Goal: Communication & Community: Answer question/provide support

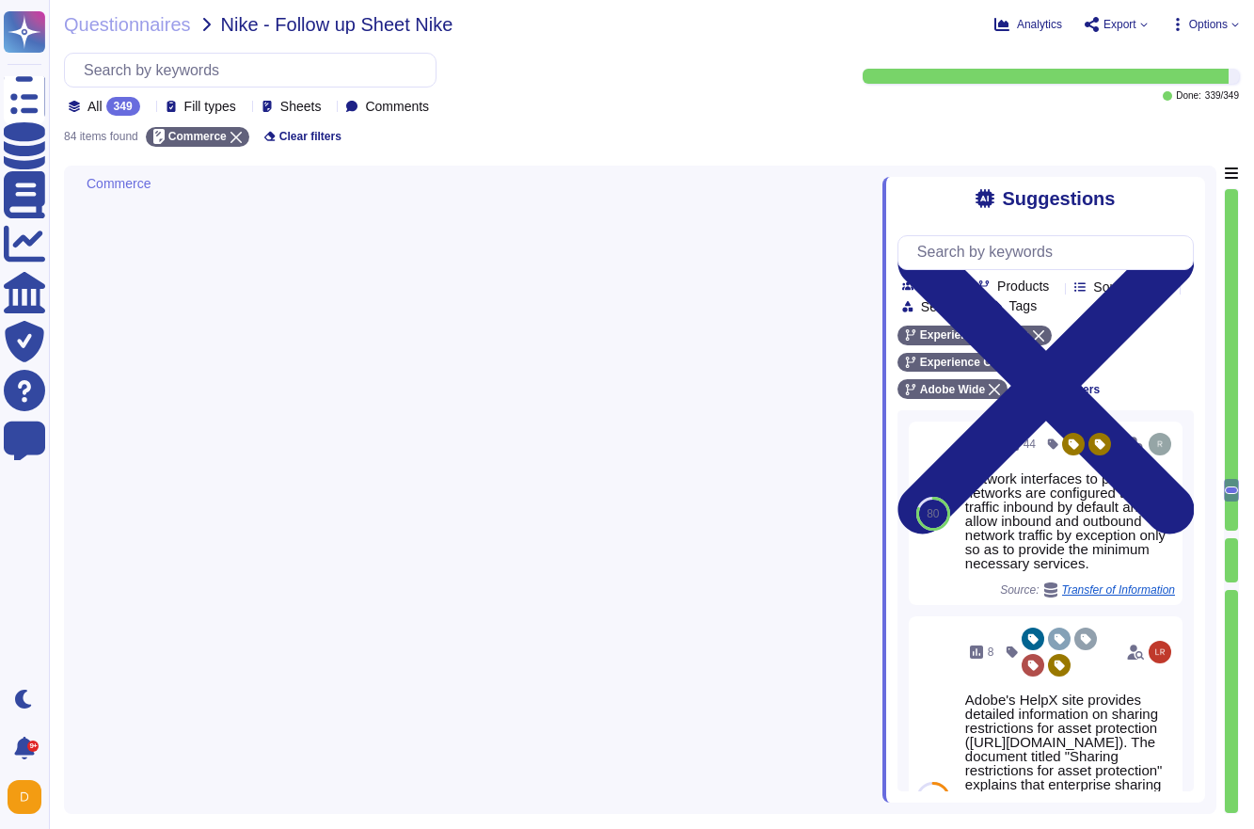
type textarea "Yes, Adobe's cloud environment supports Single Sign-On (SSO) for employee authe…"
type textarea "Non-personal login IDs must be unique and assigned to an active employee. (See …"
type textarea "Yes if required – see this for more information [URL][DOMAIN_NAME]"
type textarea "Yes"
type textarea "- Loremi do sitame consectetura el seddoeiusm te incididunt Utlab etdoloremagna…"
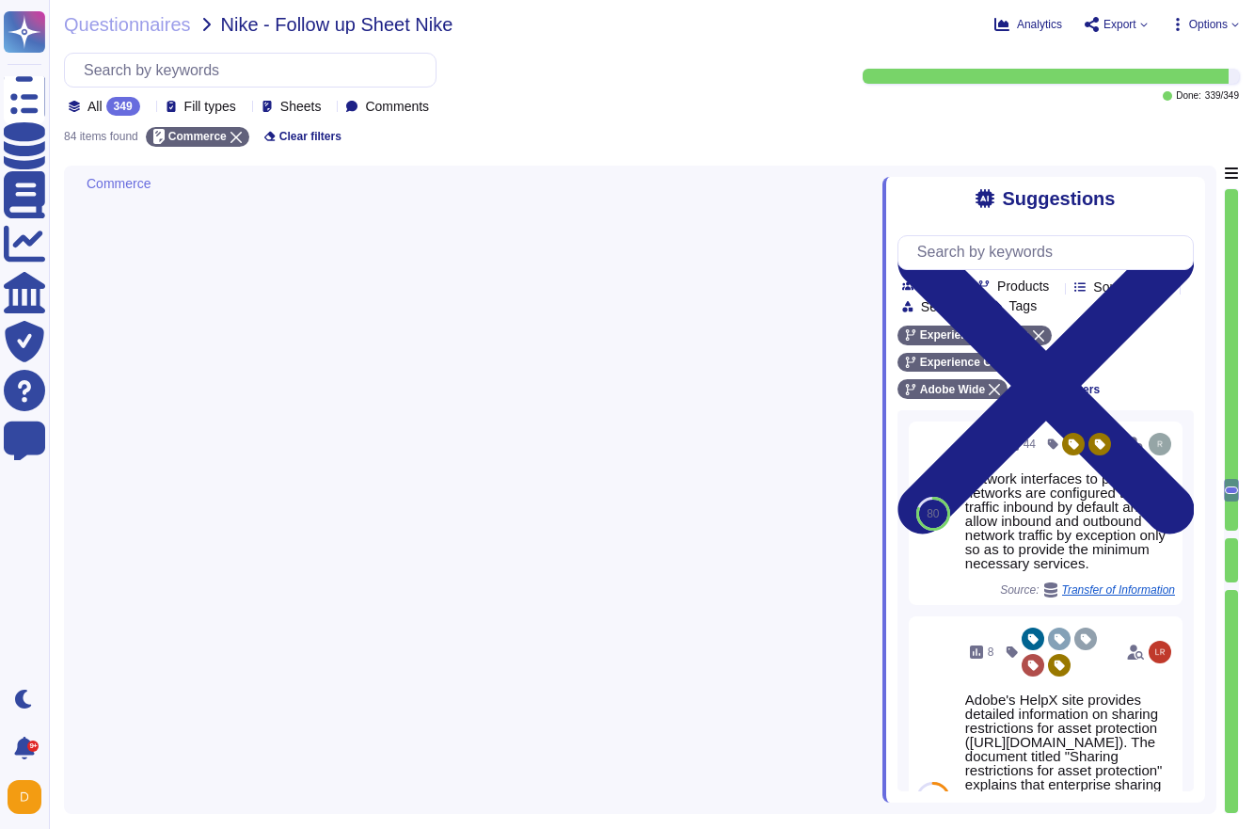
type textarea "At Adobe, we have a robust Secure Product Lifecycle (SPLC) Process that include…"
type textarea "Adobe conducts quarterly audits and automated reporting to identify unauthorize…"
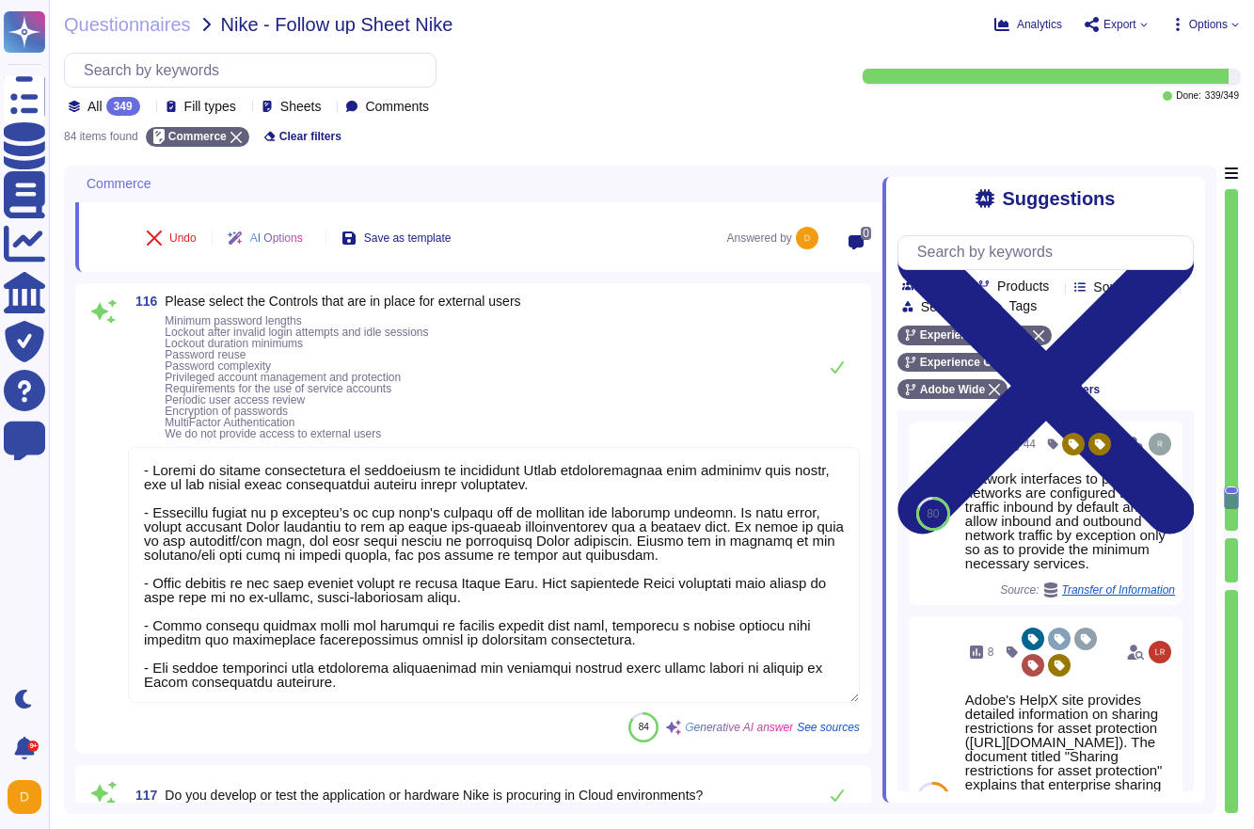
scroll to position [2, 0]
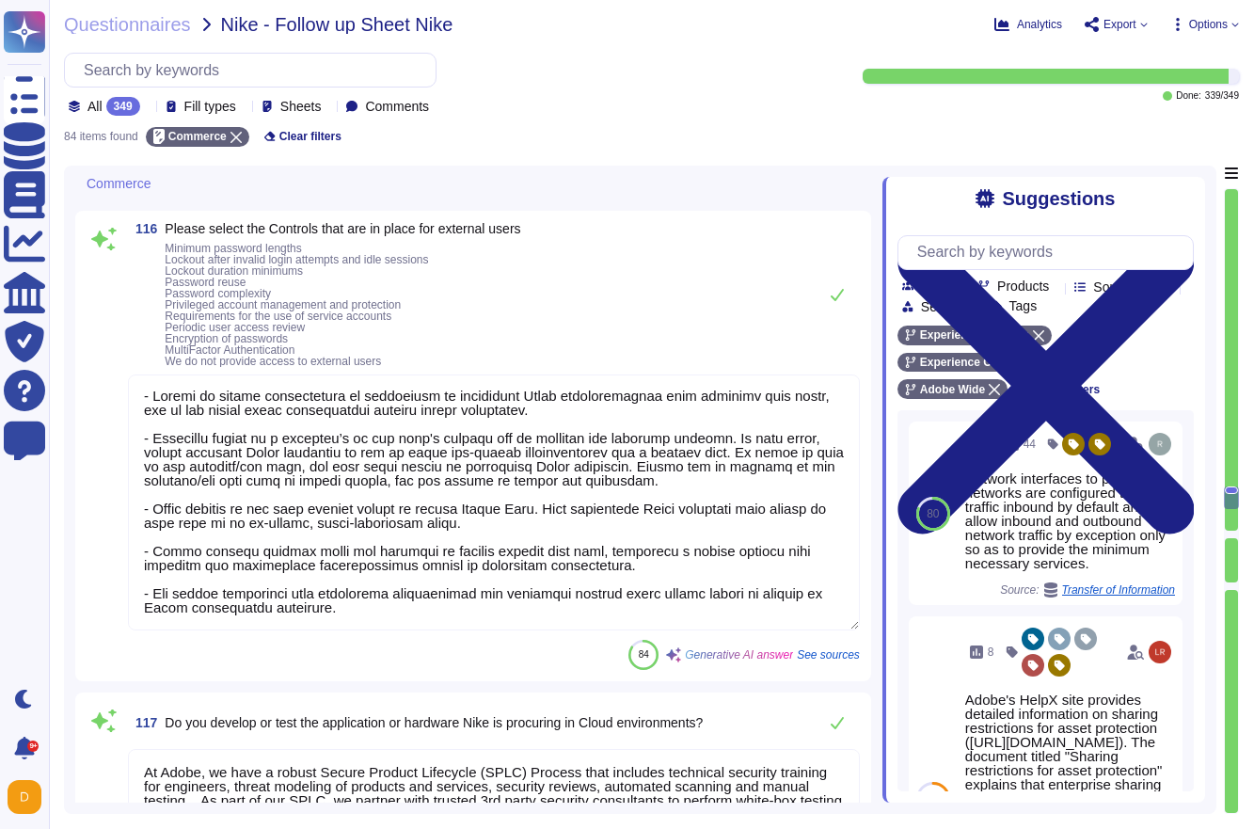
type textarea "Adobe actively monitors for information disclosure and industry alerts related …"
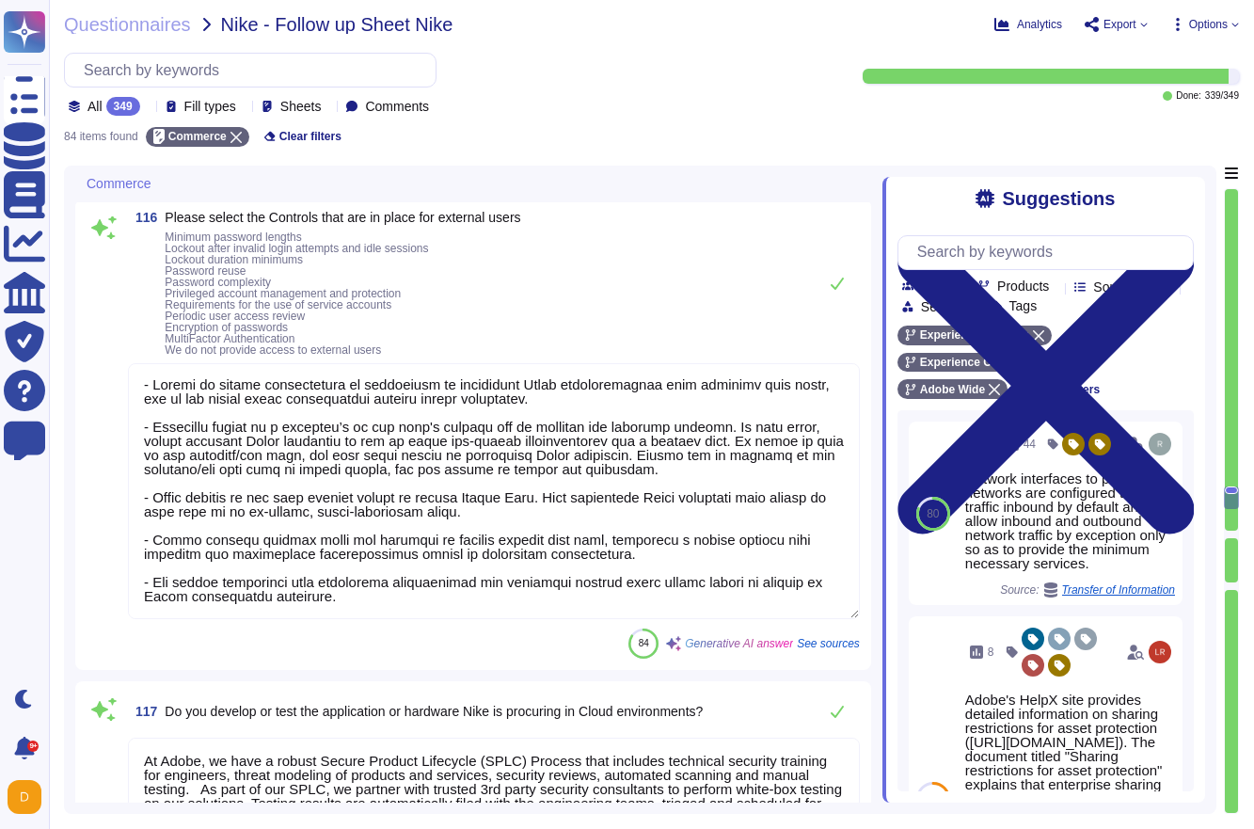
scroll to position [0, 0]
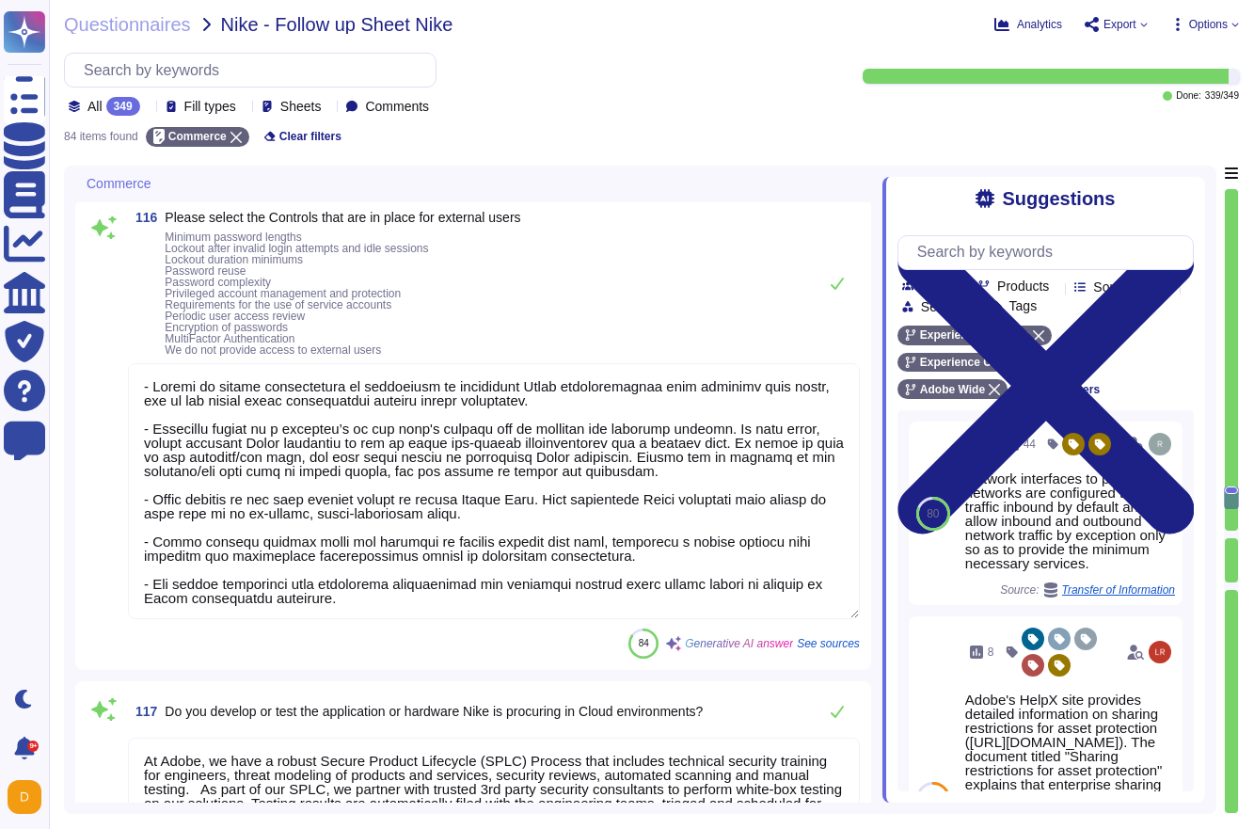
drag, startPoint x: 414, startPoint y: 604, endPoint x: 129, endPoint y: 335, distance: 391.9
click at [129, 335] on div "116 Please select the Controls that are in place for external users Minimum pas…" at bounding box center [473, 435] width 773 height 448
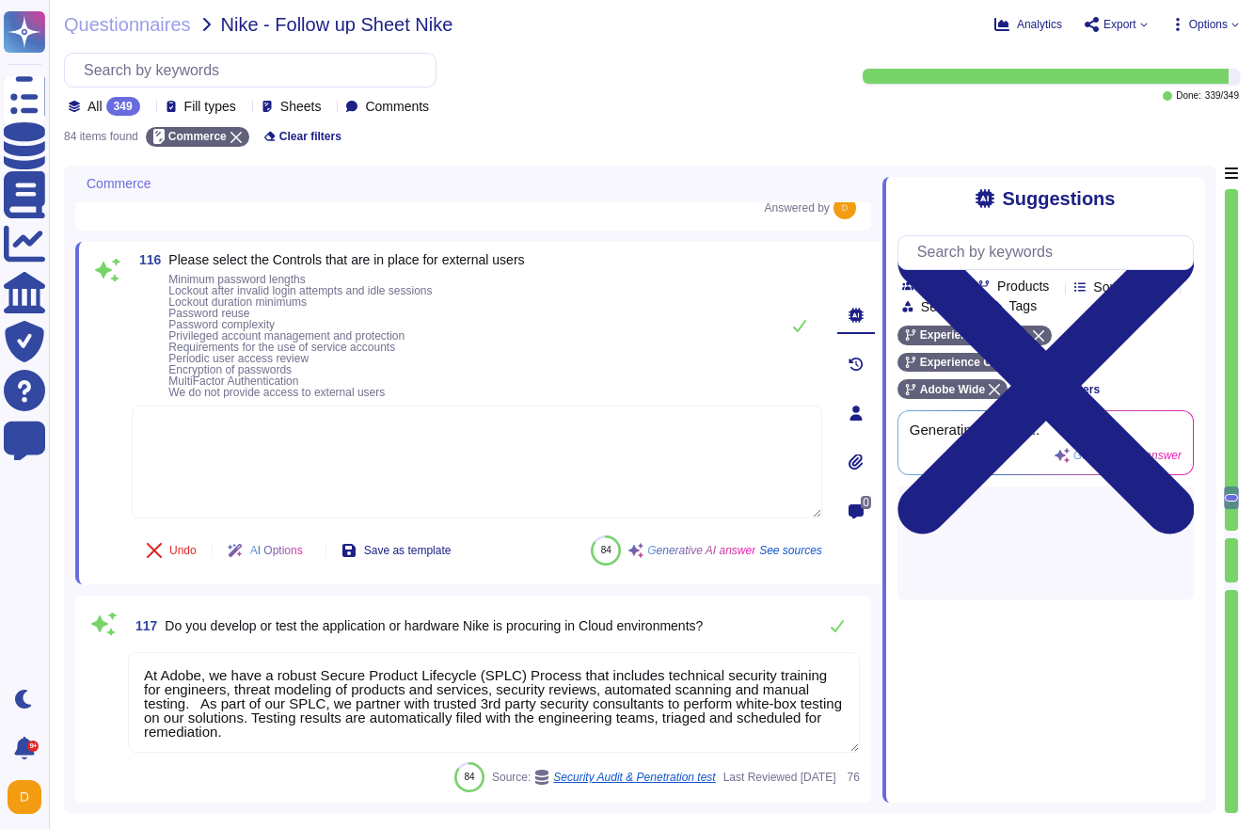
scroll to position [7890, 0]
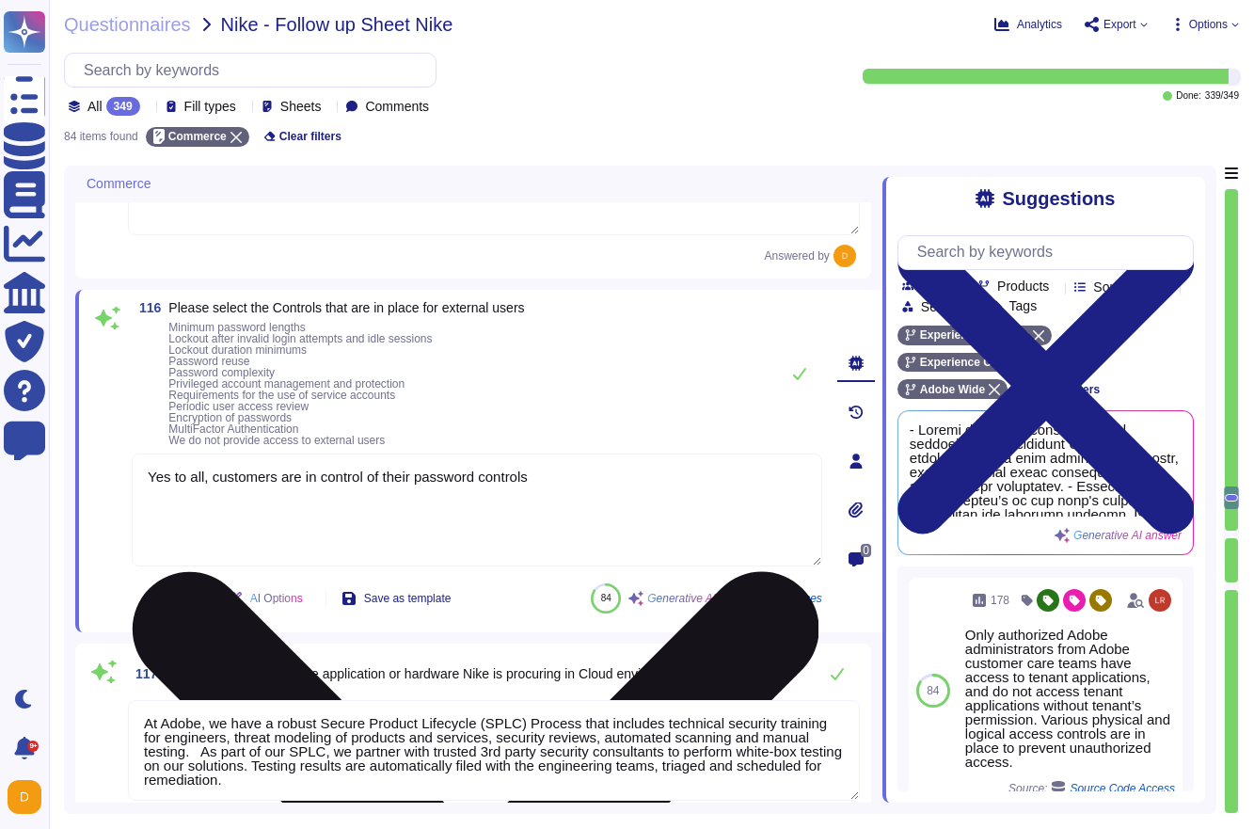
type textarea "Yes to all, customers are in control of their password controls."
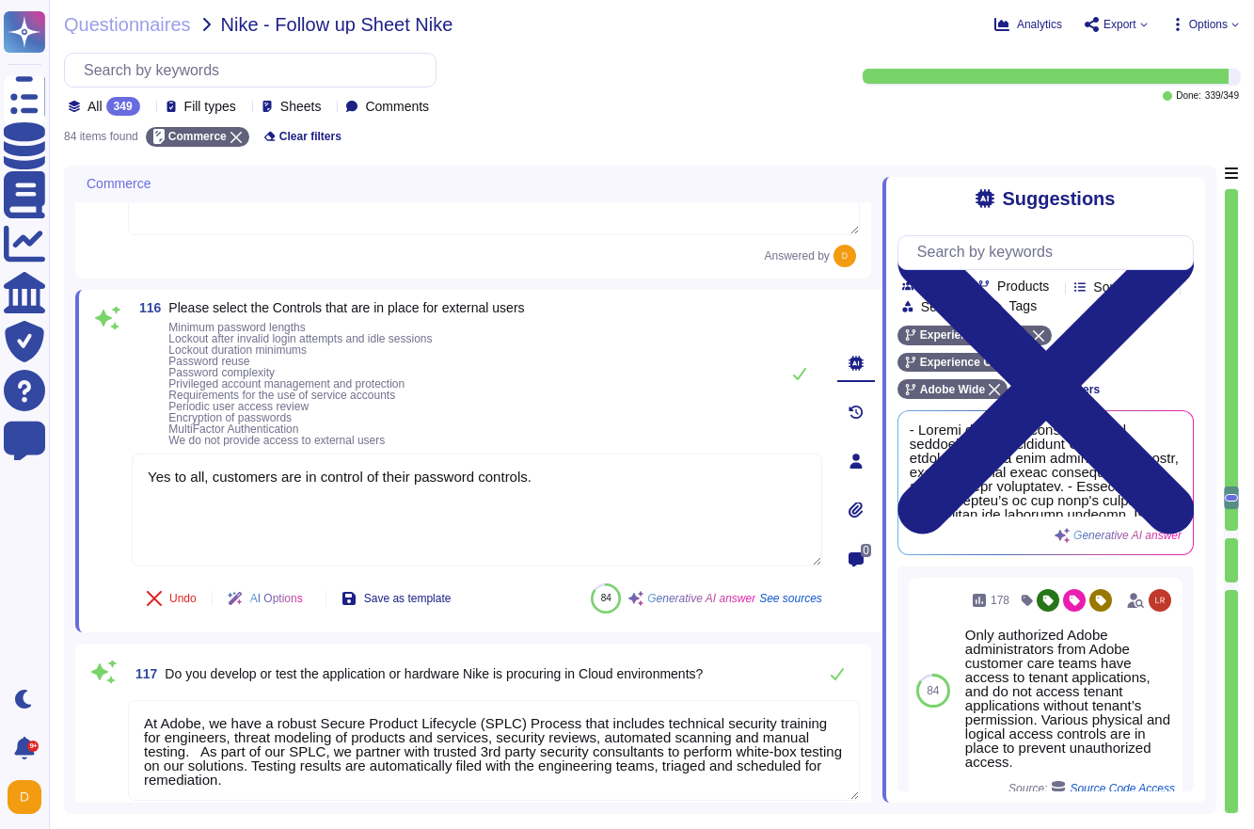
scroll to position [2, 0]
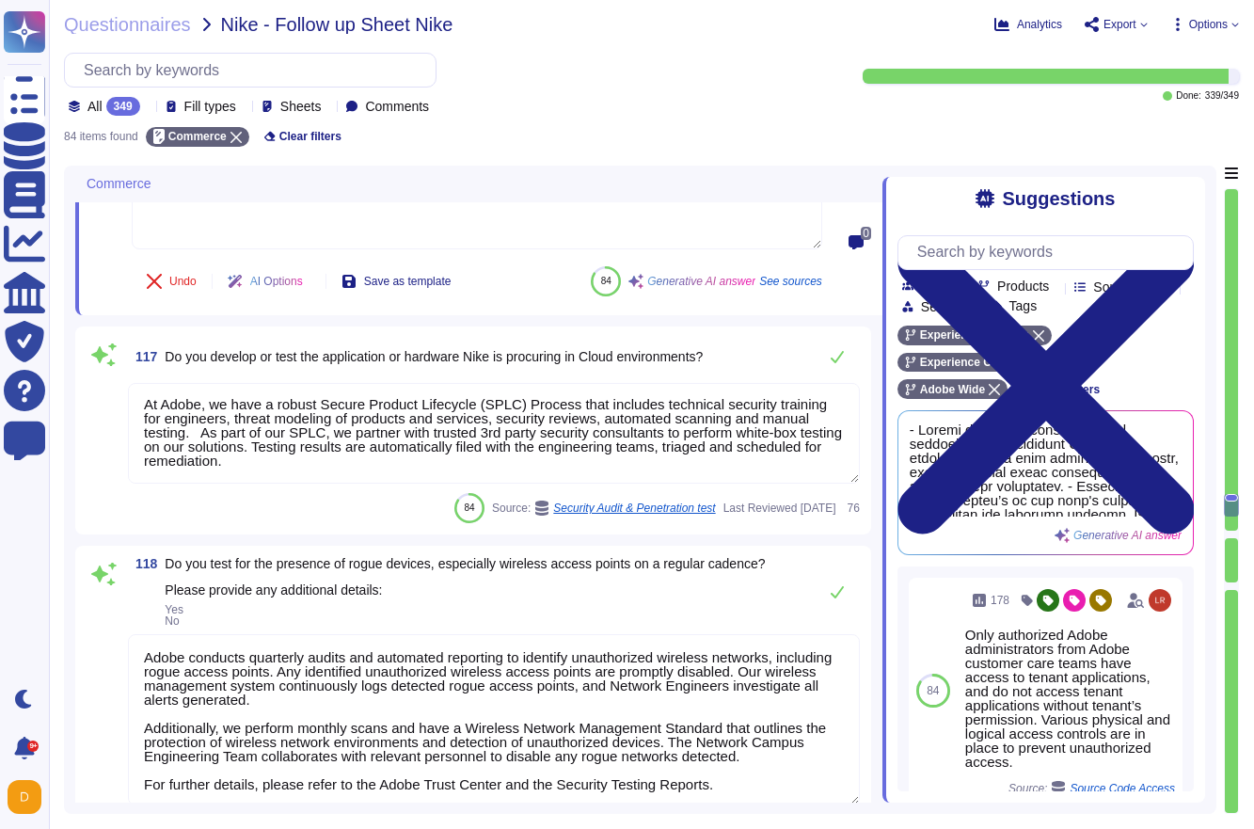
type textarea "Adobe's secure code practices include the following best practices: - Security …"
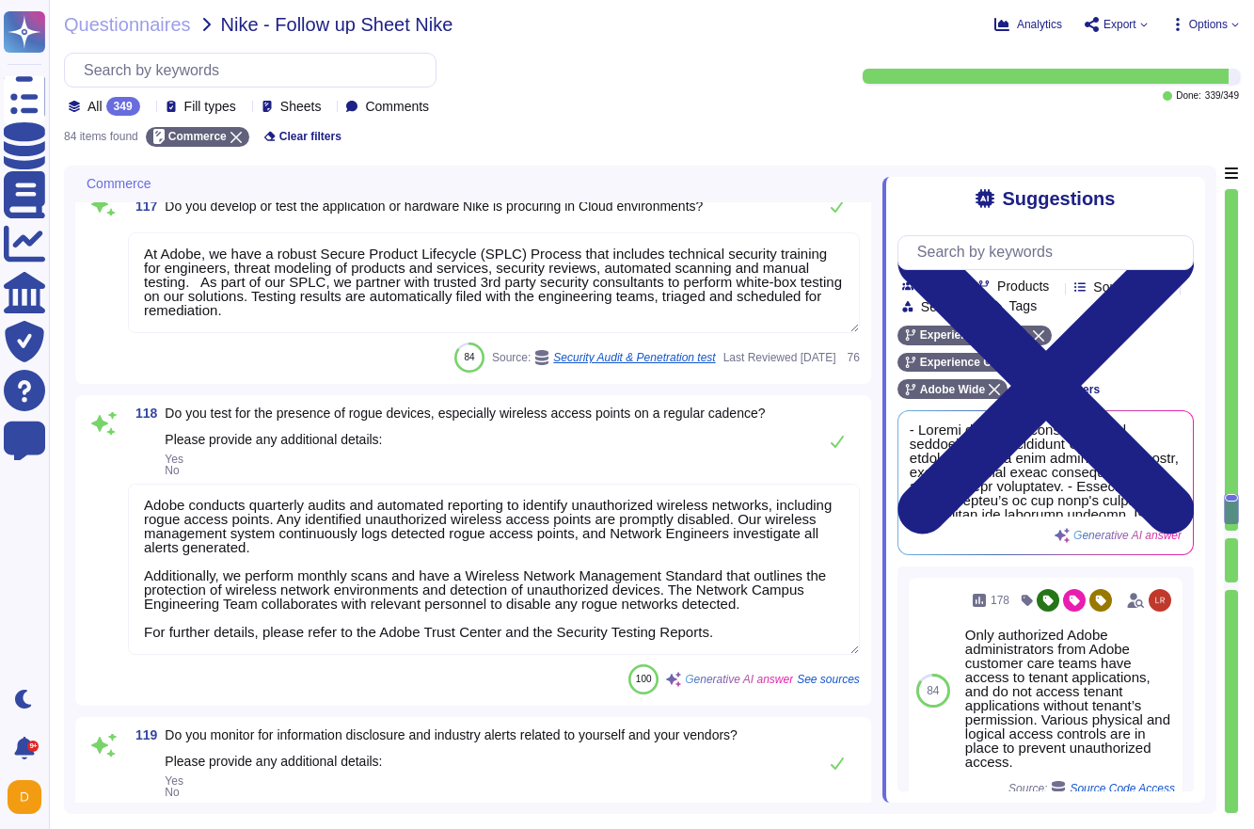
type textarea "Yes to all, customers are in control of their password controls."
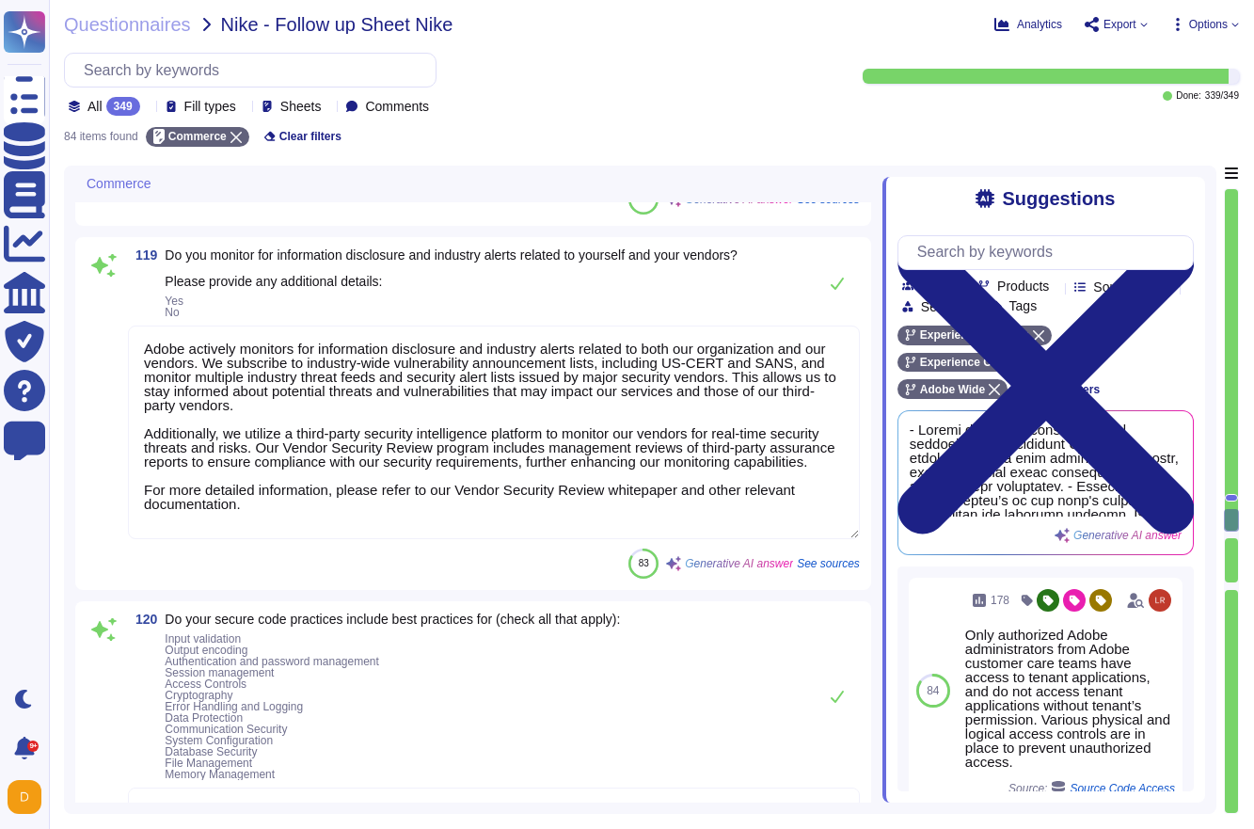
type textarea "Users are restricted from altering existing code, as write access is limited to…"
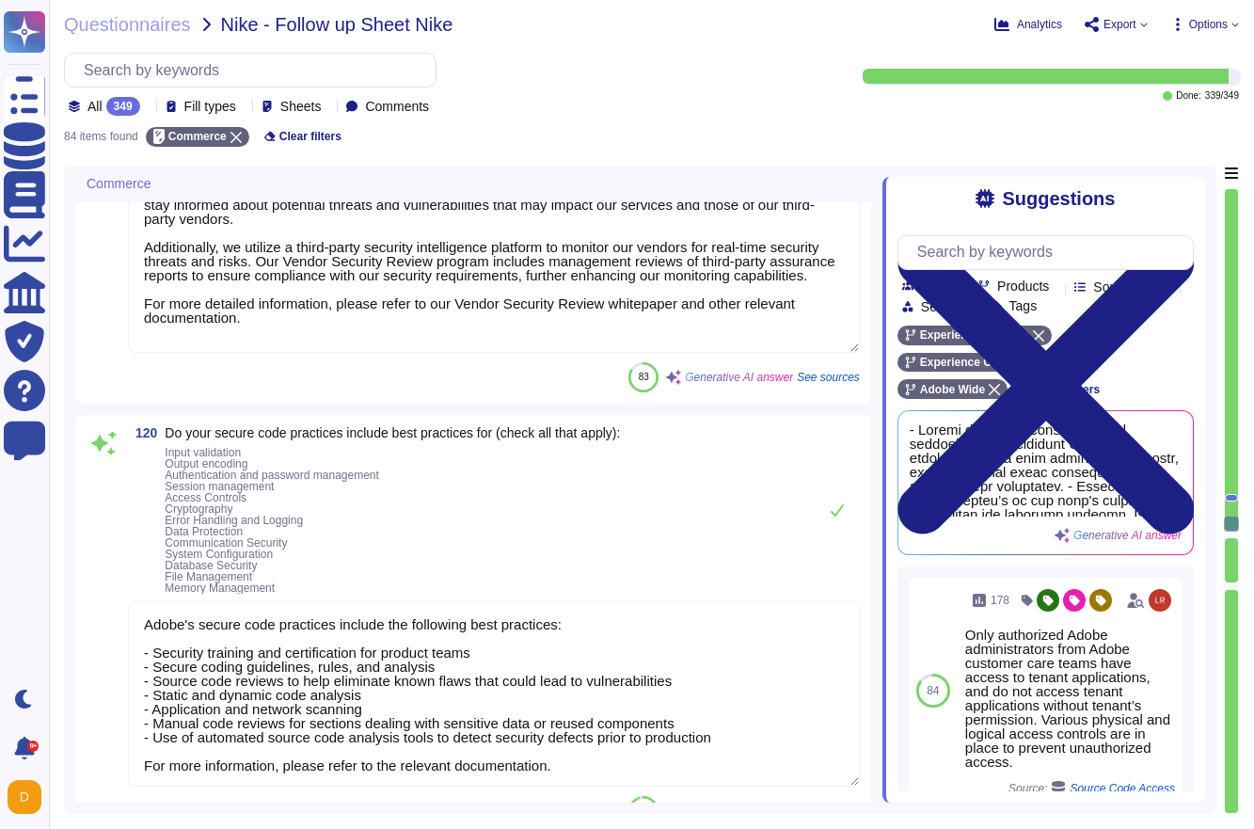
type textarea "Adobe performs periodic reviews of third-party components and code to monitor t…"
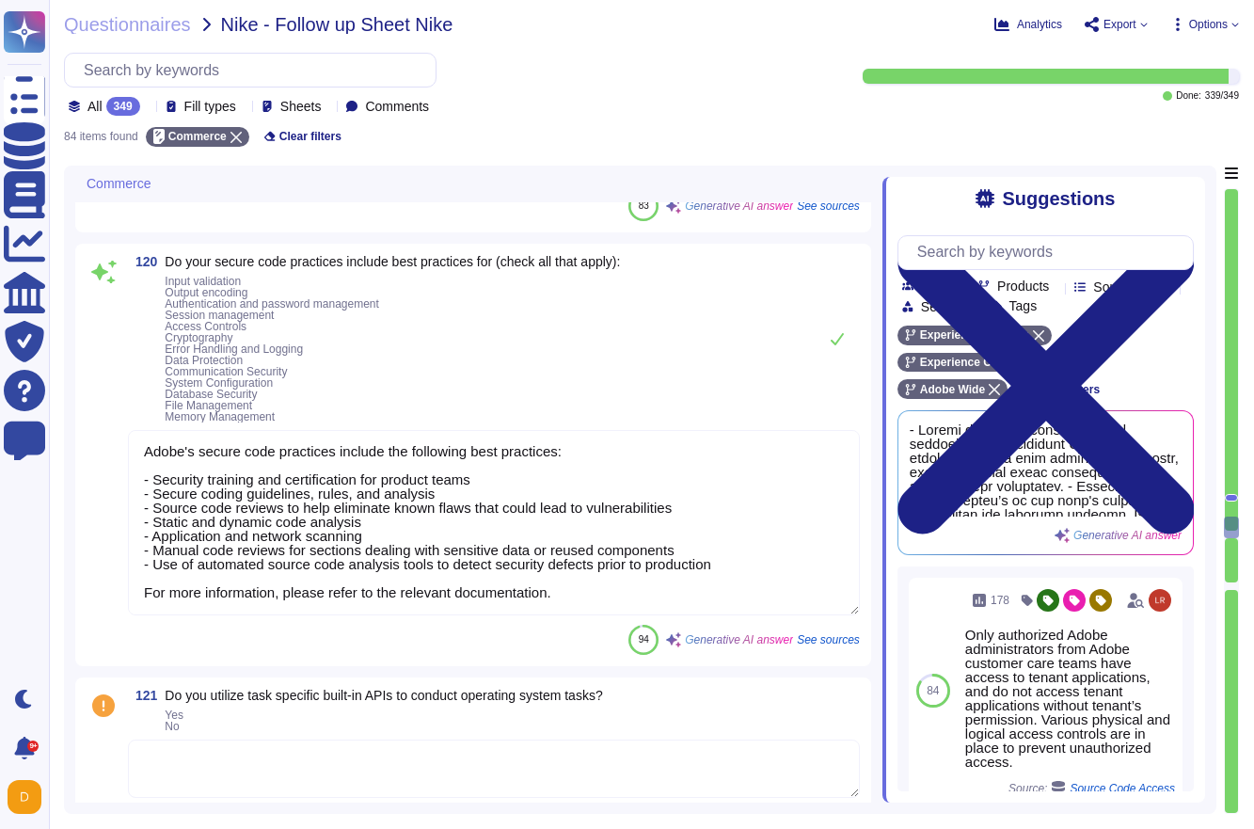
type textarea "Adobe performs input validation on all fields on the server side to prevent tam…"
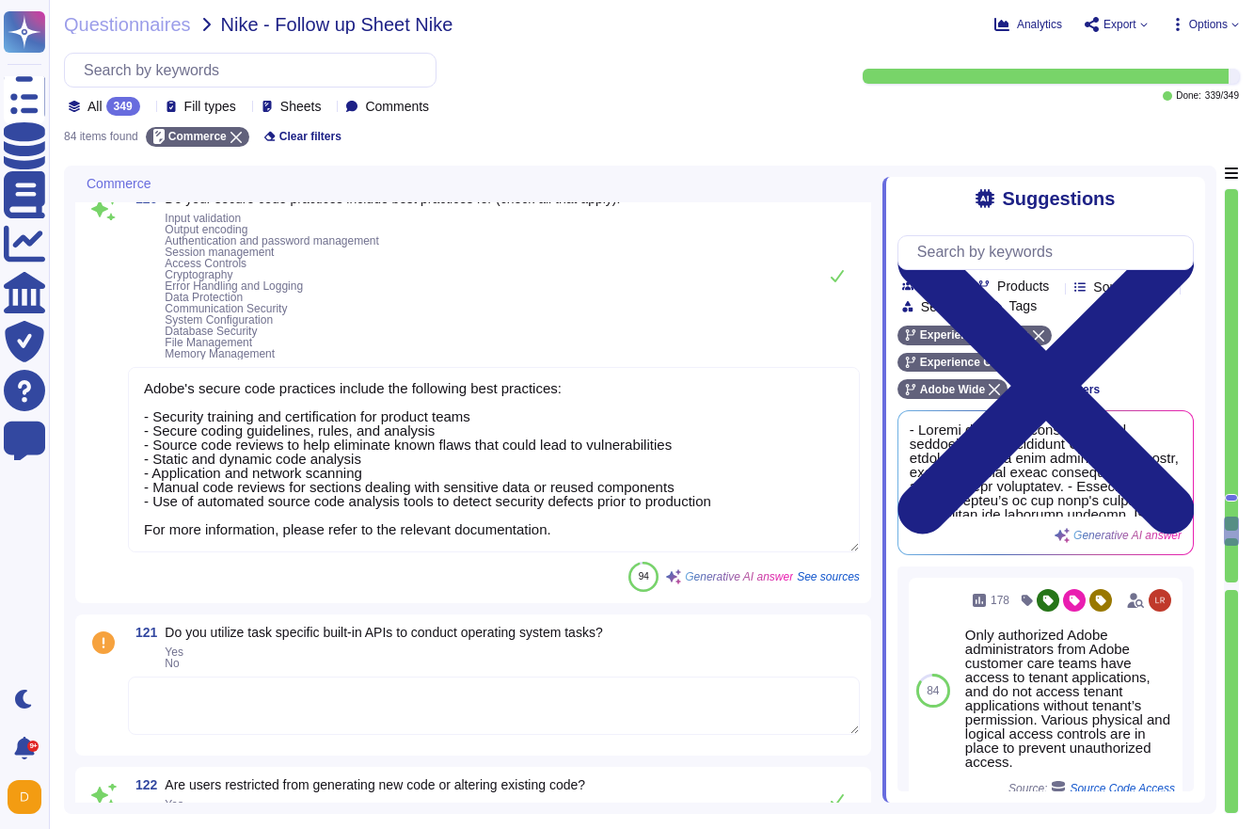
scroll to position [9214, 0]
click at [250, 697] on textarea at bounding box center [494, 703] width 732 height 58
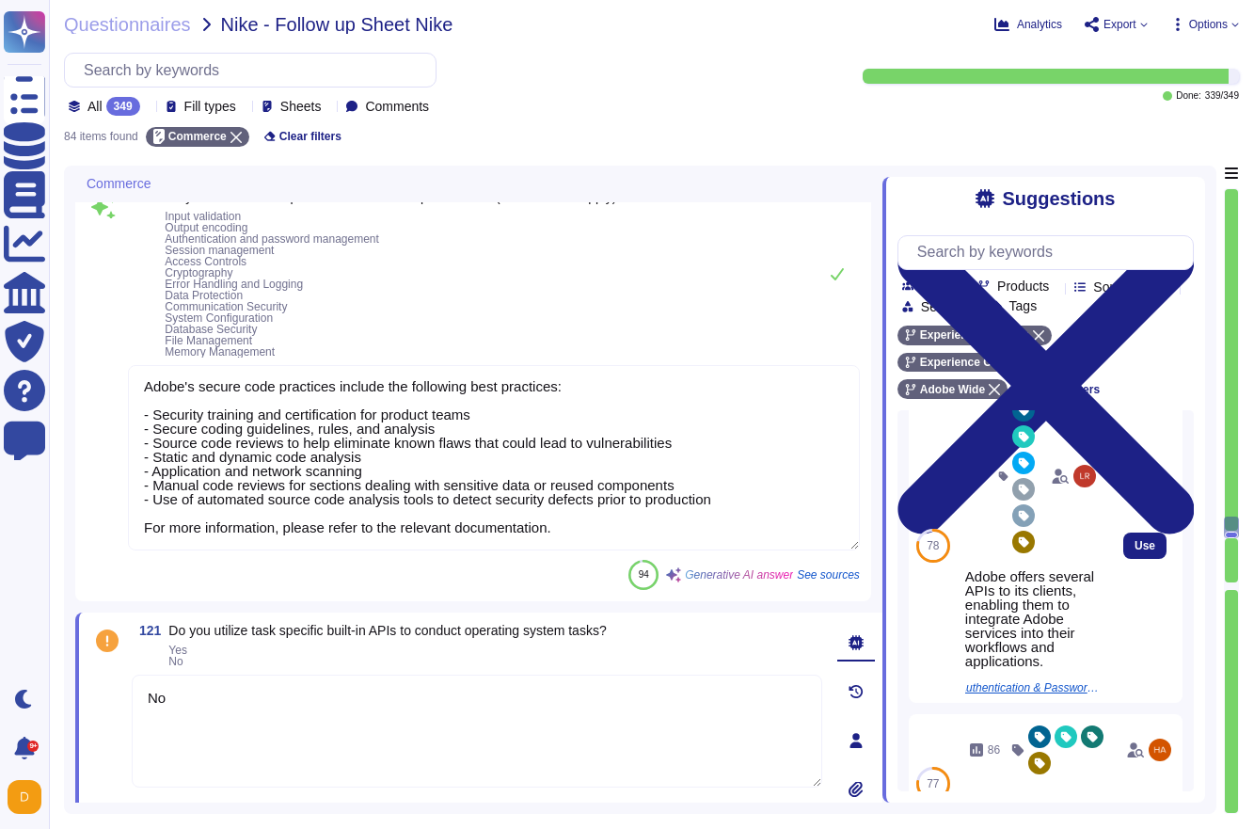
scroll to position [359, 0]
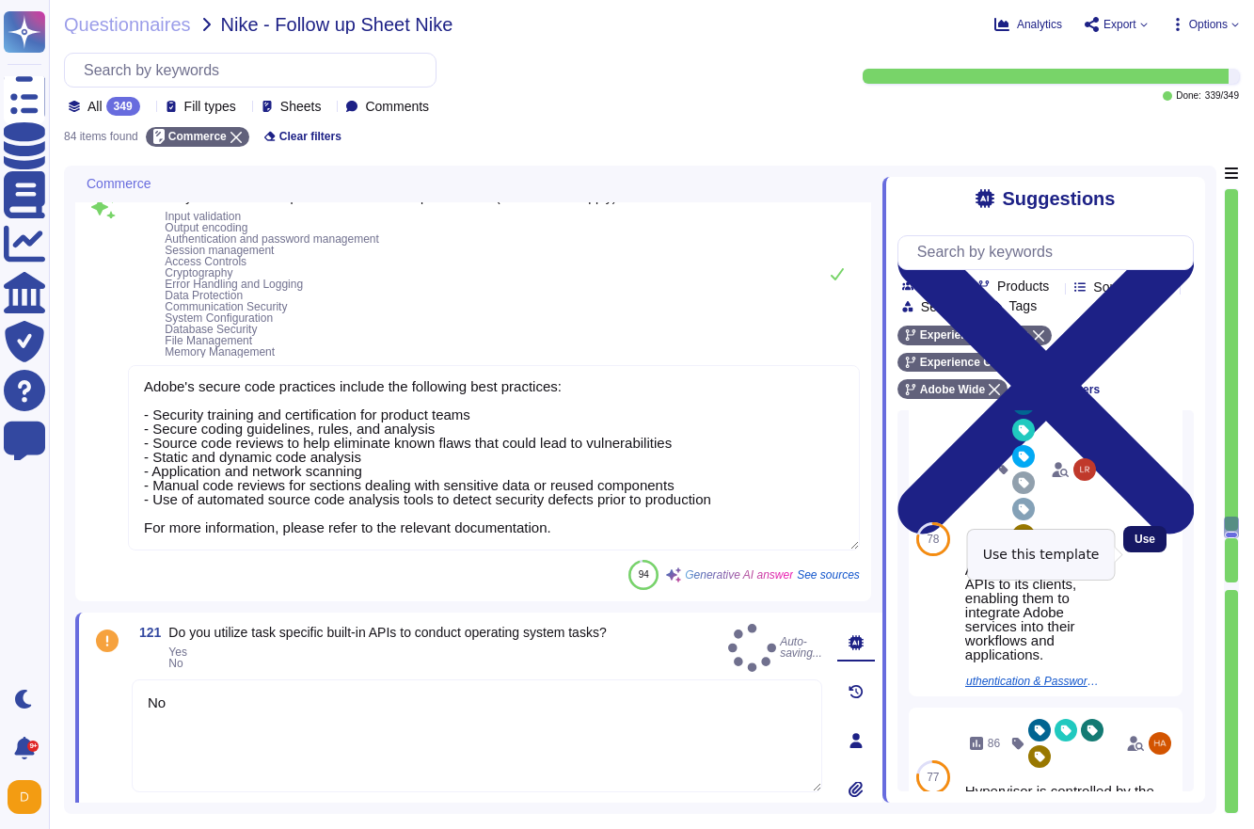
click at [1146, 545] on span "Use" at bounding box center [1144, 538] width 21 height 11
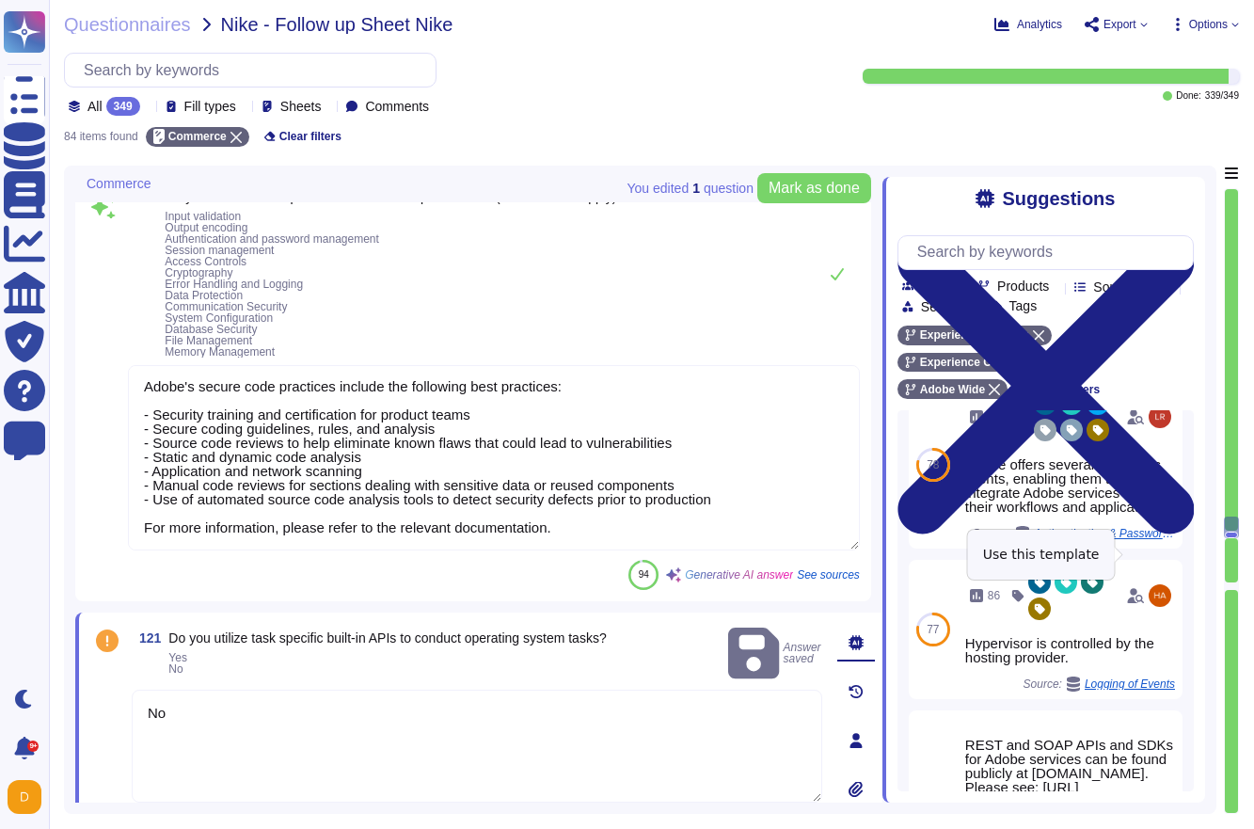
type textarea "No Adobe offers several APIs to its clients, enabling them to integrate Adobe s…"
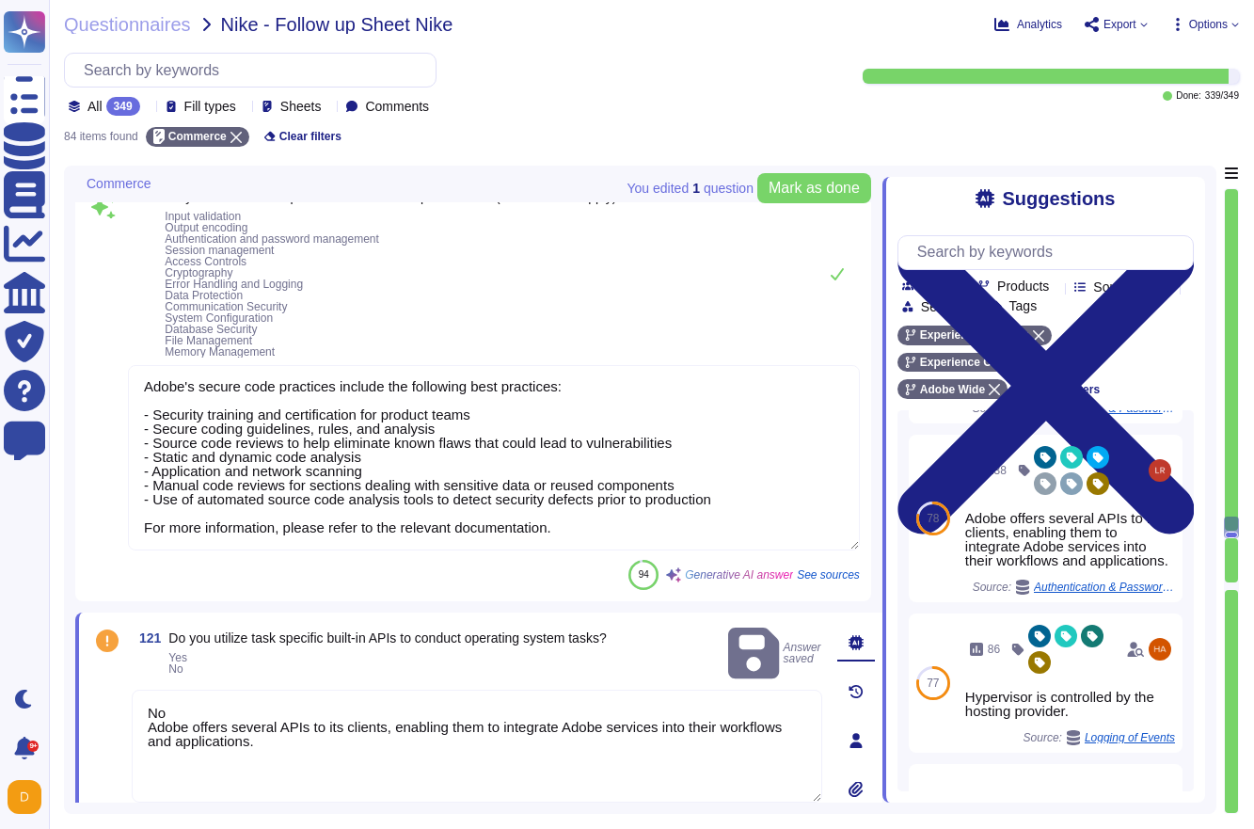
scroll to position [293, 0]
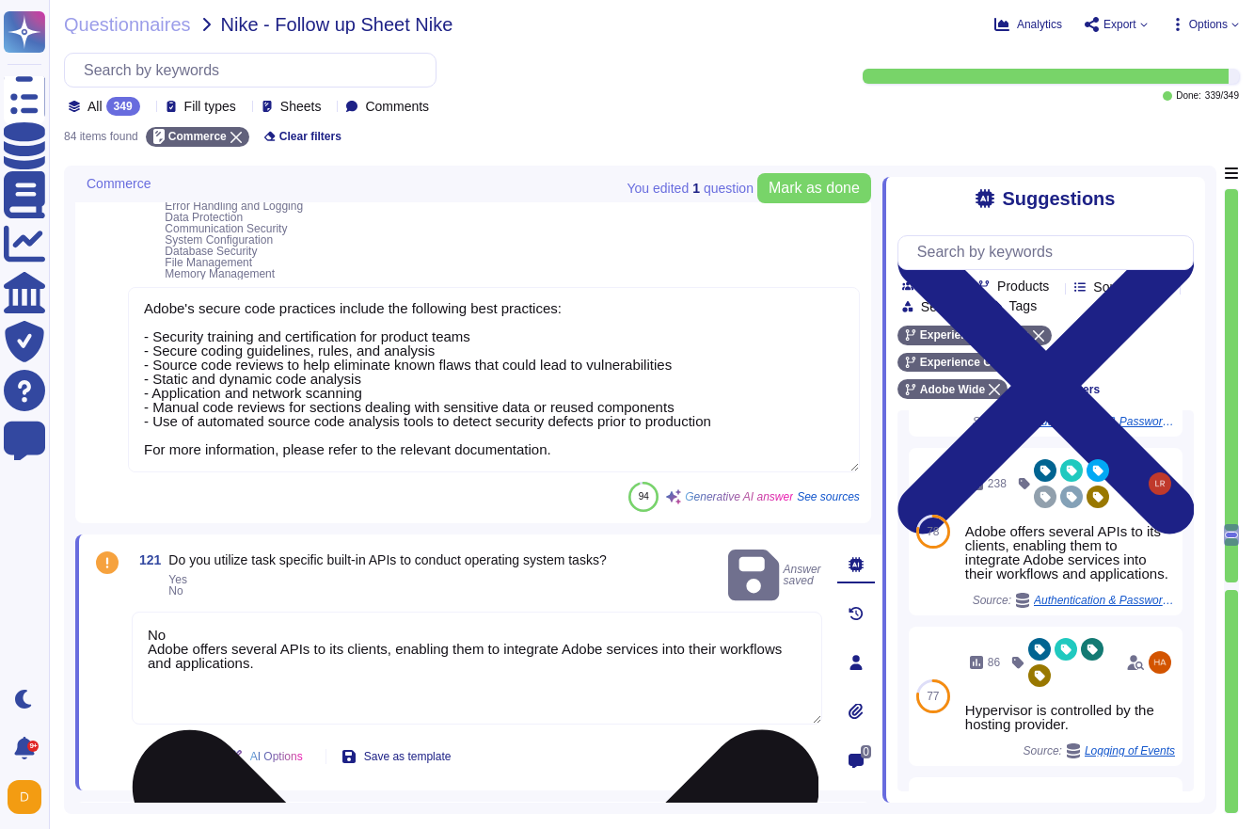
type textarea "Adobe performs input validation on all fields on the server side to prevent tam…"
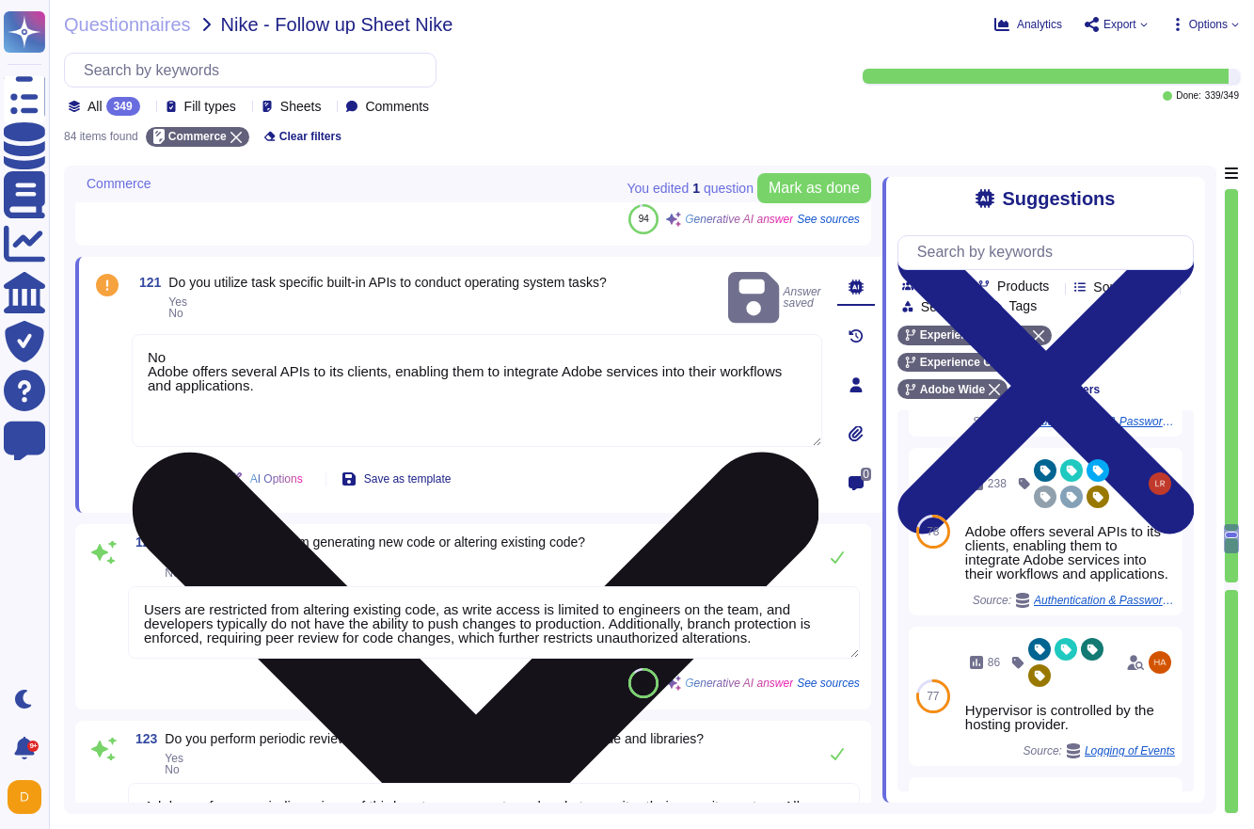
type textarea "Yes, Adobe conducts dynamic code scanning using both custom-built and commercia…"
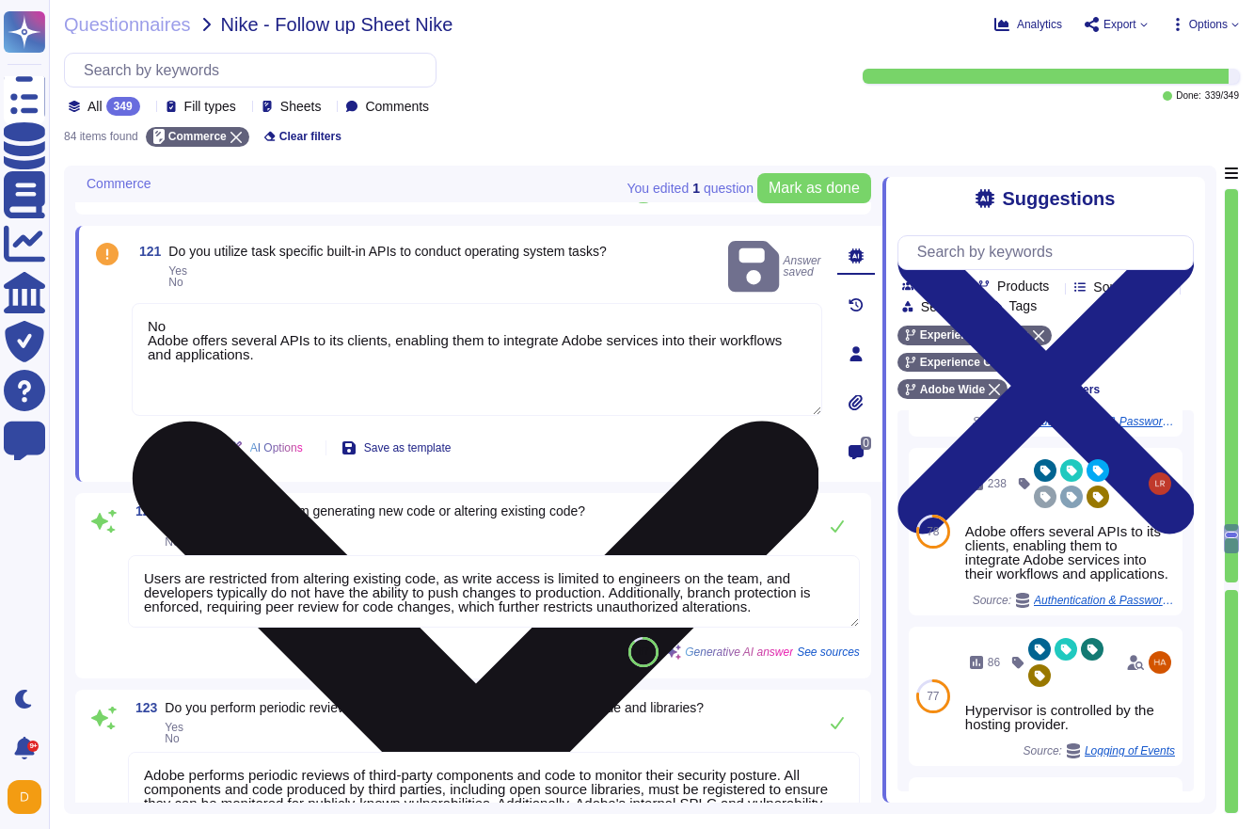
scroll to position [9607, 0]
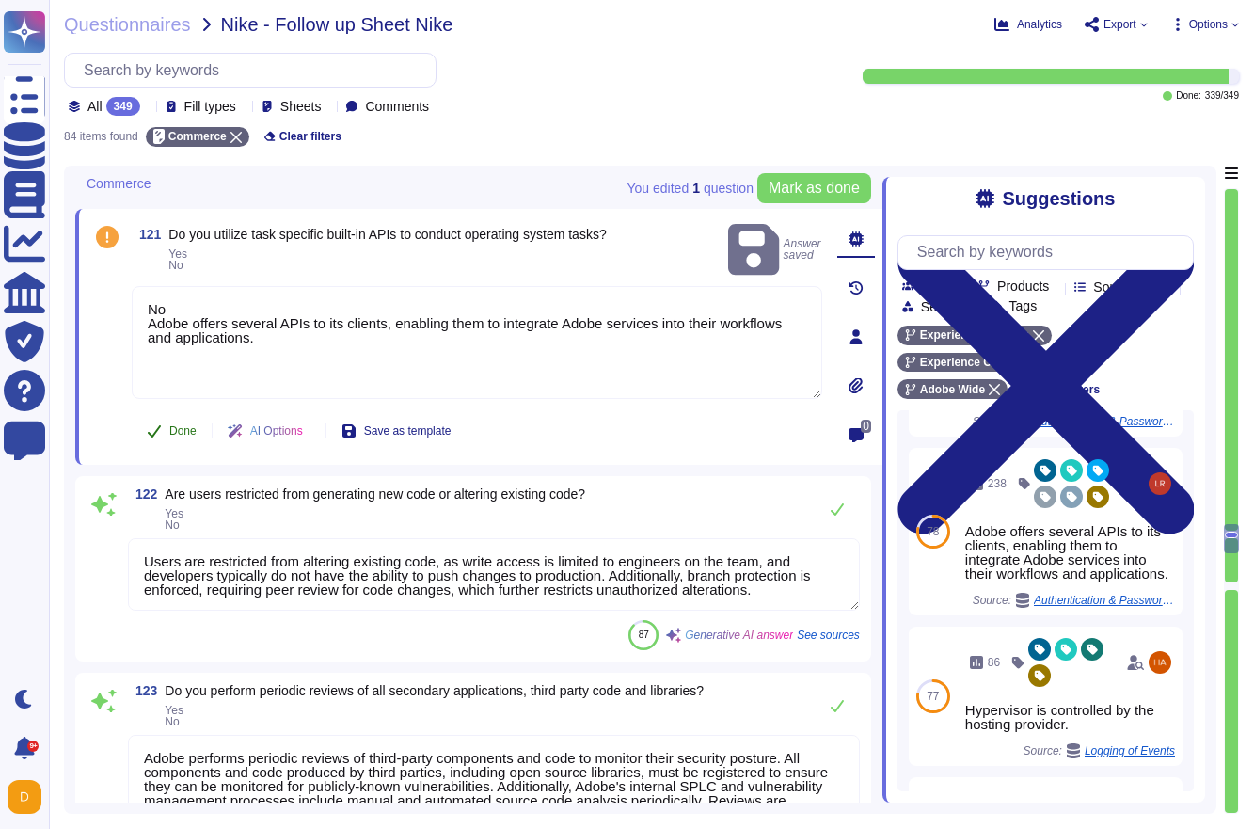
click at [174, 421] on button "Done" at bounding box center [172, 431] width 80 height 38
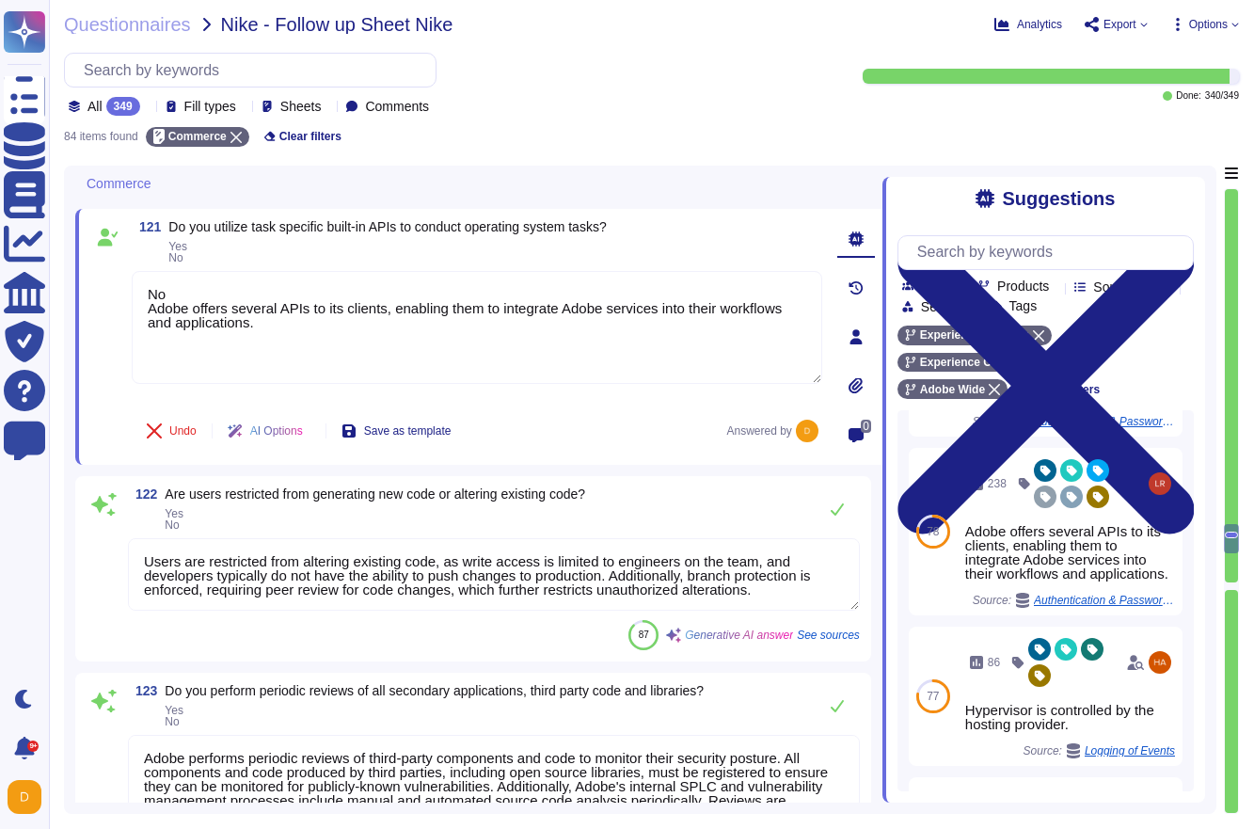
scroll to position [2, 0]
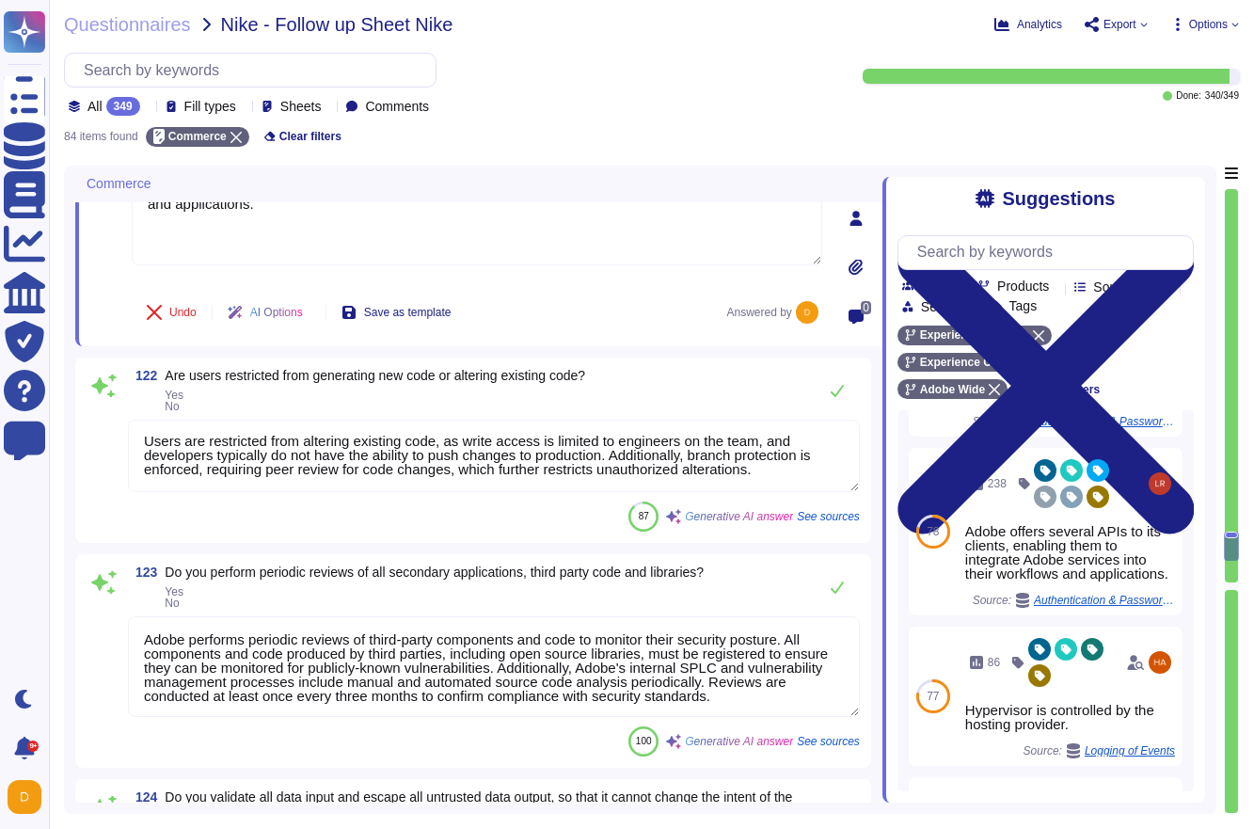
type textarea "Yes, we conduct static code scanning. Our quality engineering team utilizes bot…"
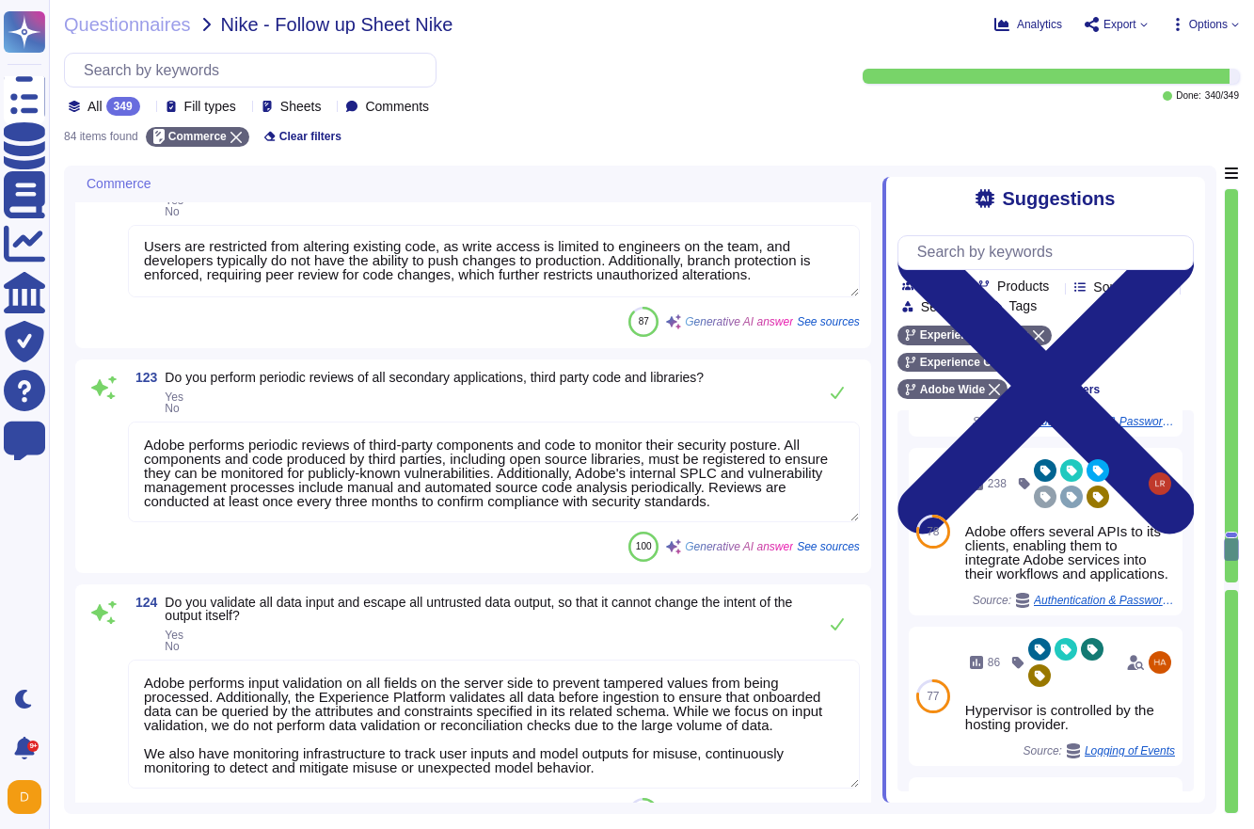
type textarea "Adobe provides a mobile application called the Dashboards app, which is designe…"
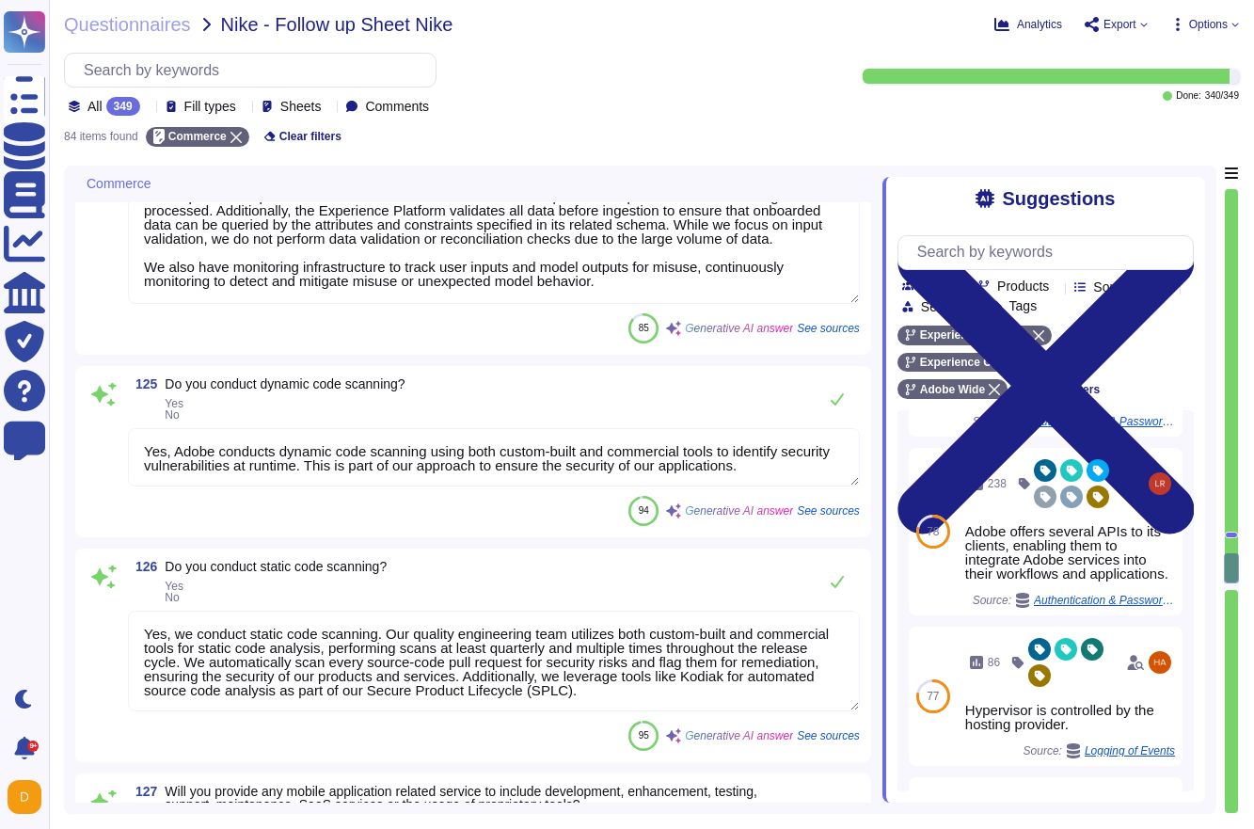
type textarea "Yes, we avoid hard coding or storing passwords, session tokens, and cryptograph…"
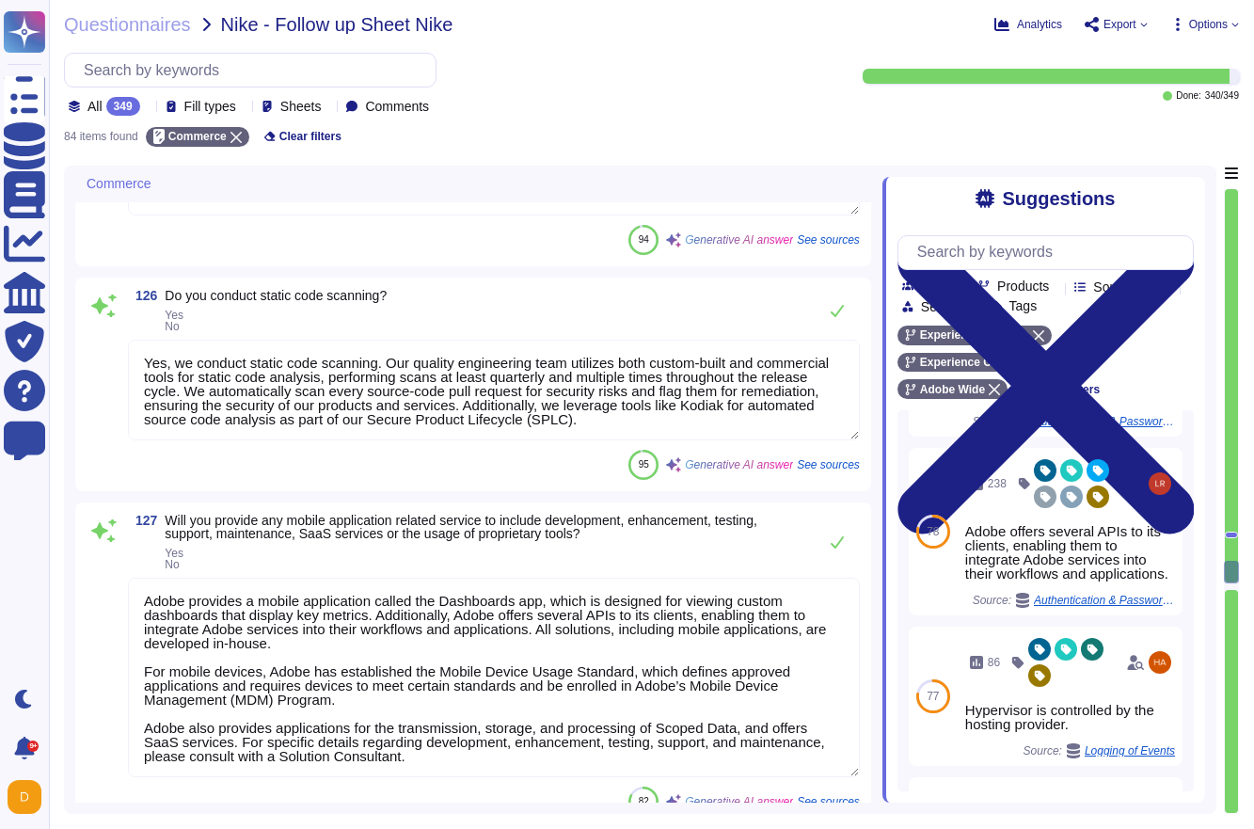
type textarea "Adobe uses paravirtual (PV), hardware virtual machine (HVM) on Amazon Web Servi…"
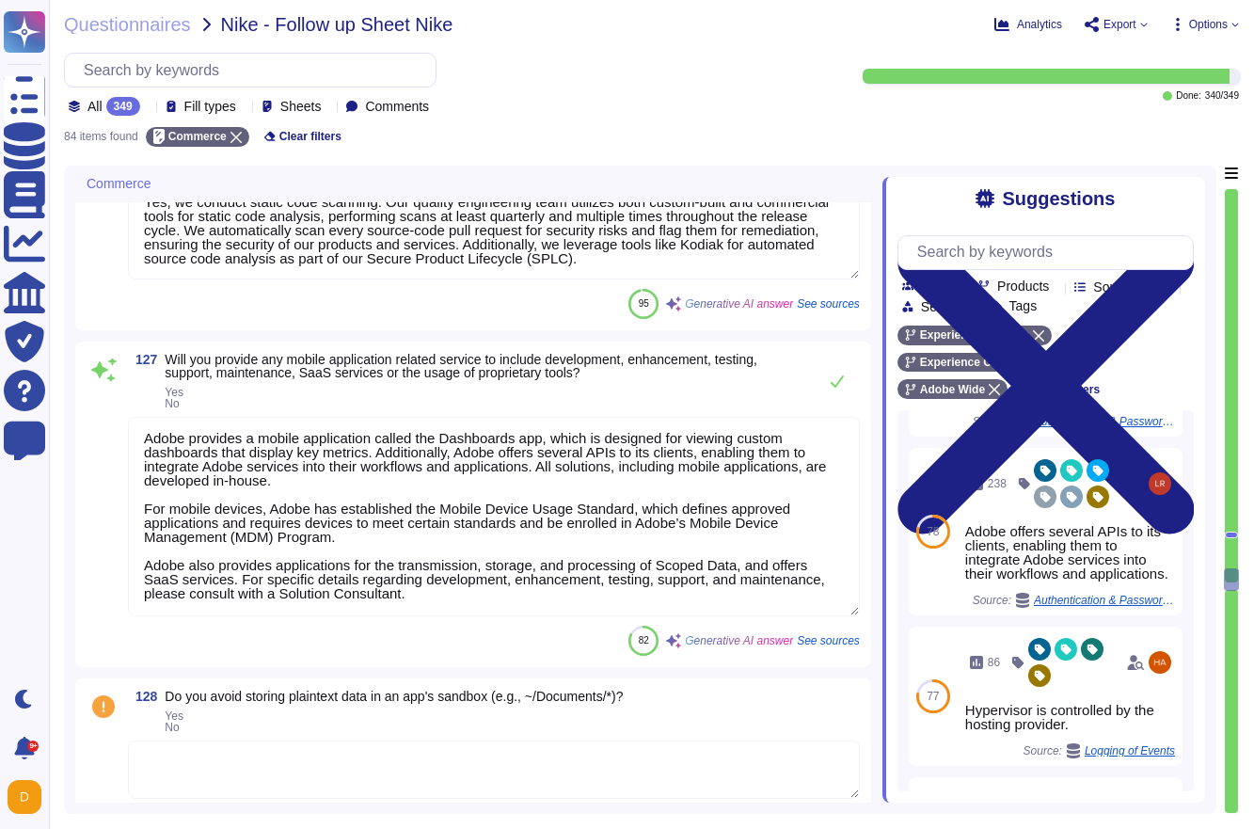
type textarea "Yes, dynamic security testing is performed for significant changes whenever the…"
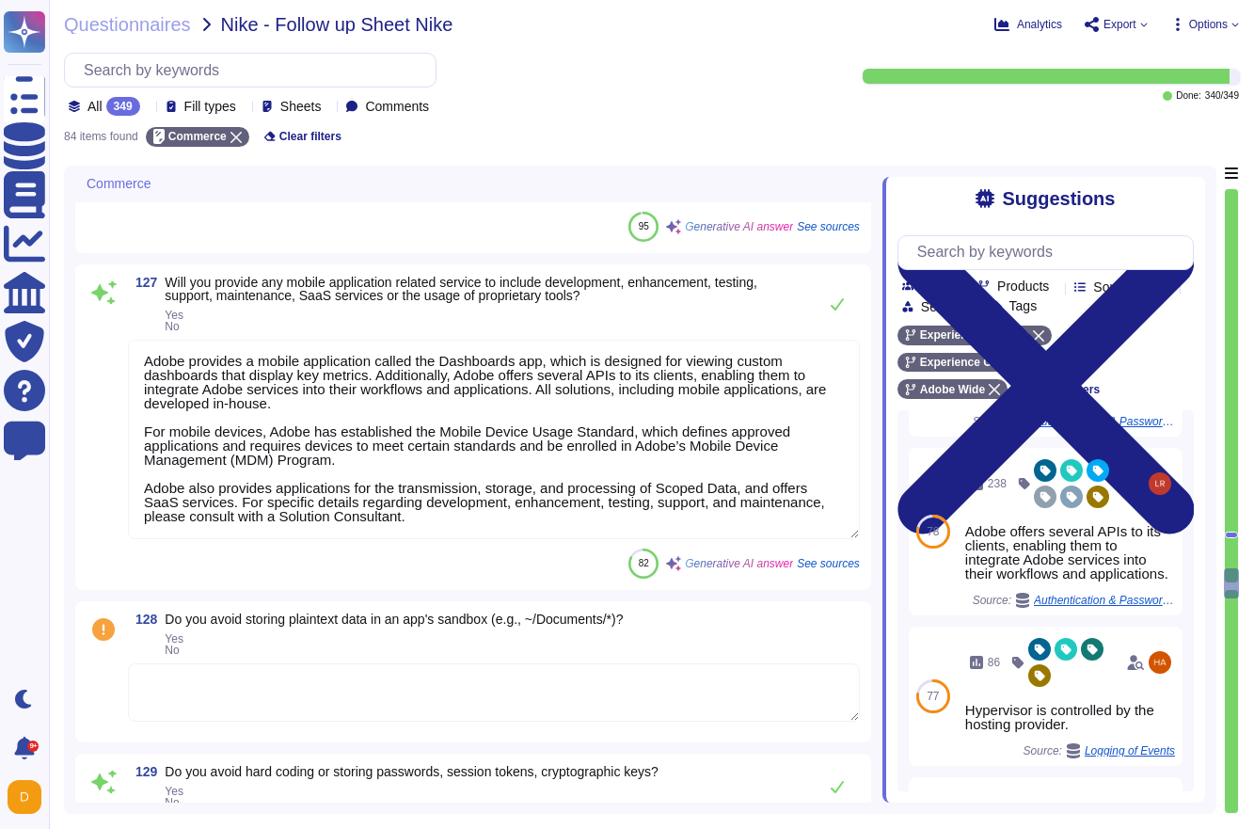
scroll to position [10862, 0]
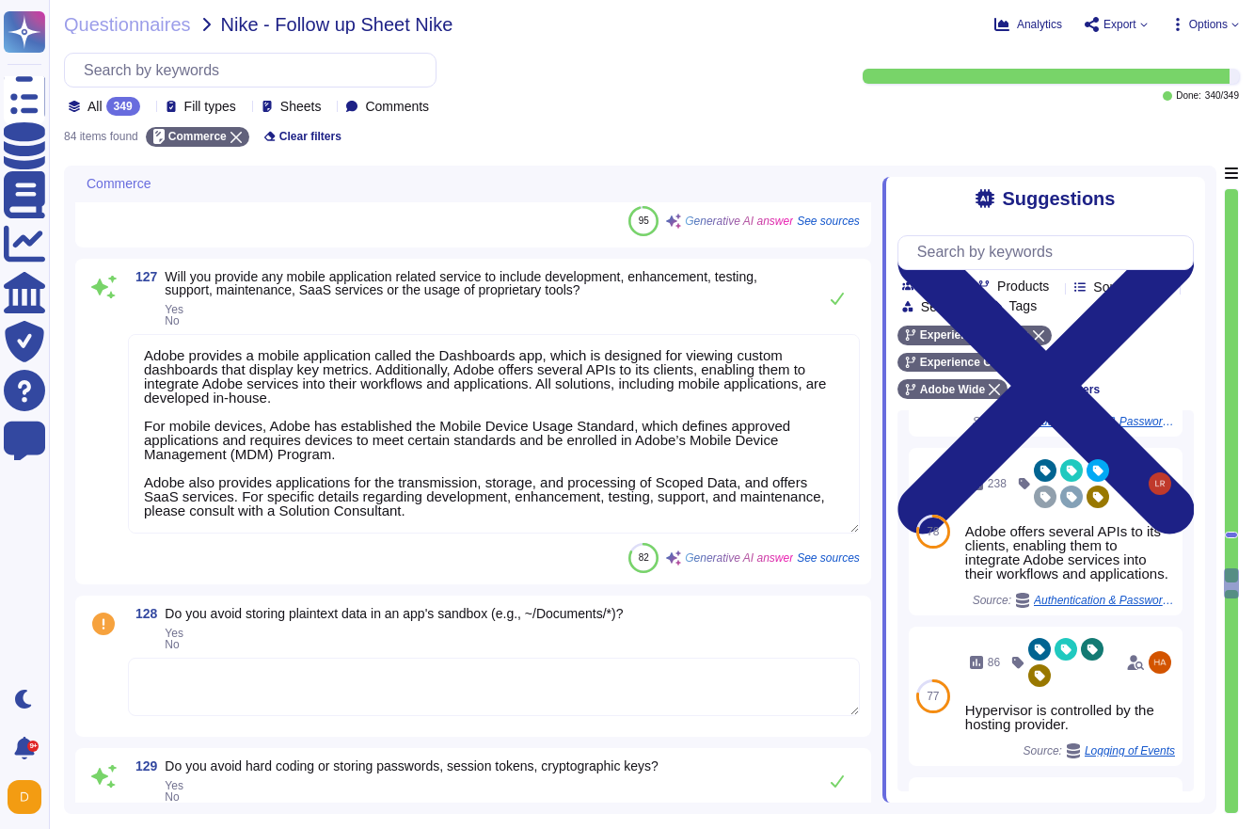
click at [228, 674] on textarea at bounding box center [494, 686] width 732 height 58
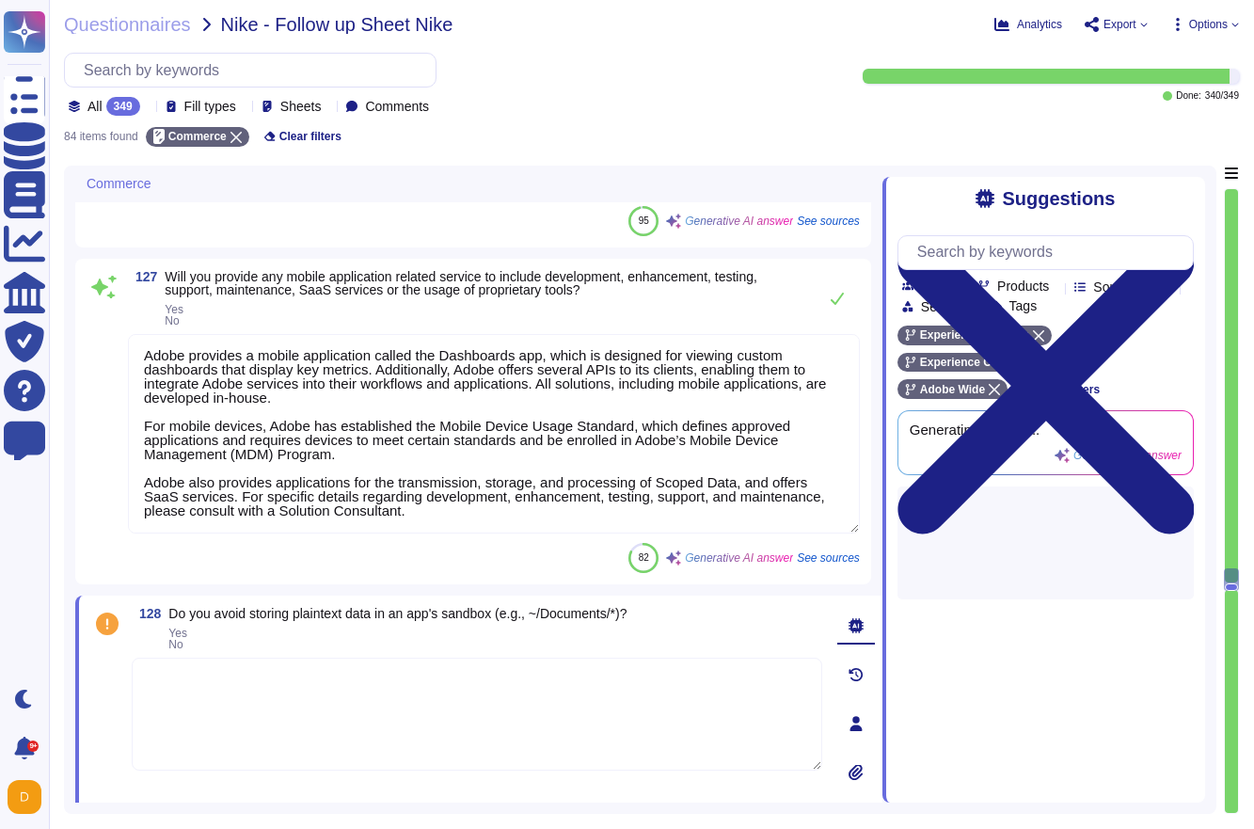
scroll to position [0, 0]
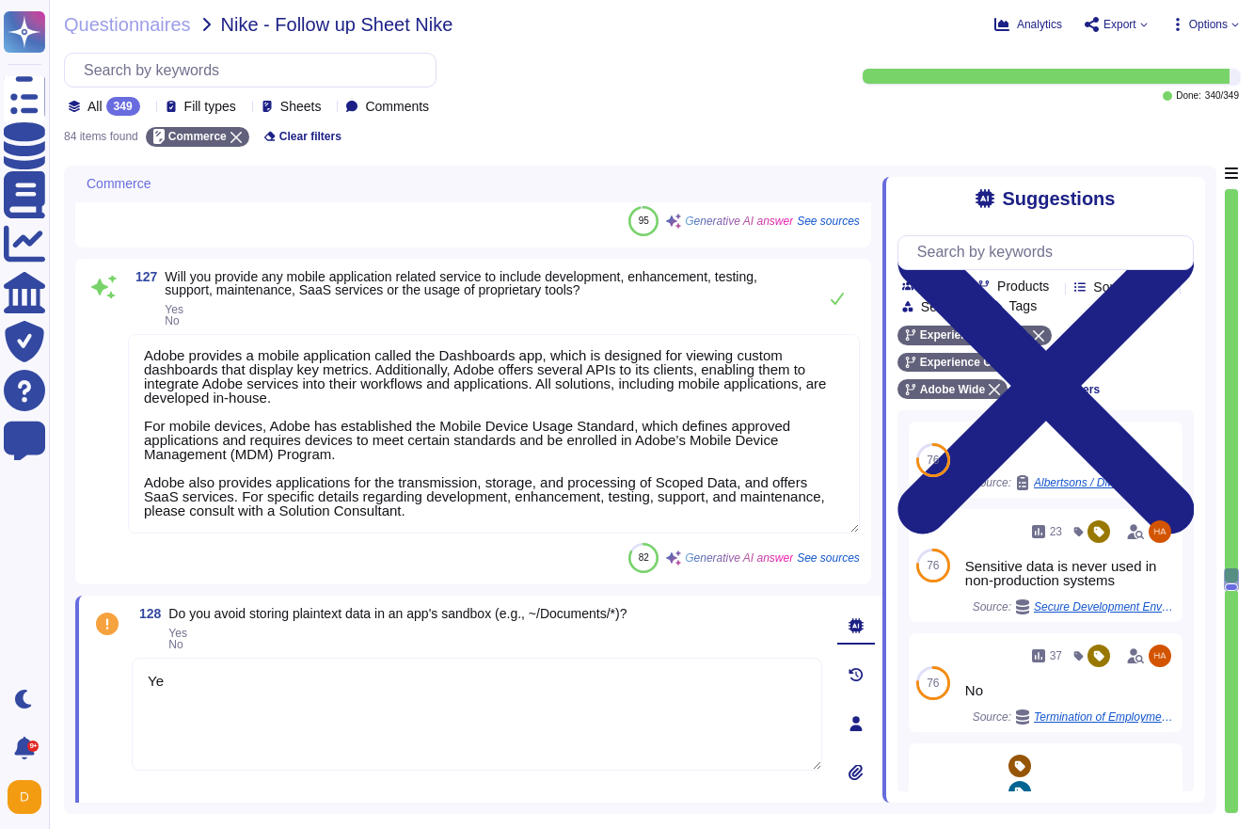
type textarea "Yes"
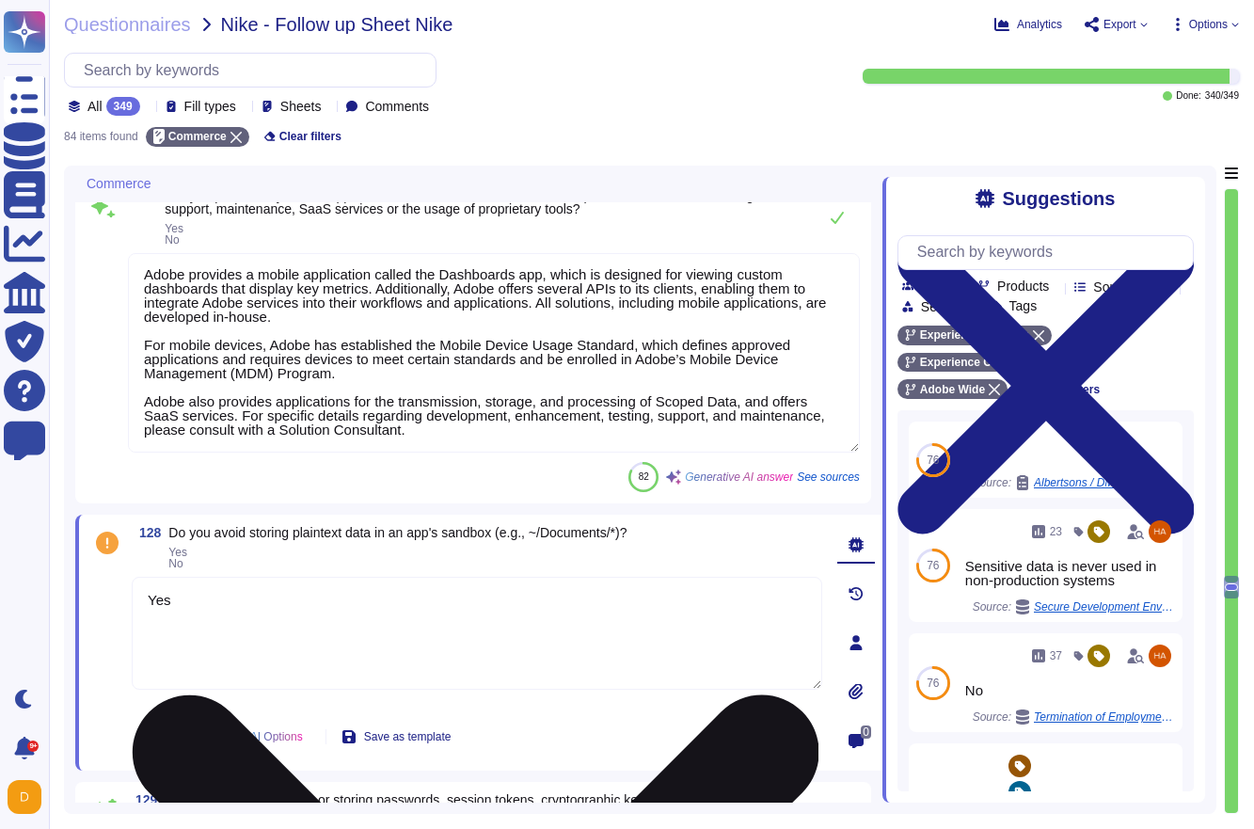
type textarea "Yes, dynamic security testing is performed for significant changes whenever the…"
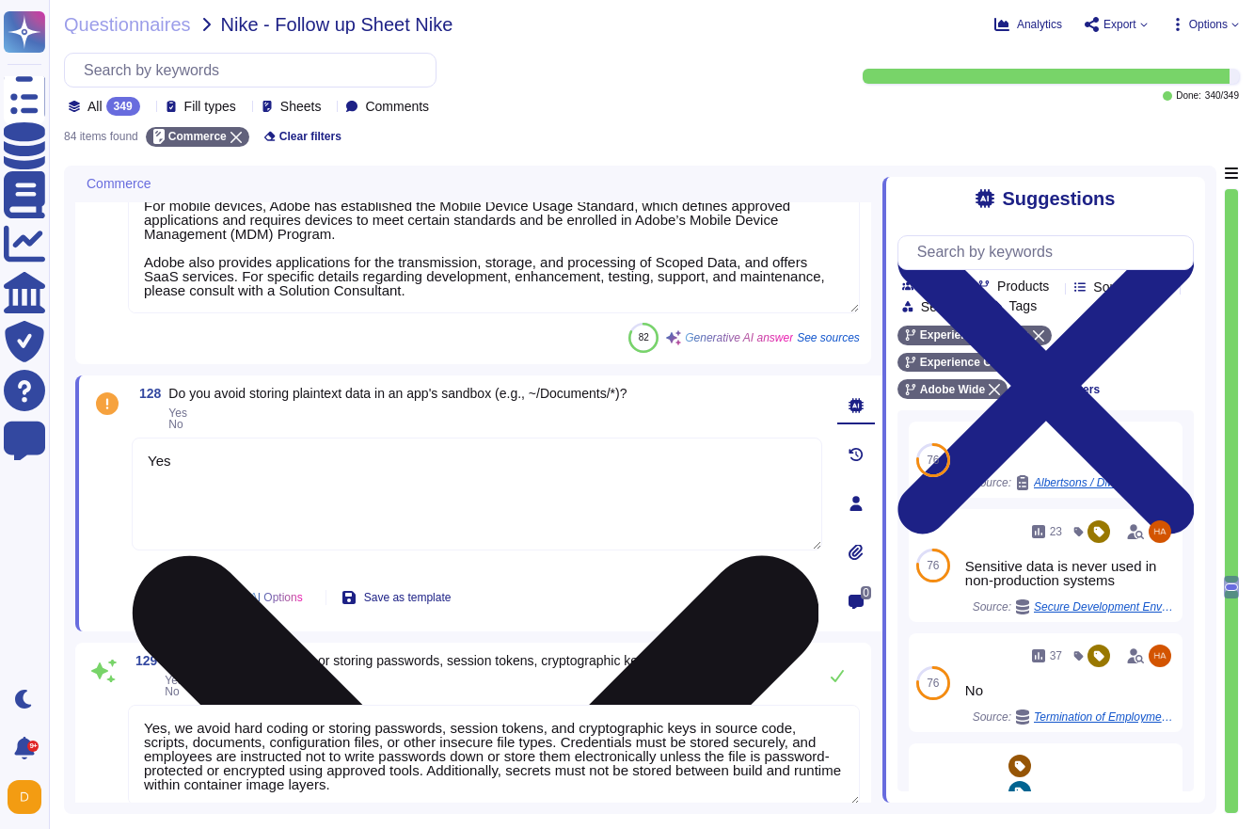
scroll to position [11078, 0]
type textarea "Yes, we implement strong server-side authentication, authorization, and session…"
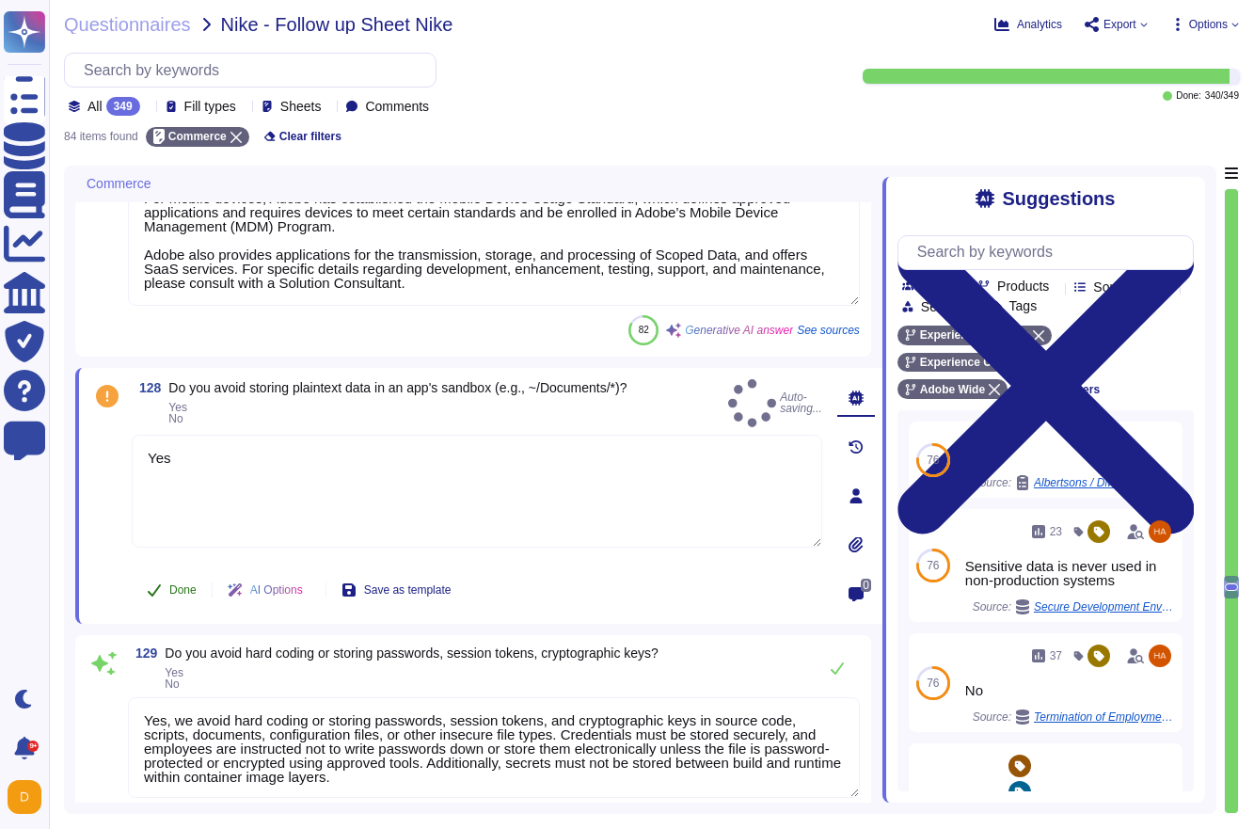
type textarea "Yes"
click at [166, 590] on button "Done" at bounding box center [172, 590] width 80 height 38
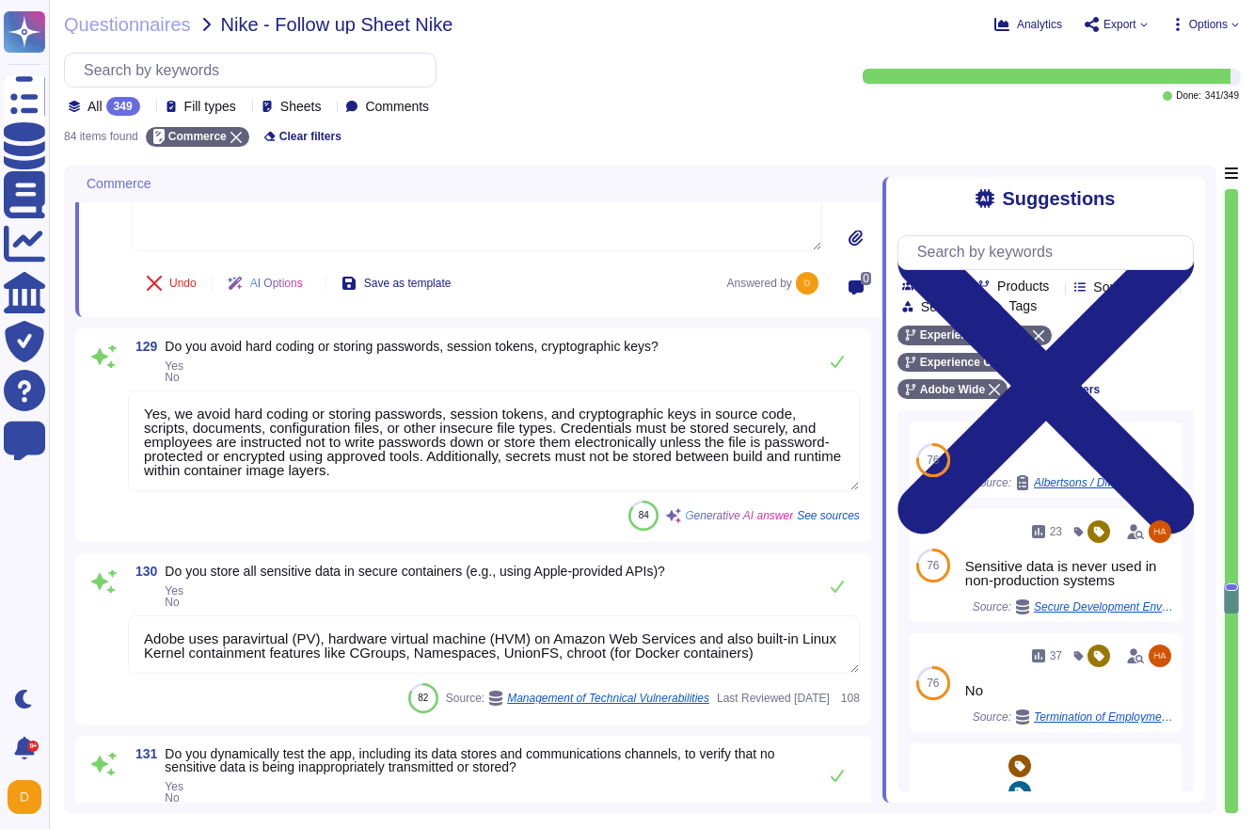
scroll to position [11386, 0]
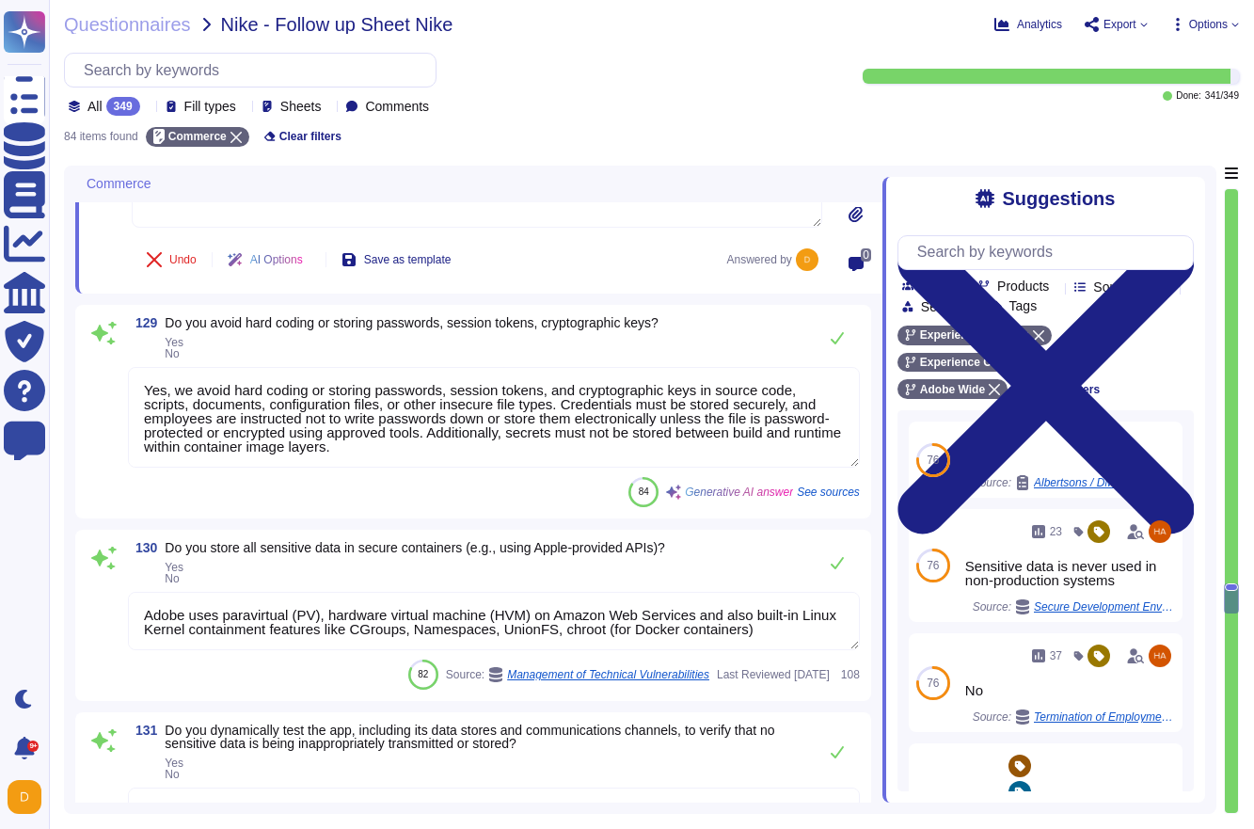
type textarea "Identified vulnerabilities are remediated within standard remediation timeframe…"
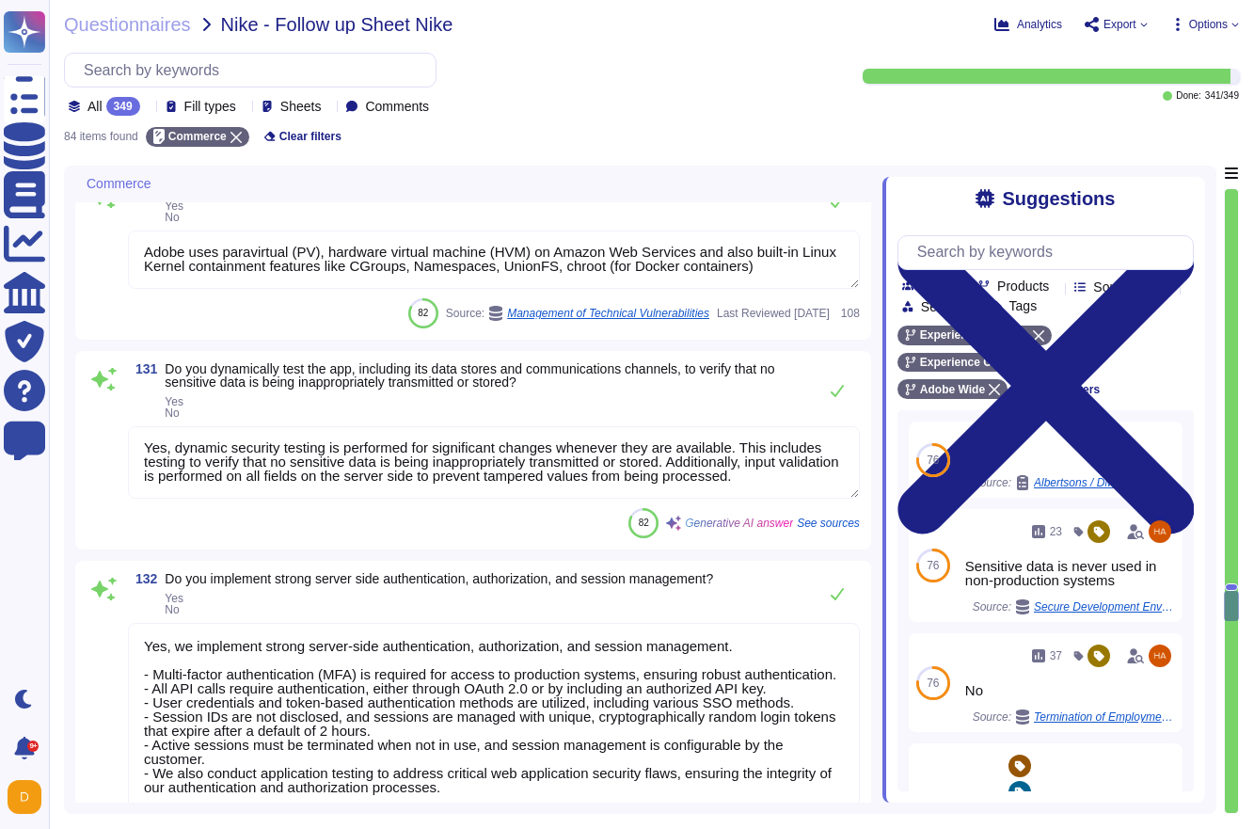
scroll to position [11762, 0]
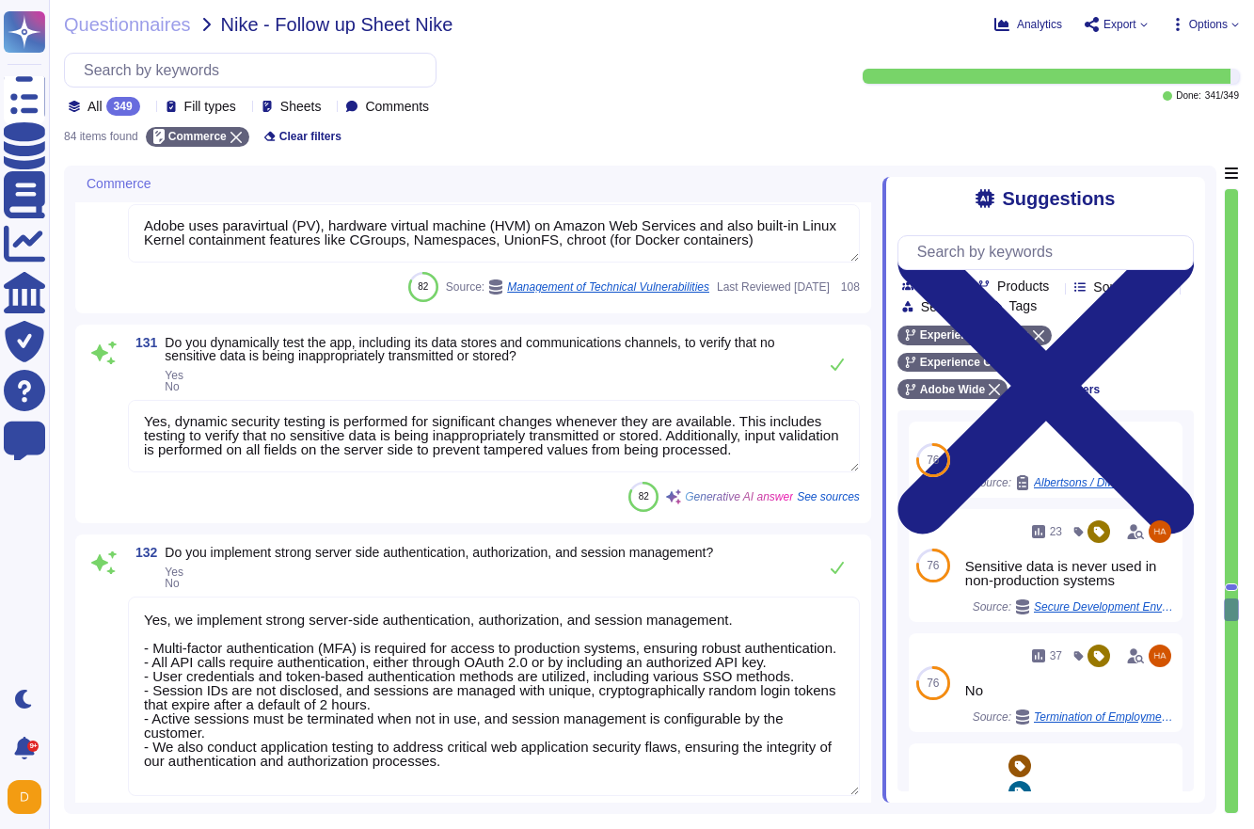
type textarea "Adobe's patch management program applies to all production and critical systems…"
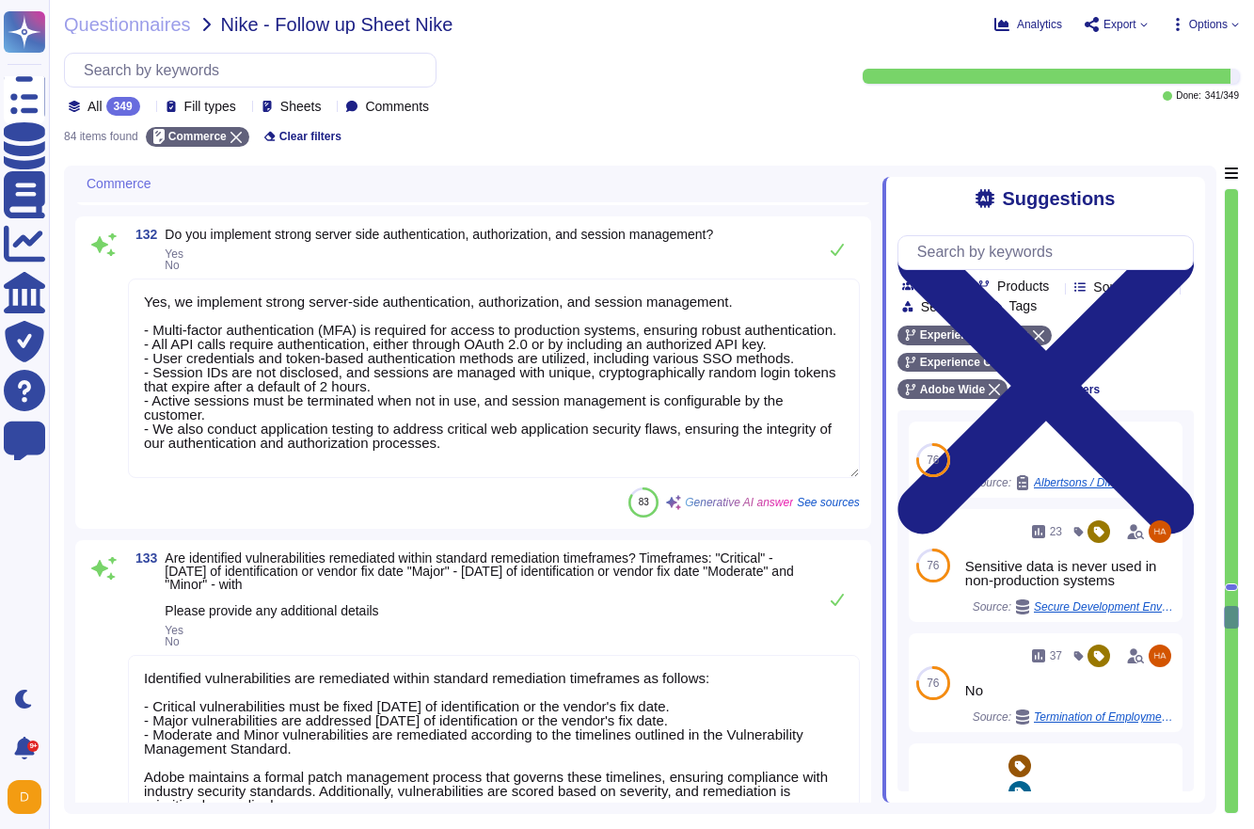
type textarea "Adobe's patch management process includes the following: 1. Formal Patch Manage…"
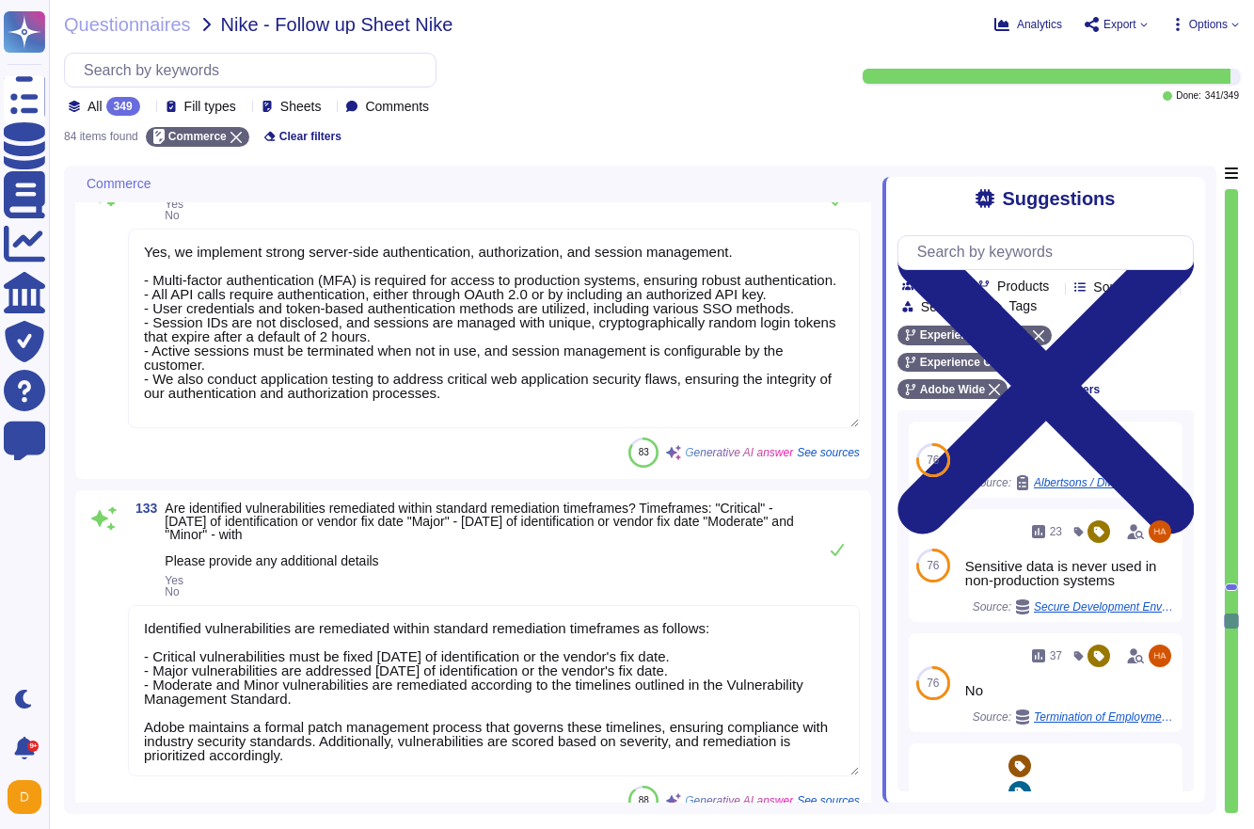
scroll to position [12141, 0]
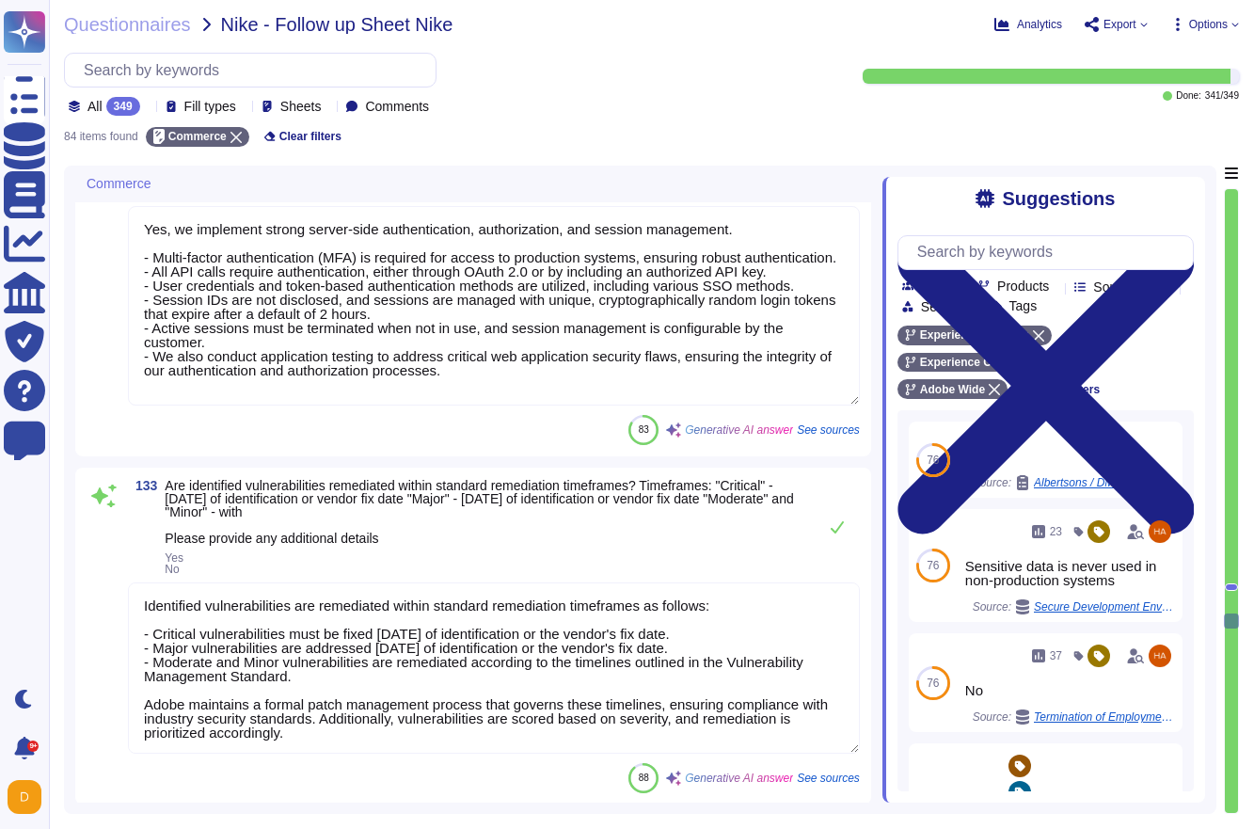
click at [326, 736] on textarea "Identified vulnerabilities are remediated within standard remediation timeframe…" at bounding box center [494, 667] width 732 height 171
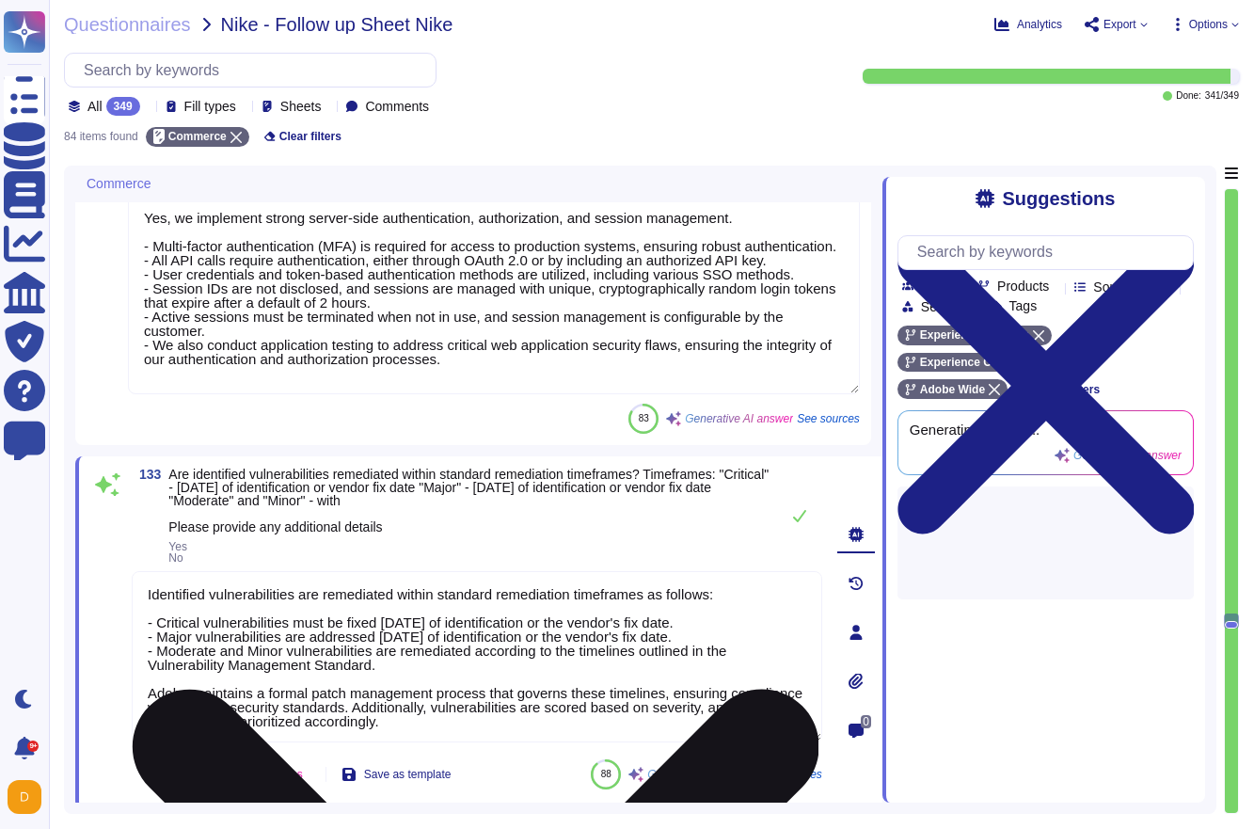
type textarea "Adobe's patch management process includes the following: 1. Formal Patch Manage…"
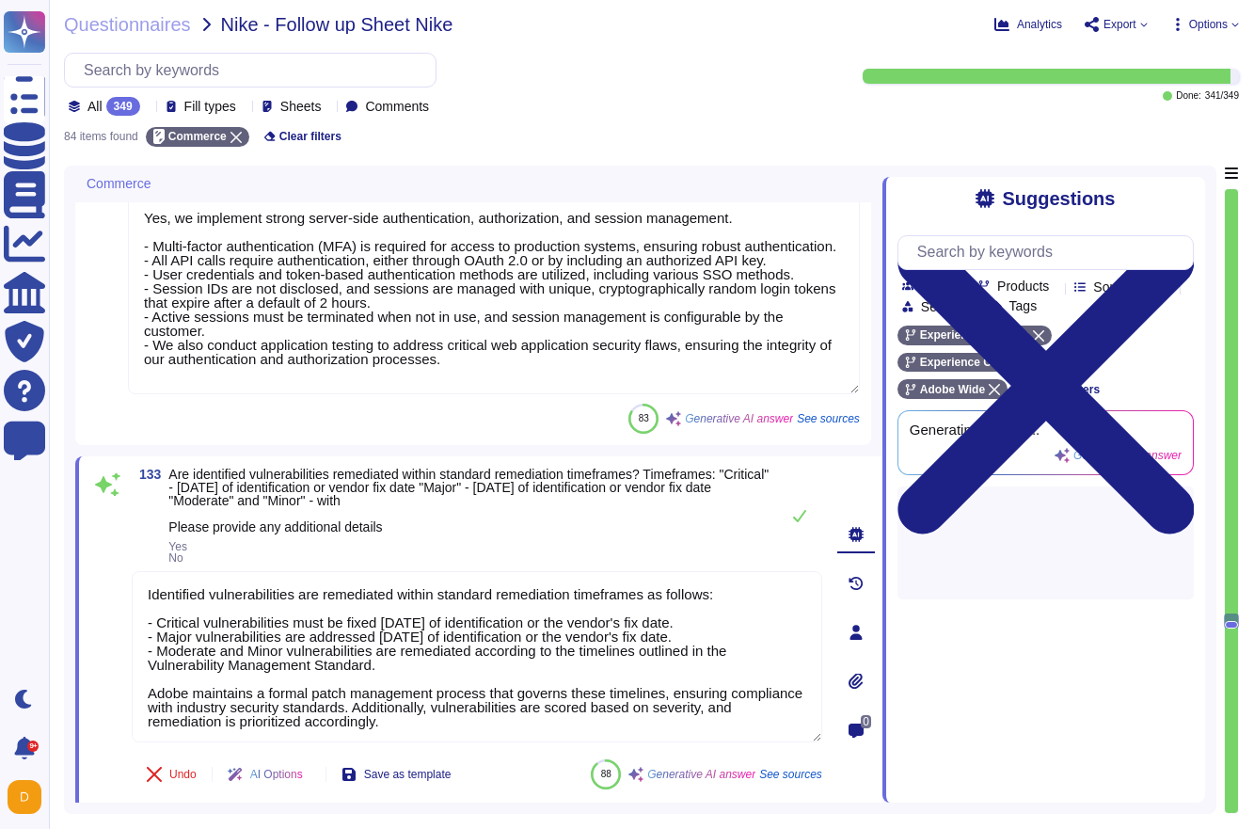
drag, startPoint x: 399, startPoint y: 660, endPoint x: 91, endPoint y: 551, distance: 326.3
click at [91, 551] on div "133 Are identified vulnerabilities remediated within standard remediation timef…" at bounding box center [456, 631] width 732 height 329
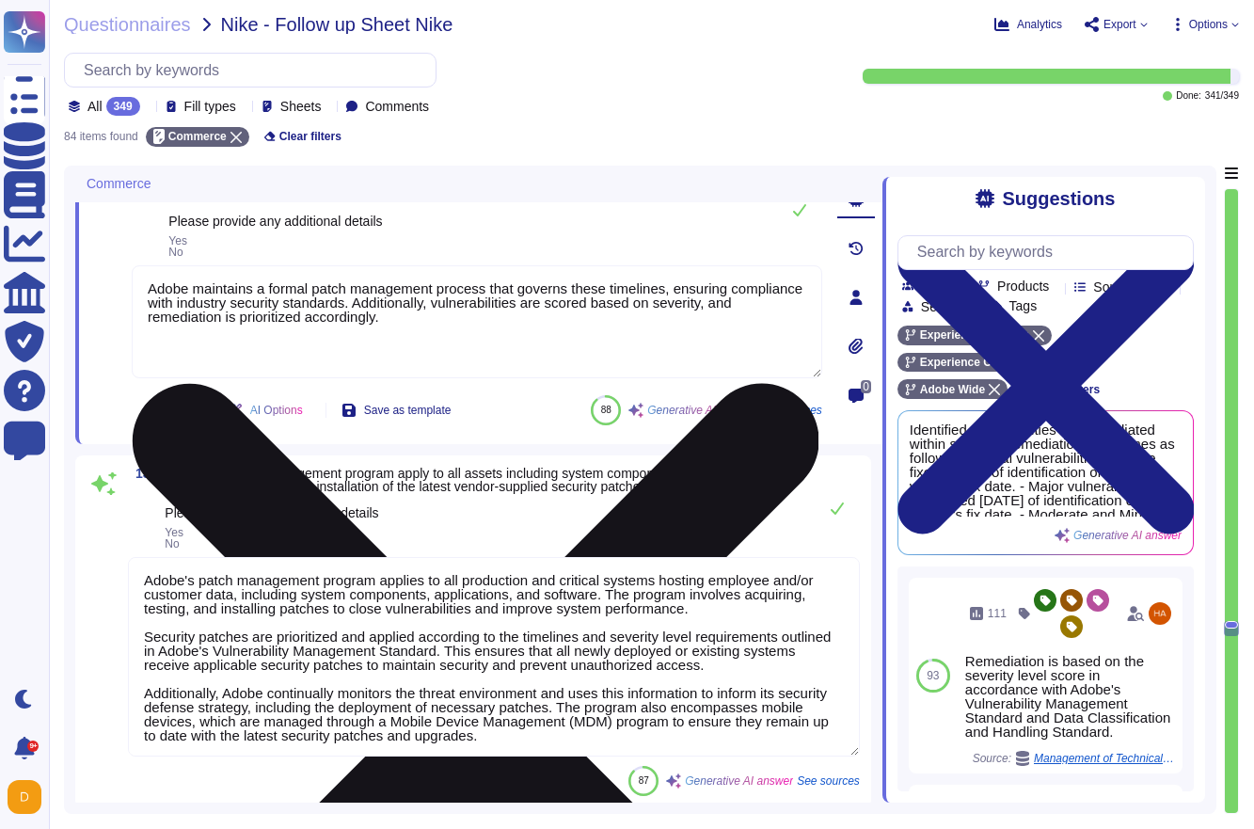
scroll to position [12446, 0]
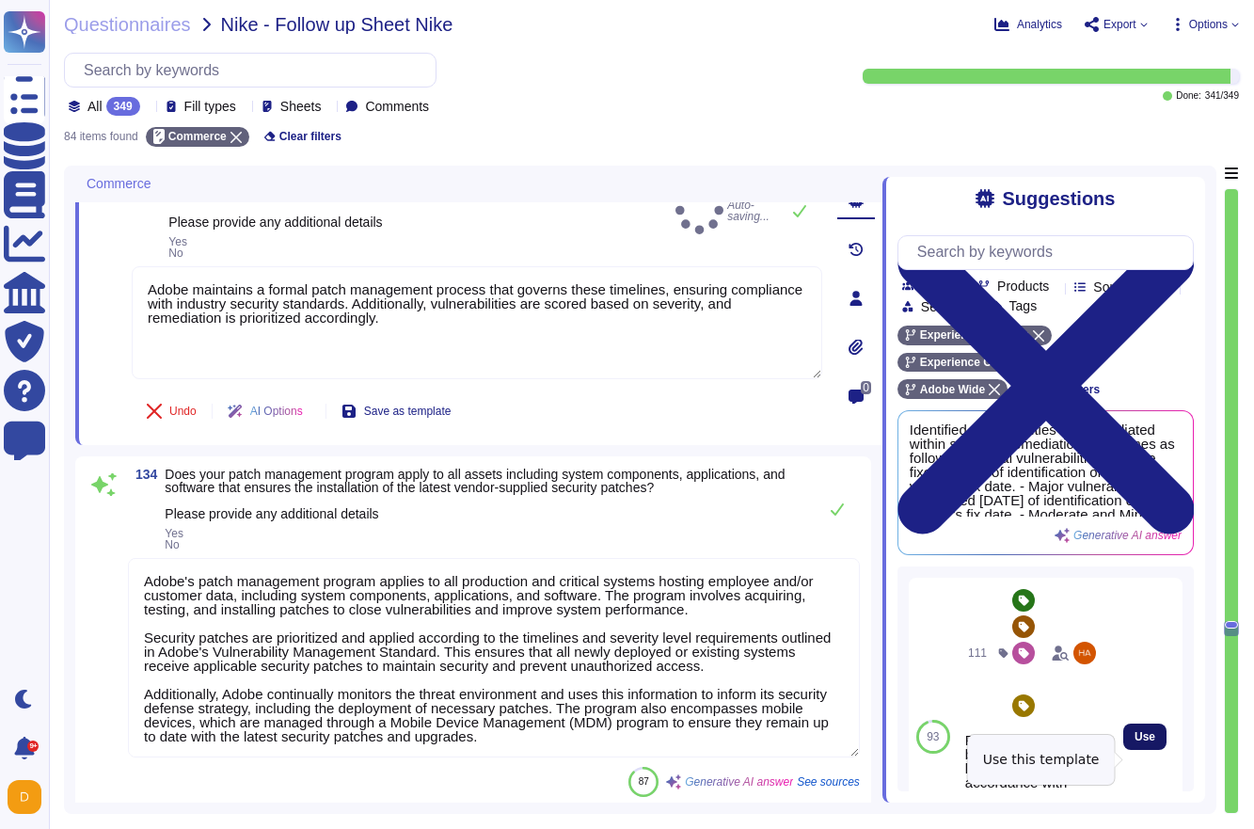
click at [1144, 742] on span "Use" at bounding box center [1144, 736] width 21 height 11
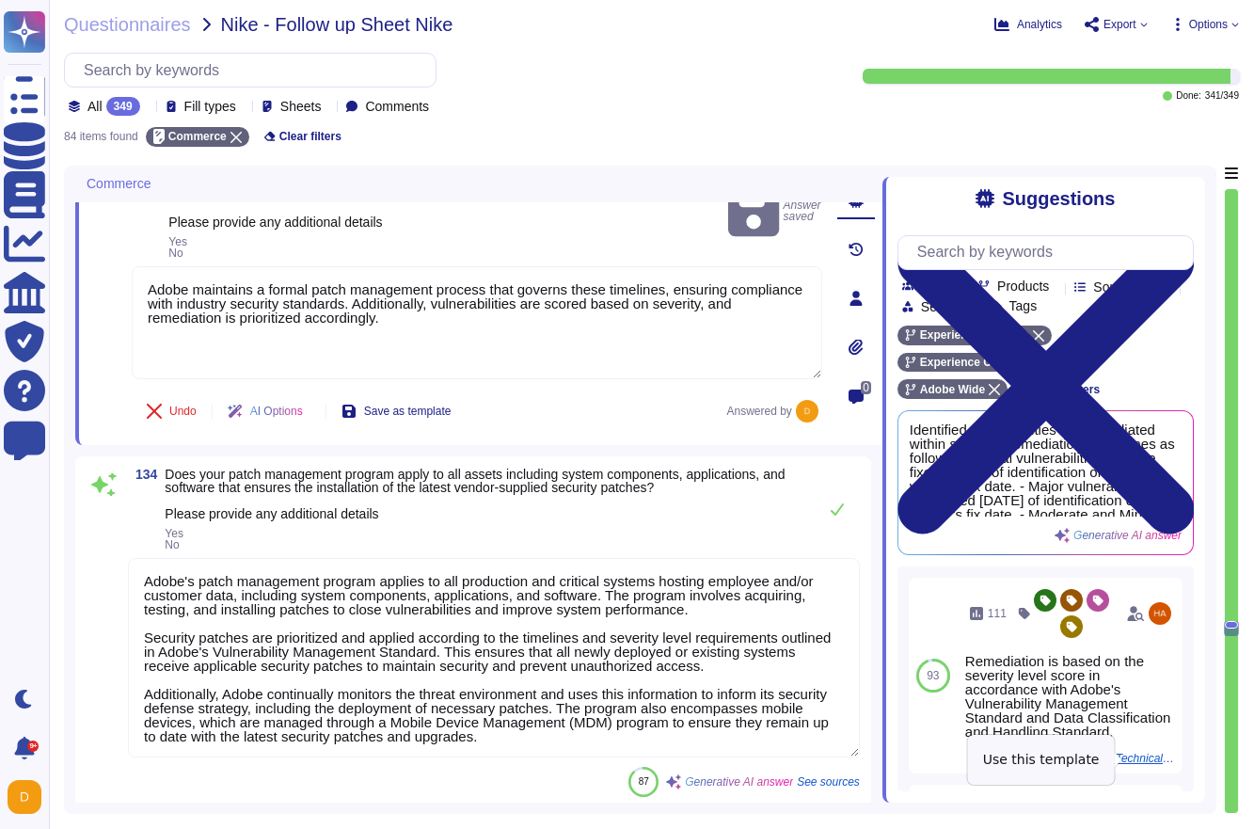
type textarea "Adobe maintains a formal patch management process that governs these timelines,…"
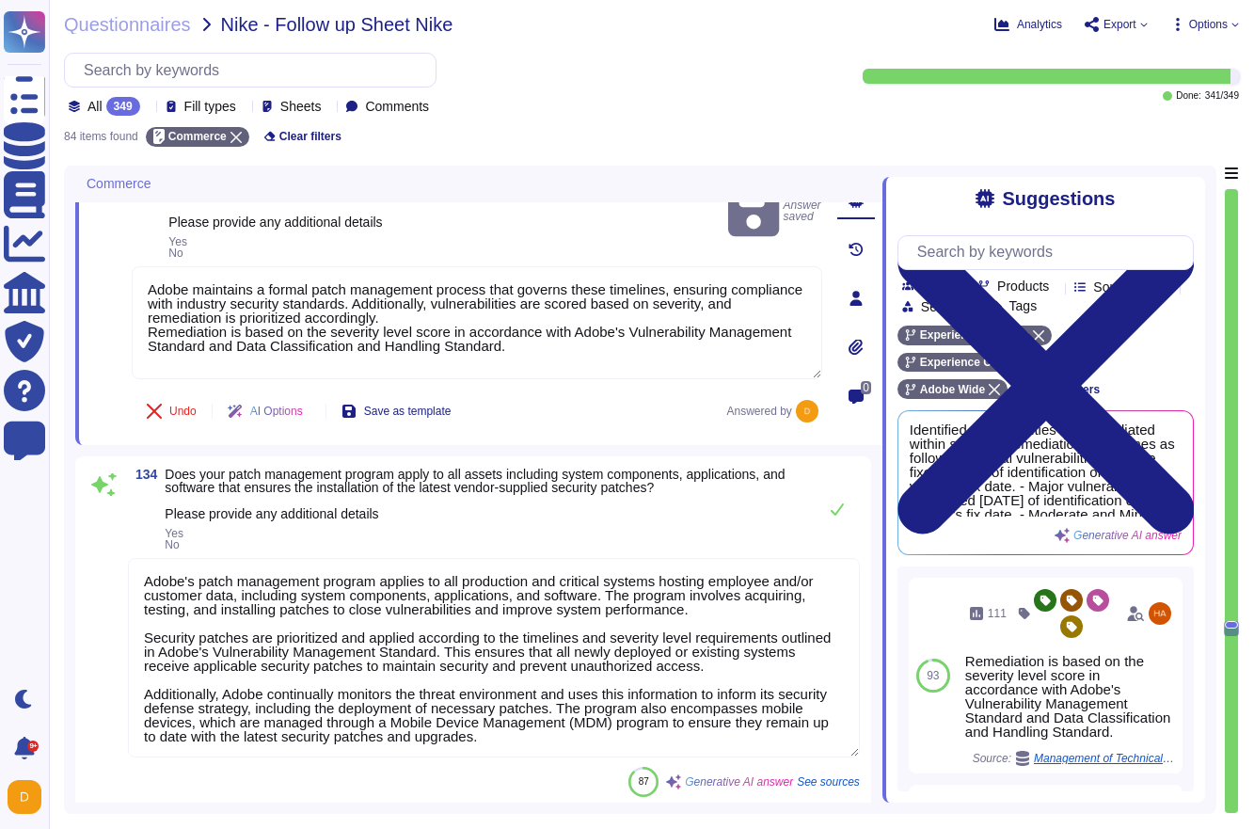
scroll to position [2, 0]
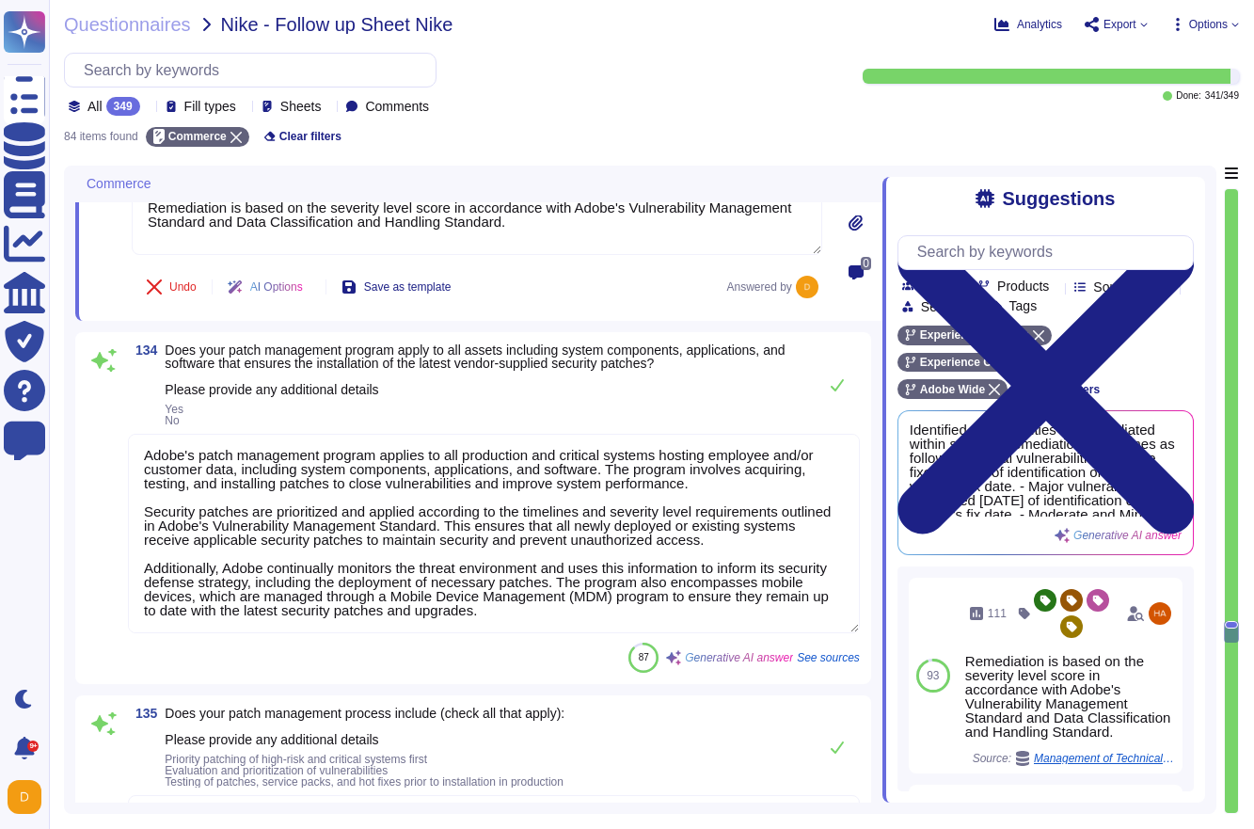
type textarea "Adobe has implemented a comprehensive Patch Management solution that includes t…"
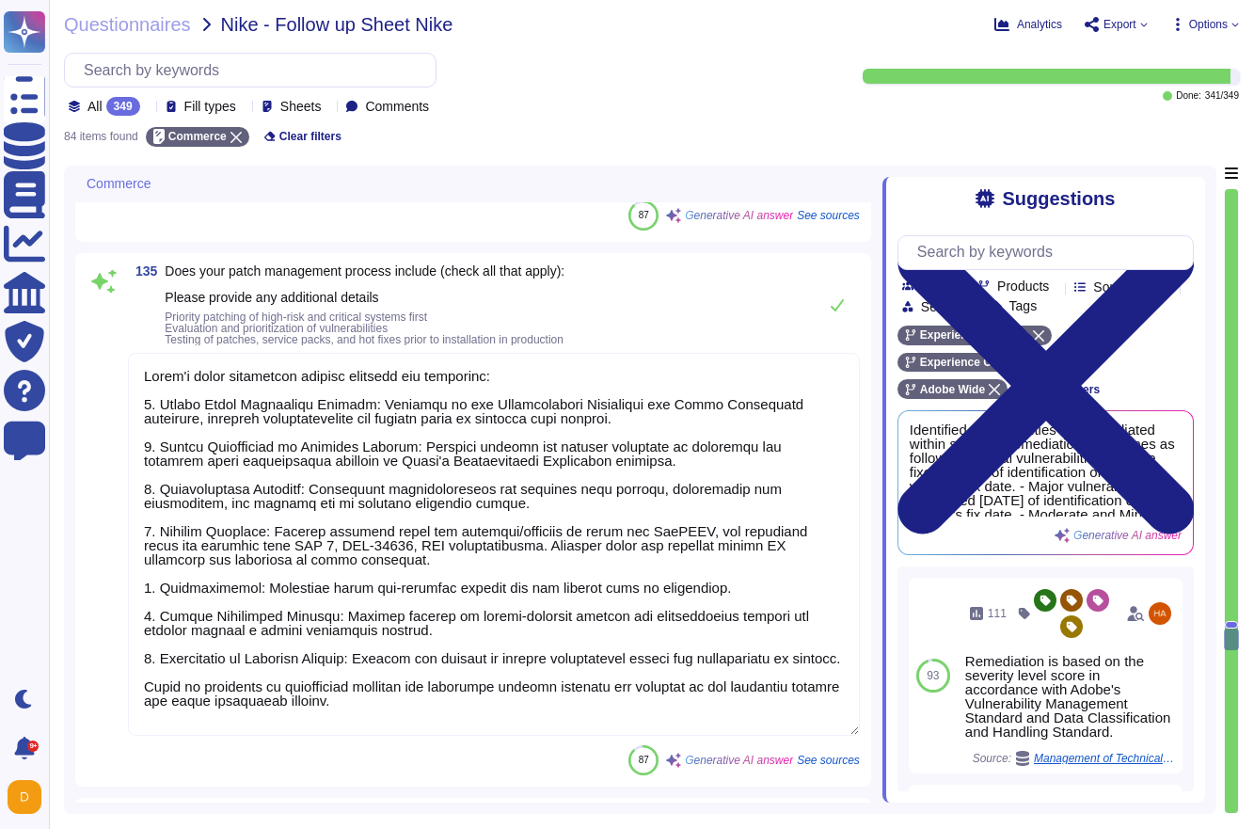
scroll to position [12993, 0]
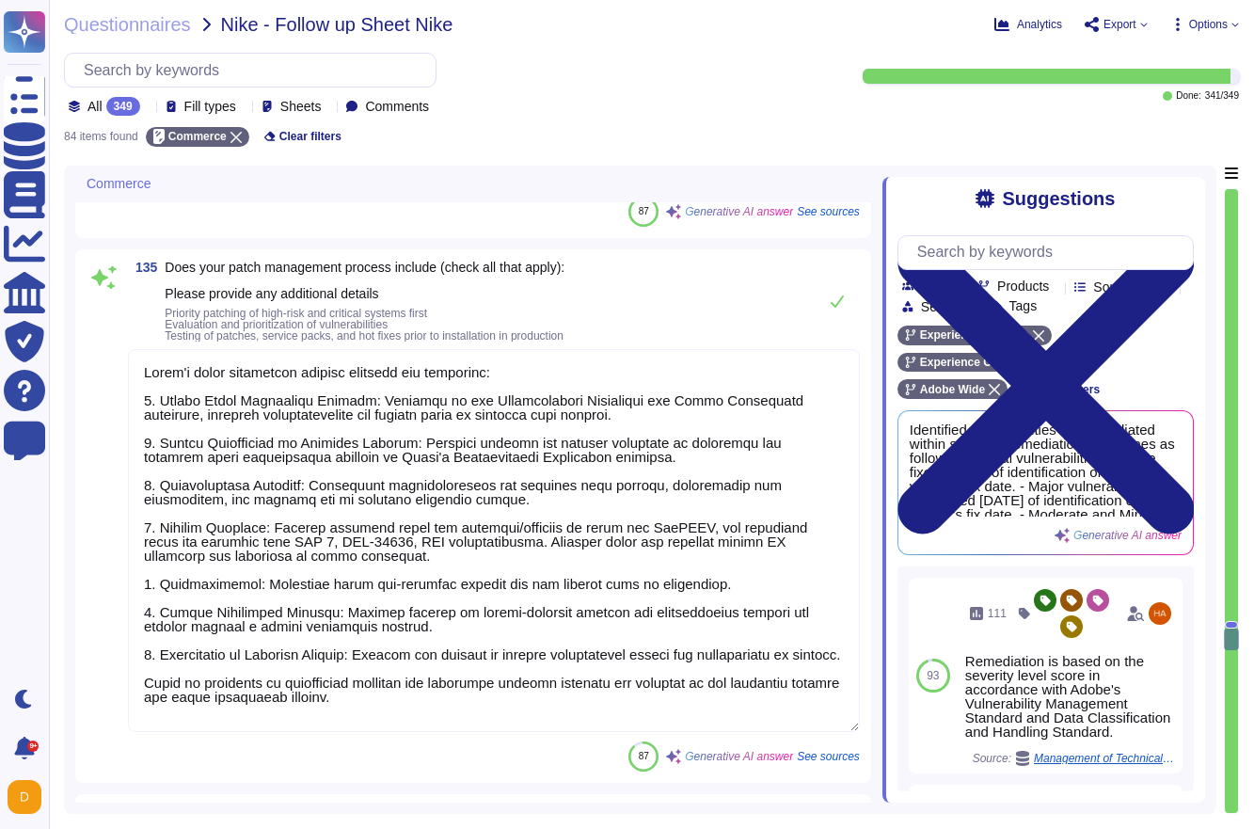
drag, startPoint x: 422, startPoint y: 712, endPoint x: 123, endPoint y: 679, distance: 300.9
click at [123, 679] on div "135 Does your patch management process include (check all that apply): Please p…" at bounding box center [473, 516] width 773 height 511
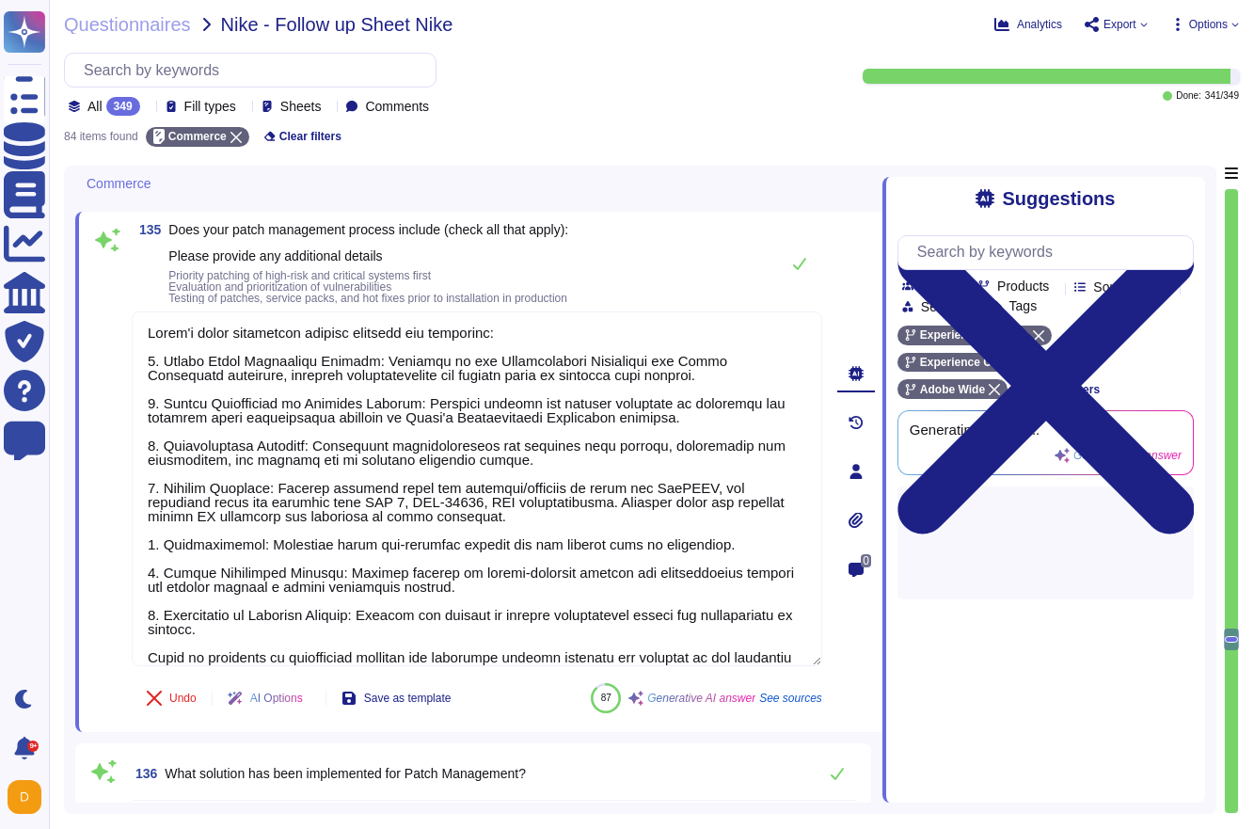
scroll to position [0, 0]
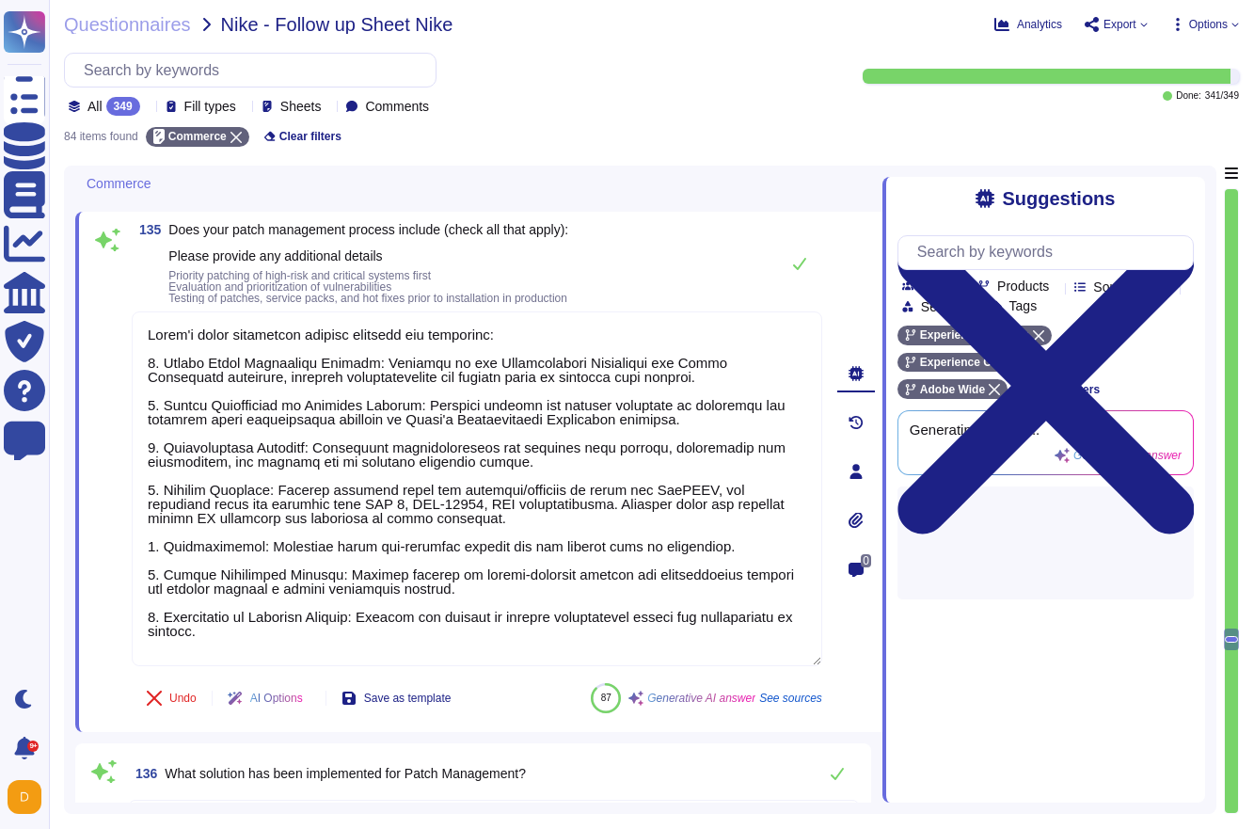
type textarea "Adobe's patch management process includes the following: 1. Formal Patch Manage…"
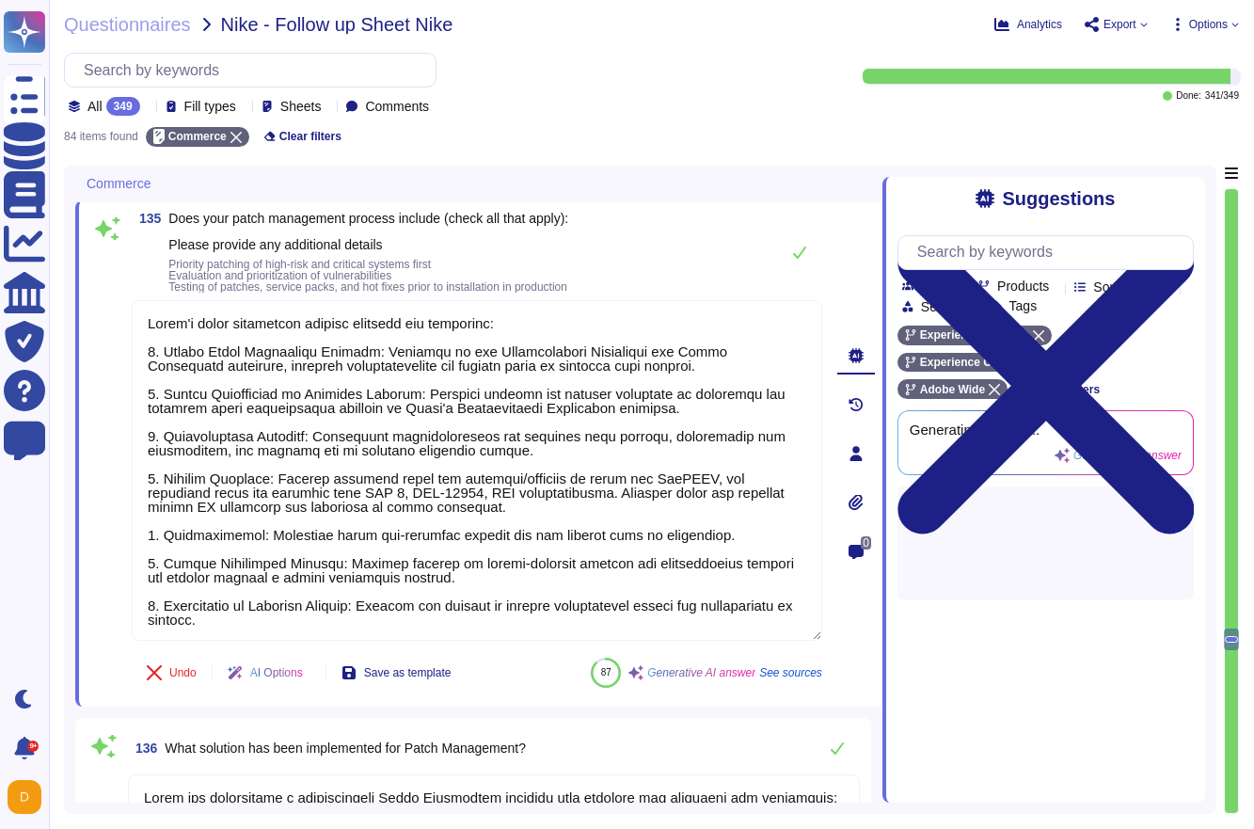
type textarea "At Adobe, we have a robust Secure Product Lifecycle (SPLC) Process that include…"
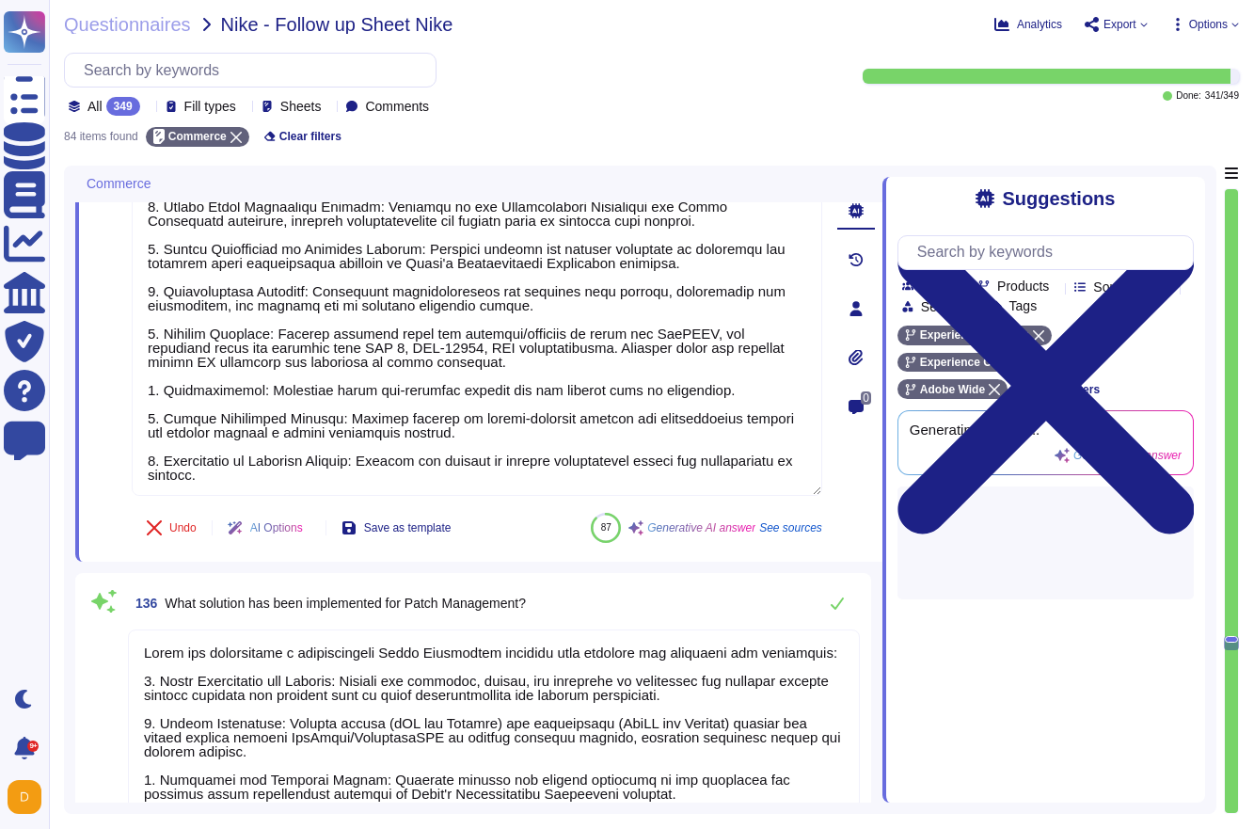
scroll to position [2, 0]
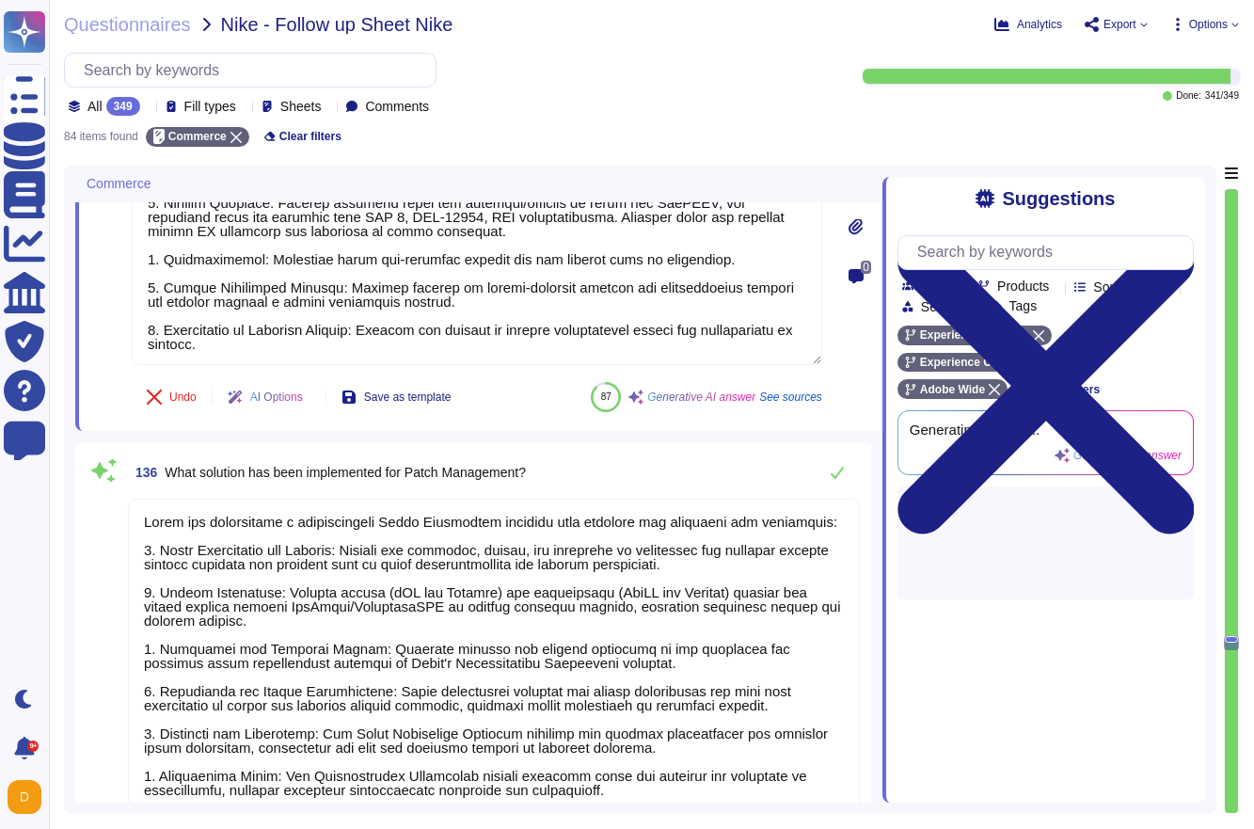
type textarea "Yes"
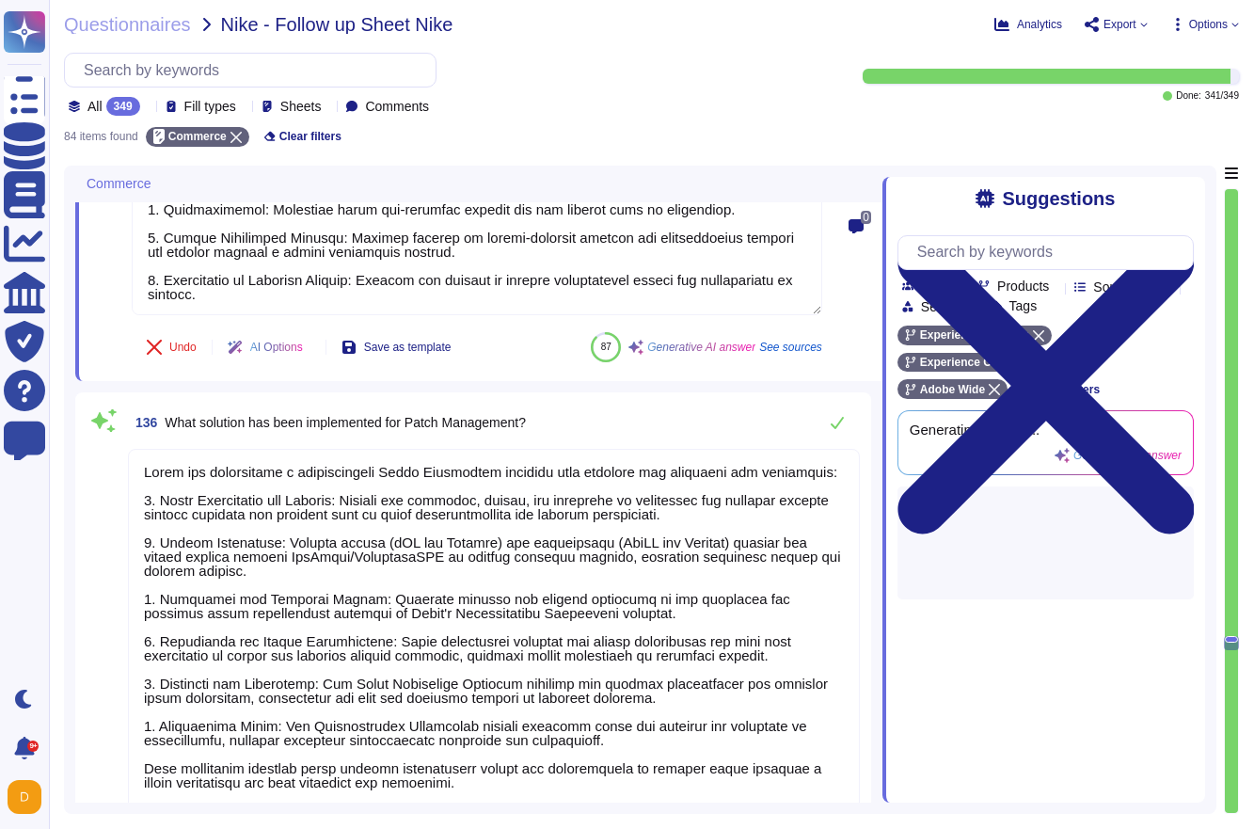
scroll to position [13355, 0]
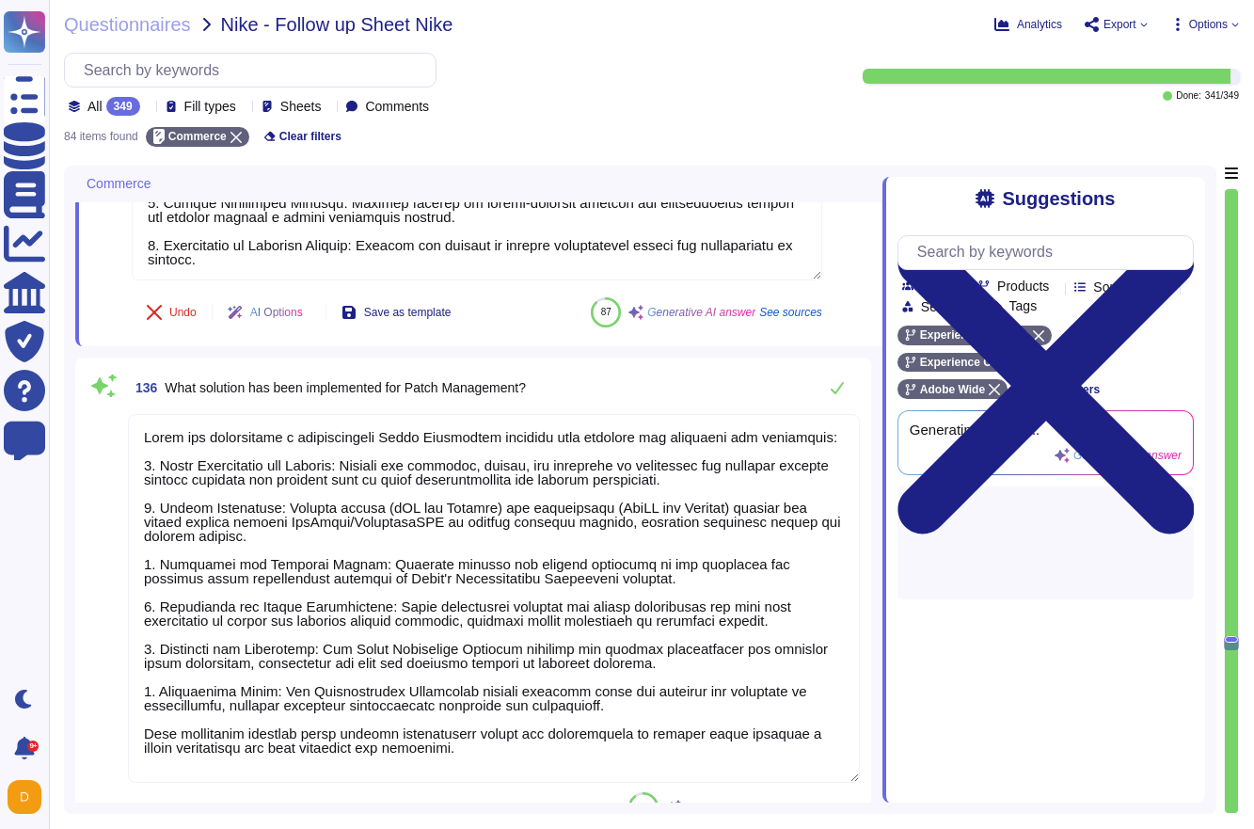
type textarea "Backups are performed regularly, with daily backups being standard. Customer da…"
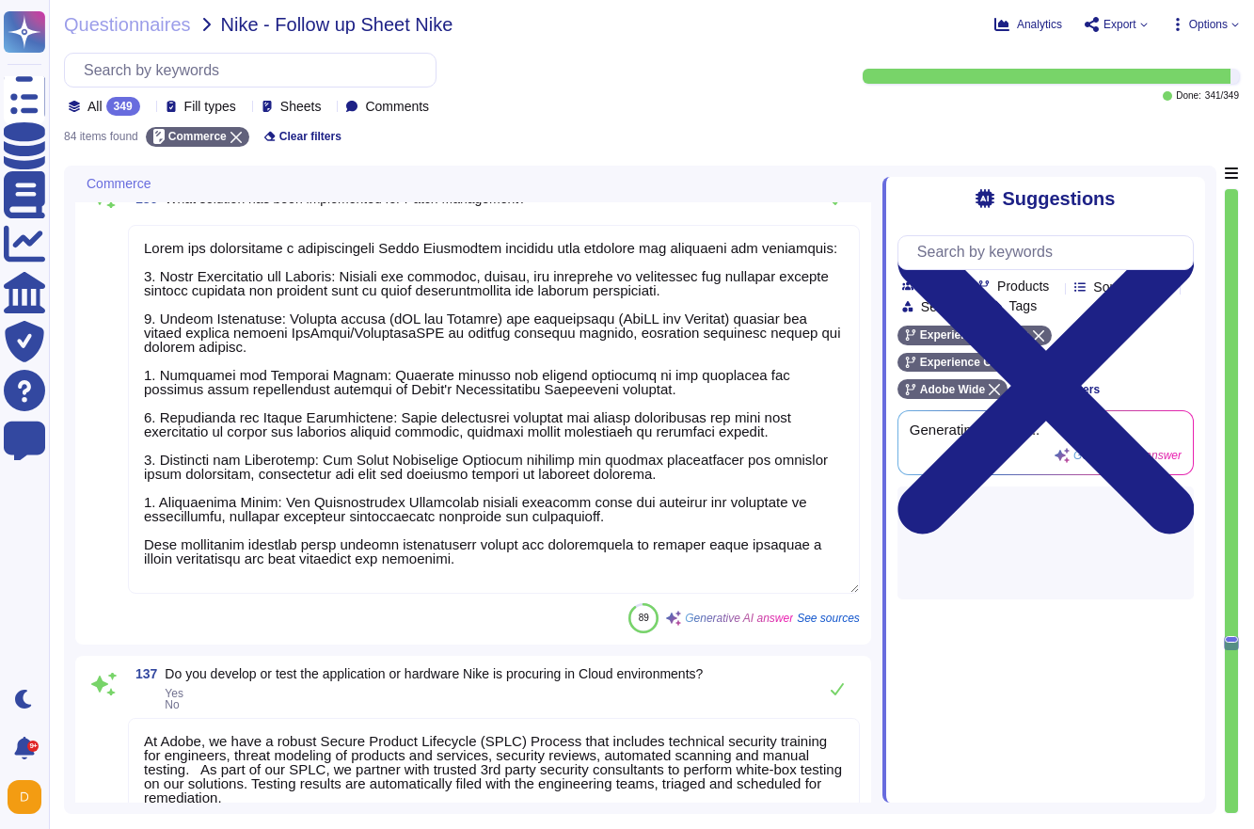
type textarea "Adobe's patch management process includes the following: 1. Formal Patch Manage…"
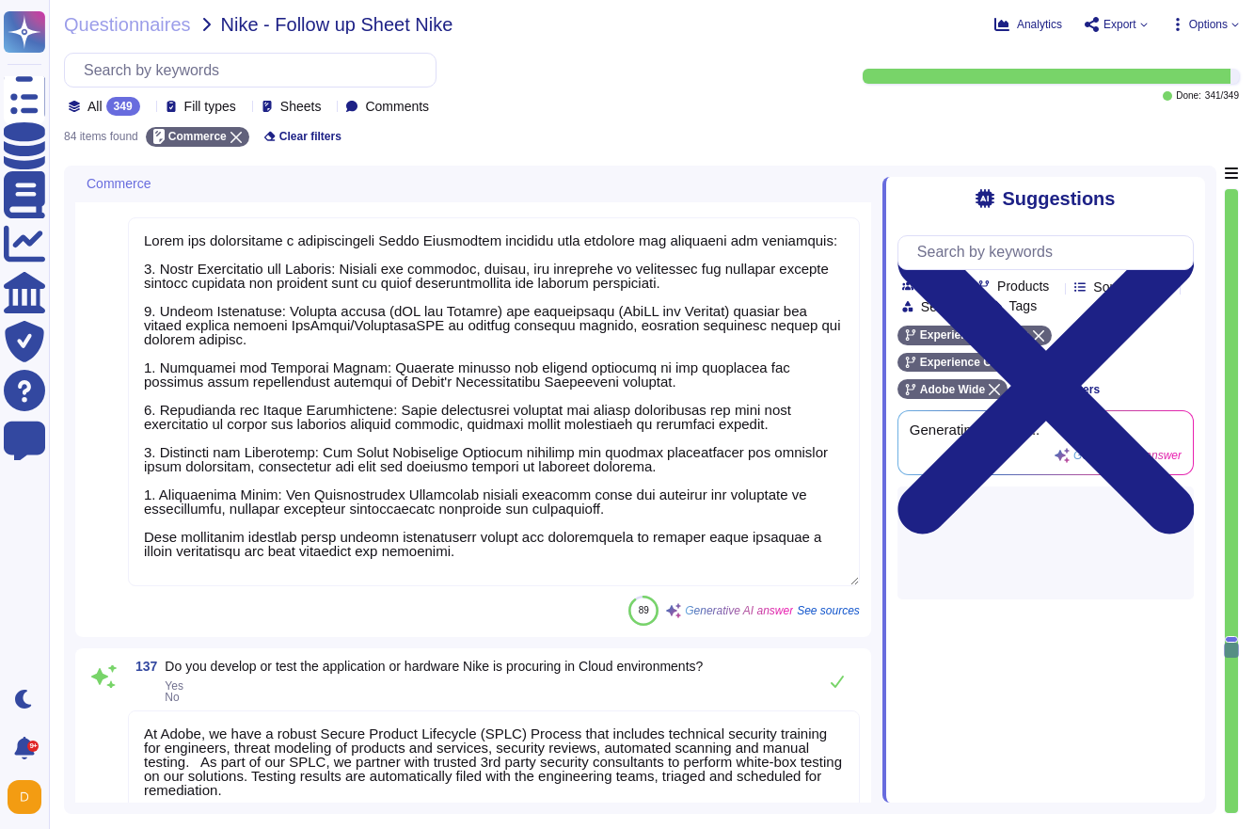
drag, startPoint x: 530, startPoint y: 579, endPoint x: 86, endPoint y: 544, distance: 446.3
click at [86, 544] on div "136 What solution has been implemented for Patch Management? 89 Generative AI a…" at bounding box center [473, 399] width 796 height 476
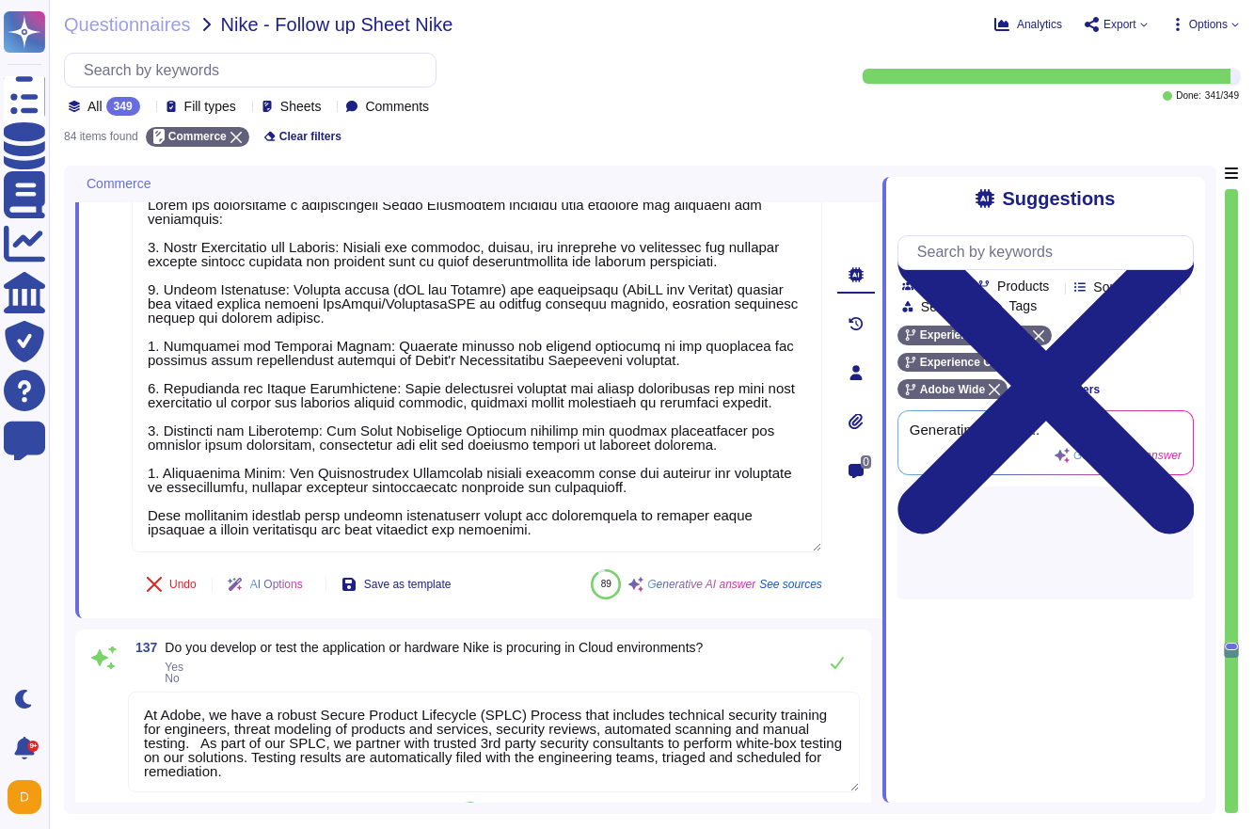
type textarea "Monthly"
type textarea "Adobe has implemented a comprehensive Patch Management solution that includes t…"
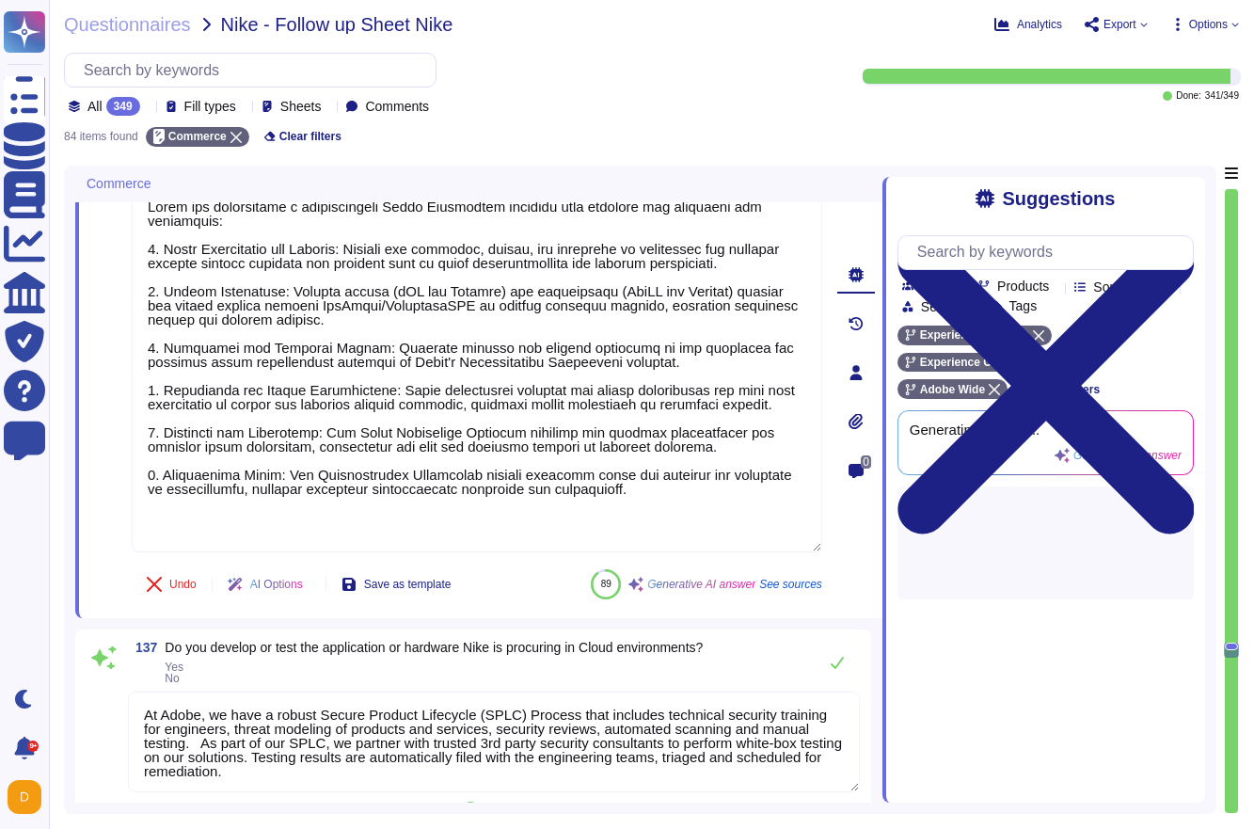
scroll to position [2, 0]
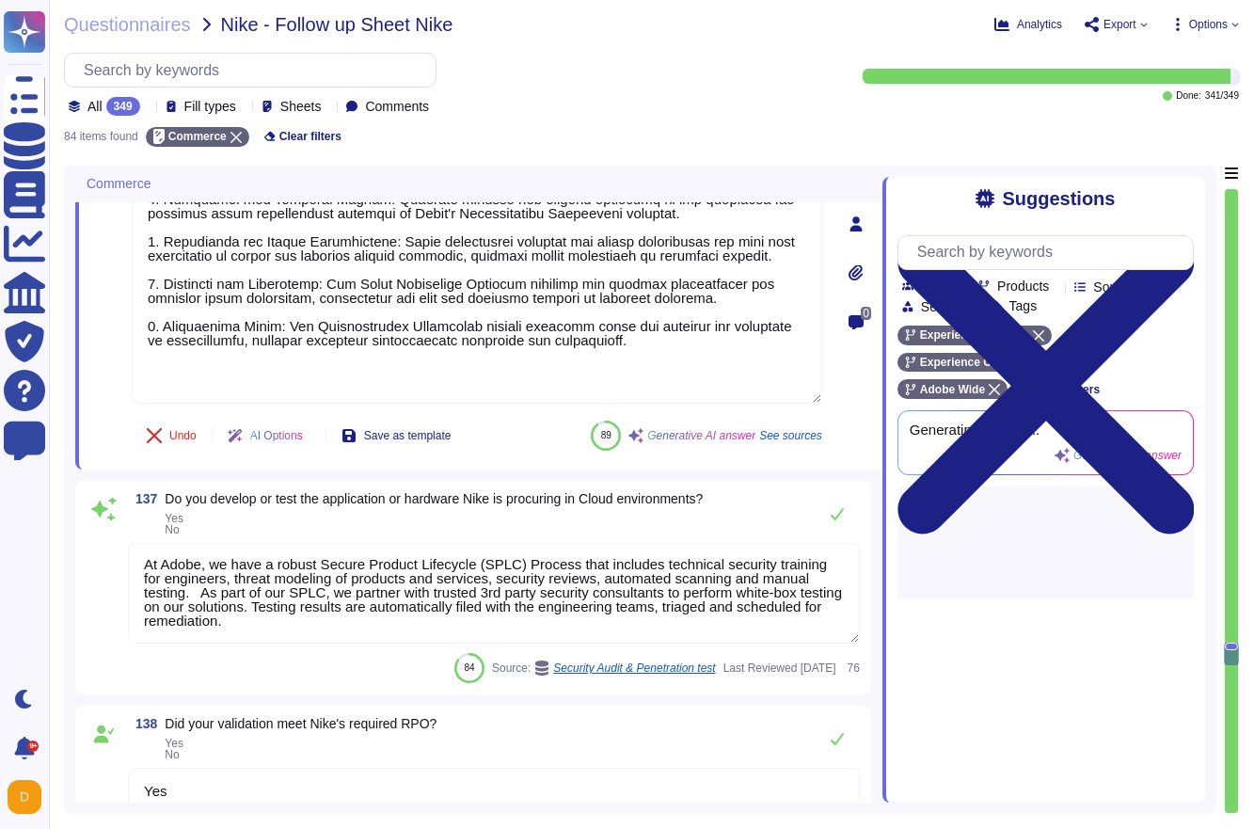
type textarea "Adobe conducts performance and scalability testing as part of its practices, wh…"
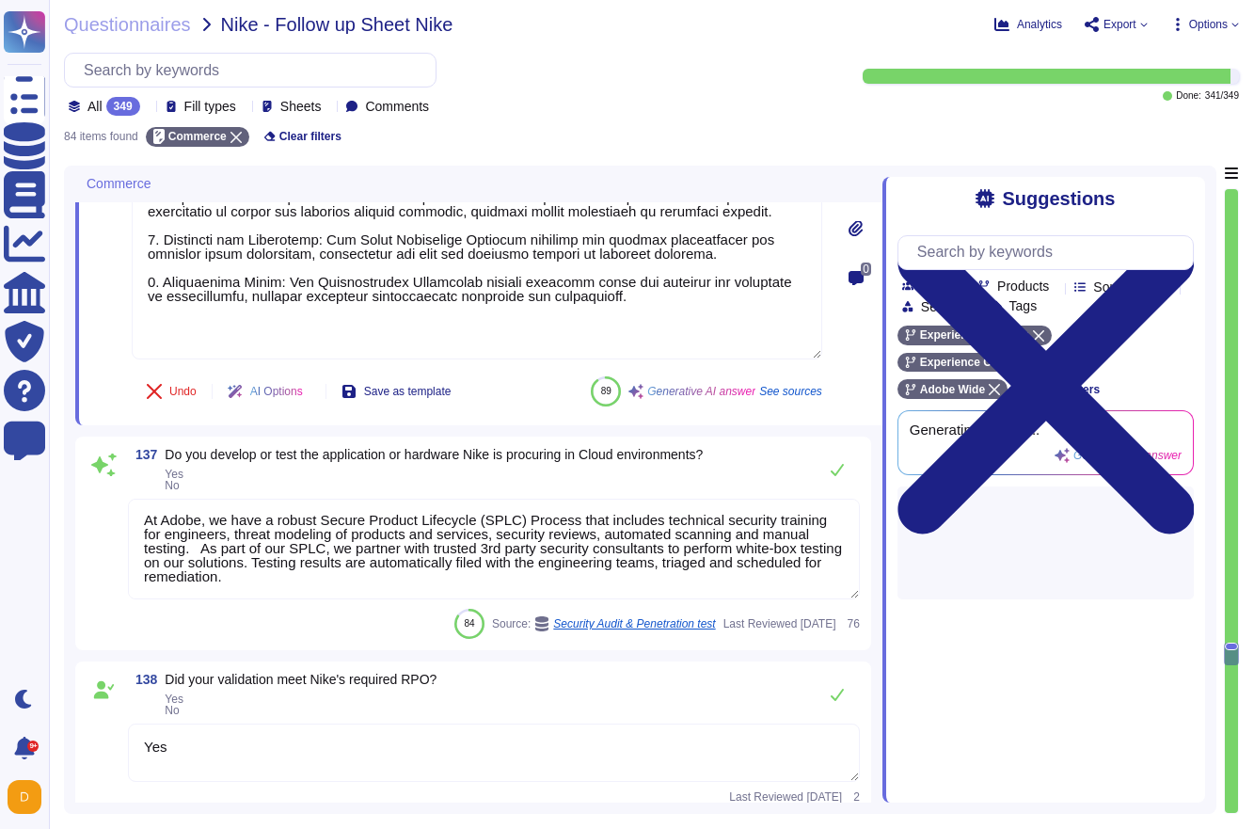
scroll to position [13752, 0]
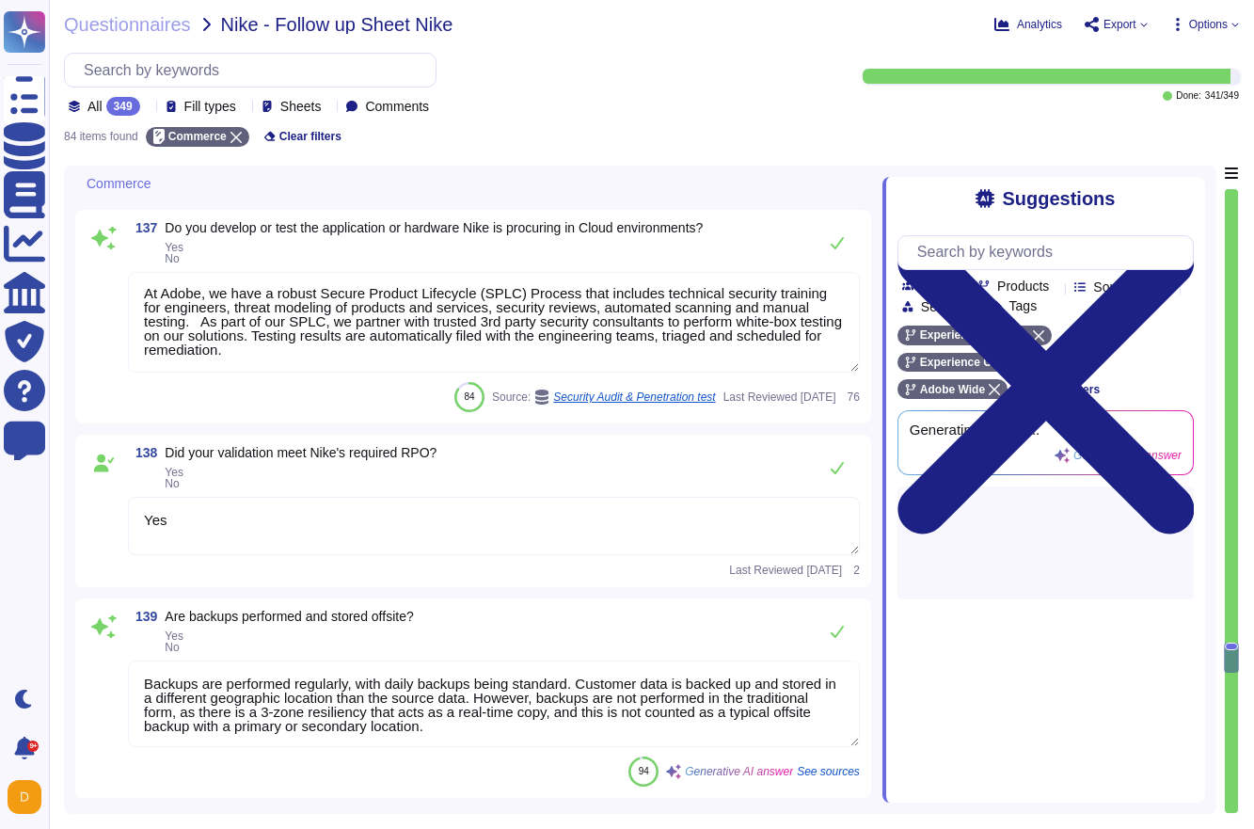
type textarea "Changes are intended for bug fixes, configuration changes, server patching and …"
type textarea "Adobe has implemented a comprehensive Patch Management solution that includes t…"
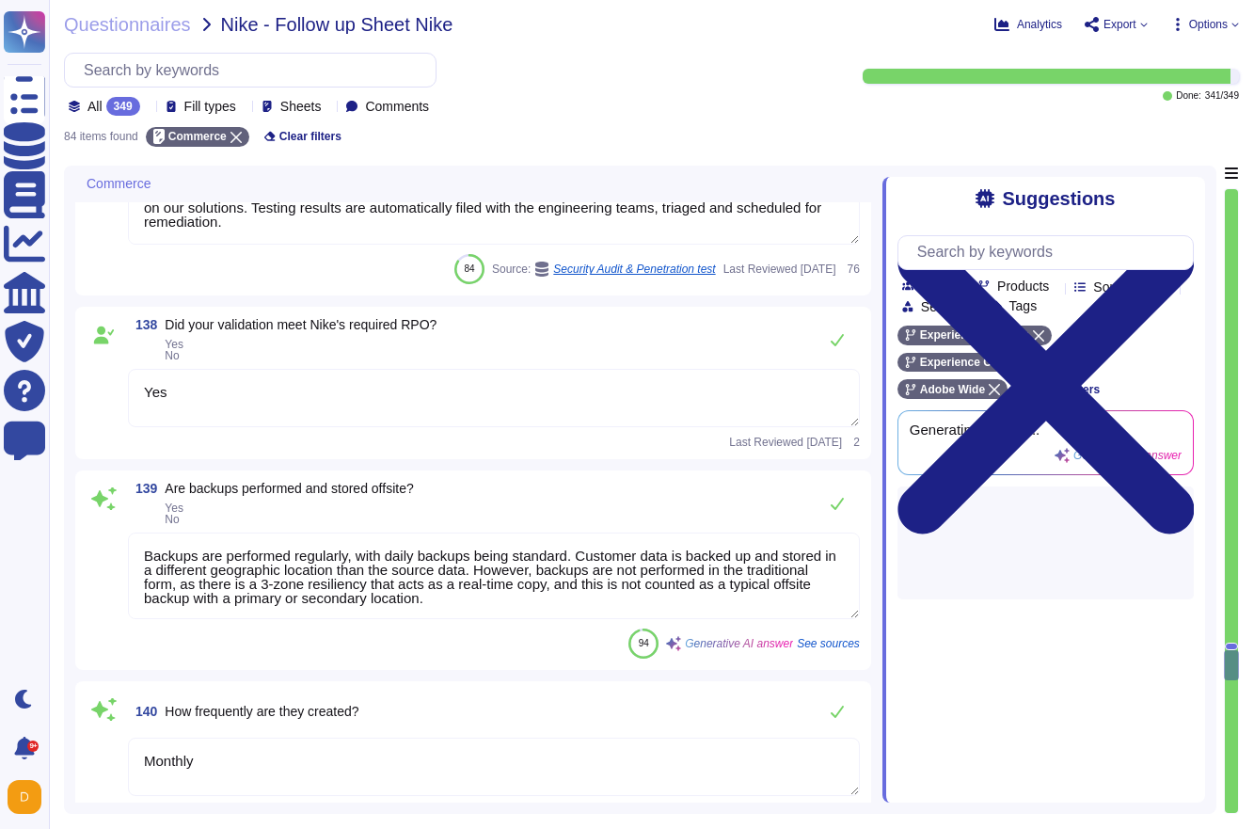
scroll to position [2, 0]
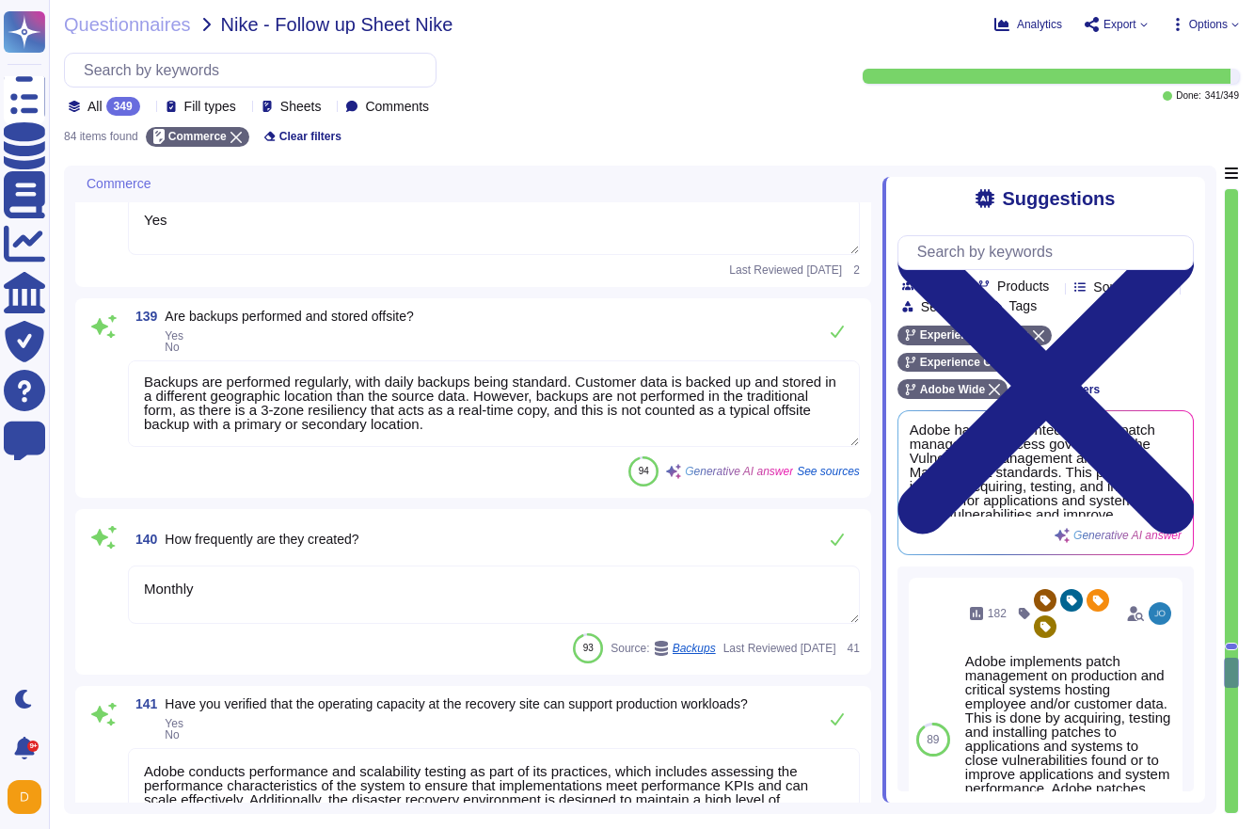
type textarea "Adobe ensures that the Disaster Recovery (DR) environment is kept up to date wi…"
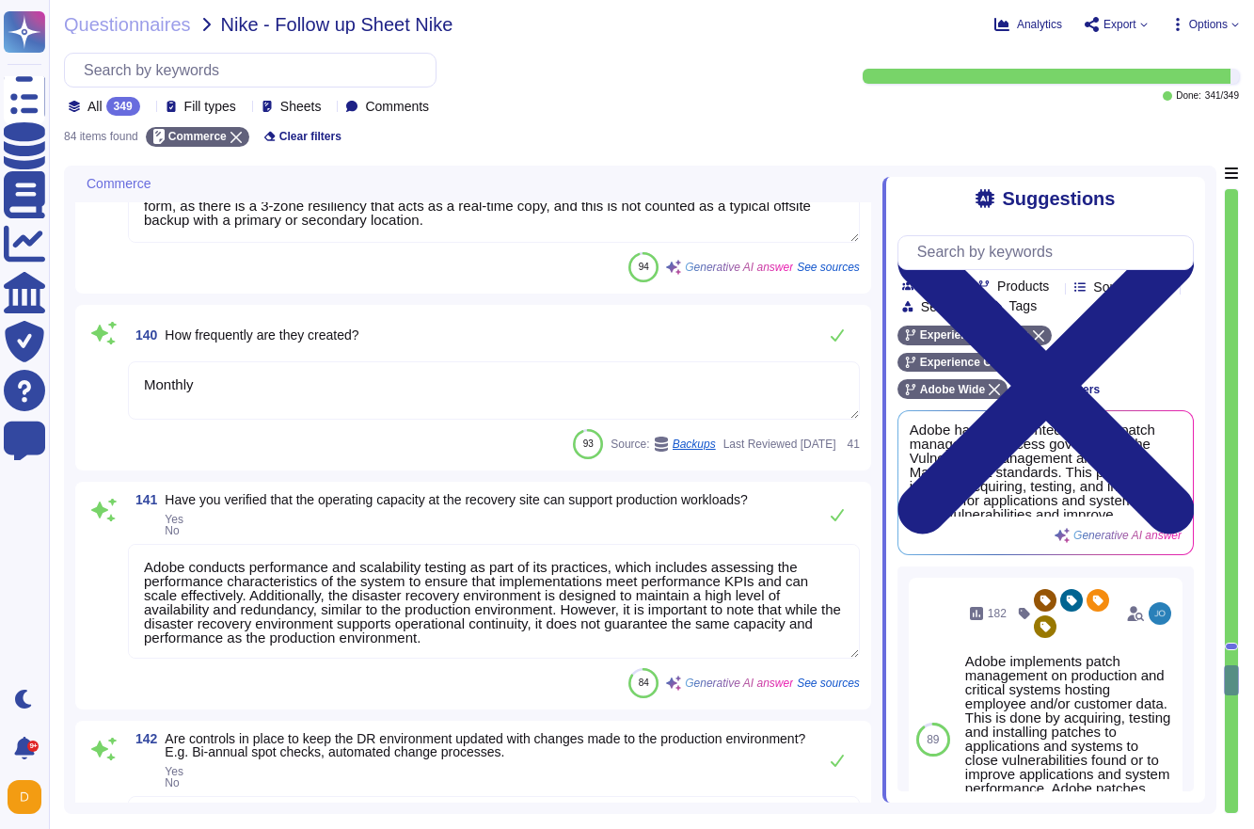
scroll to position [14468, 0]
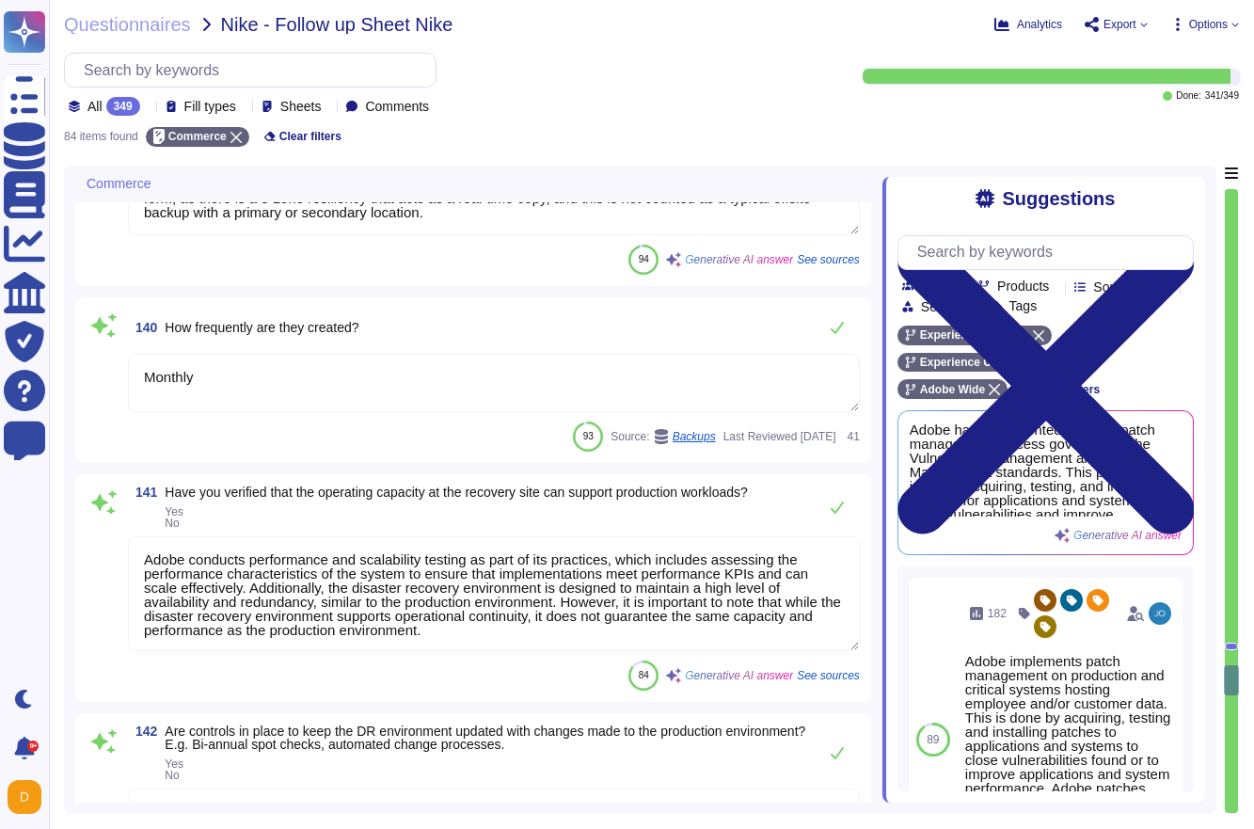
click at [228, 382] on textarea "Monthly" at bounding box center [494, 383] width 732 height 58
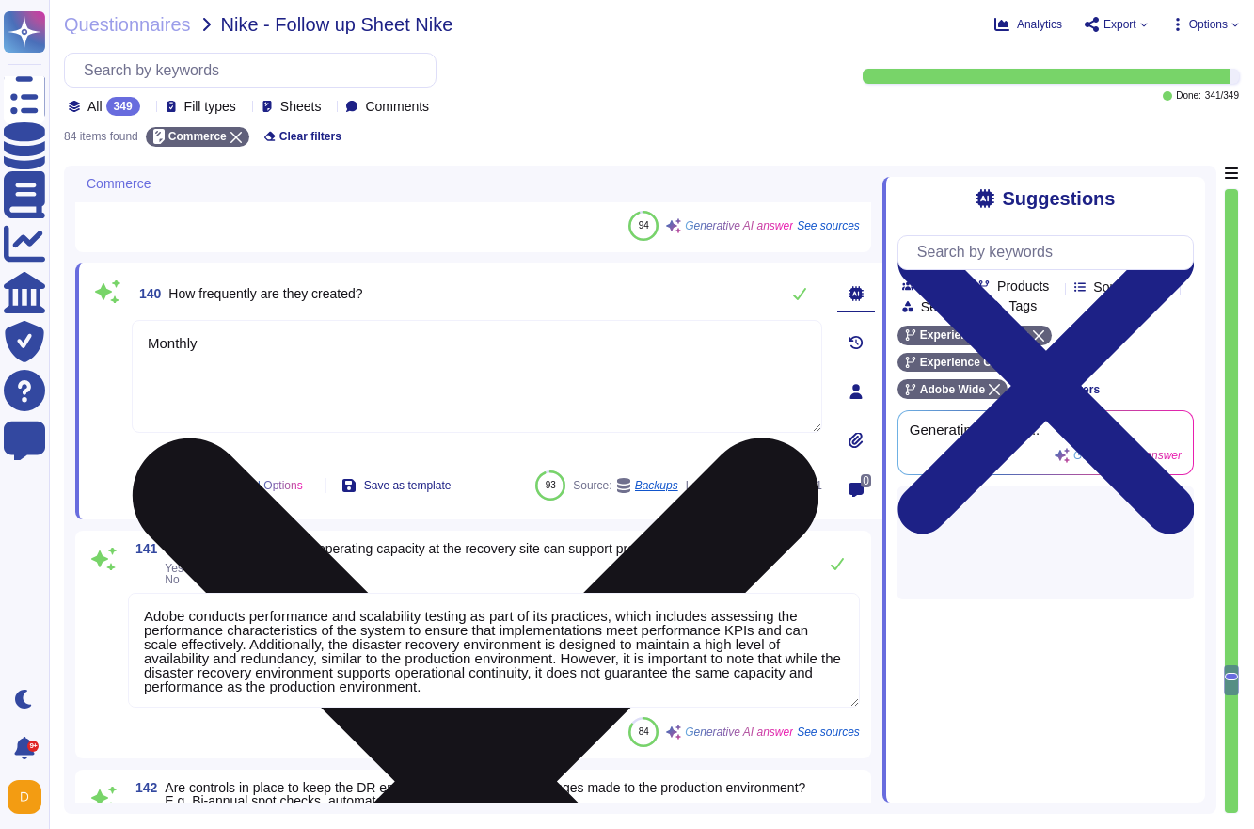
type textarea "Adobe ensures that the Disaster Recovery (DR) environment is kept up to date wi…"
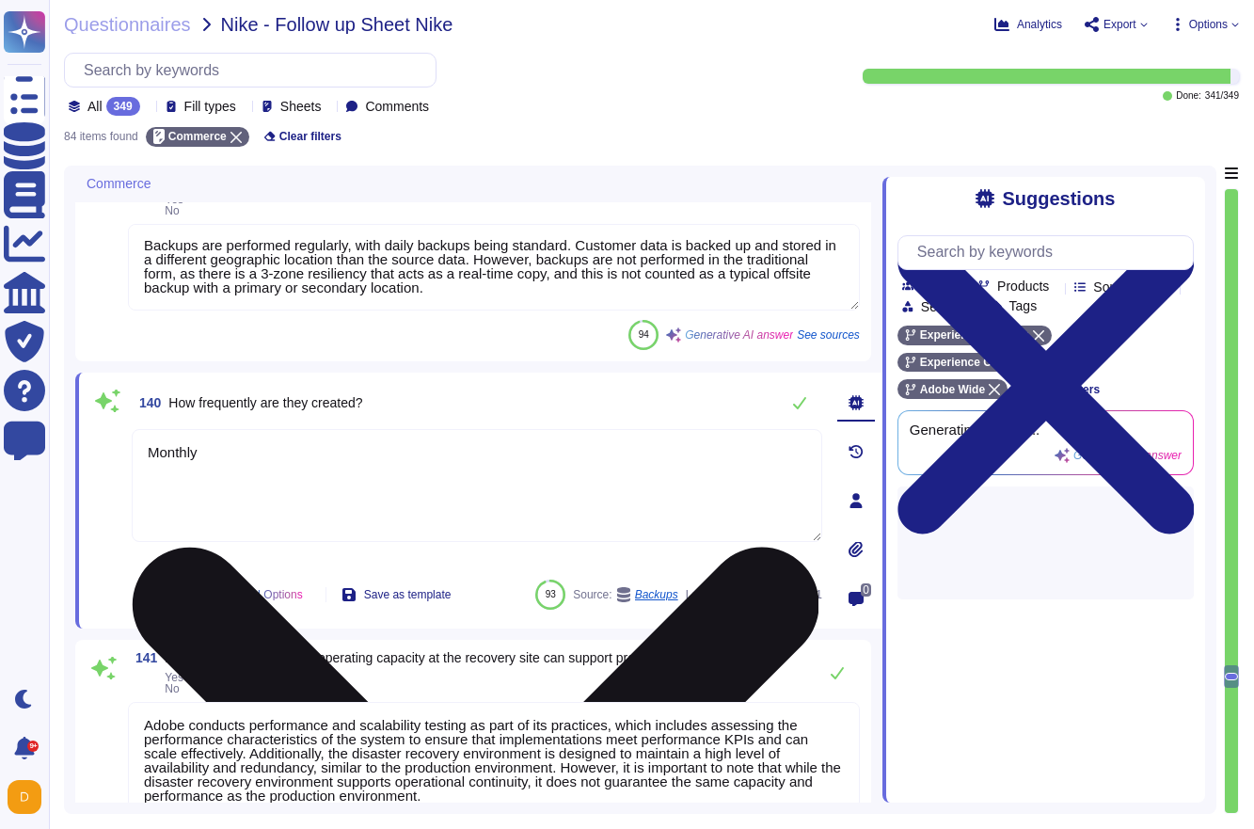
scroll to position [14351, 0]
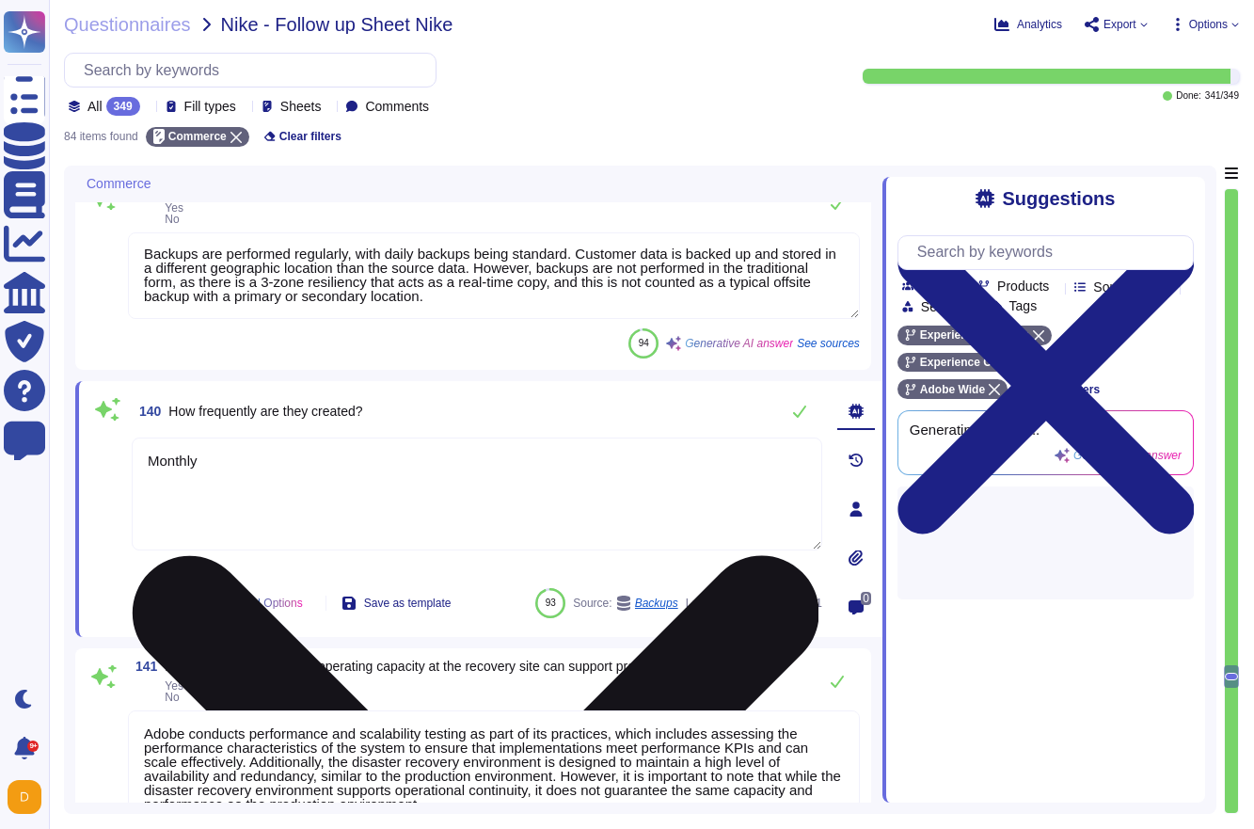
click at [476, 454] on textarea "Monthly" at bounding box center [477, 493] width 690 height 113
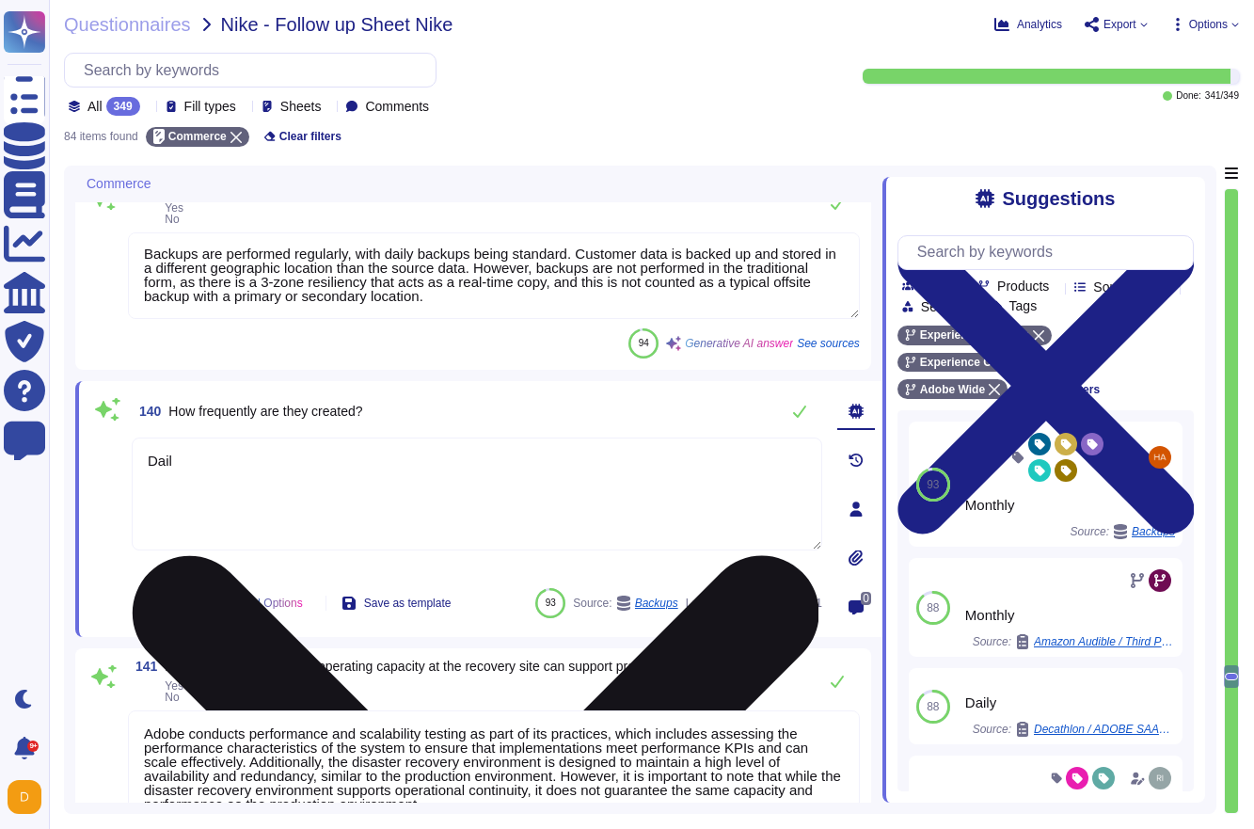
type textarea "Daily"
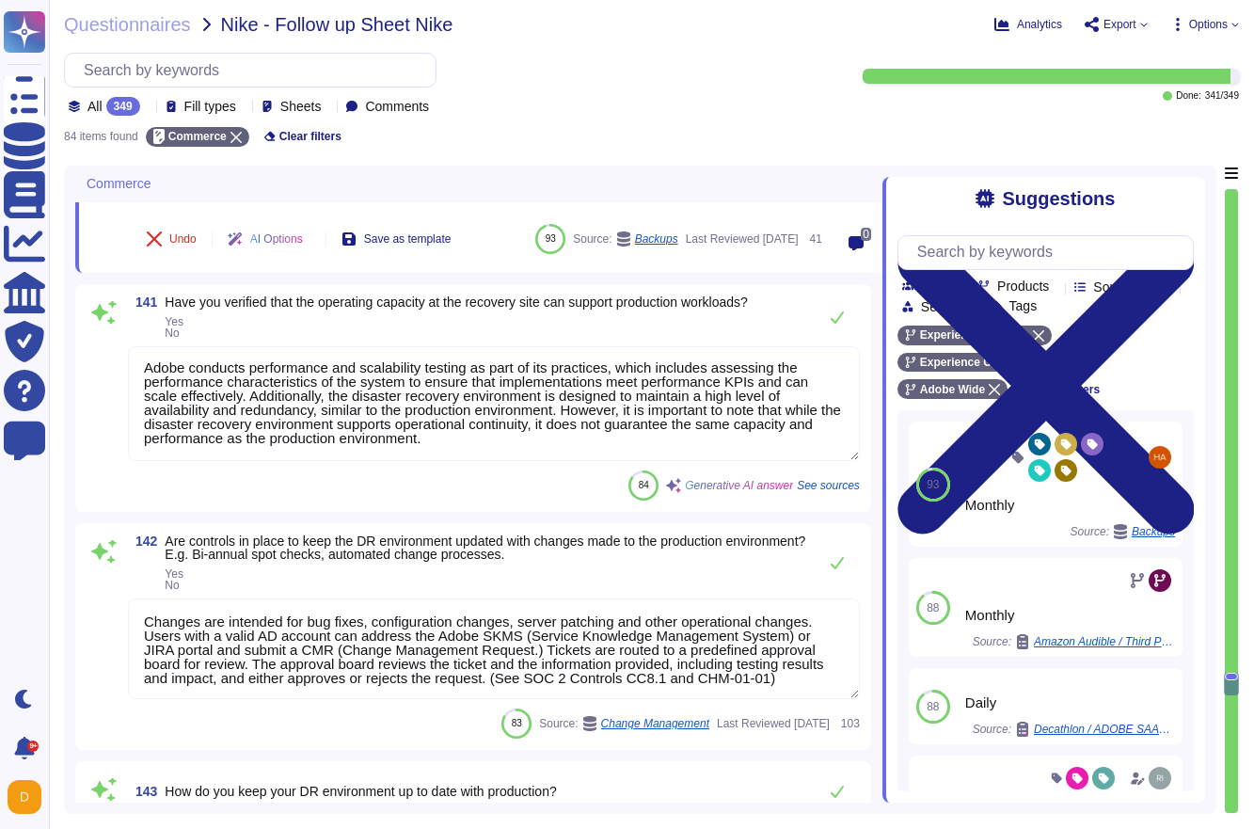
scroll to position [14713, 0]
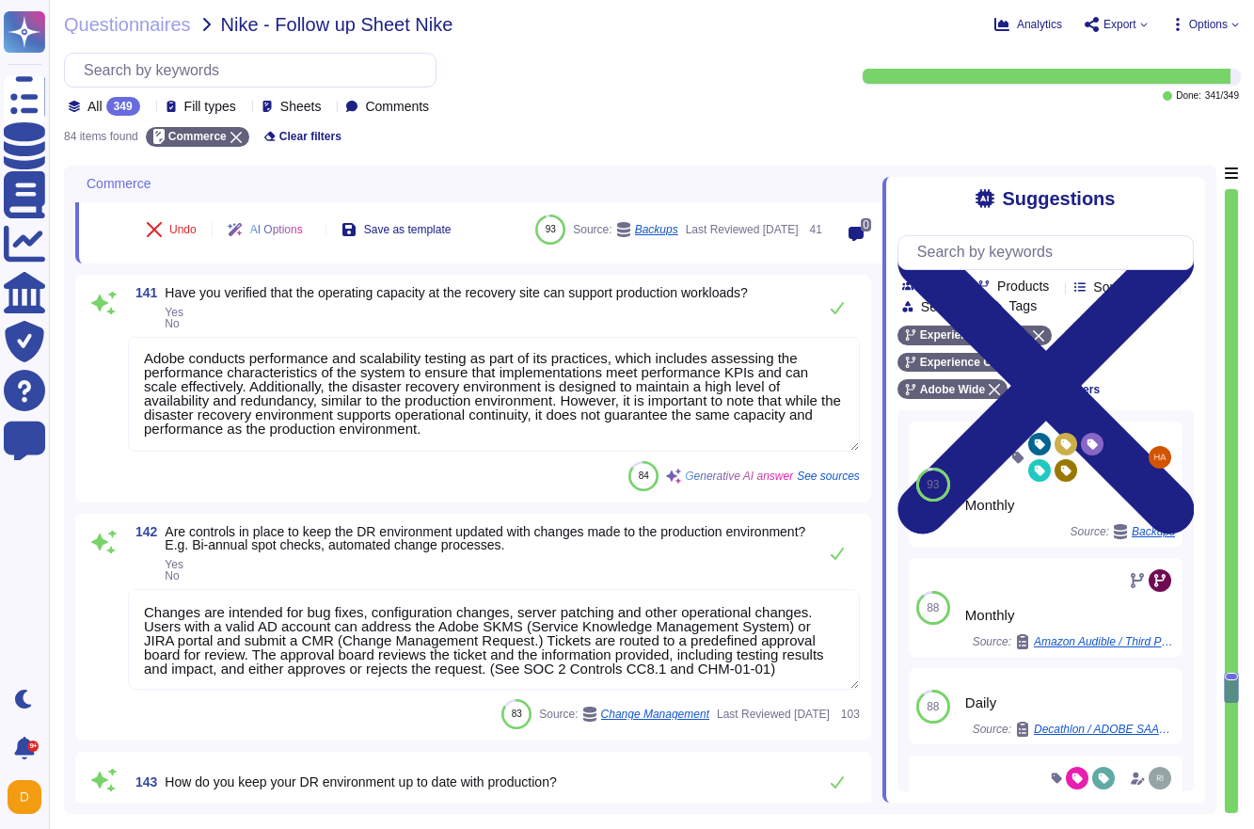
type textarea "During an event requiring activation of our disaster recovery solution, communi…"
type textarea "Daily"
click at [287, 671] on textarea "Changes are intended for bug fixes, configuration changes, server patching and …" at bounding box center [494, 639] width 732 height 101
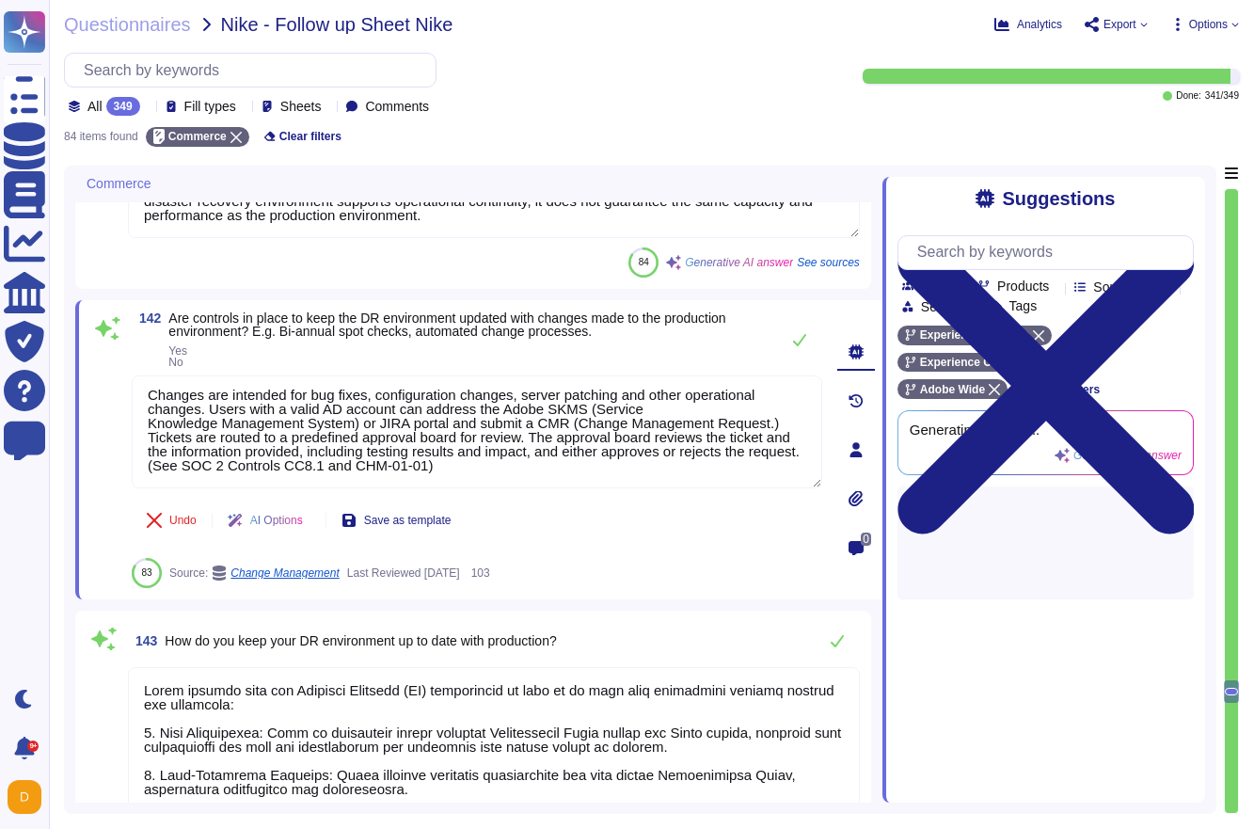
scroll to position [2, 0]
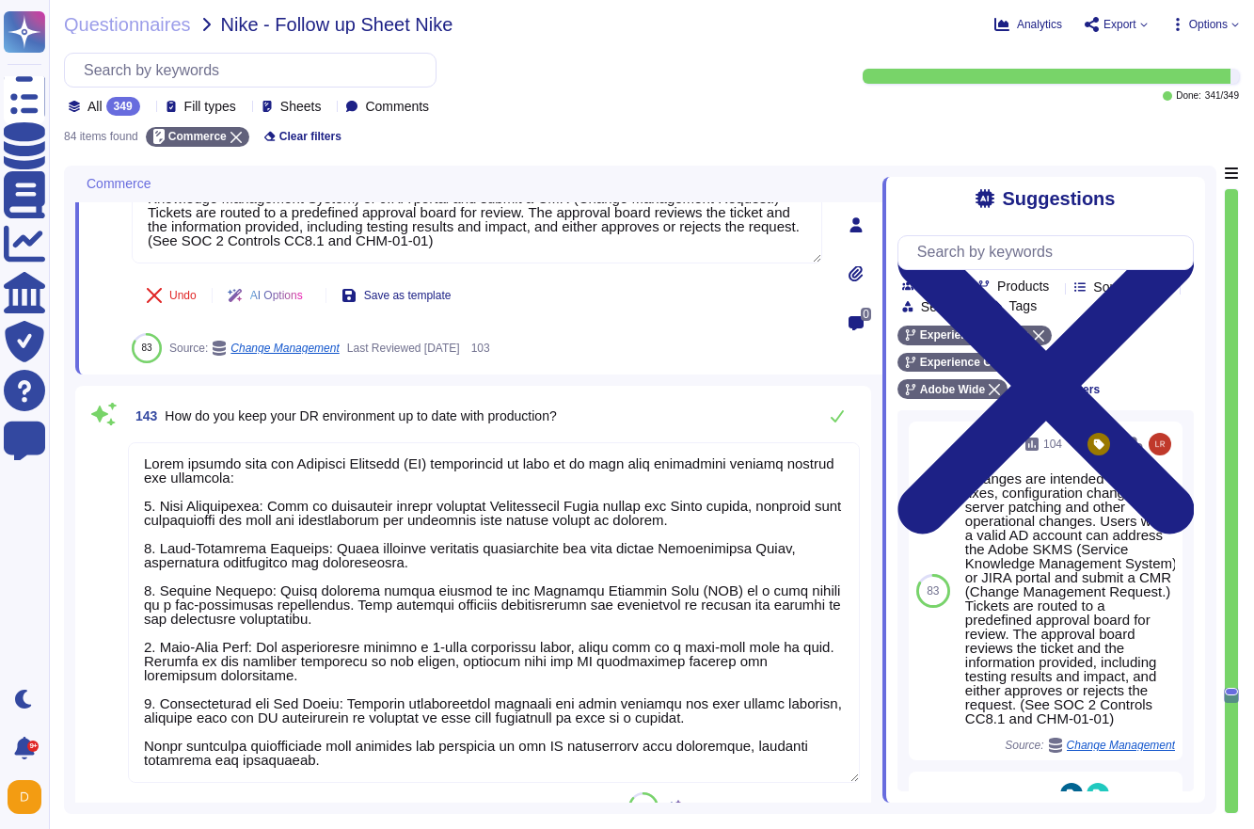
type textarea "Yes, Adobe has a documented Disaster Recovery Plan (DRP) that is updated at lea…"
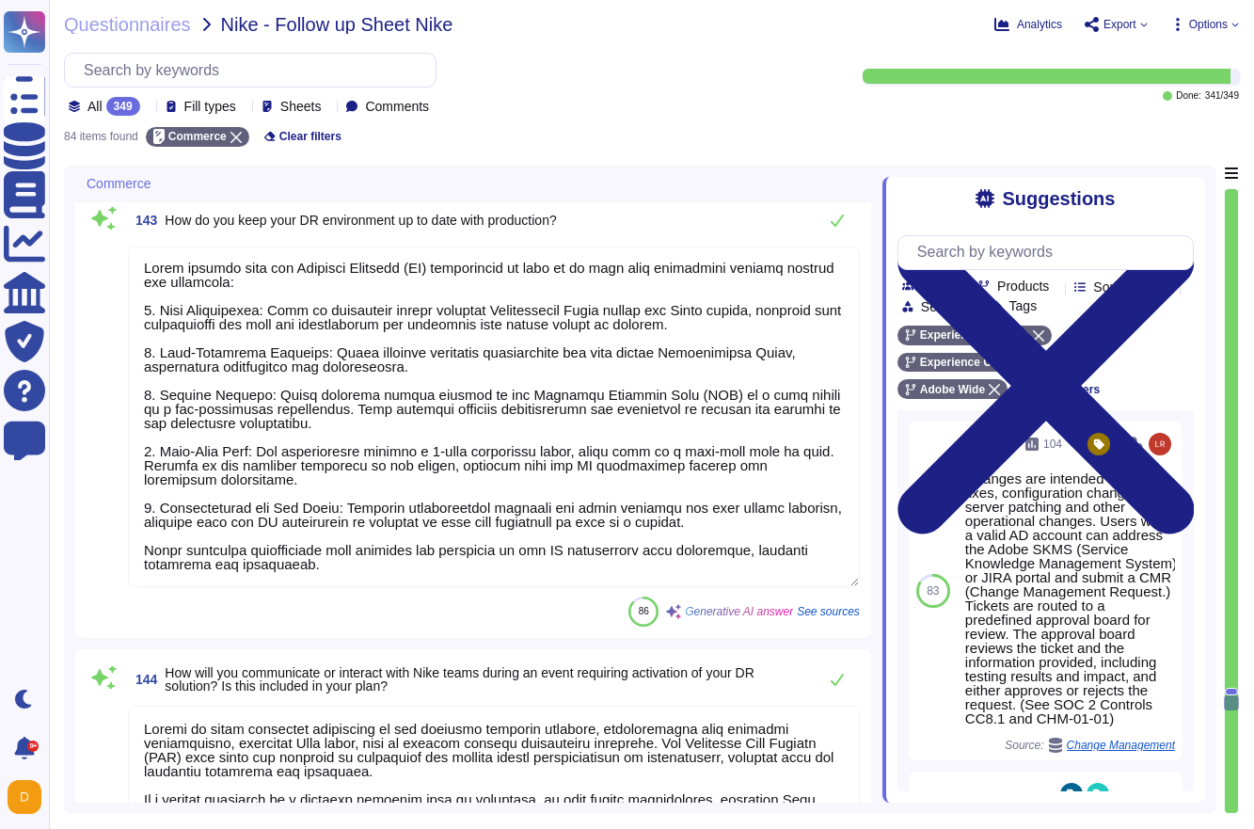
type textarea "Adobe’s Business Continuity Disaster Recovery program is supported by governing…"
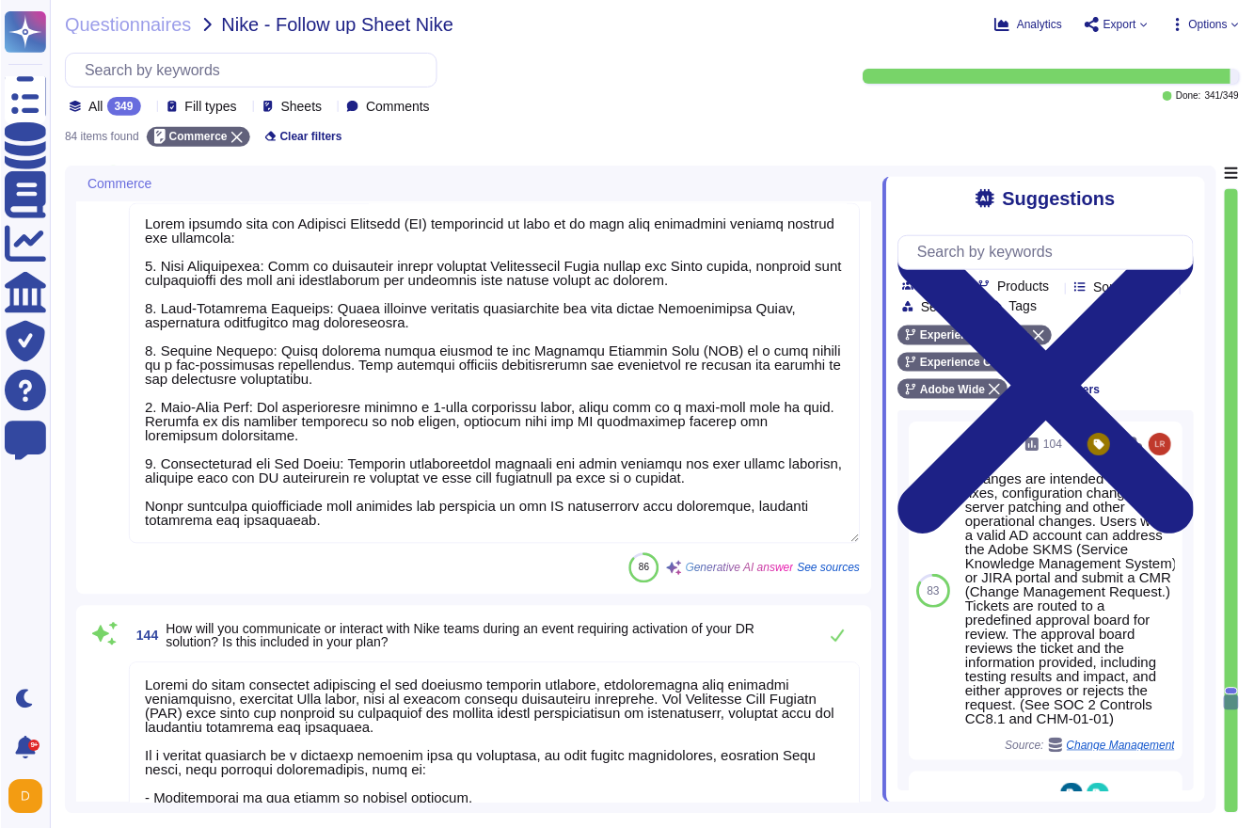
scroll to position [15315, 0]
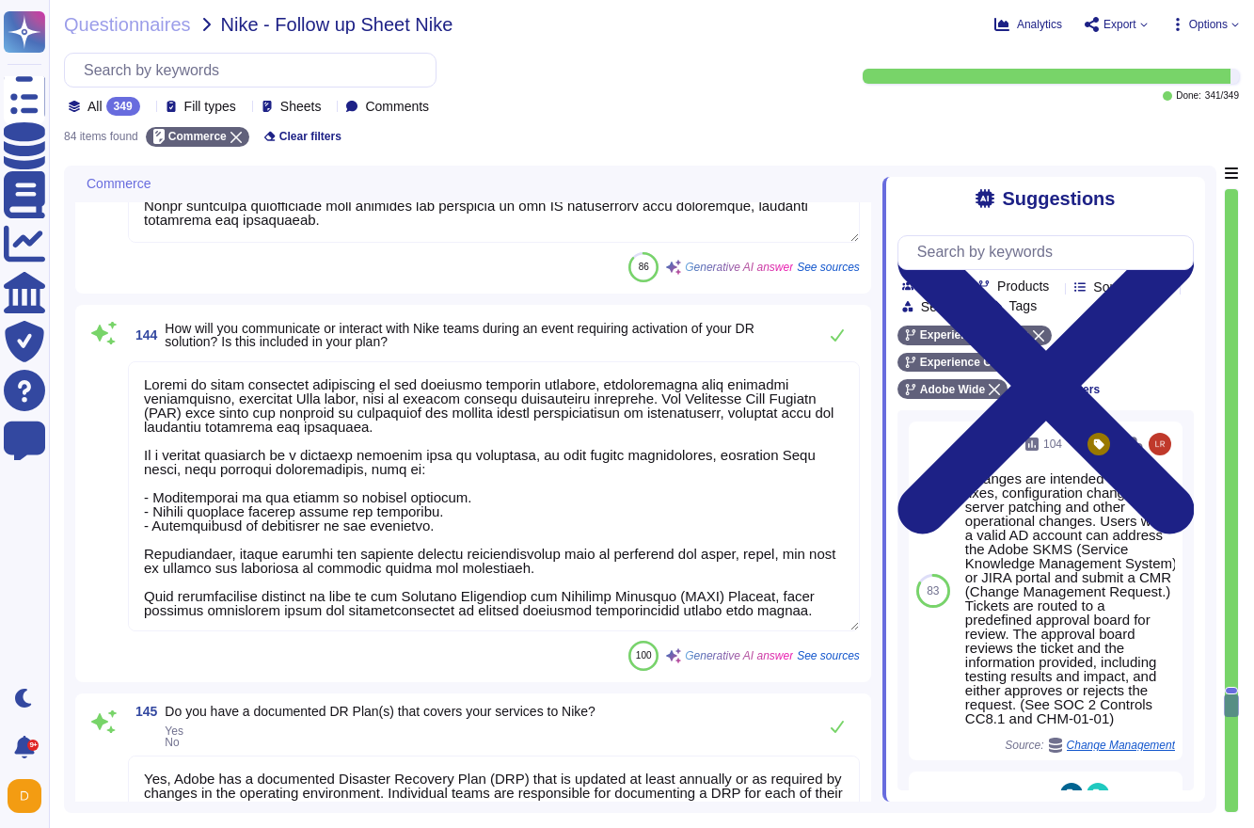
type textarea "All of our information, including current white papers, SOC2 reports, pen test …"
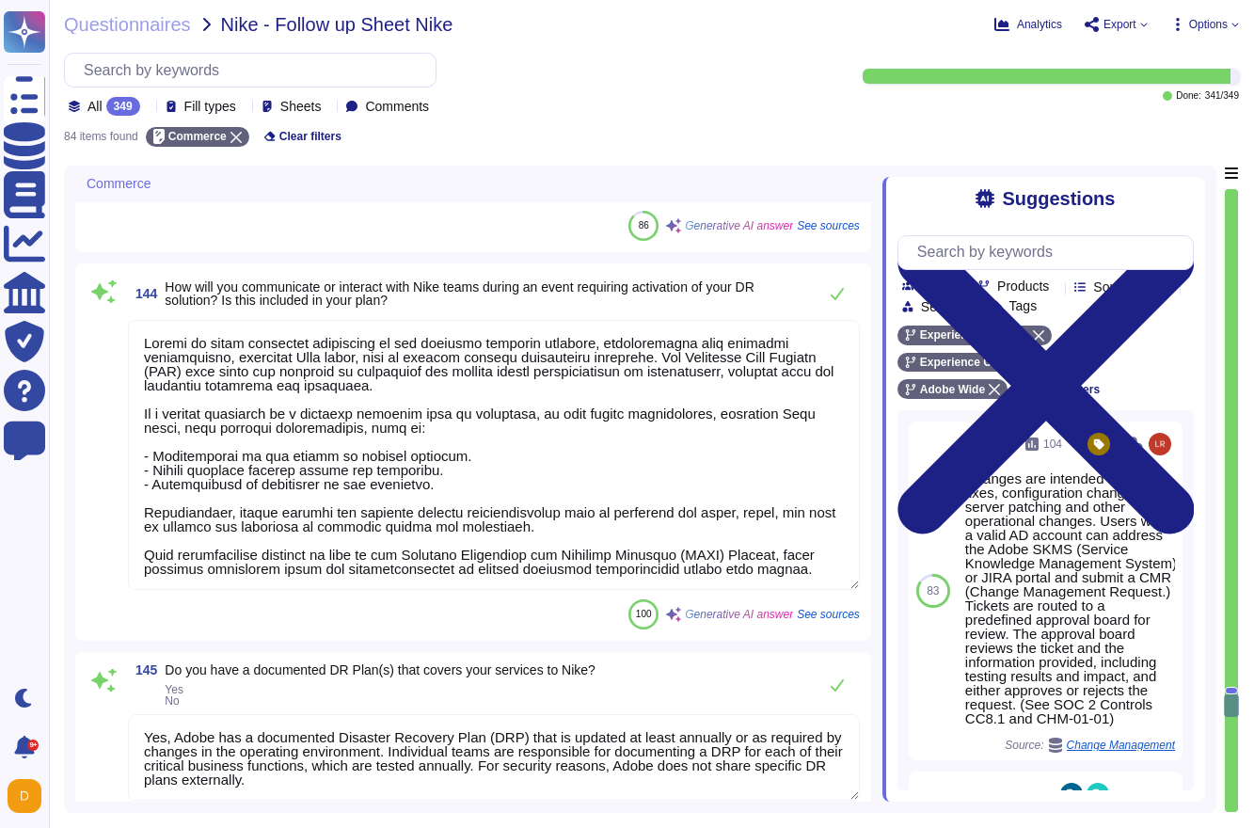
scroll to position [2, 0]
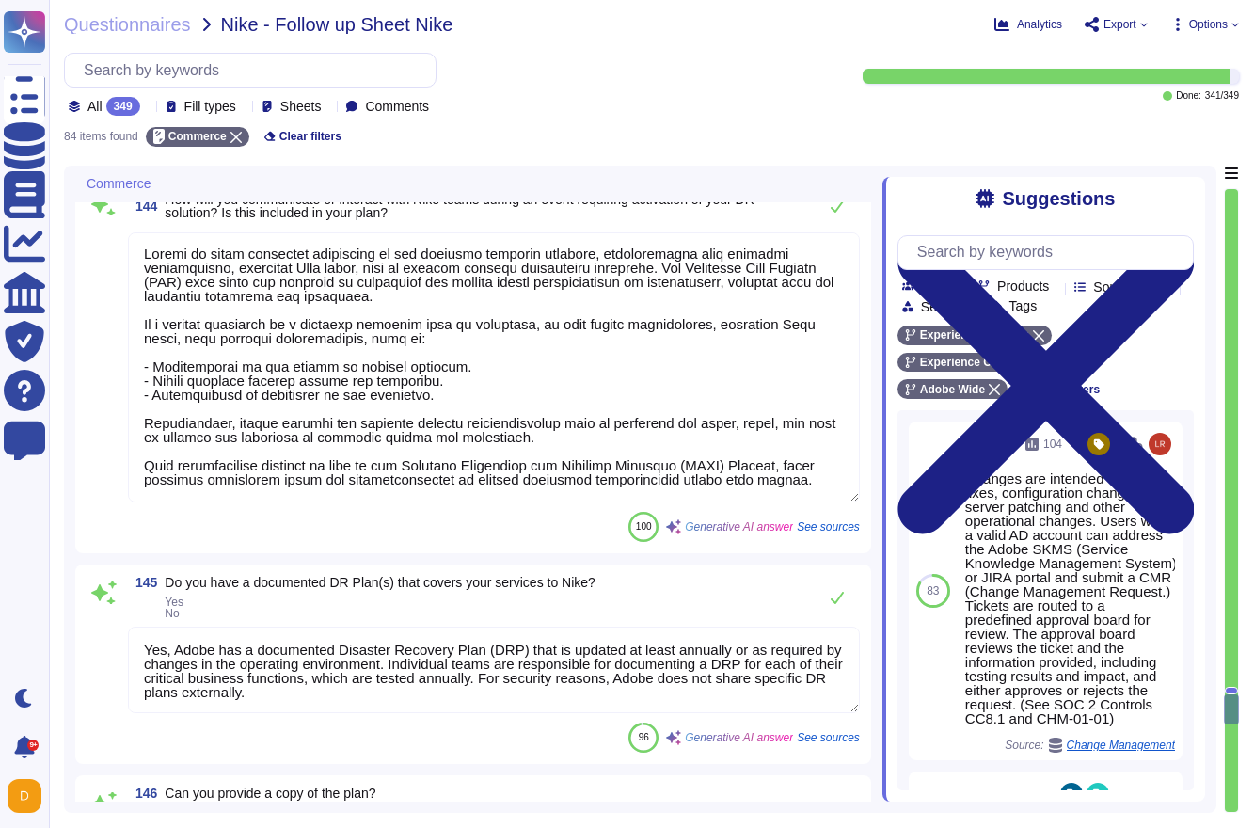
type textarea "Adobe policies, standards, procedures, and other internal documentation are con…"
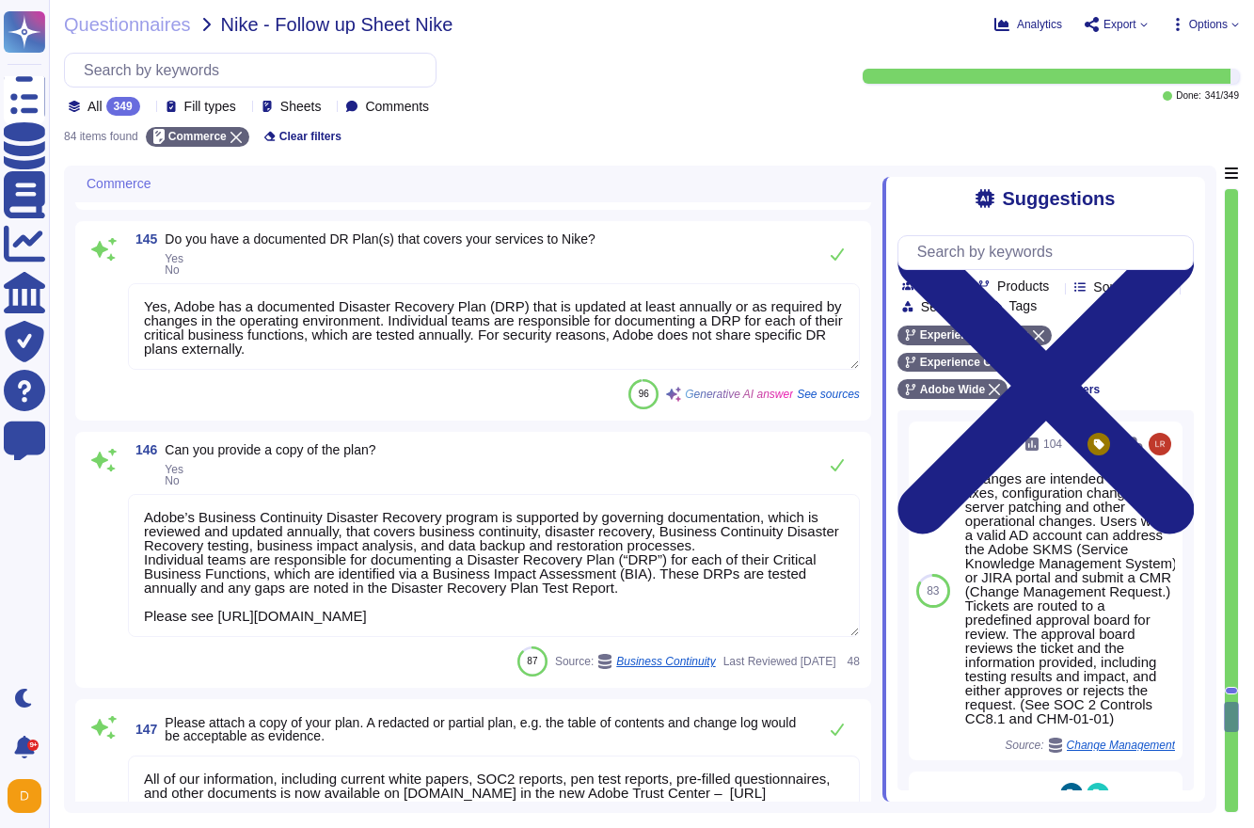
scroll to position [16059, 0]
drag, startPoint x: 720, startPoint y: 610, endPoint x: 133, endPoint y: 616, distance: 586.9
click at [133, 616] on textarea "Adobe’s Business Continuity Disaster Recovery program is supported by governing…" at bounding box center [494, 564] width 732 height 143
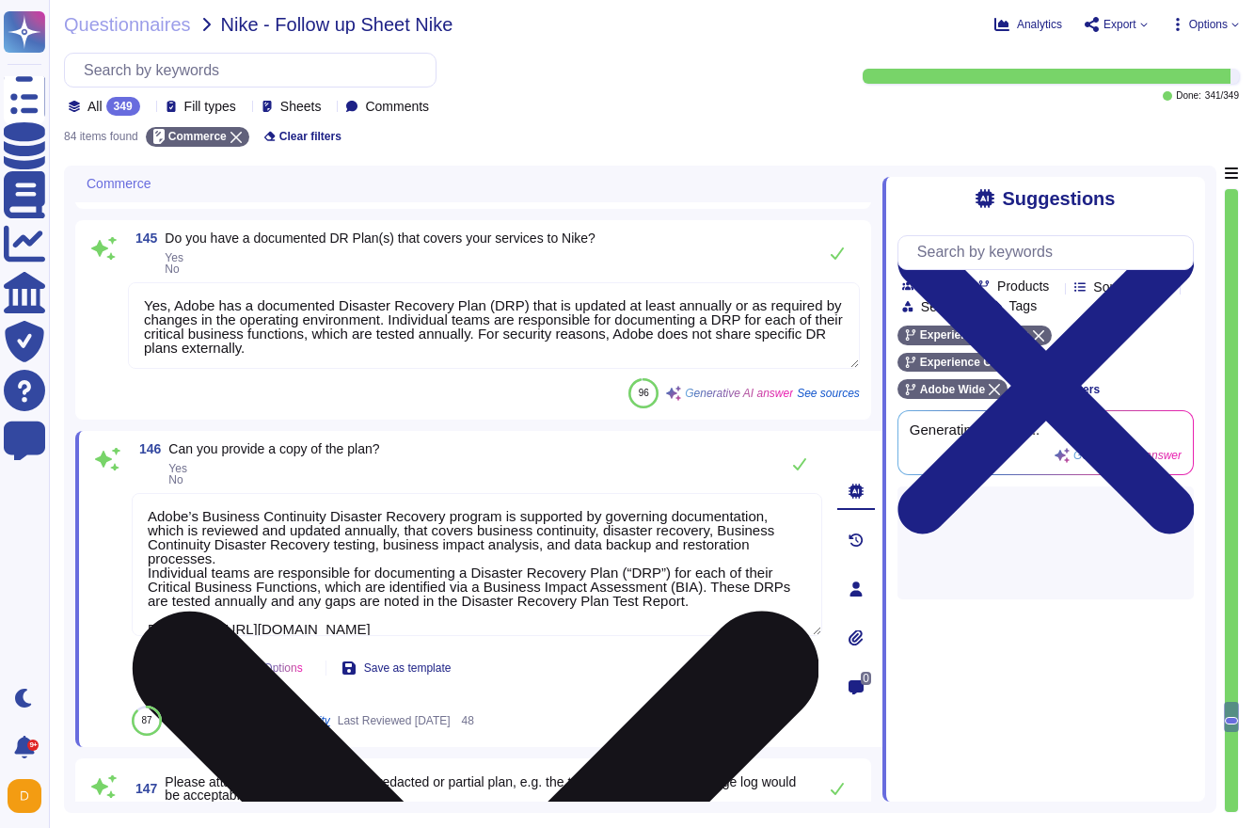
type textarea "Adobe policies, standards, procedures, and other internal documentation are con…"
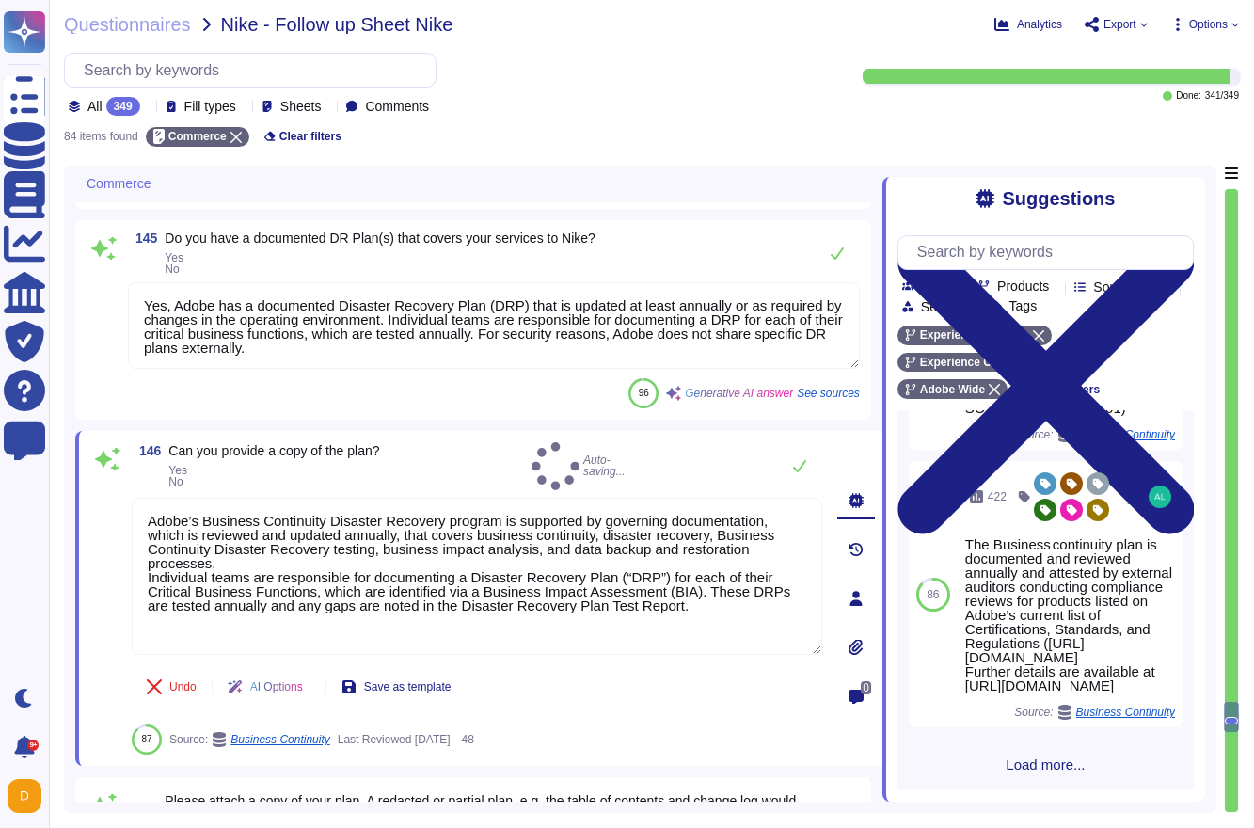
scroll to position [1672, 0]
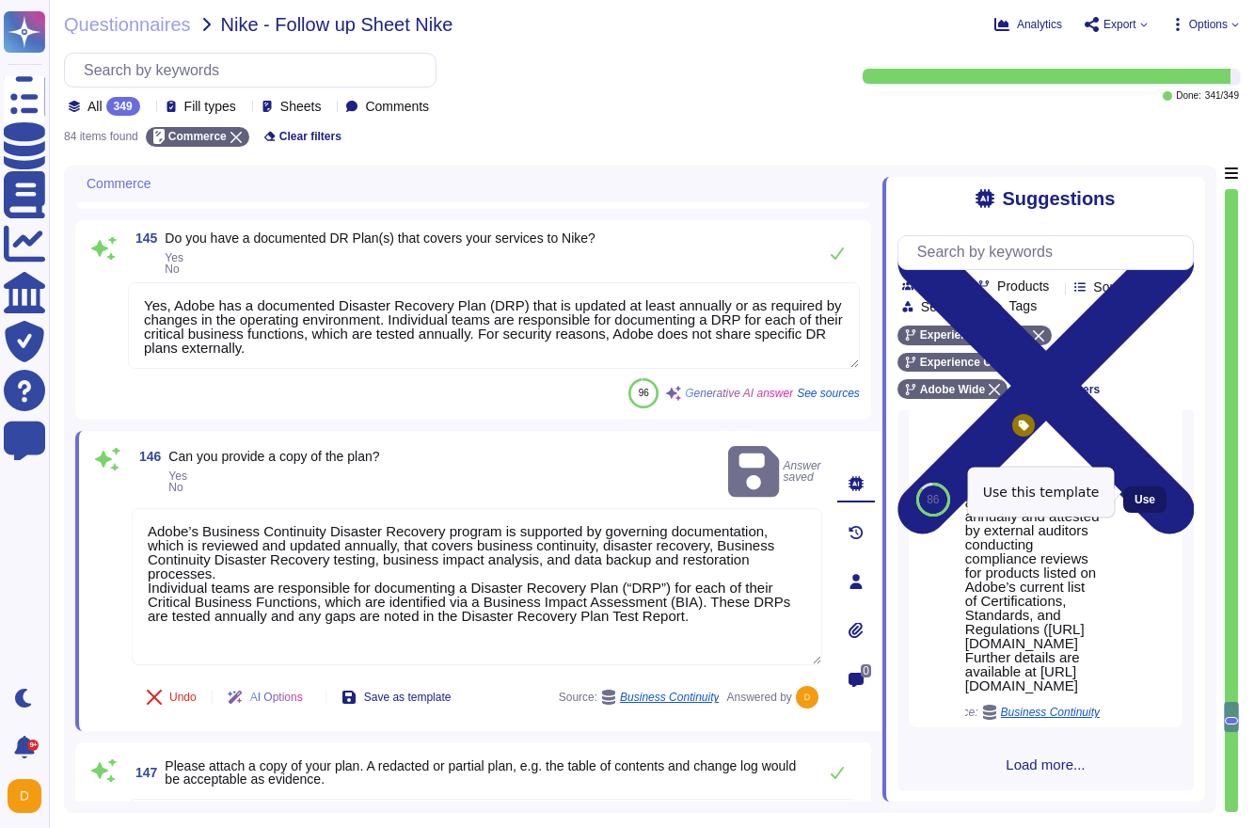
click at [1159, 495] on button "Use" at bounding box center [1144, 499] width 43 height 26
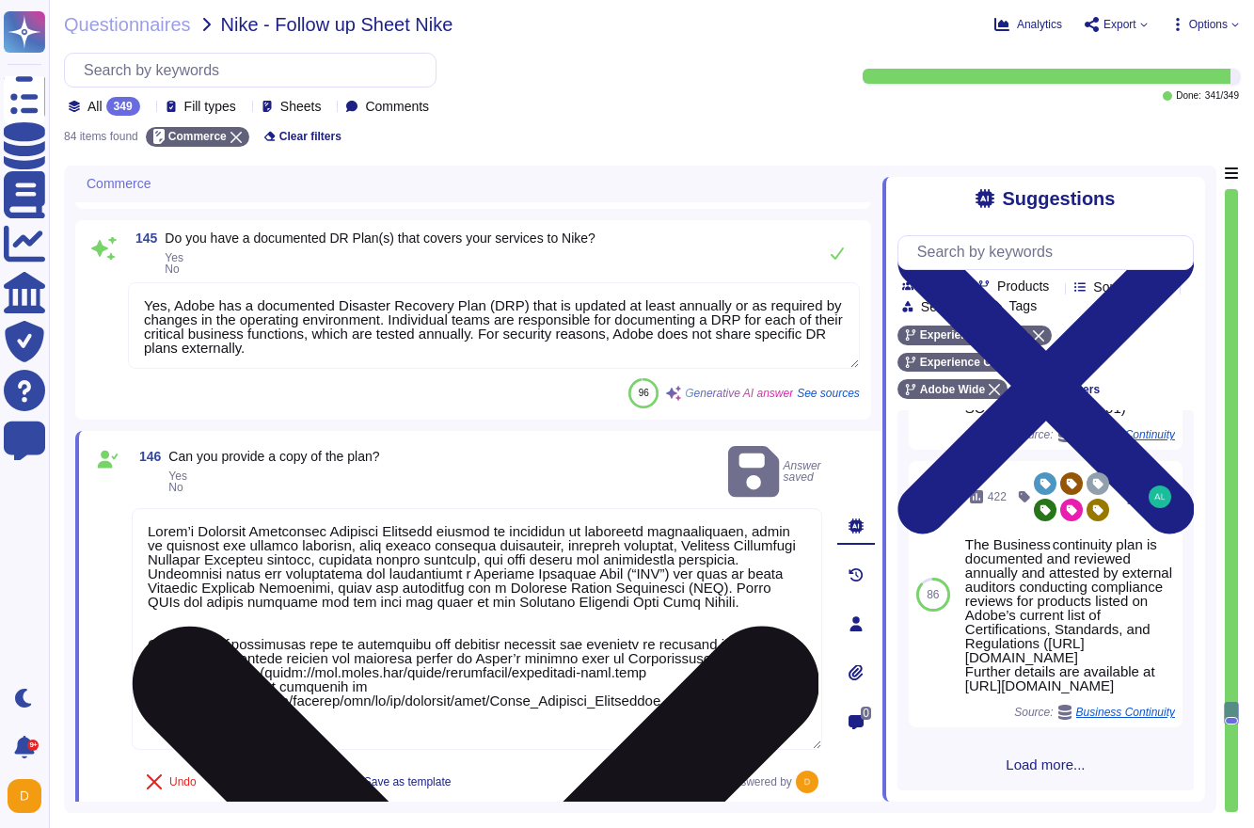
scroll to position [1482, 0]
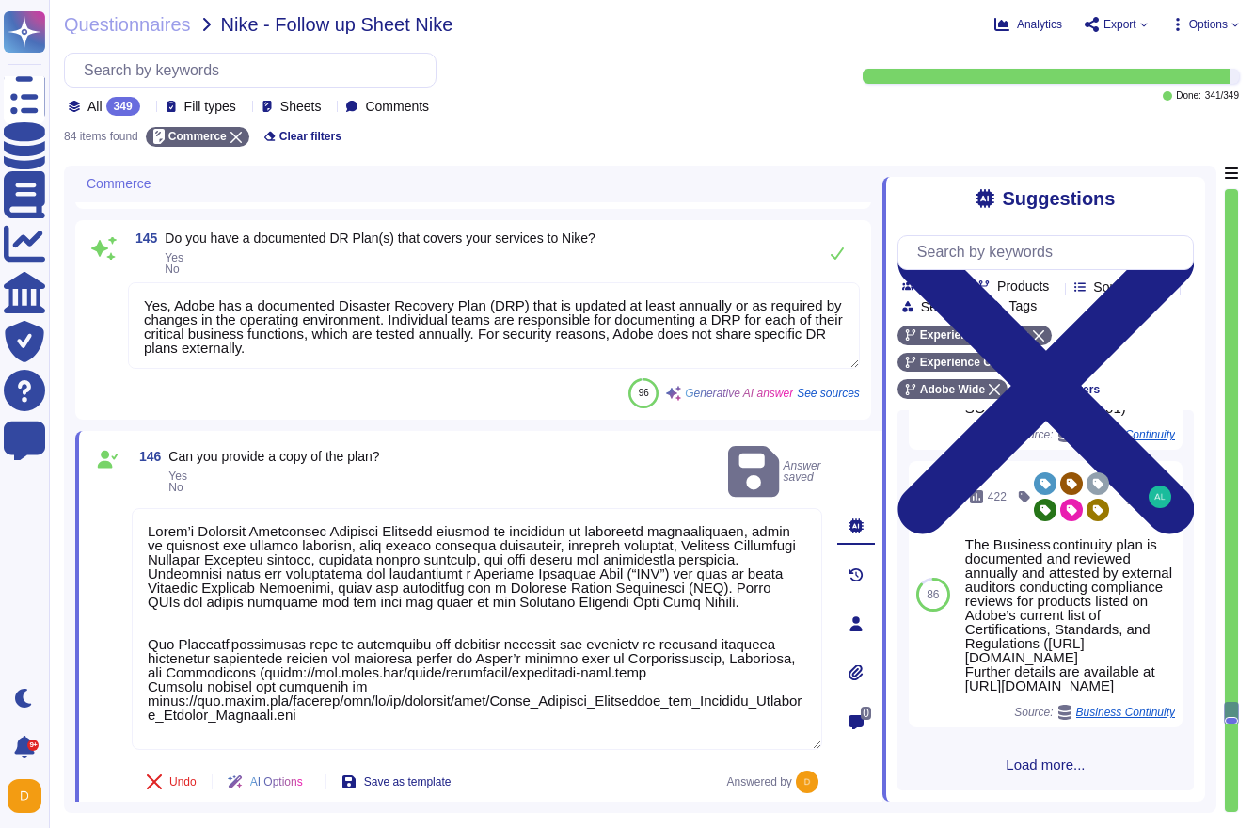
drag, startPoint x: 739, startPoint y: 616, endPoint x: -8, endPoint y: 371, distance: 786.1
click at [0, 371] on html "Questionnaires Knowledge Base Documents Analytics CAIQ / SIG Trust Center Help …" at bounding box center [627, 414] width 1254 height 828
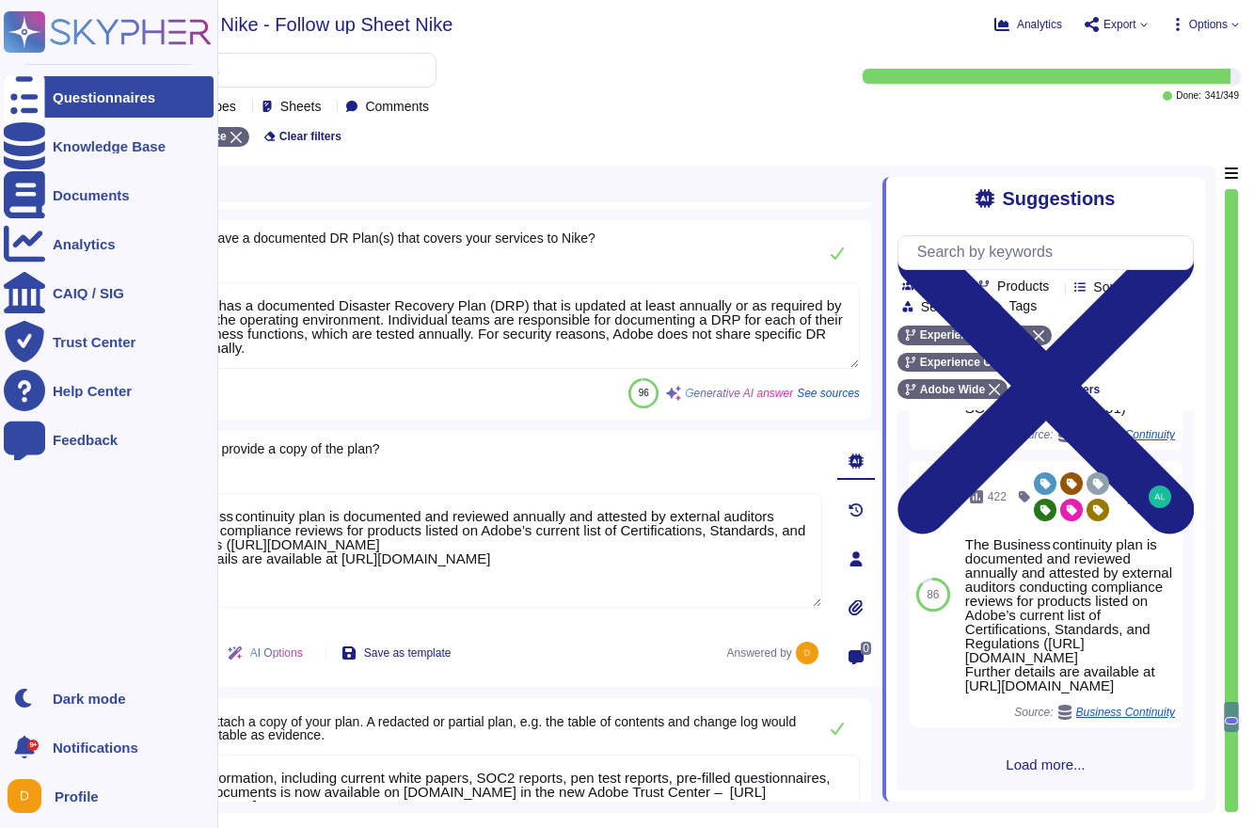
type textarea "The Business continuity plan is documented and reviewed annually and attested b…"
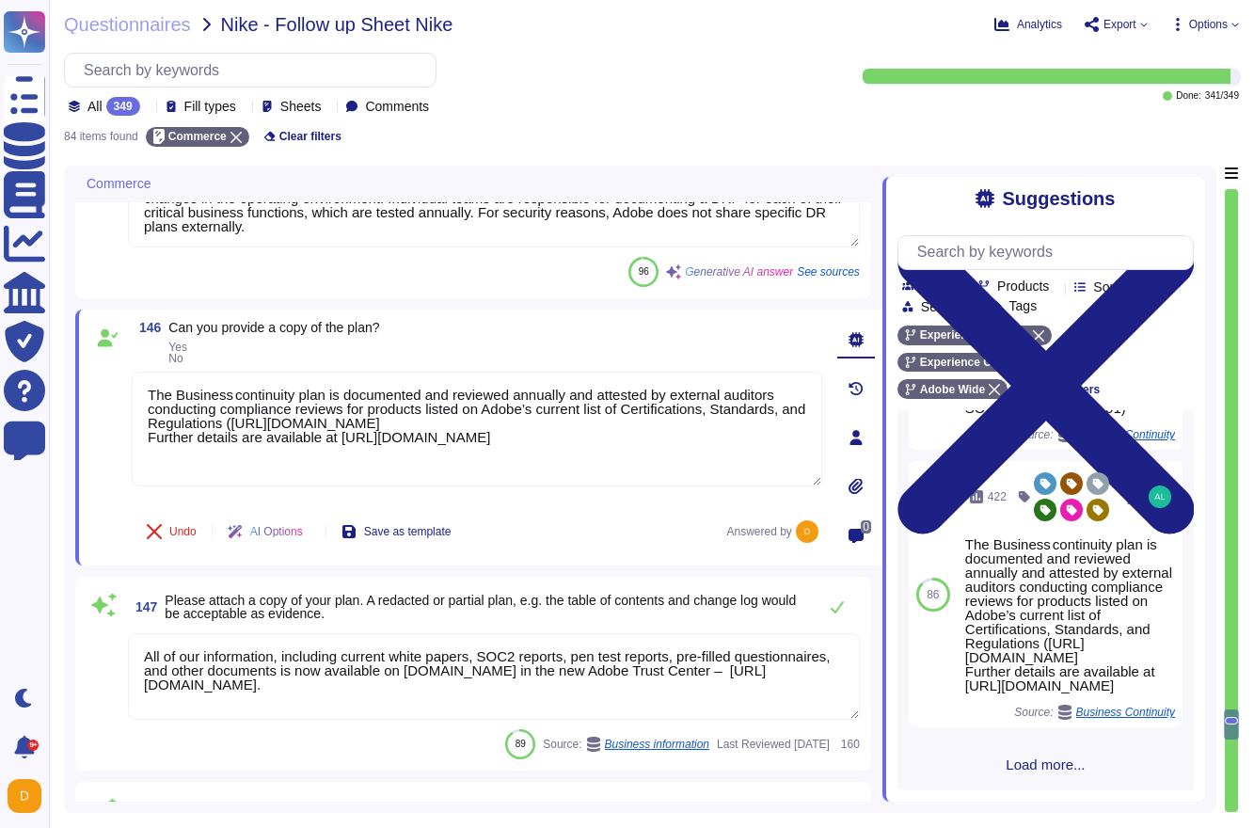
type textarea "Adobe conducts various exercises on an annual basis, including: 1. Tabletop Exe…"
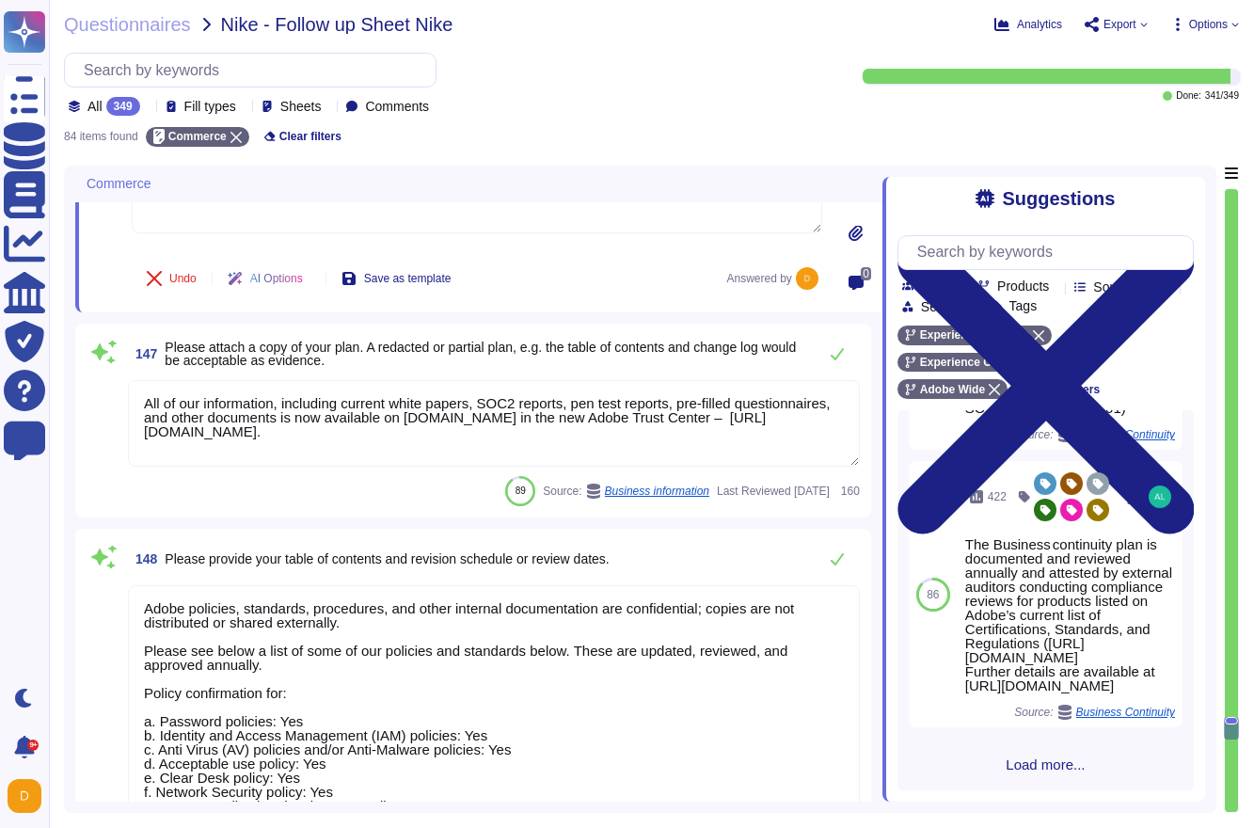
scroll to position [16429, 0]
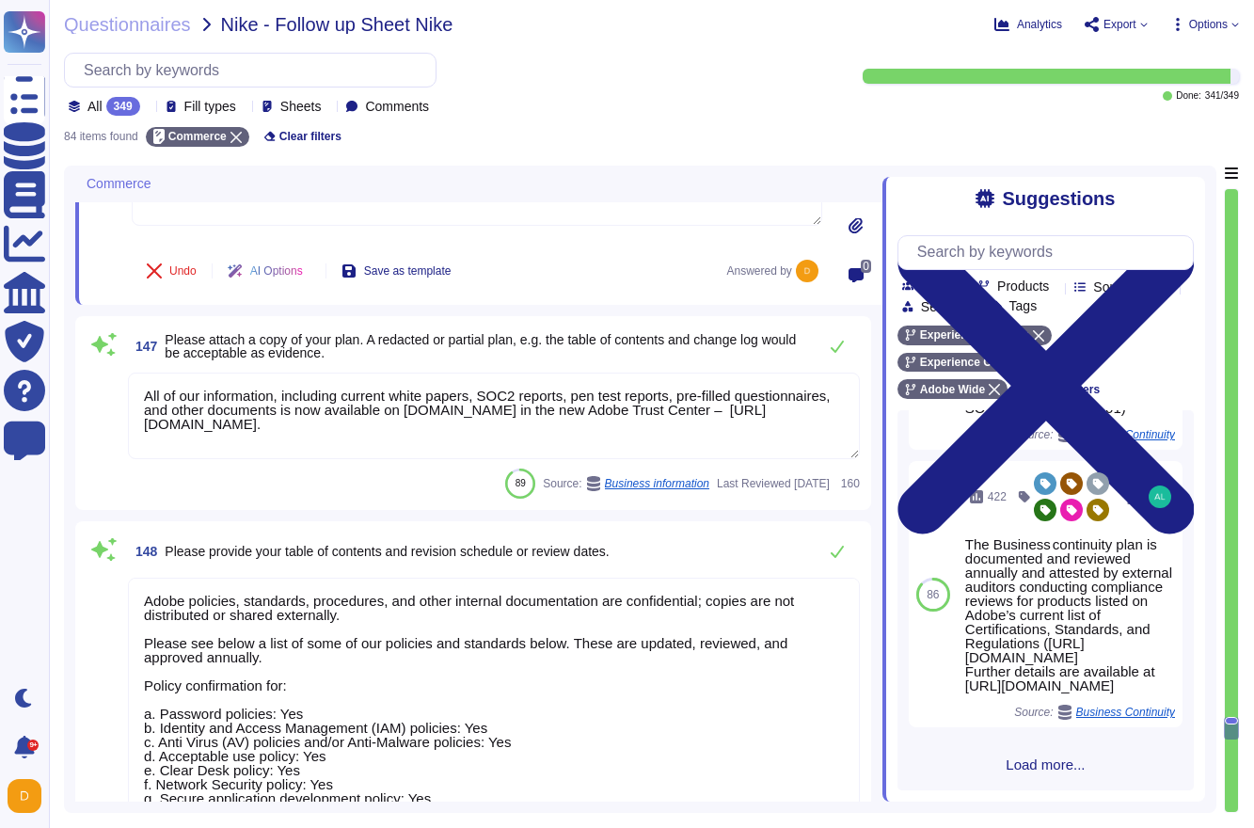
type textarea "The last exercise was conducted on [DATE] with Crowdstrike."
type textarea "The Business continuity plan is documented and reviewed annually and attested b…"
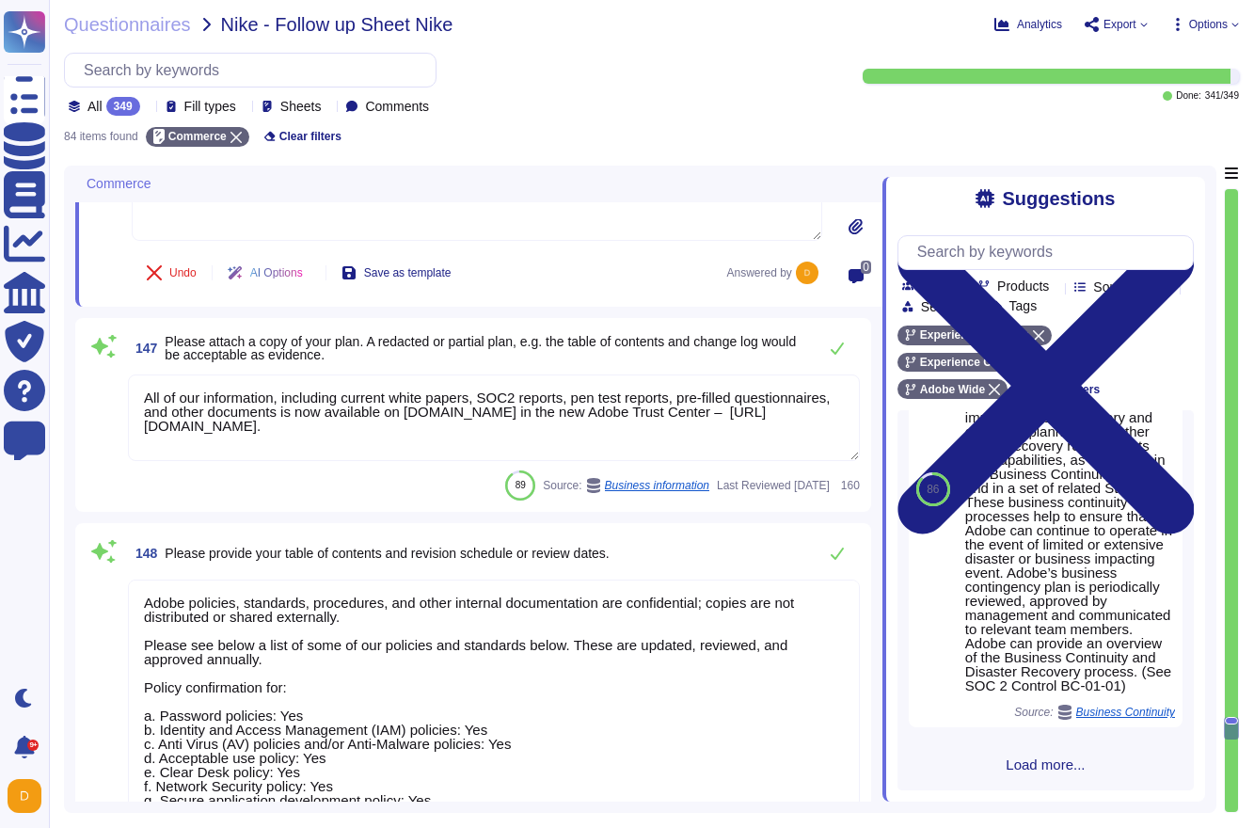
drag, startPoint x: 500, startPoint y: 431, endPoint x: 111, endPoint y: 353, distance: 397.1
click at [111, 353] on div "147 Please attach a copy of your plan. A redacted or partial plan, e.g. the tab…" at bounding box center [473, 414] width 773 height 171
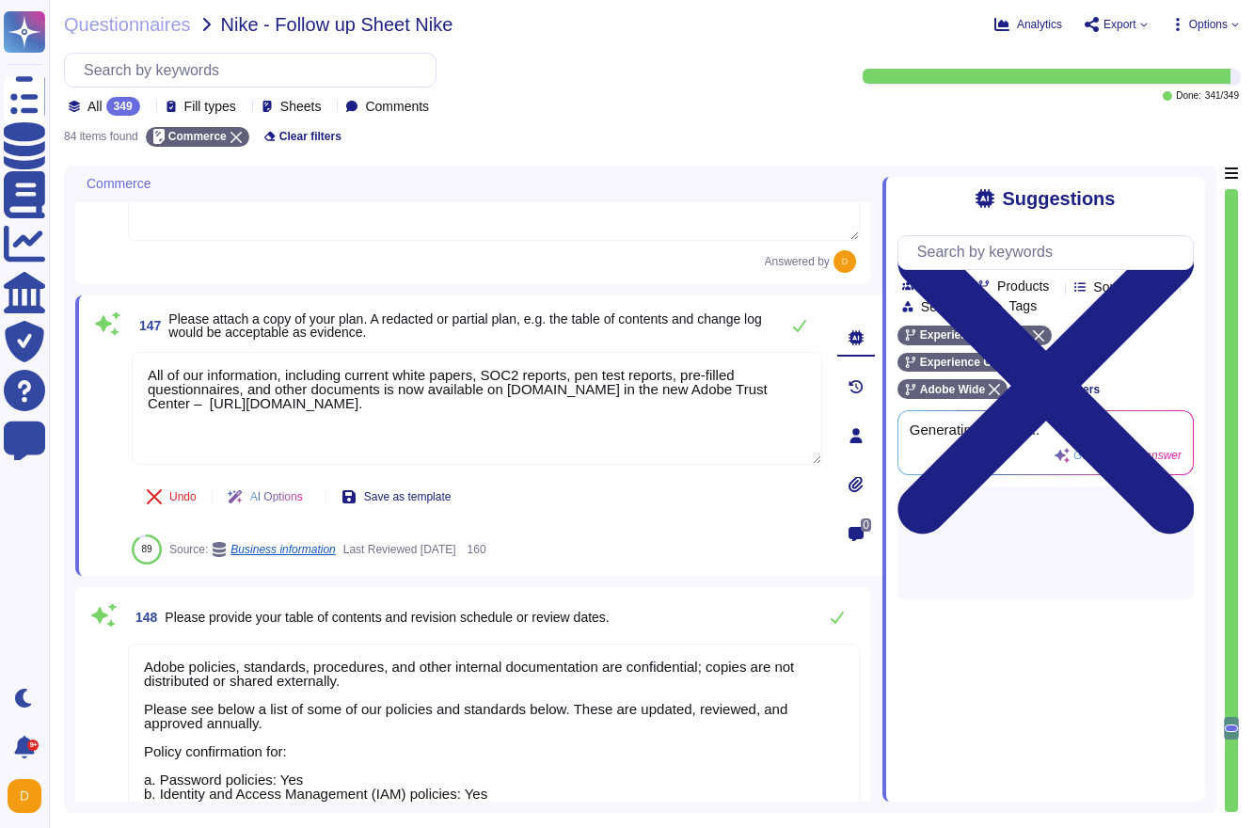
paste textarea "[URL][DOMAIN_NAME]"
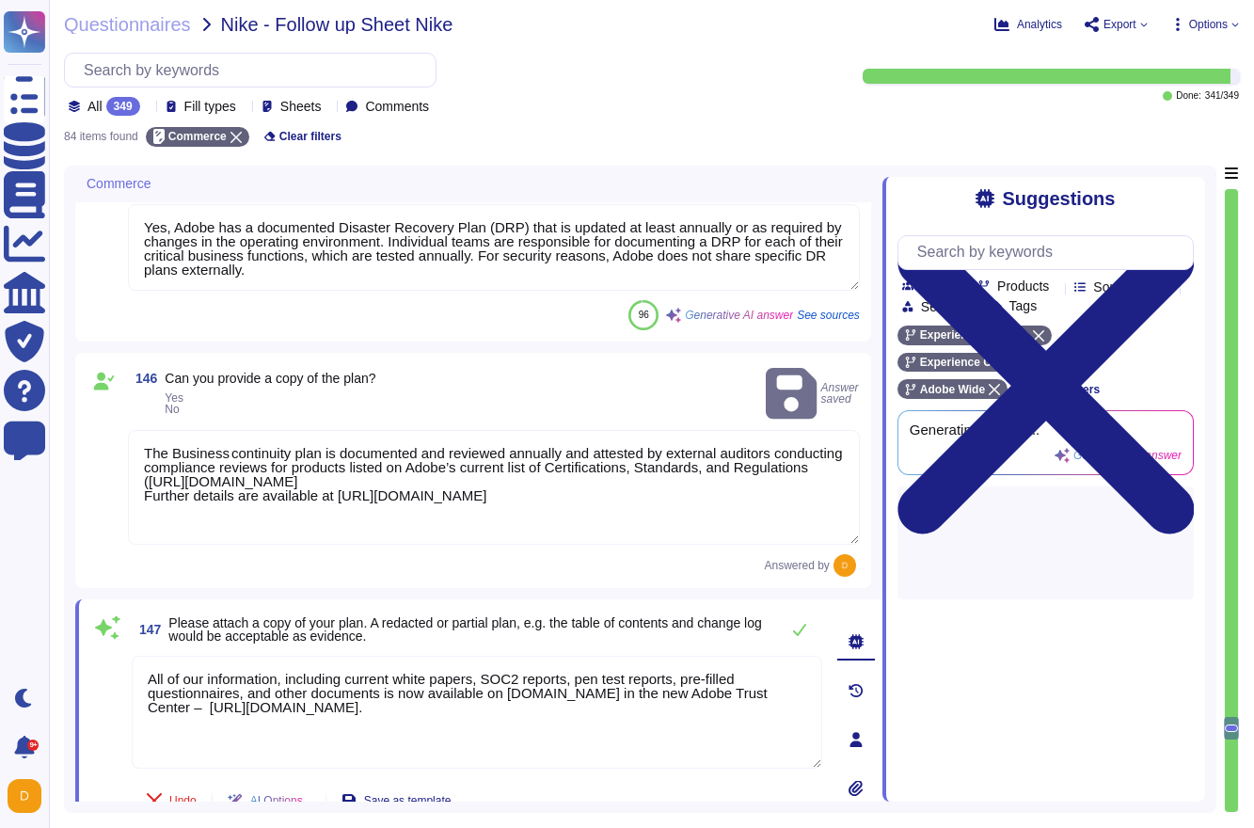
scroll to position [16111, 0]
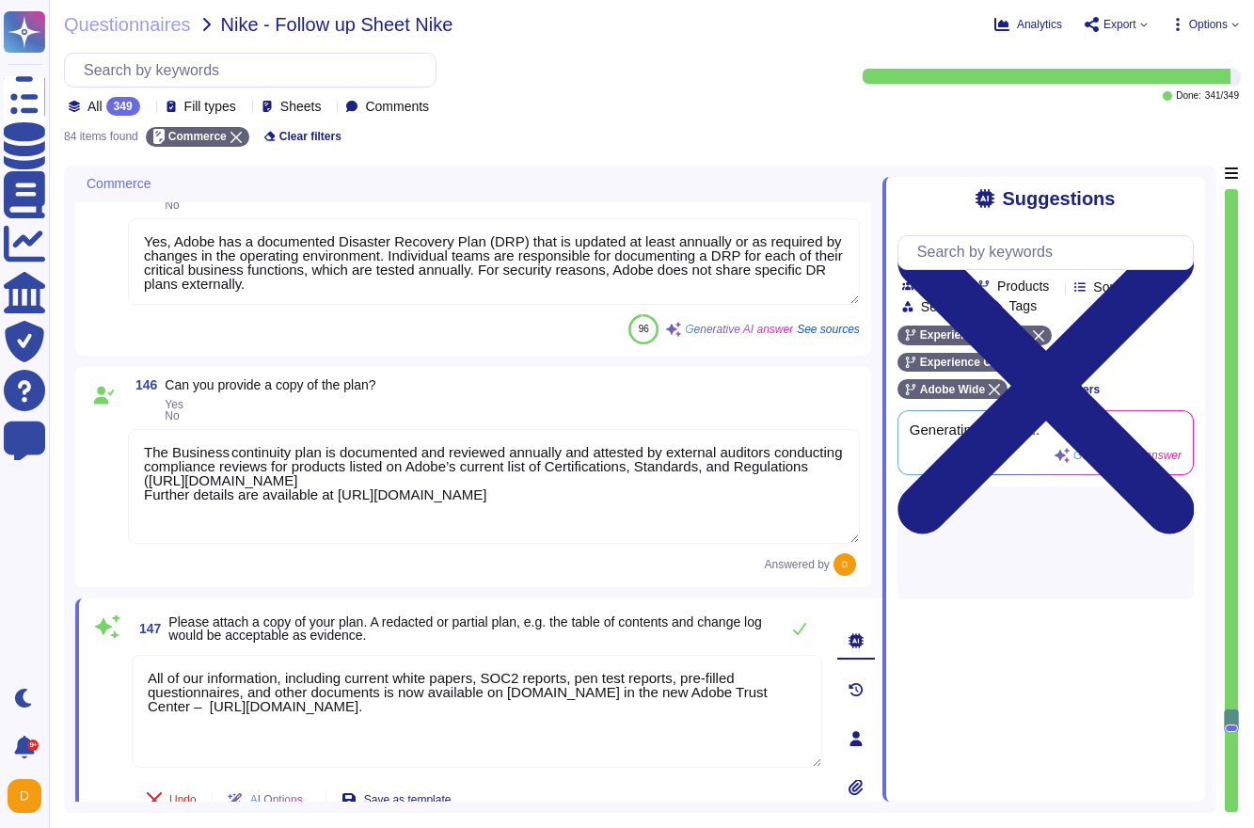
drag, startPoint x: 347, startPoint y: 527, endPoint x: 135, endPoint y: 438, distance: 229.3
click at [135, 438] on textarea "The Business continuity plan is documented and reviewed annually and attested b…" at bounding box center [494, 486] width 732 height 115
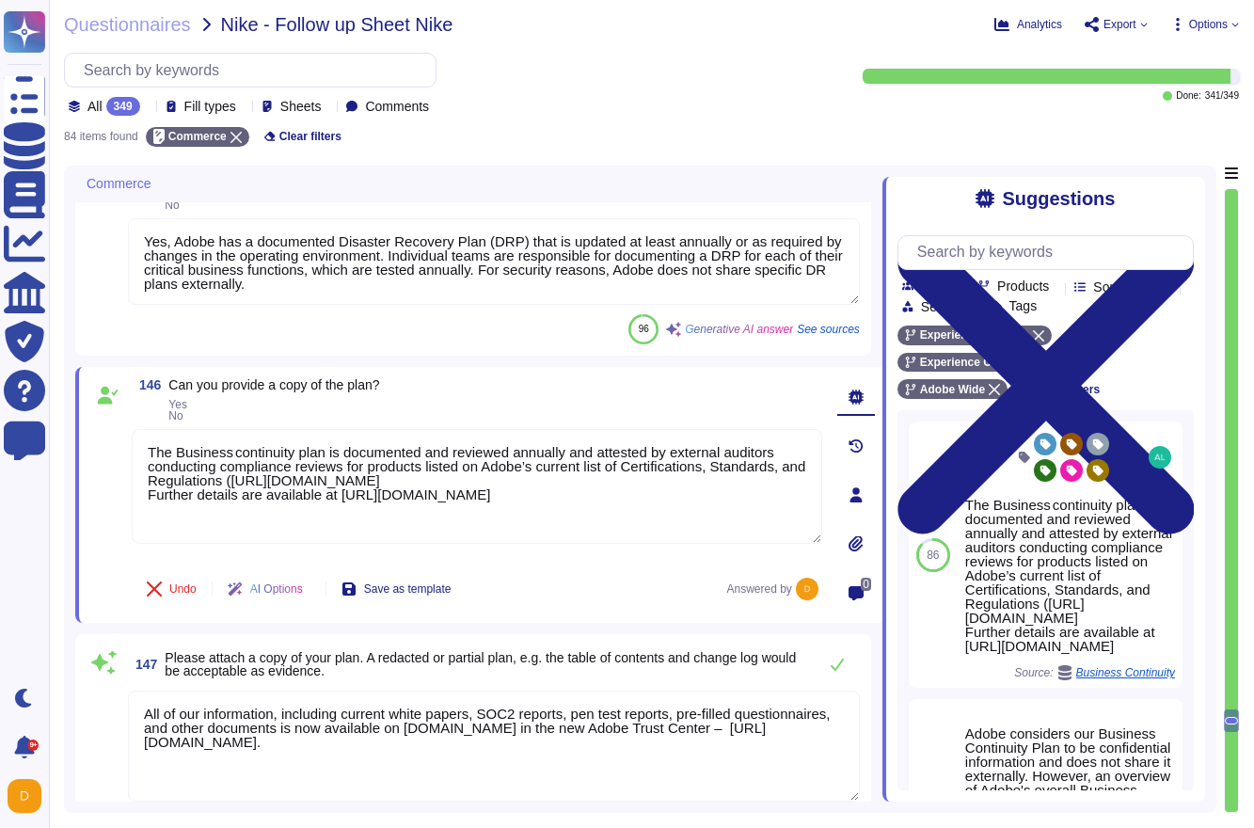
drag, startPoint x: 475, startPoint y: 765, endPoint x: 141, endPoint y: 669, distance: 347.4
click at [141, 669] on div "147 Please attach a copy of your plan. A redacted or partial plan, e.g. the tab…" at bounding box center [473, 743] width 773 height 196
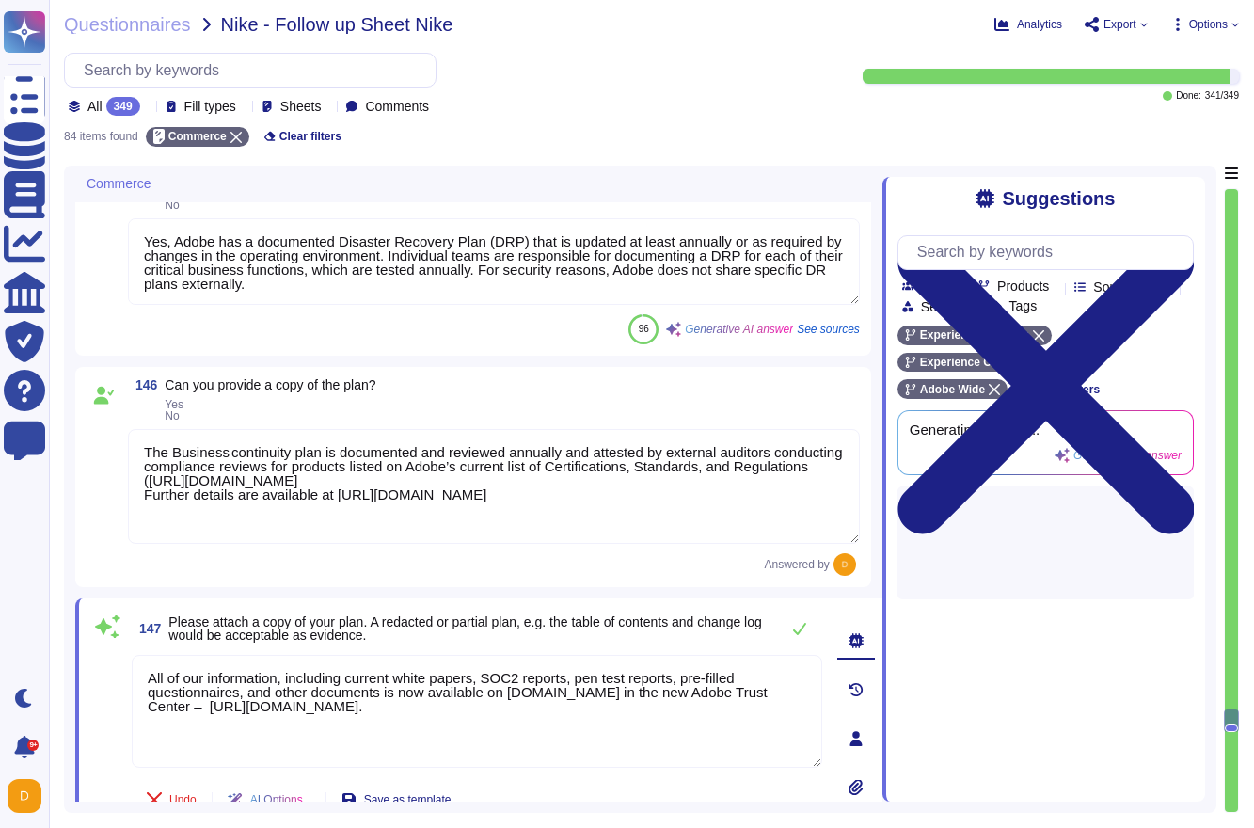
paste textarea "The Business continuity plan is documented and reviewed annually and attested b…"
type textarea "The Business continuity plan is documented and reviewed annually and attested b…"
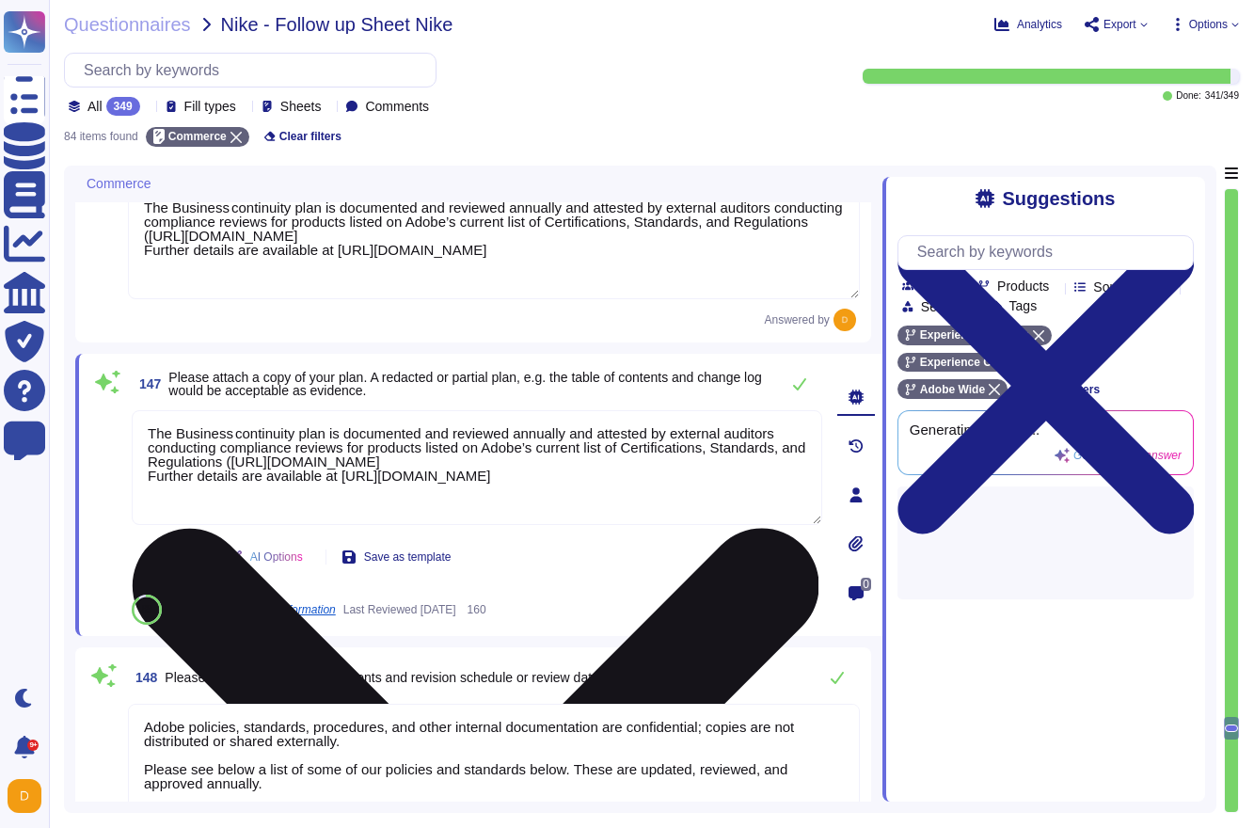
scroll to position [16501, 0]
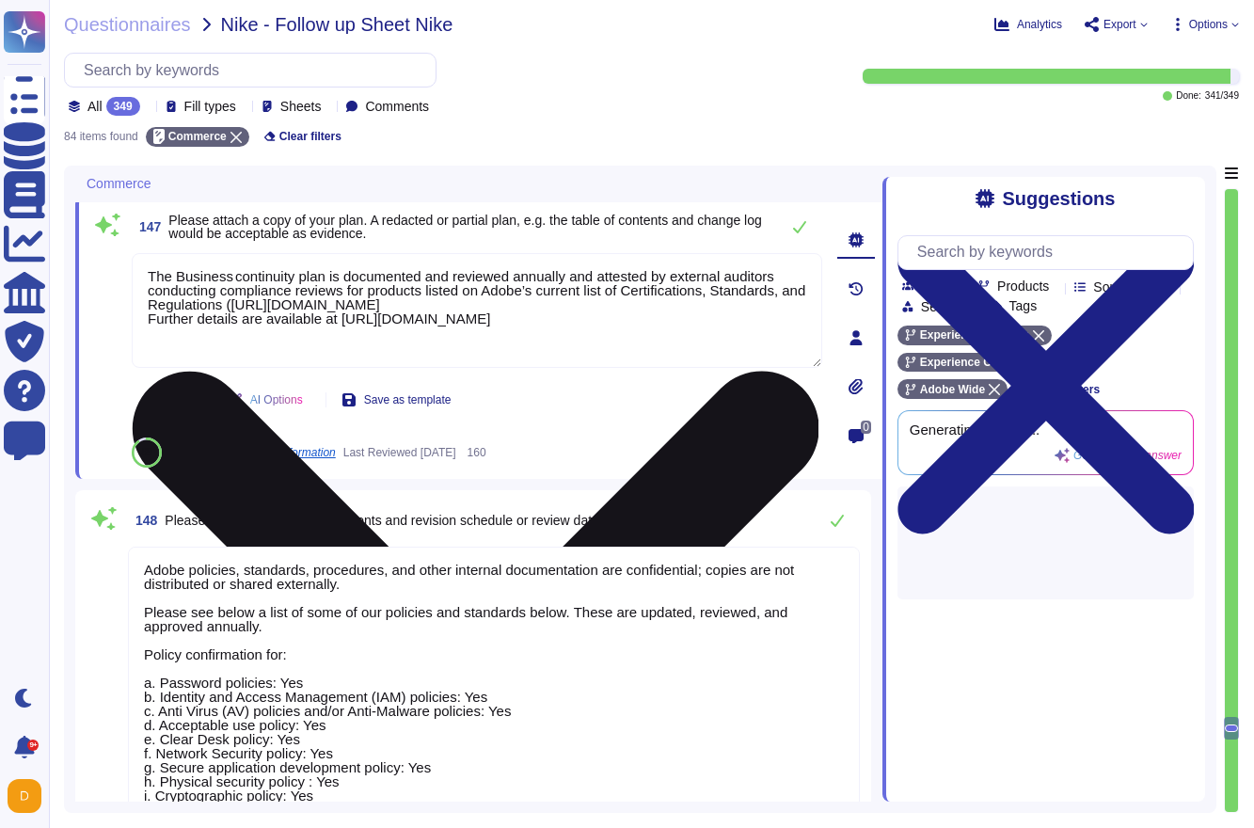
type textarea "The last exercise was conducted on [DATE] with Crowdstrike."
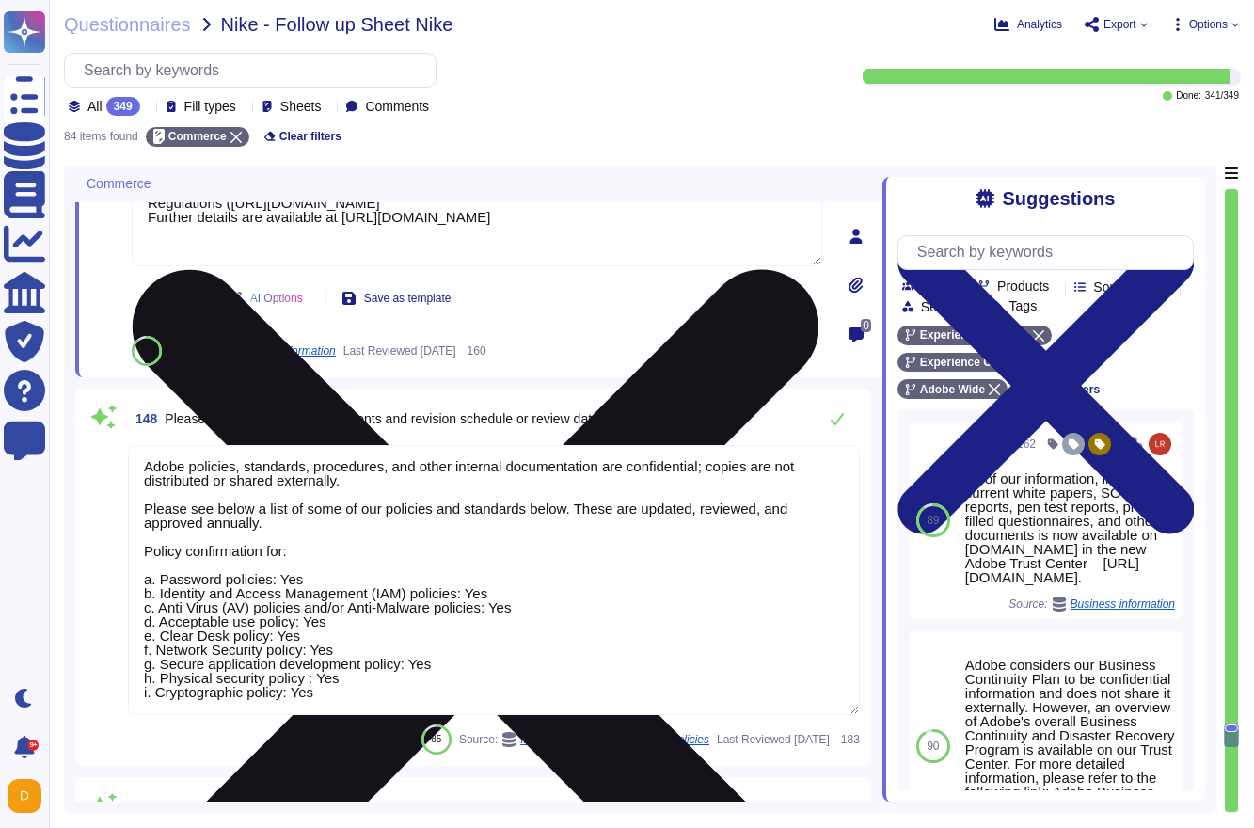
scroll to position [16617, 0]
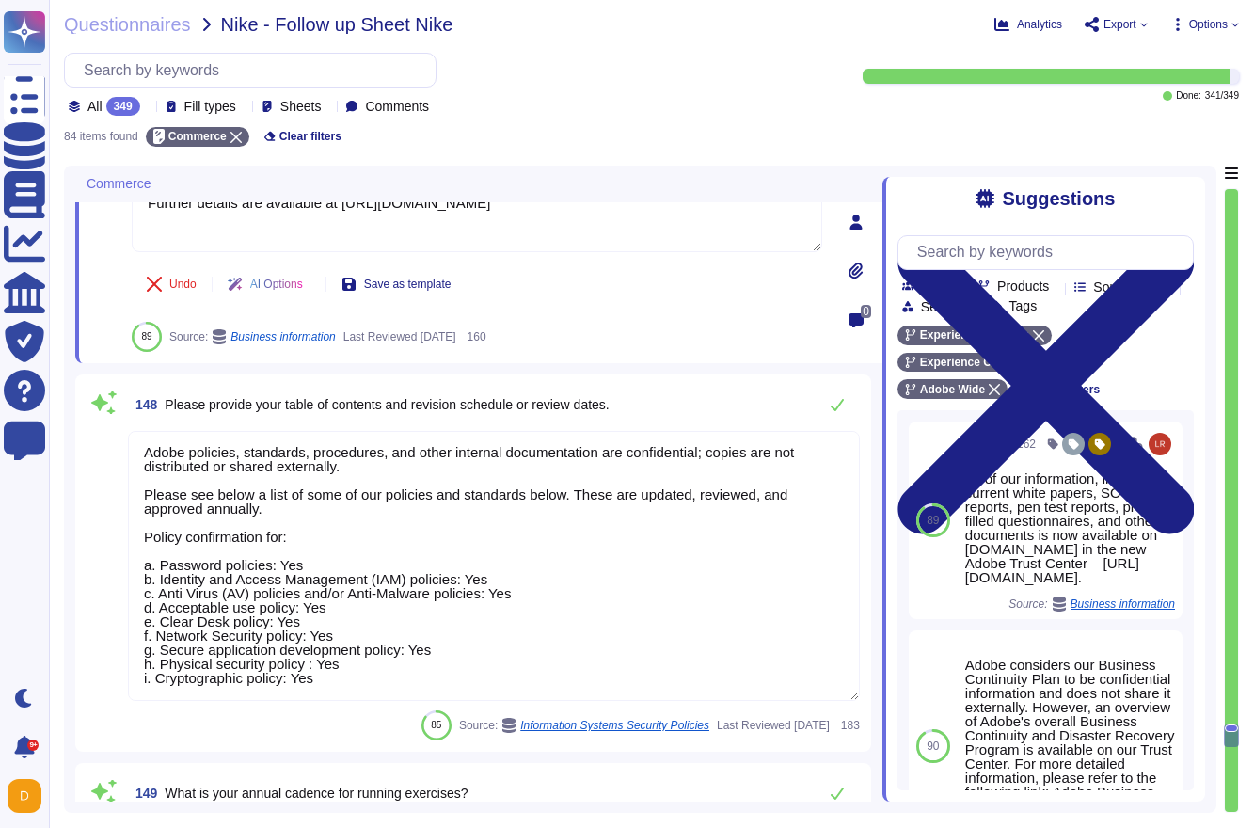
type textarea "The Business continuity plan is documented and reviewed annually and attested b…"
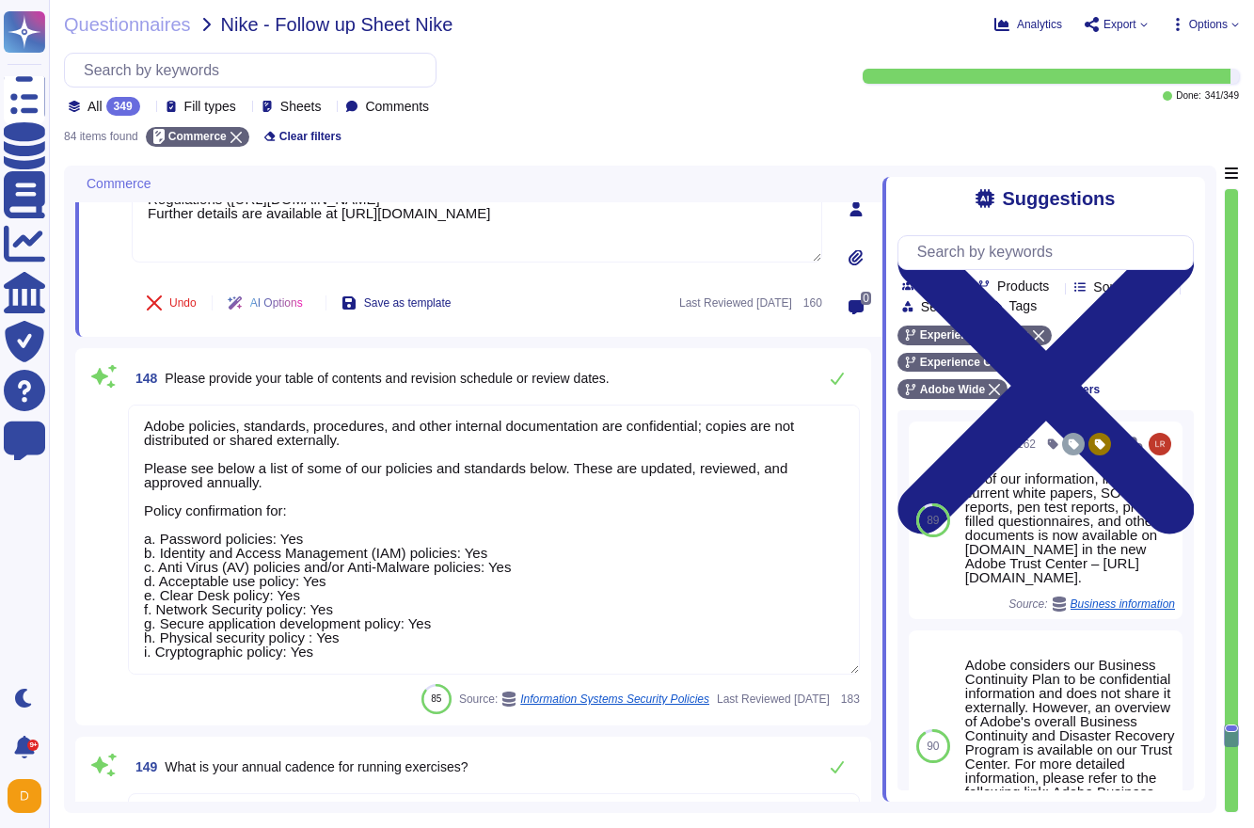
type textarea "Relevant Adobe teams performed a ransomware tabletop exercise on [DATE],"
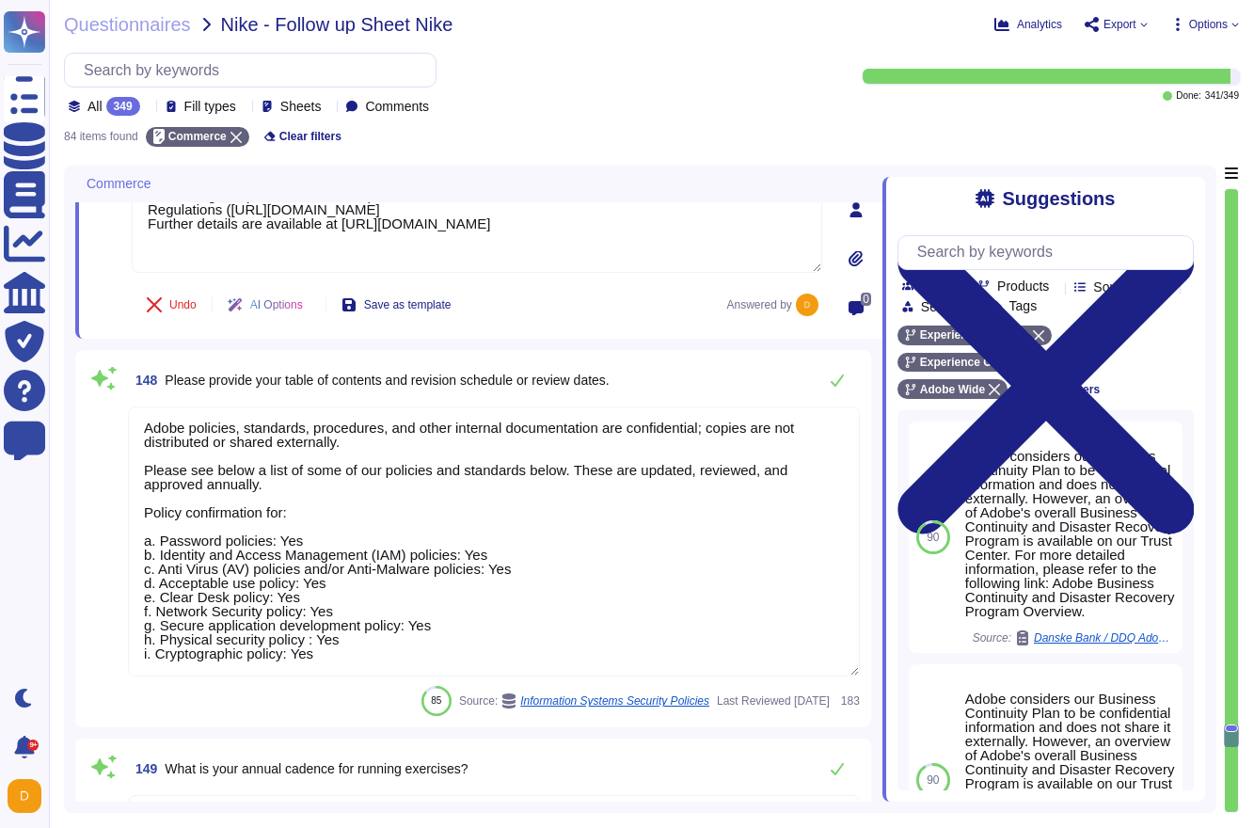
scroll to position [0, 0]
drag, startPoint x: 362, startPoint y: 676, endPoint x: 124, endPoint y: 402, distance: 363.4
click at [124, 402] on div "148 Please provide your table of contents and revision schedule or review dates…" at bounding box center [473, 538] width 773 height 355
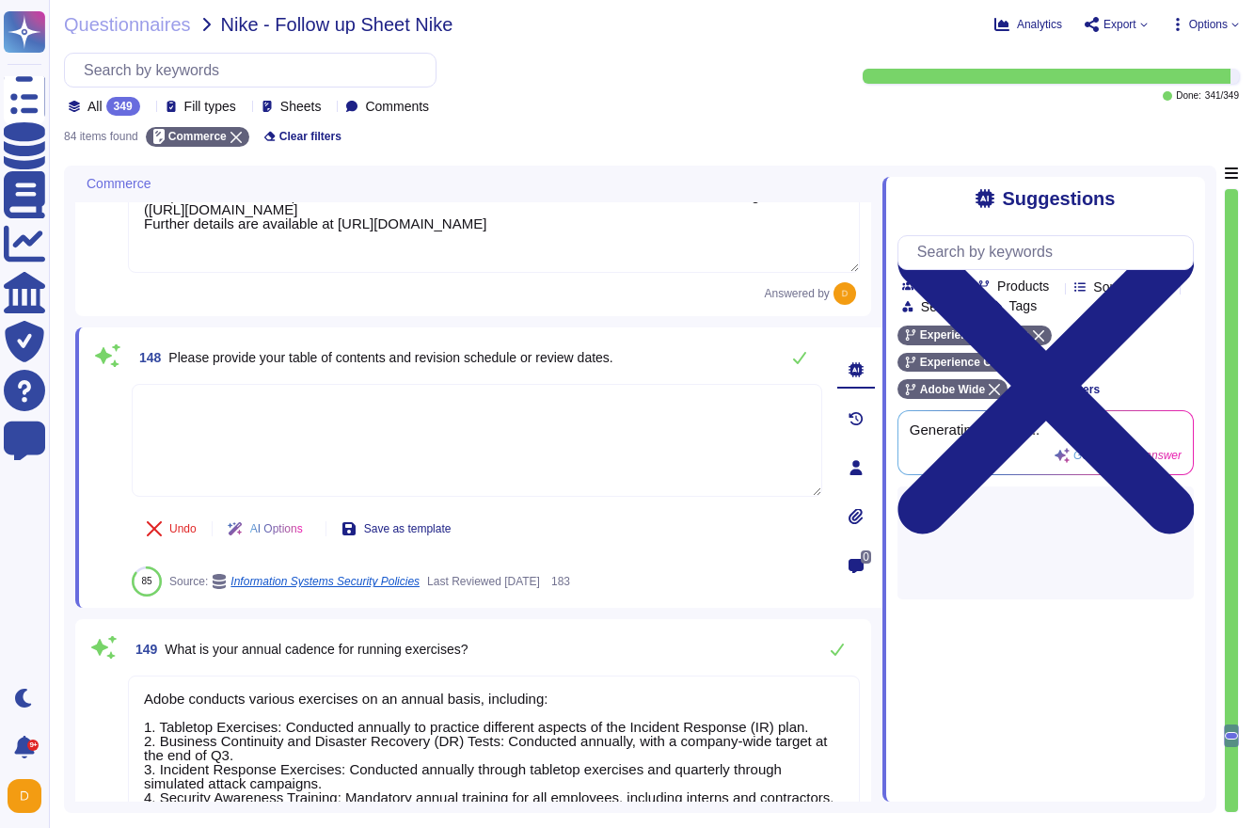
type textarea "Relevant Adobe teams performed a ransomware tabletop exercise on [DATE],"
paste textarea "The Business continuity plan is documented and reviewed annually and attested b…"
type textarea "The Business continuity plan is documented and reviewed annually and attested b…"
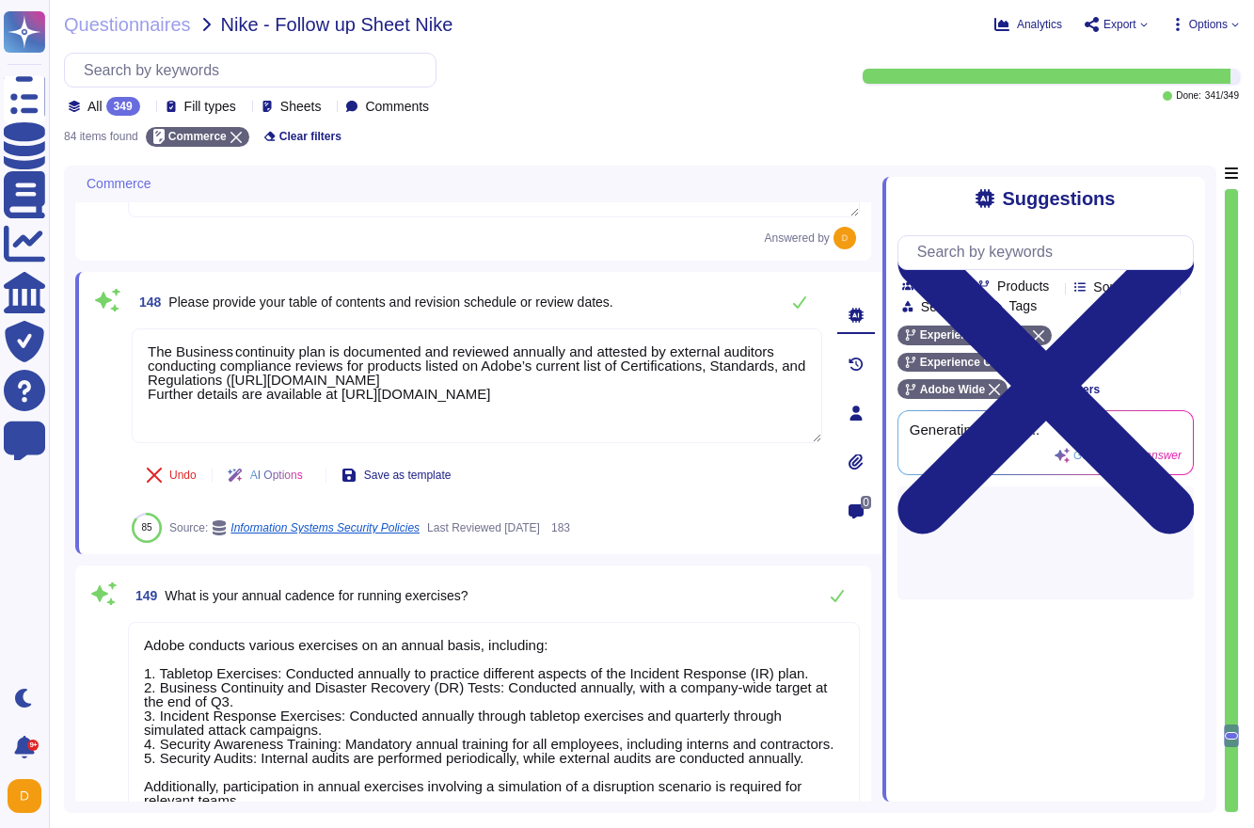
type textarea "In the past 12 months, Adobe has conducted the following disaster recovery exer…"
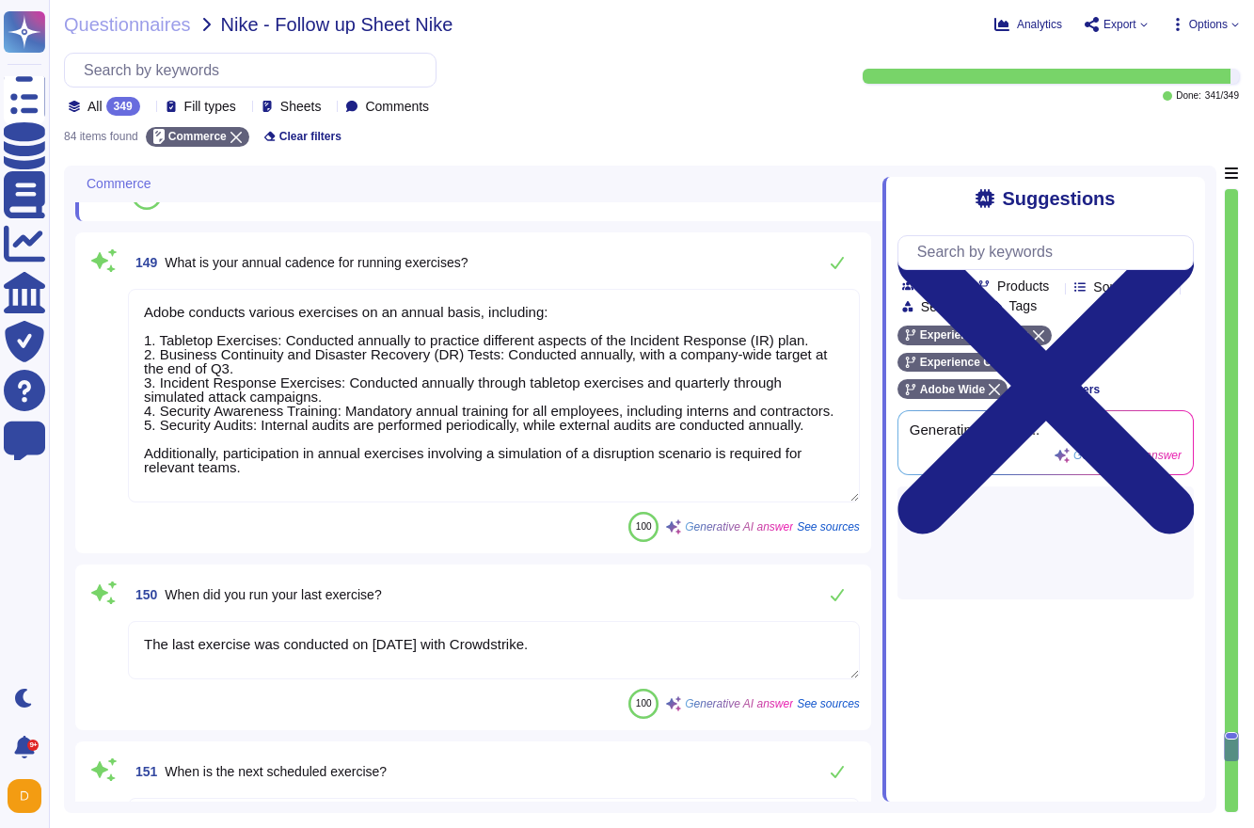
scroll to position [16986, 0]
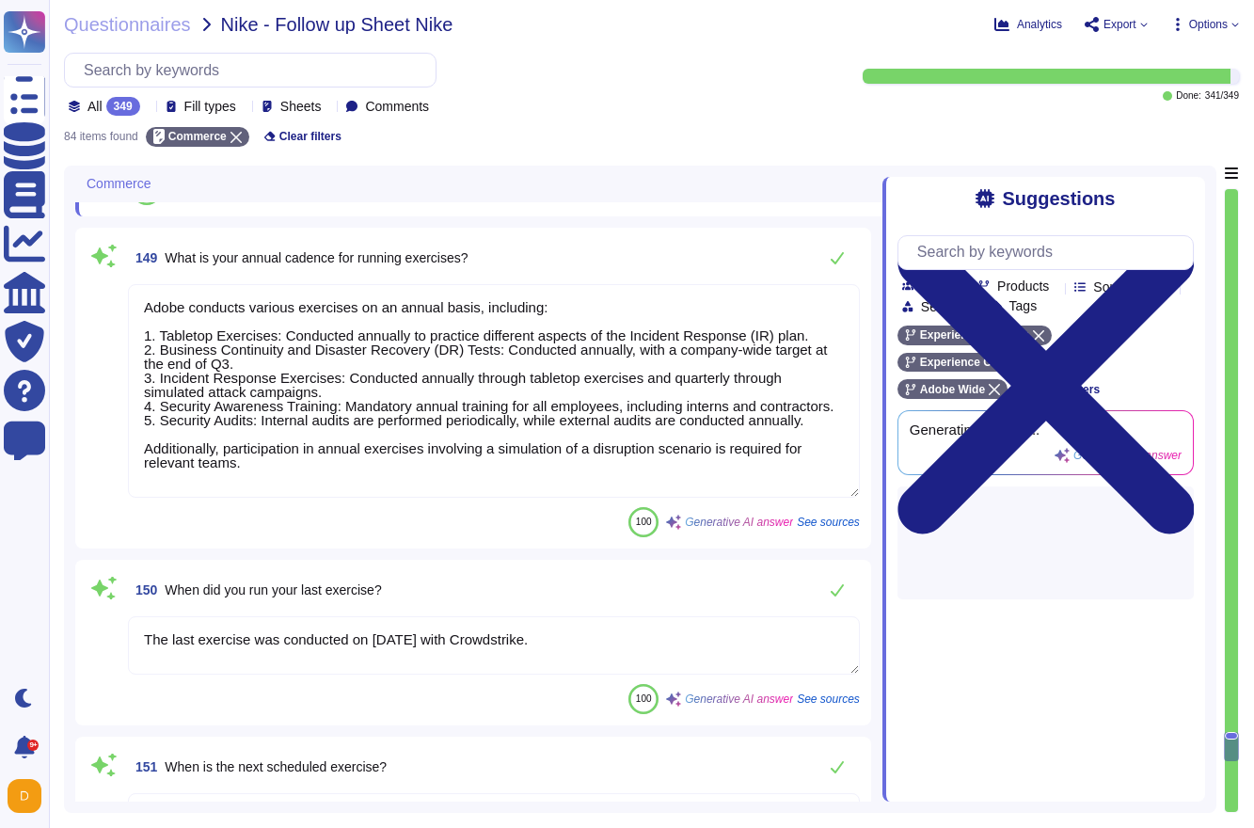
type textarea "The Business continuity plan is documented and reviewed annually and attested b…"
click at [261, 634] on textarea "The last exercise was conducted on [DATE] with Crowdstrike." at bounding box center [494, 645] width 732 height 58
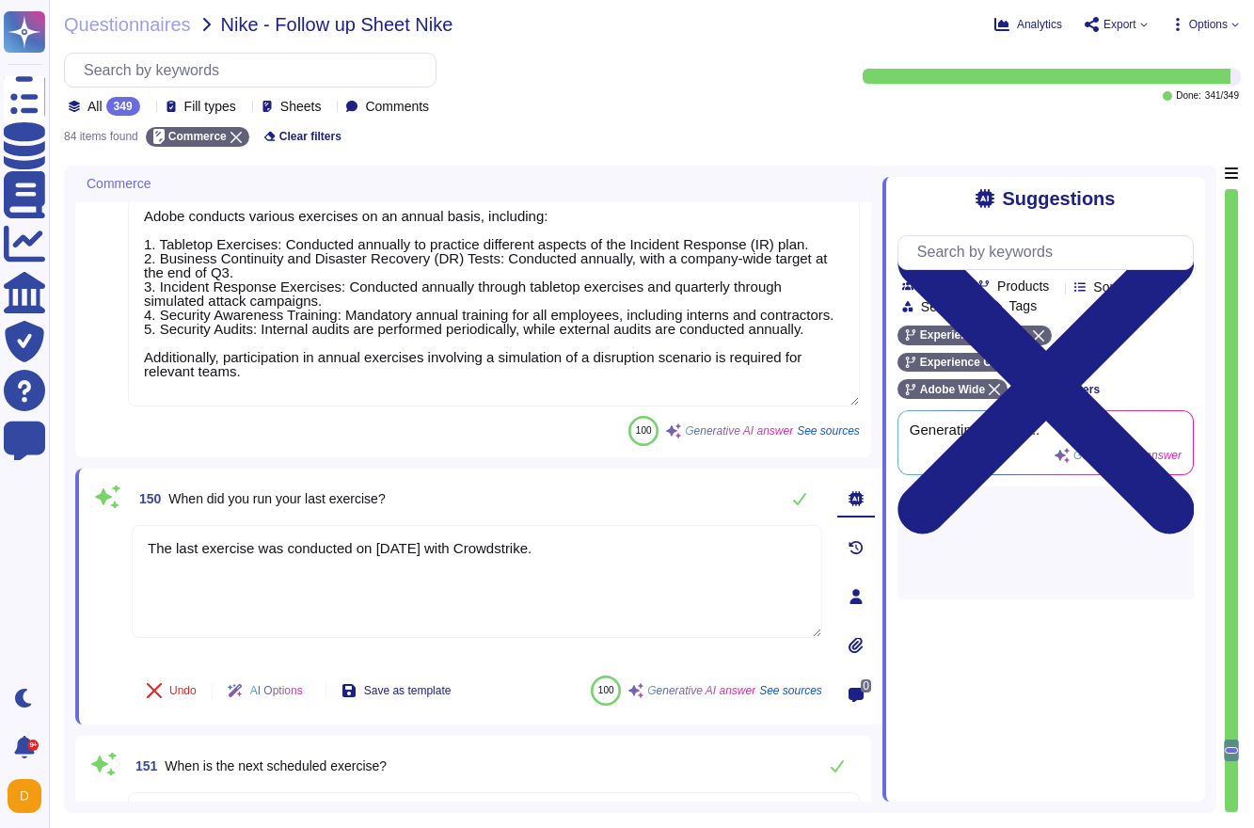
type textarea "In the past 12 months, Adobe has conducted the following disaster recovery exer…"
click at [261, 634] on div "The last exercise was conducted on [DATE] with Crowdstrike." at bounding box center [477, 592] width 690 height 135
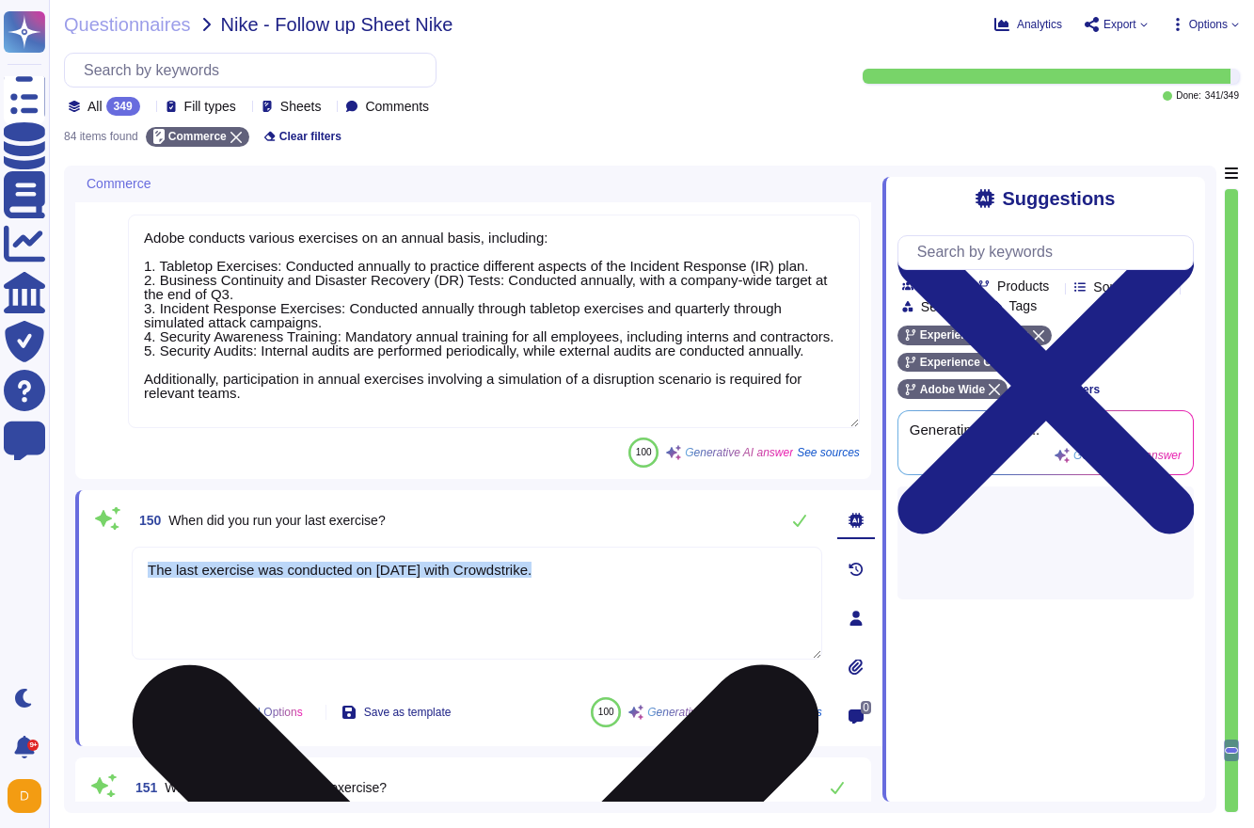
click at [281, 566] on textarea "The last exercise was conducted on [DATE] with Crowdstrike." at bounding box center [477, 602] width 690 height 113
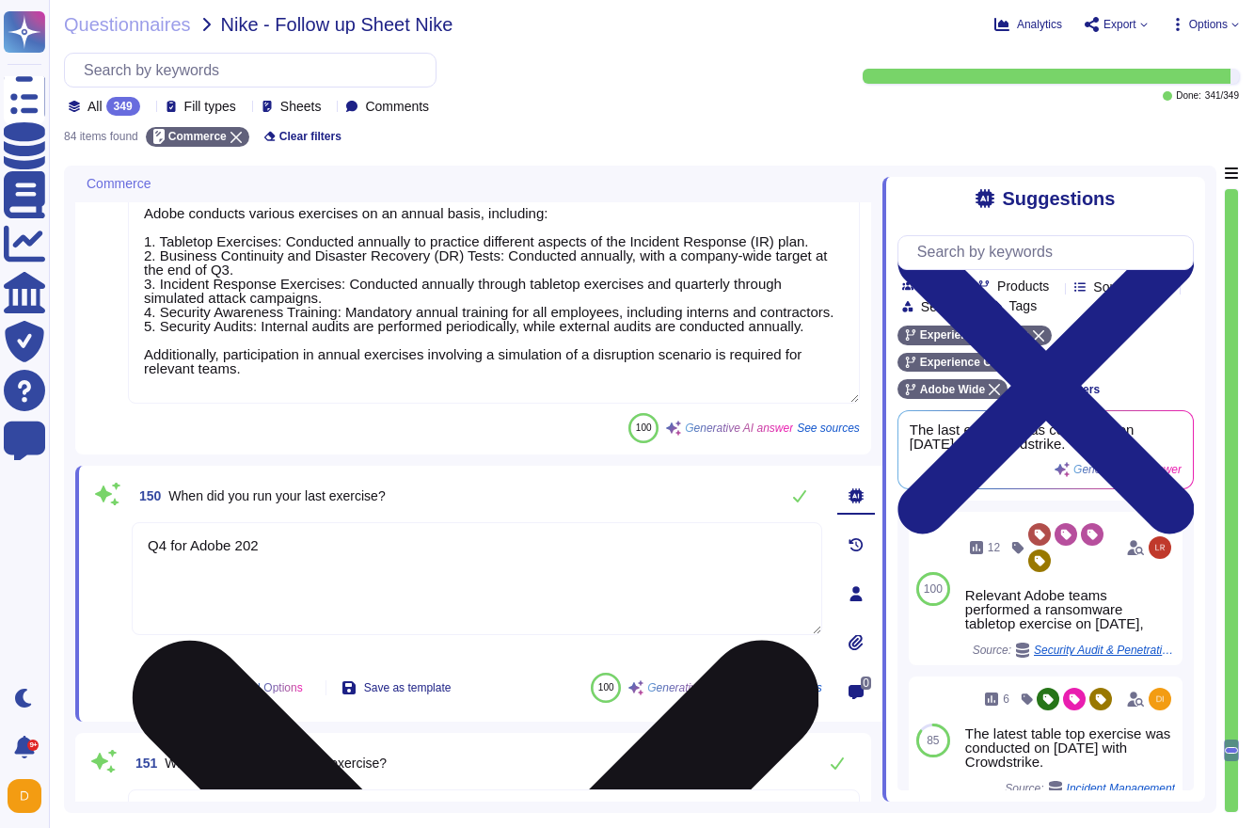
type textarea "Q4 for Adobe 2024"
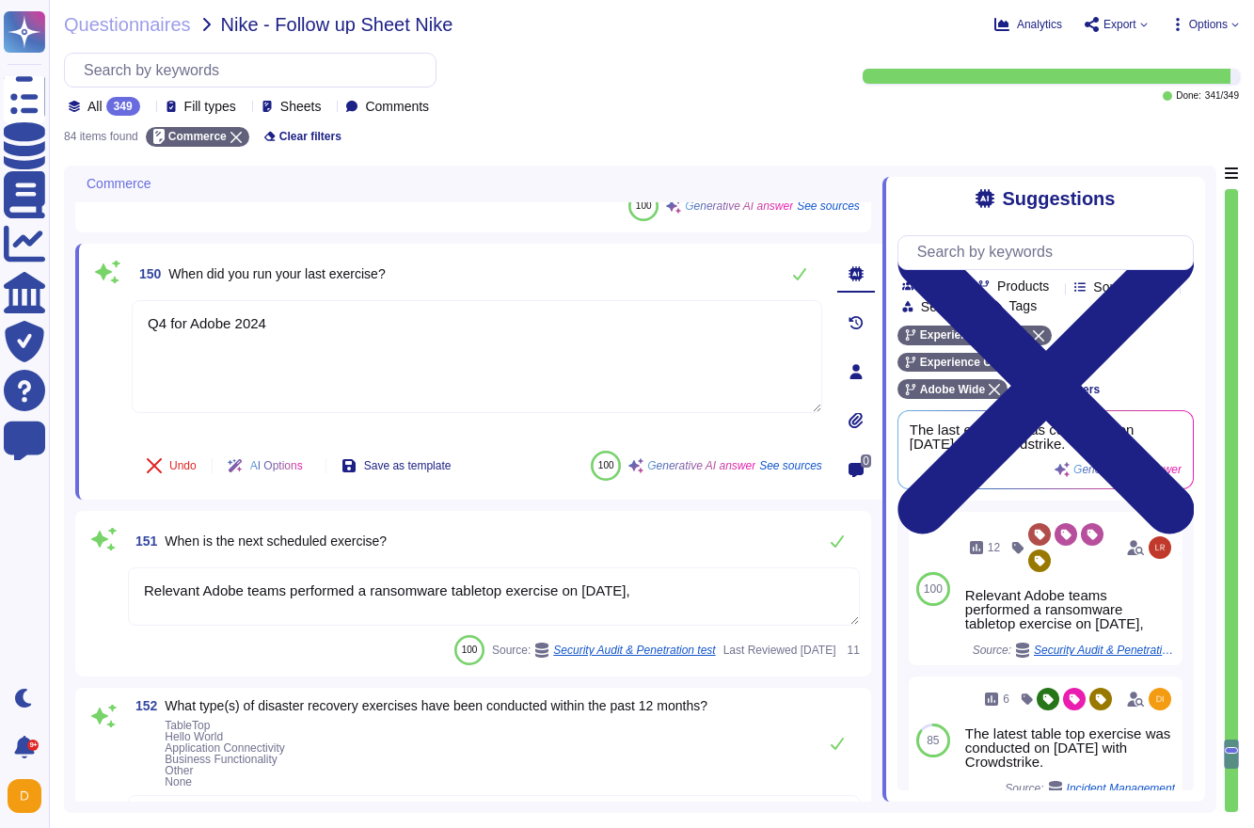
type textarea "Yes, the exercise included a validation of recovery capabilities in geographica…"
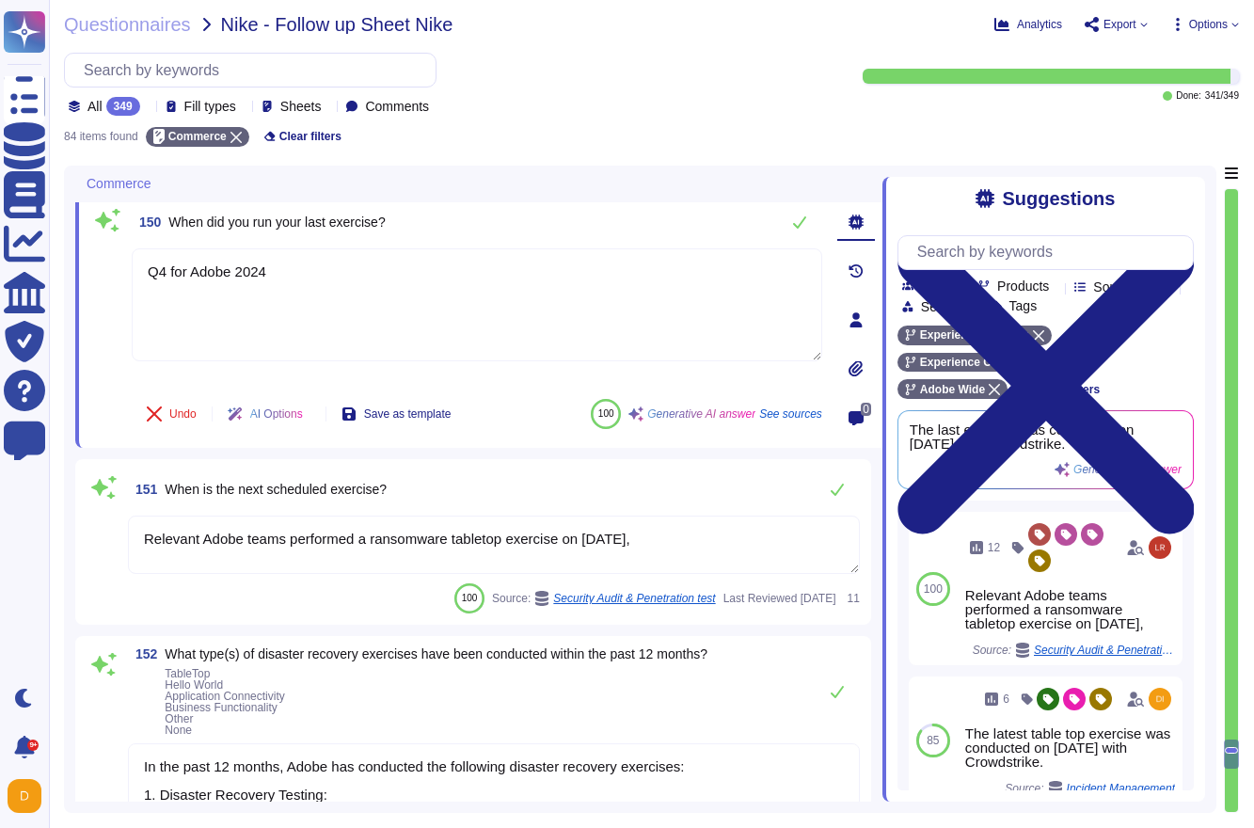
type textarea "Q4 for Adobe 2024"
click at [345, 533] on textarea "Relevant Adobe teams performed a ransomware tabletop exercise on [DATE]," at bounding box center [494, 544] width 732 height 58
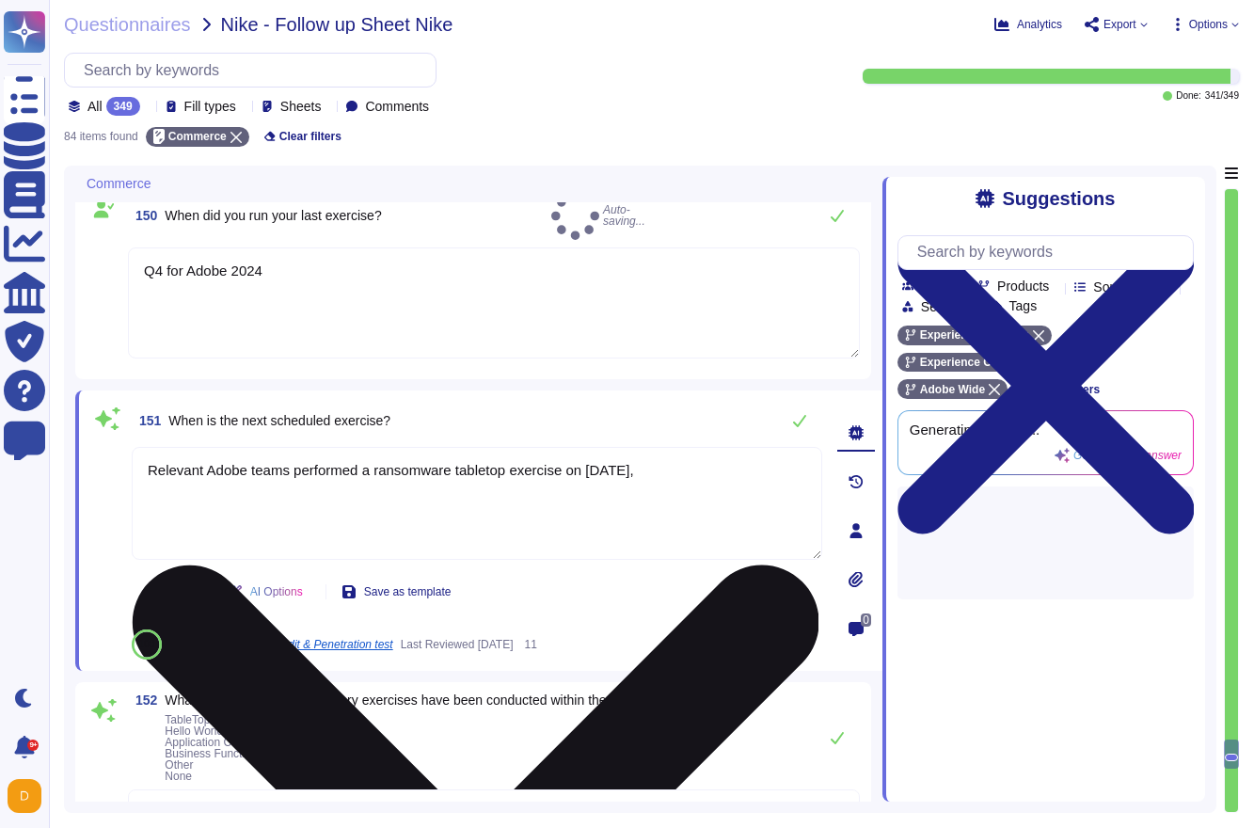
type textarea "Yes, the exercise included a validation of recovery capabilities in geographica…"
click at [345, 533] on textarea "Relevant Adobe teams performed a ransomware tabletop exercise on [DATE]," at bounding box center [477, 503] width 690 height 113
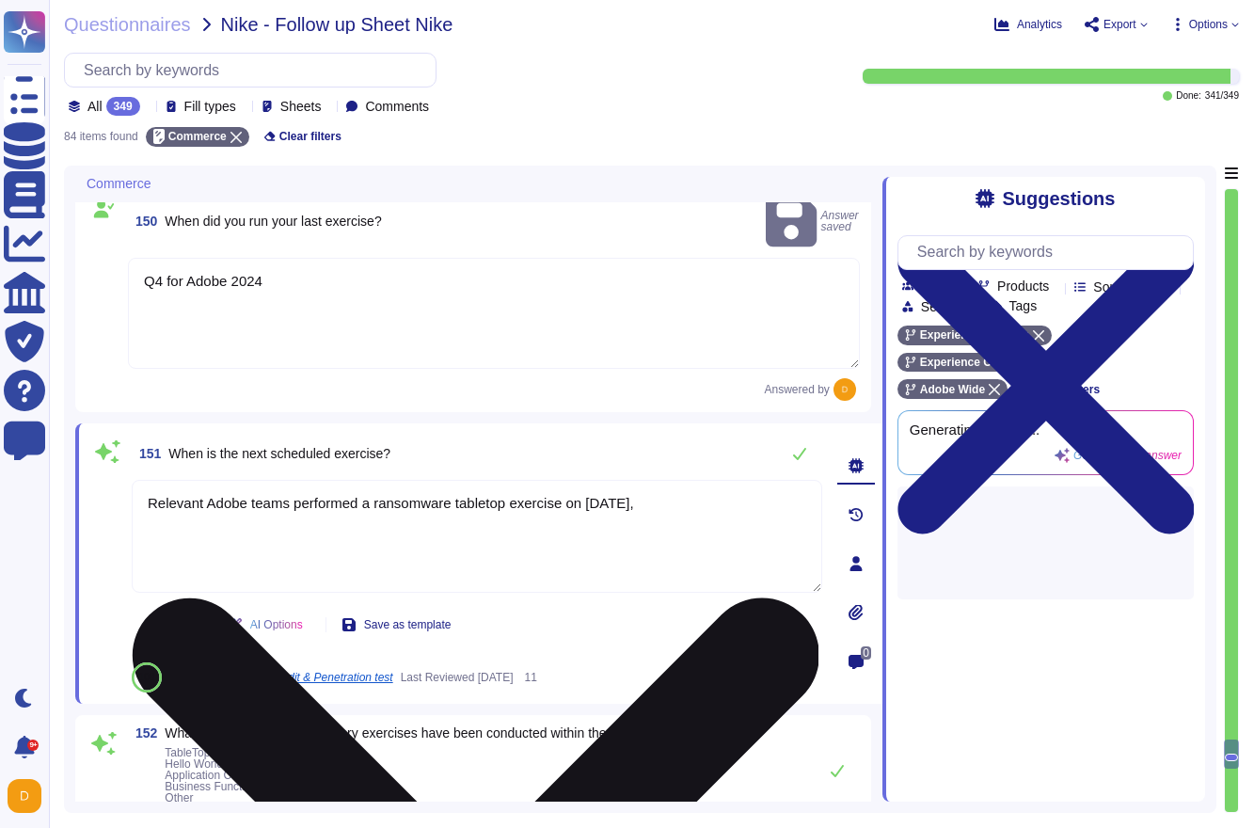
click at [358, 505] on textarea "Relevant Adobe teams performed a ransomware tabletop exercise on [DATE]," at bounding box center [477, 536] width 690 height 113
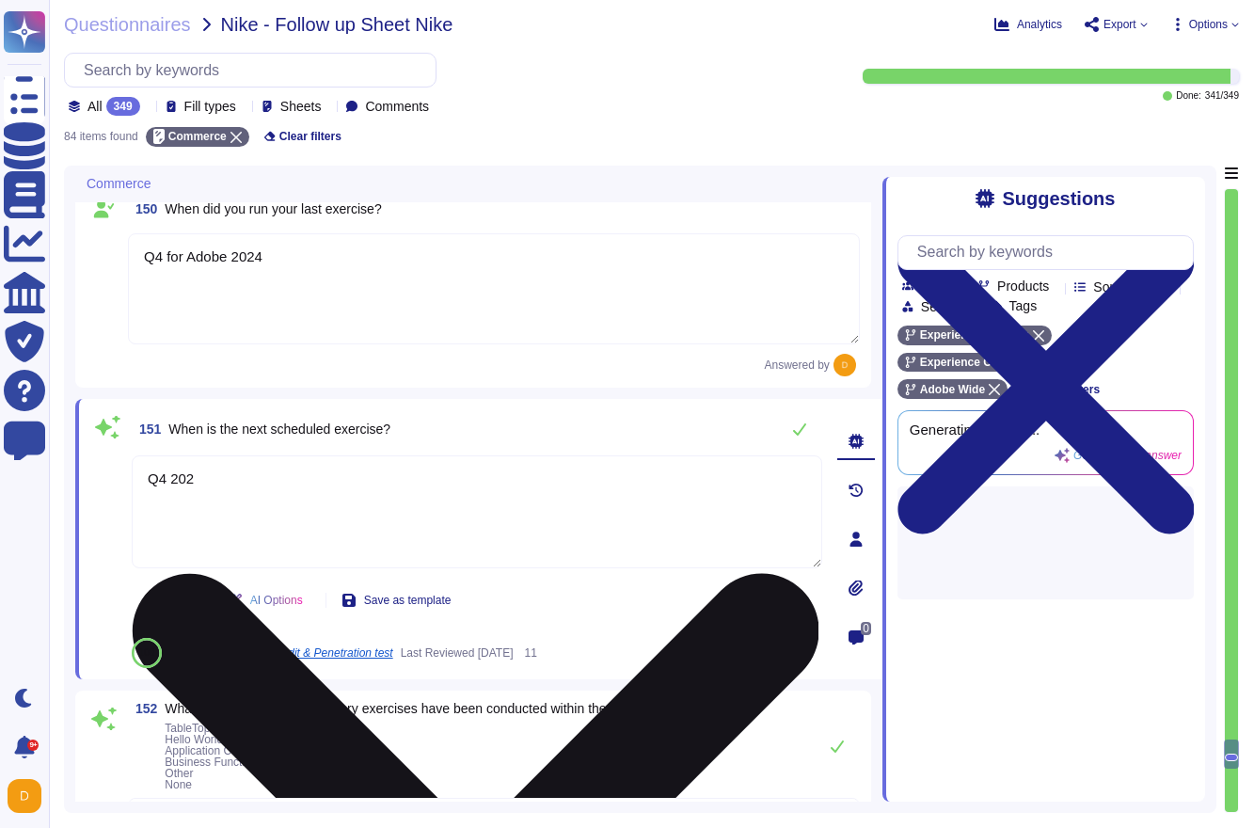
type textarea "Q4 2025"
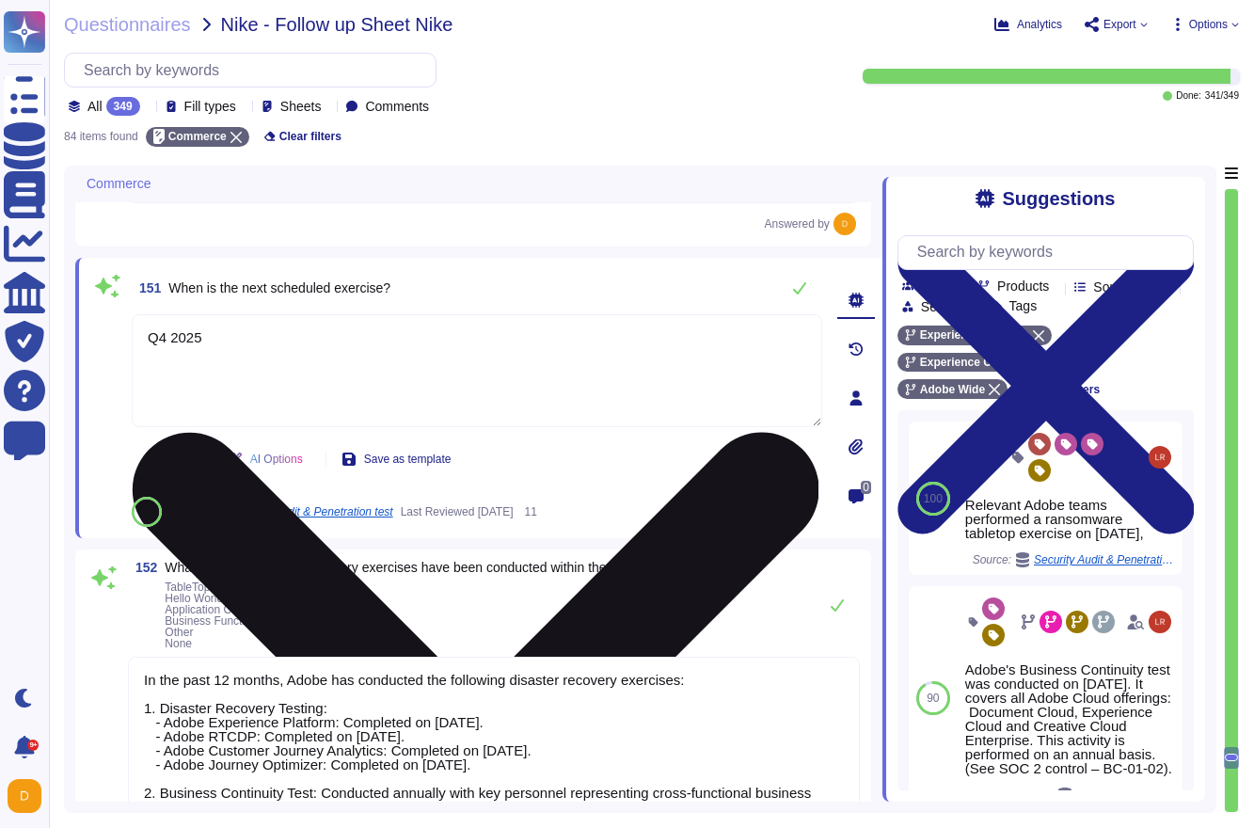
type textarea "The last Disaster Recovery exercises were conducted in the following locations:…"
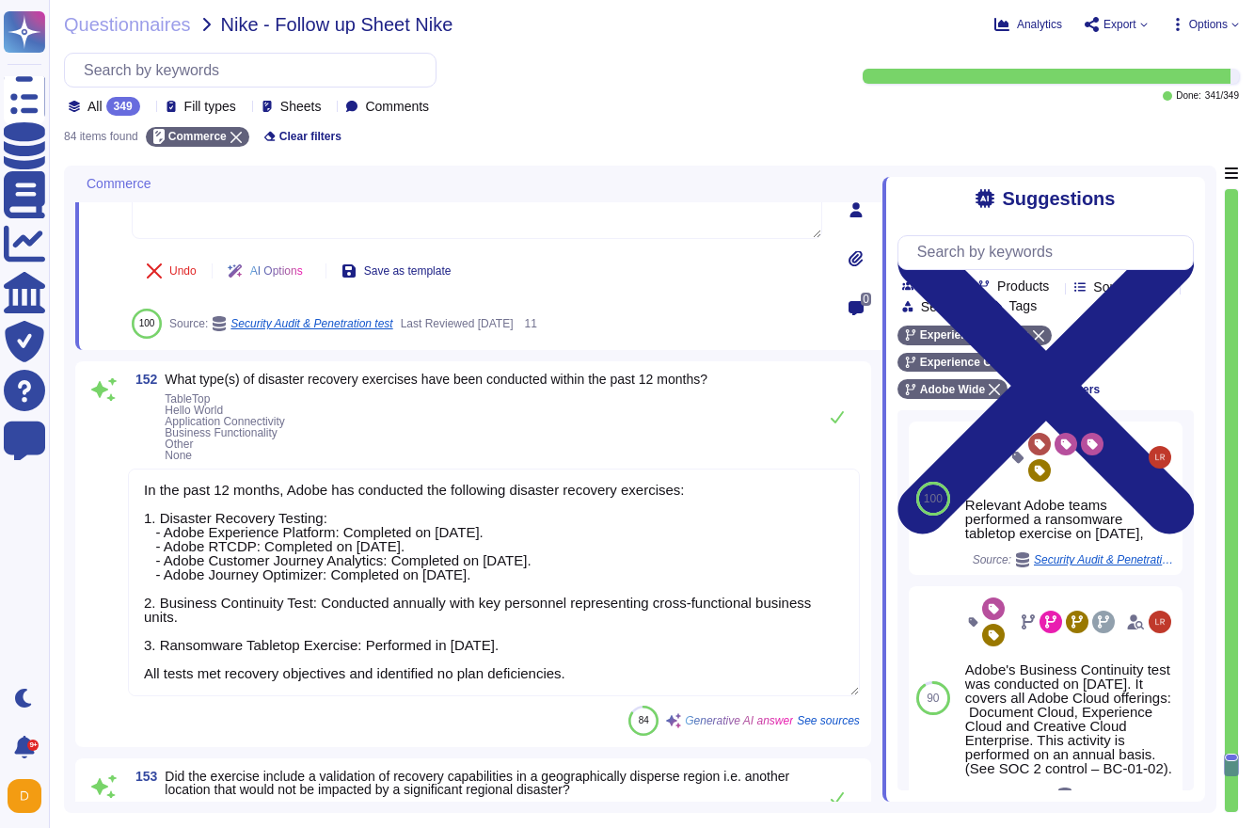
scroll to position [17580, 0]
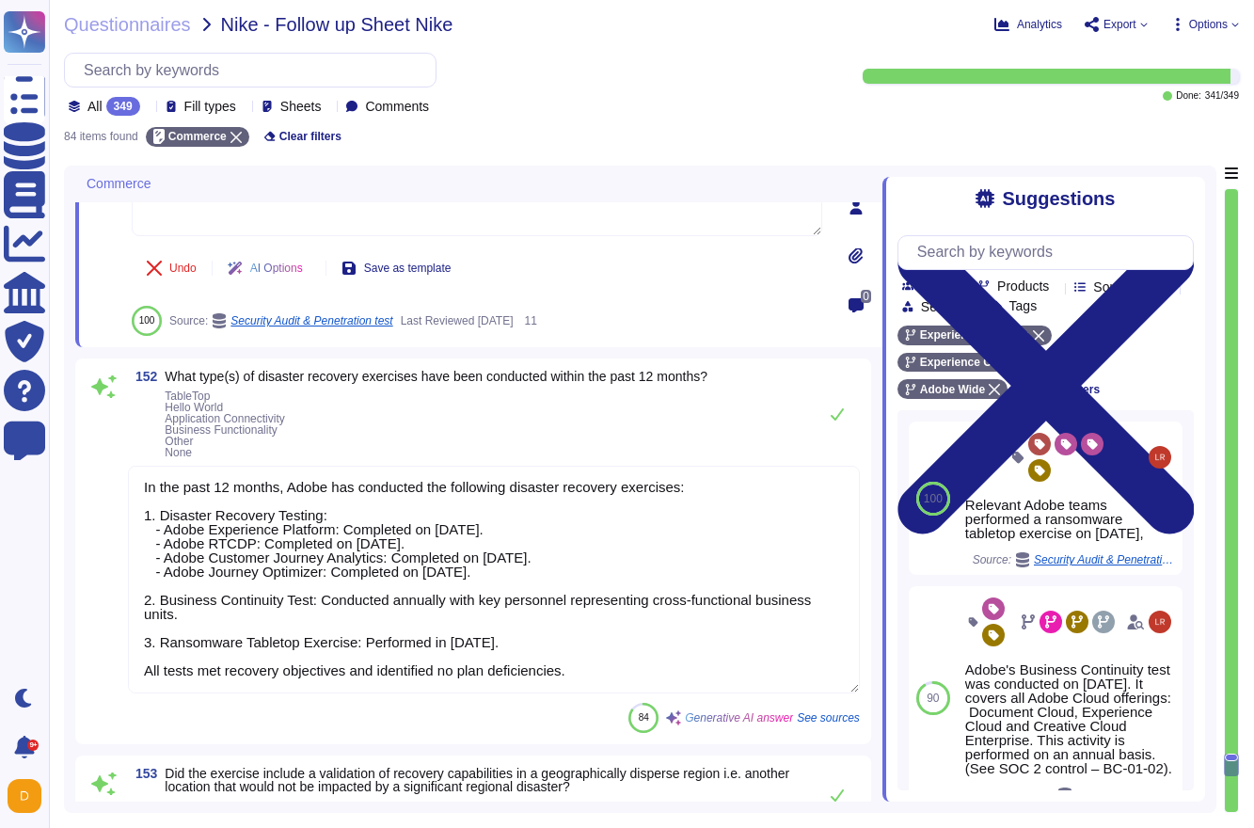
type textarea "A summary executive overview of the latest exercise is present in the Adobe Tru…"
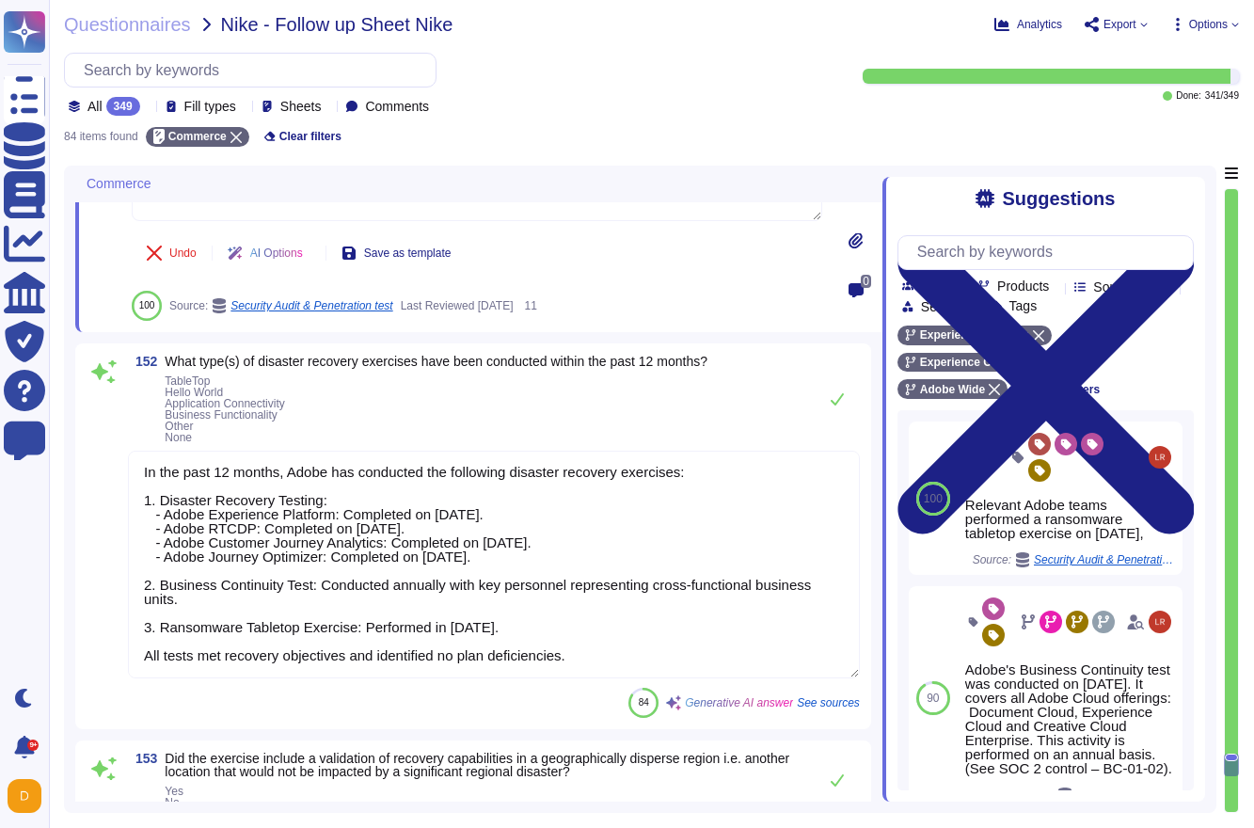
scroll to position [17597, 0]
type textarea "Q4 2025"
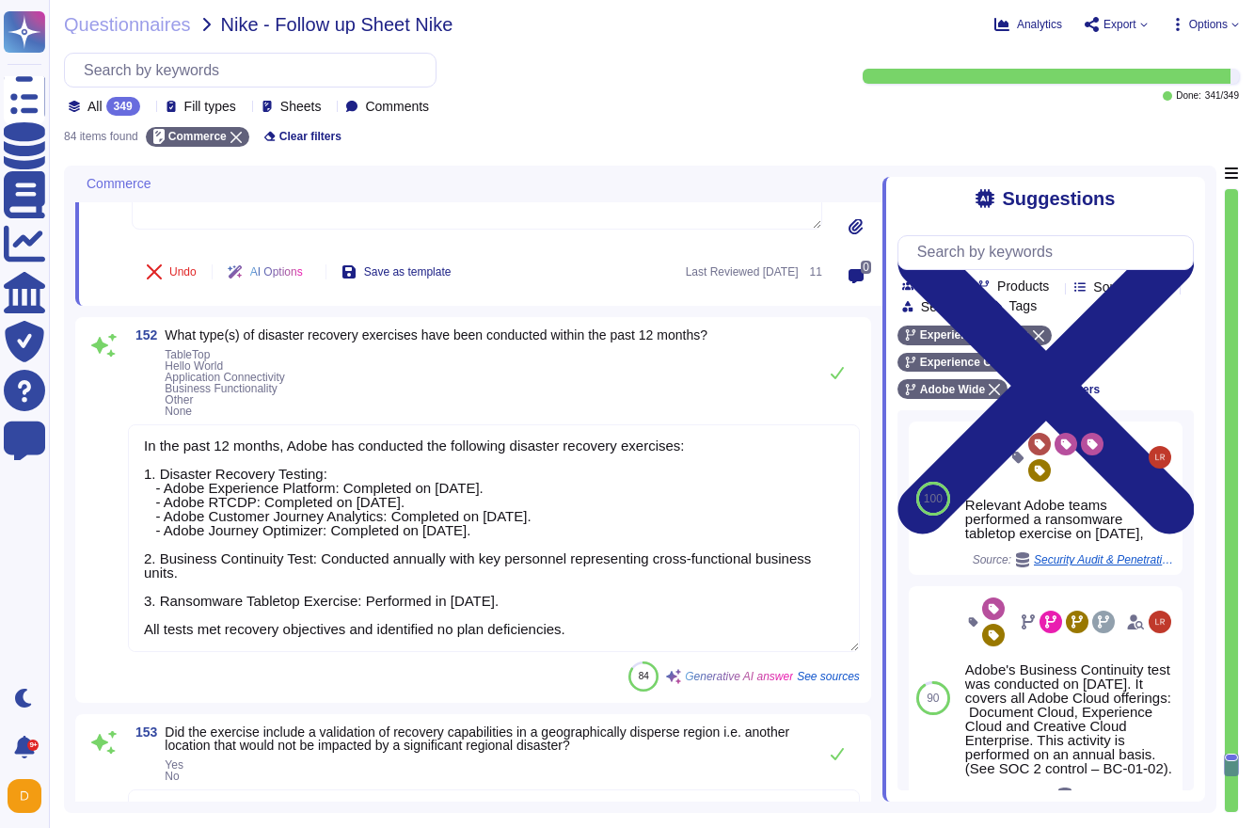
click at [603, 651] on div "In the past 12 months, Adobe has conducted the following disaster recovery exer…" at bounding box center [494, 538] width 732 height 229
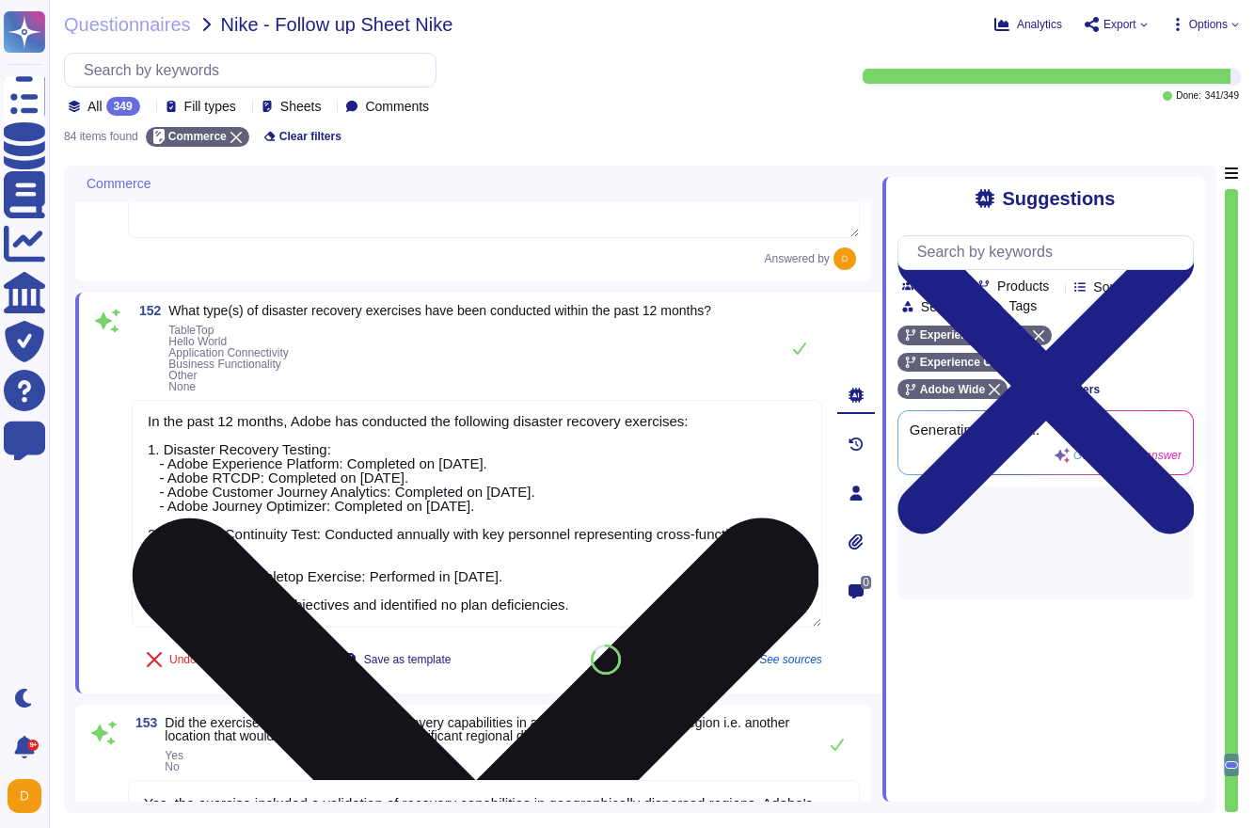
drag, startPoint x: 594, startPoint y: 573, endPoint x: 158, endPoint y: 389, distance: 473.4
click at [158, 400] on textarea "In the past 12 months, Adobe has conducted the following disaster recovery exer…" at bounding box center [477, 514] width 690 height 228
click at [162, 400] on textarea "In the past 12 months, Adobe has conducted the following disaster recovery exer…" at bounding box center [477, 514] width 690 height 228
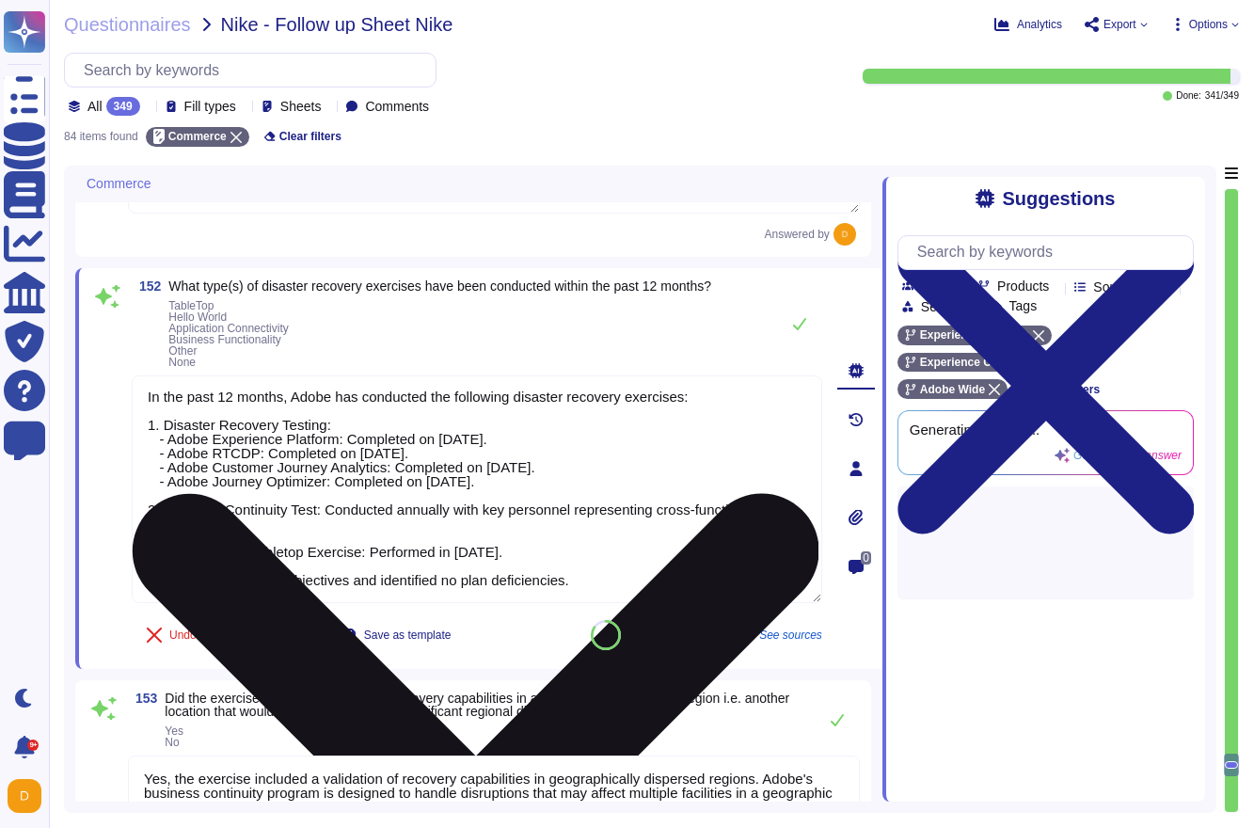
click at [162, 391] on textarea "In the past 12 months, Adobe has conducted the following disaster recovery exer…" at bounding box center [477, 489] width 690 height 228
click at [569, 576] on textarea "In the past 12 months, Adobe has conducted the following disaster recovery exer…" at bounding box center [477, 489] width 690 height 228
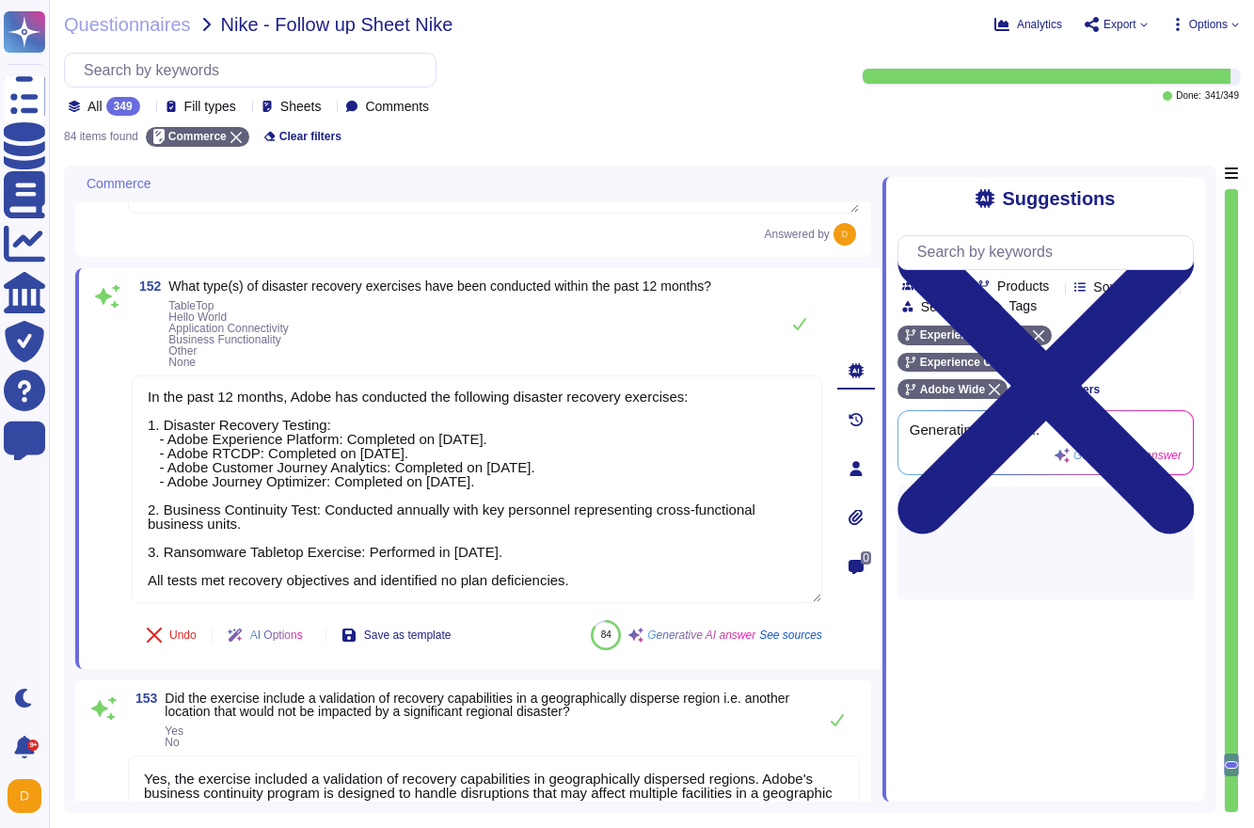
drag, startPoint x: 610, startPoint y: 591, endPoint x: 131, endPoint y: 507, distance: 486.9
click at [131, 507] on div "152 What type(s) of disaster recovery exercises have been conducted within the …" at bounding box center [456, 468] width 732 height 378
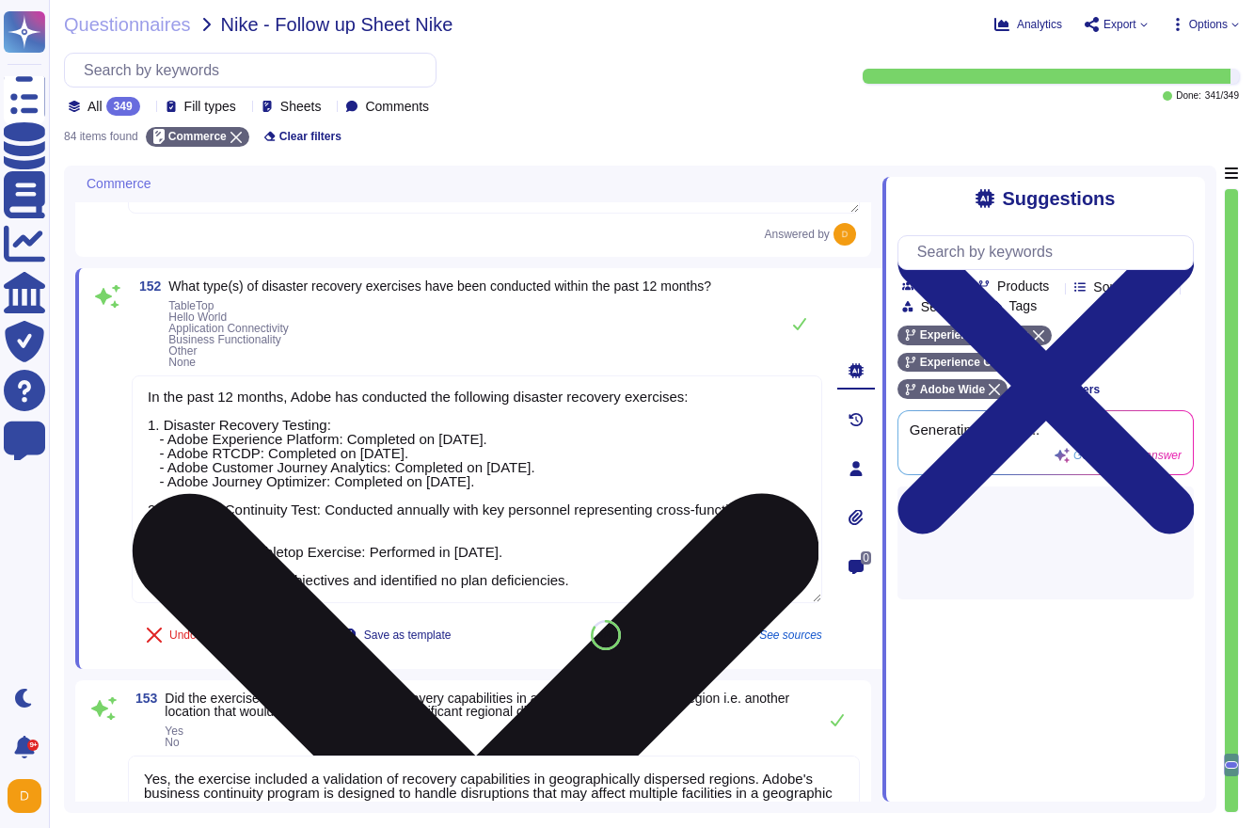
click at [589, 581] on textarea "In the past 12 months, Adobe has conducted the following disaster recovery exer…" at bounding box center [477, 489] width 690 height 228
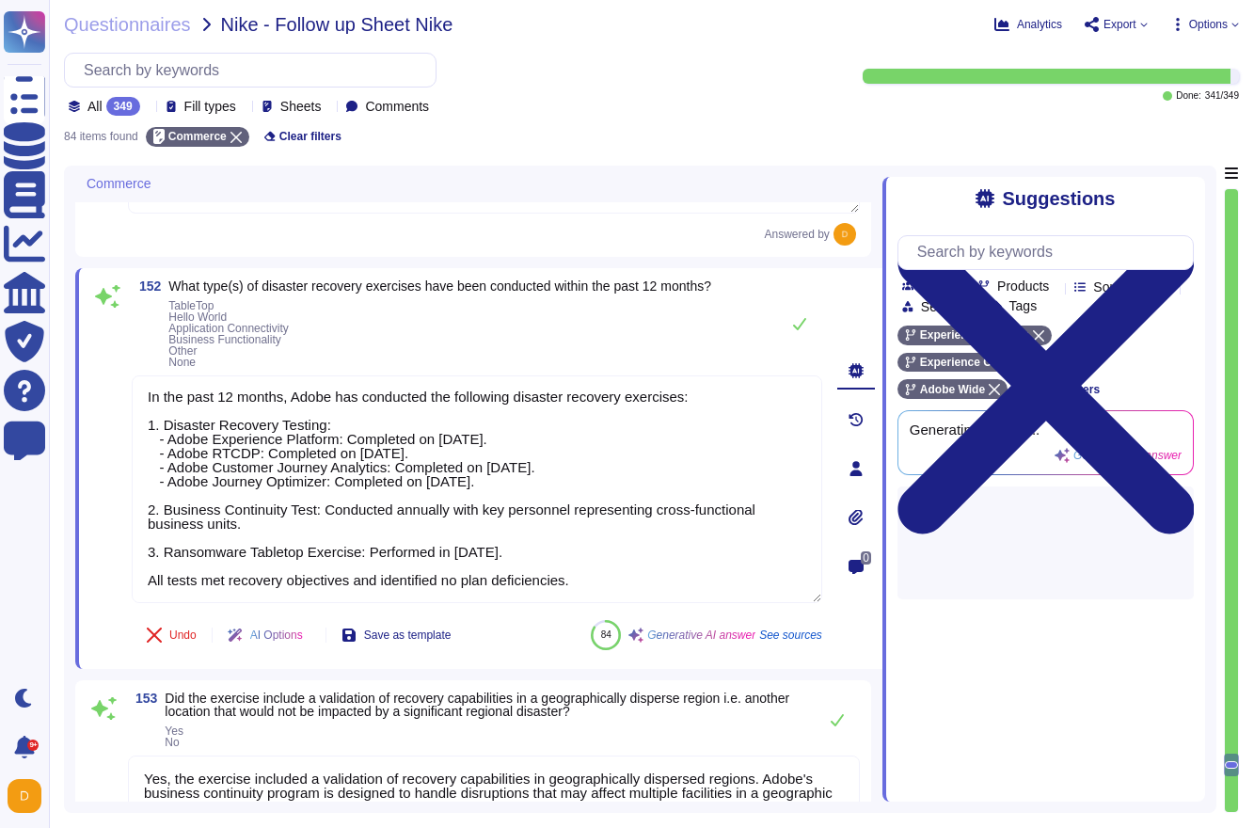
scroll to position [0, 0]
drag, startPoint x: 614, startPoint y: 581, endPoint x: 116, endPoint y: 375, distance: 539.4
click at [116, 375] on div "152 What type(s) of disaster recovery exercises have been conducted within the …" at bounding box center [456, 468] width 732 height 378
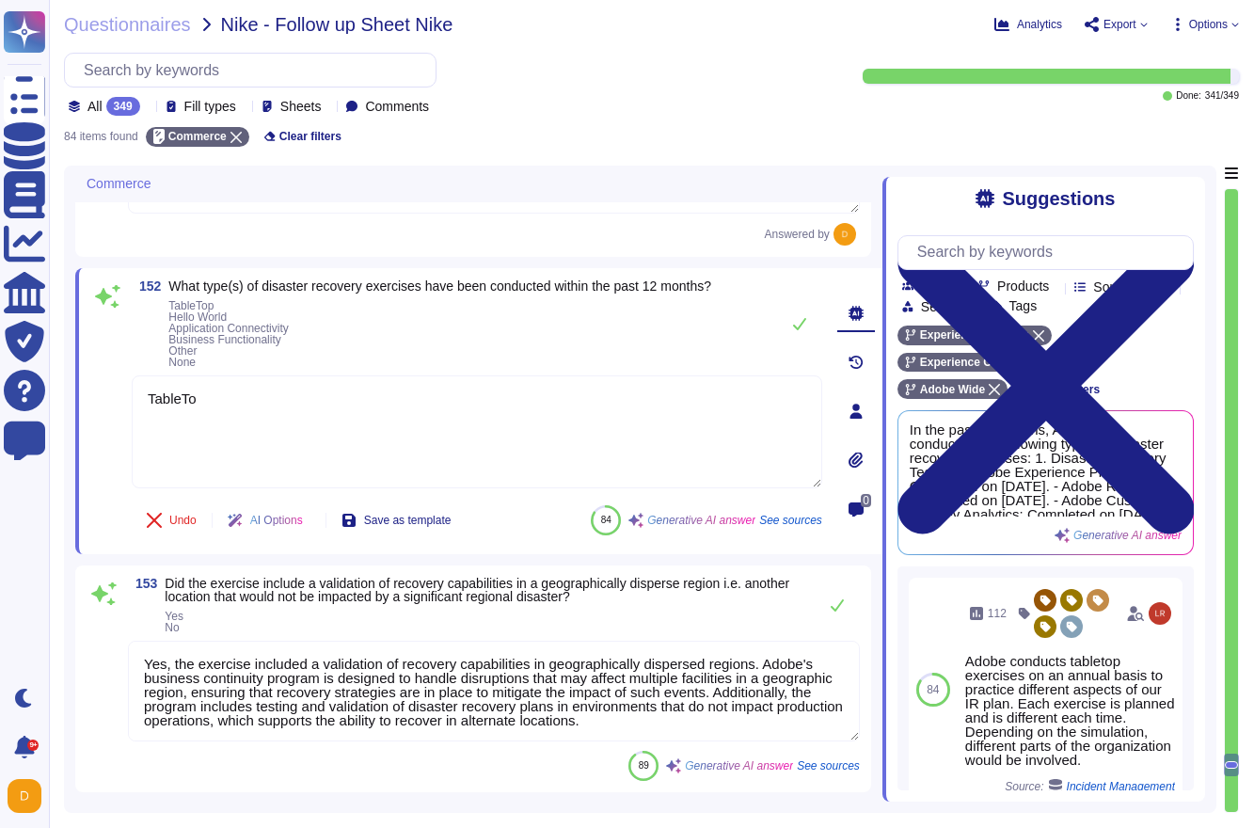
type textarea "TableTop"
type textarea "The Recovery Time Objective (RTO) is 48 hours, and the Recovery Point Objective…"
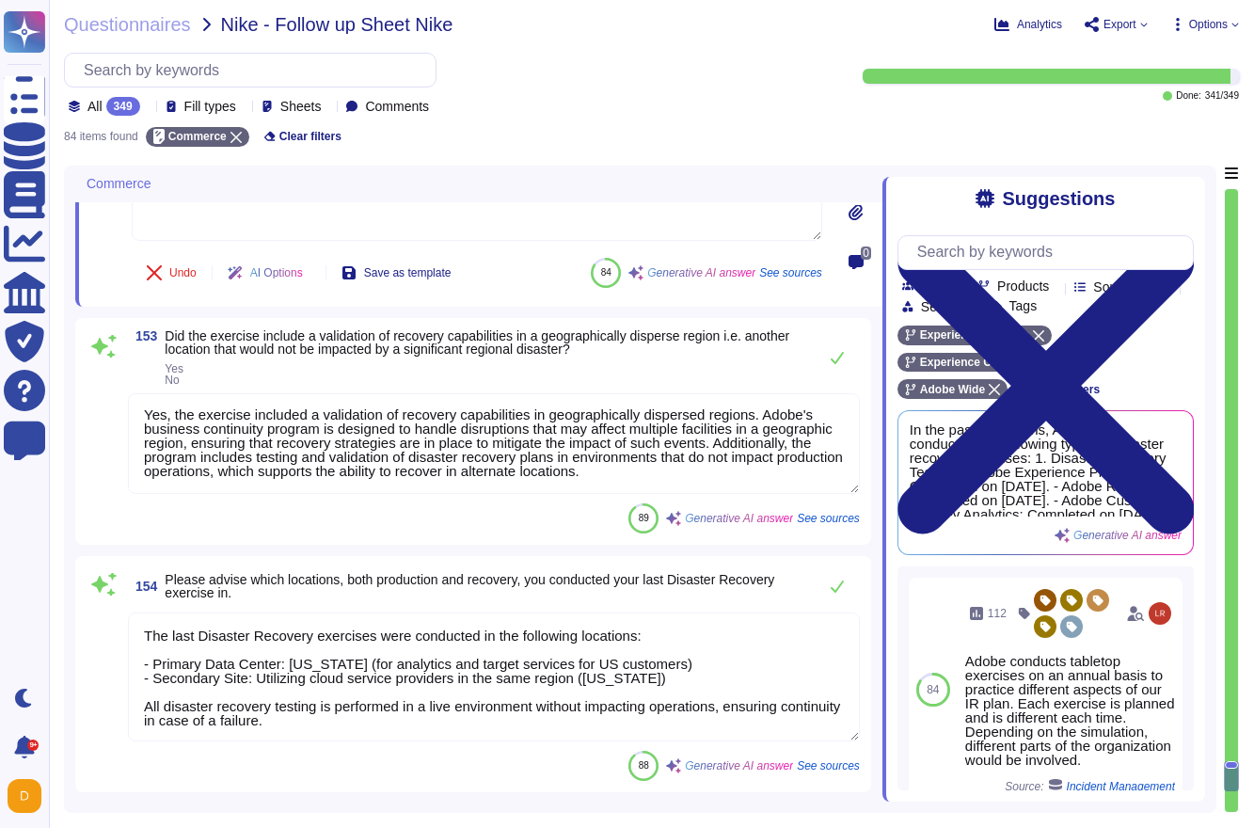
type textarea "If the test did not meet RTO or RPO expectations, the product or service team i…"
type textarea "TableTop"
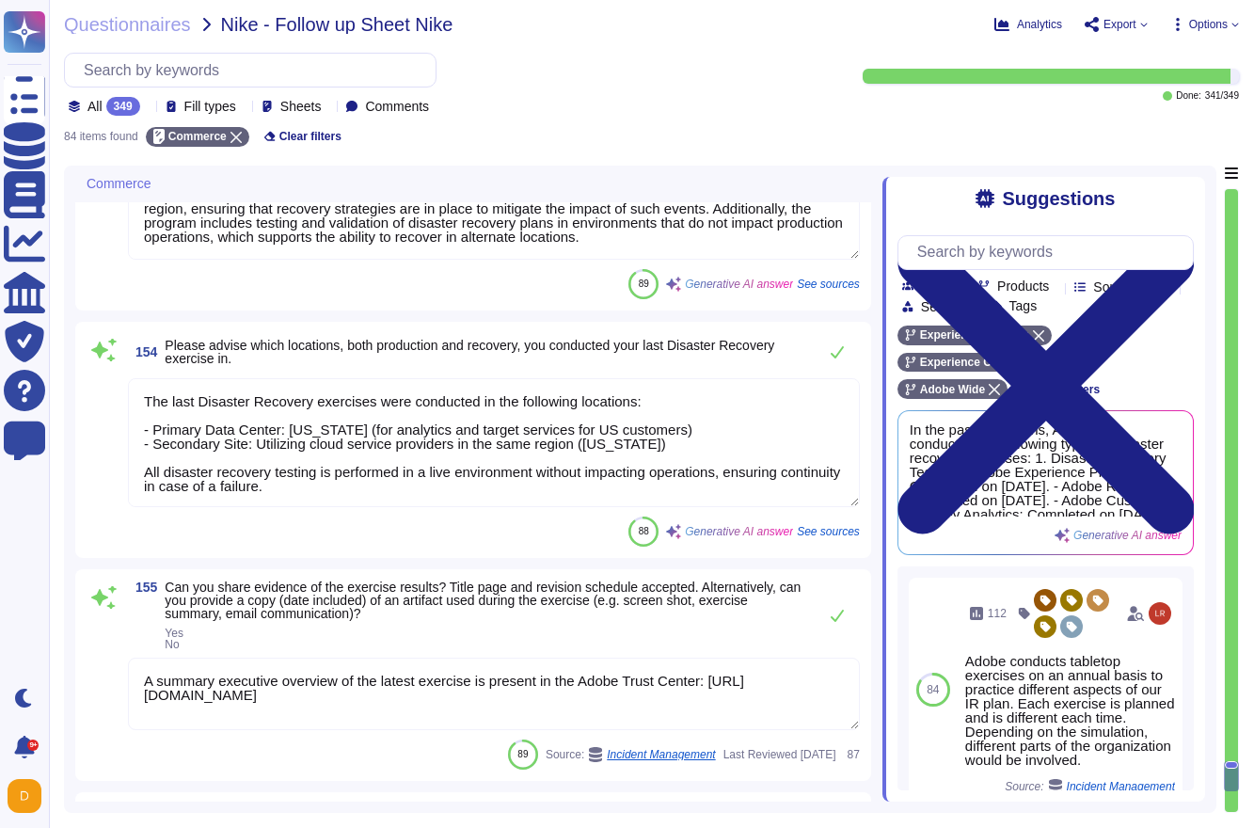
scroll to position [18154, 0]
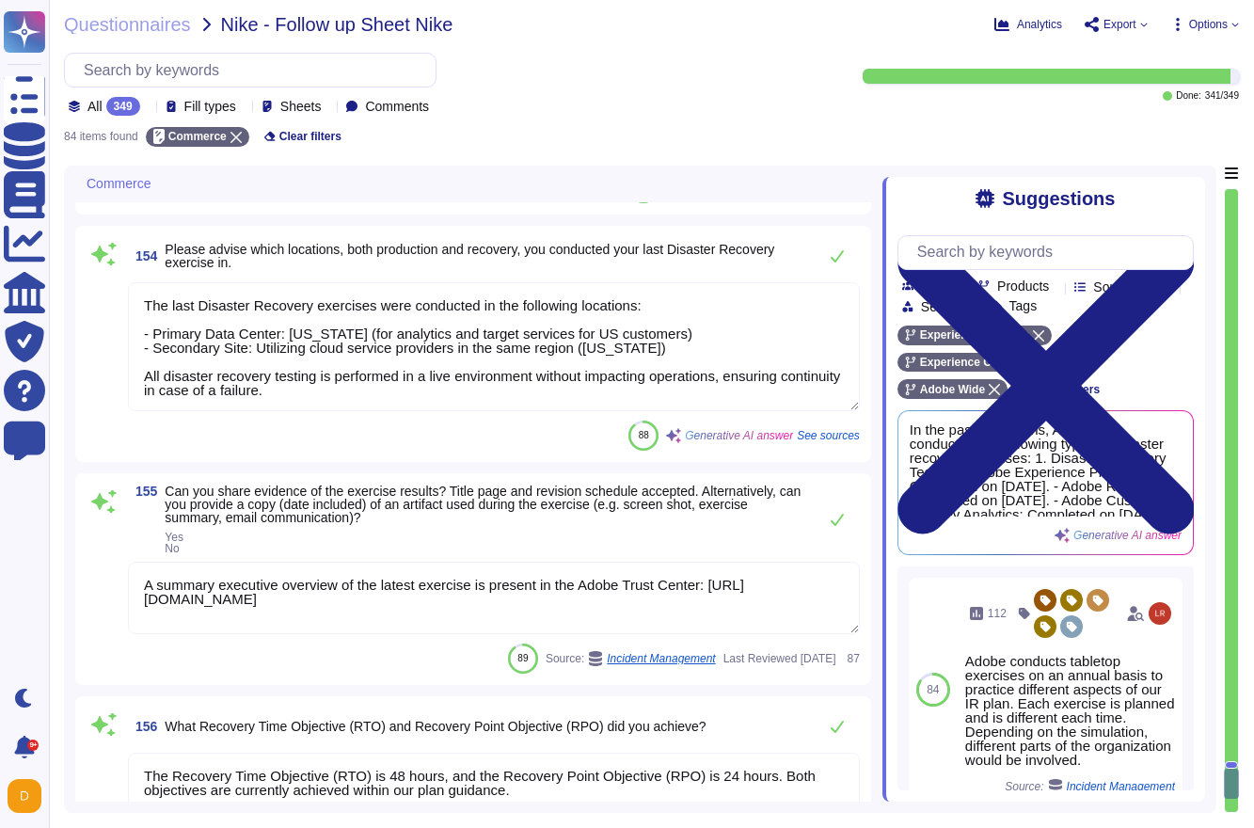
type textarea "The last exercise met all BCP objectives and identified no plan deficiencies. T…"
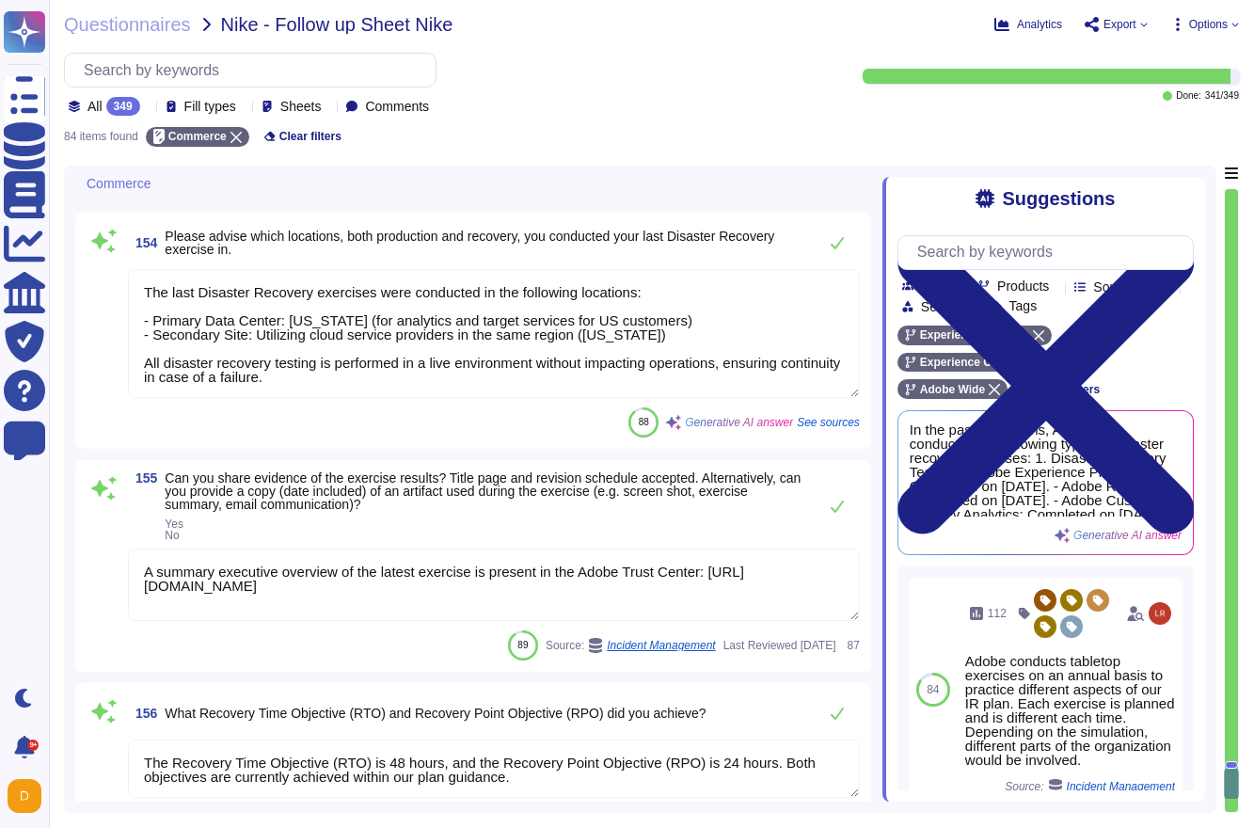
click at [369, 382] on textarea "The last Disaster Recovery exercises were conducted in the following locations:…" at bounding box center [494, 333] width 732 height 129
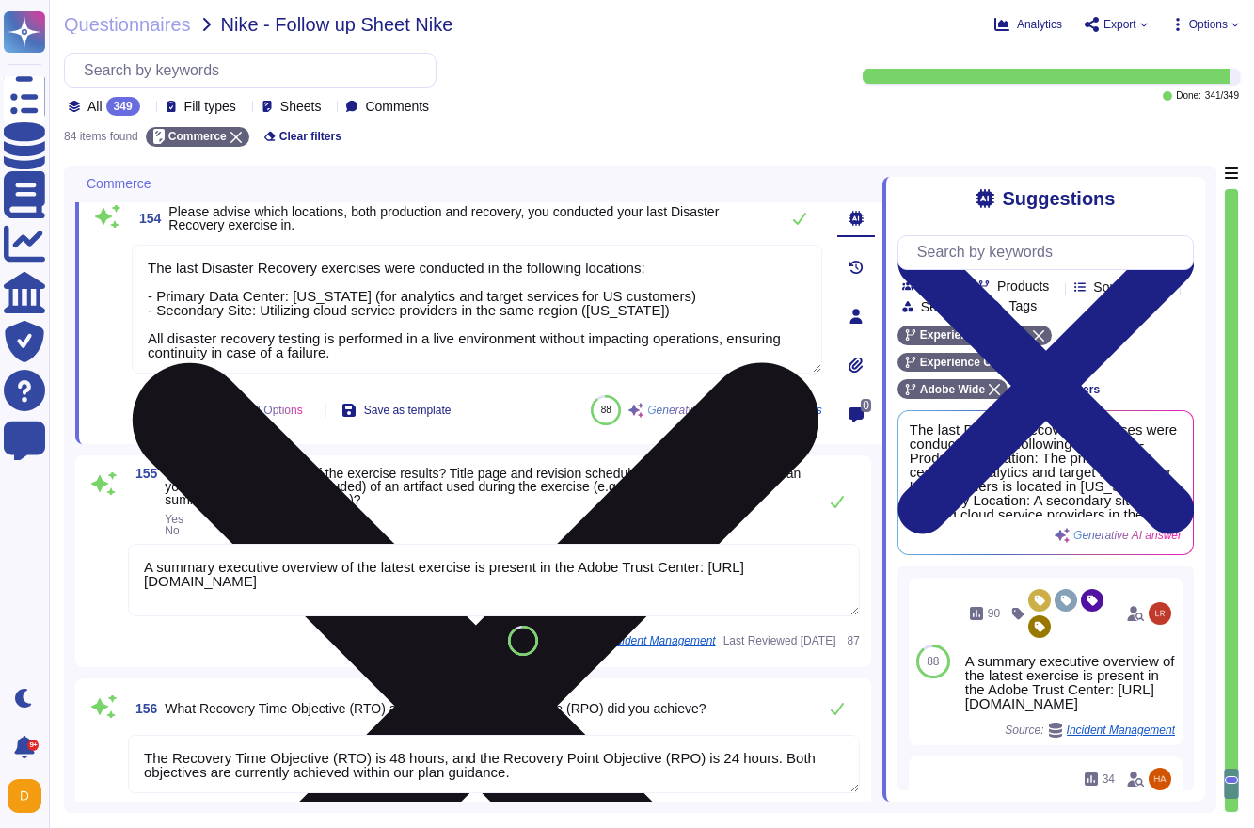
drag, startPoint x: 686, startPoint y: 316, endPoint x: 139, endPoint y: 285, distance: 547.3
click at [139, 285] on textarea "The last Disaster Recovery exercises were conducted in the following locations:…" at bounding box center [477, 309] width 690 height 129
click at [161, 324] on textarea "The last Disaster Recovery exercises were conducted in the following locations:…" at bounding box center [477, 309] width 690 height 129
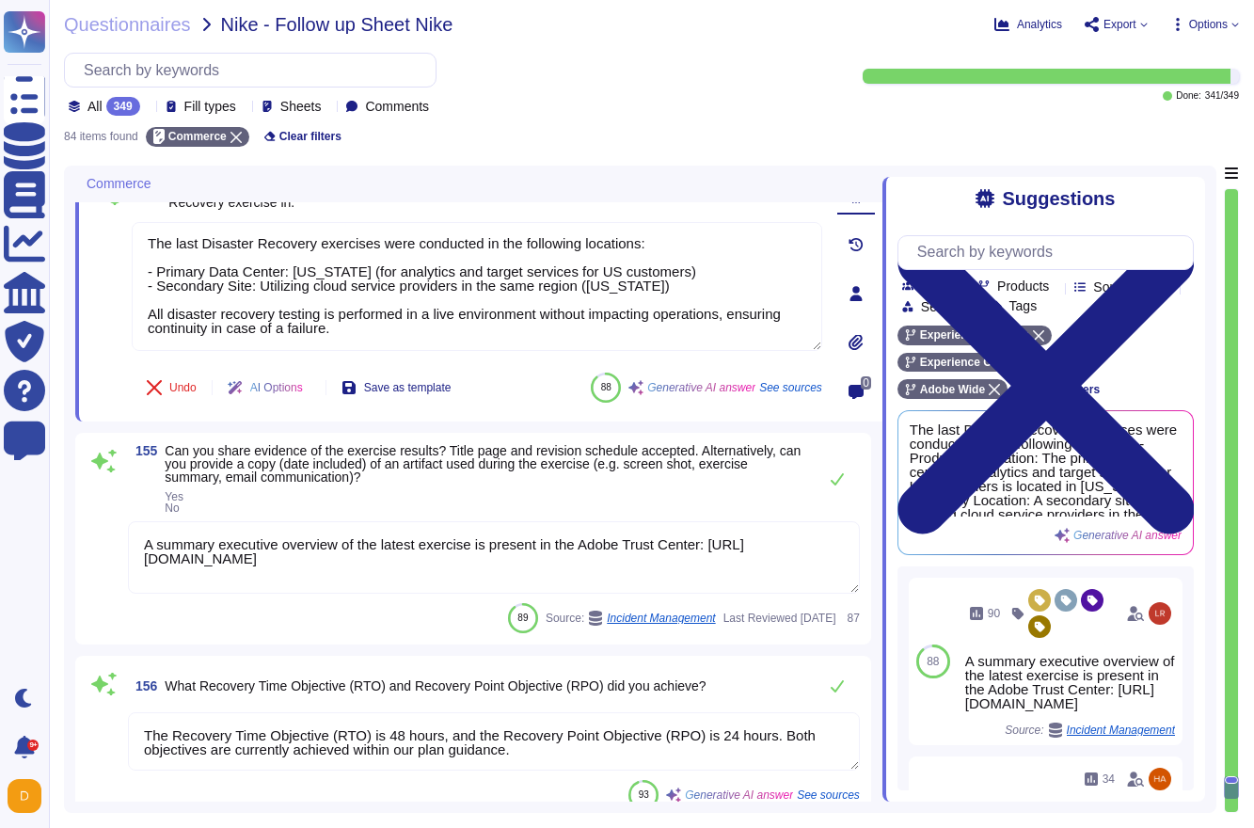
scroll to position [18180, 0]
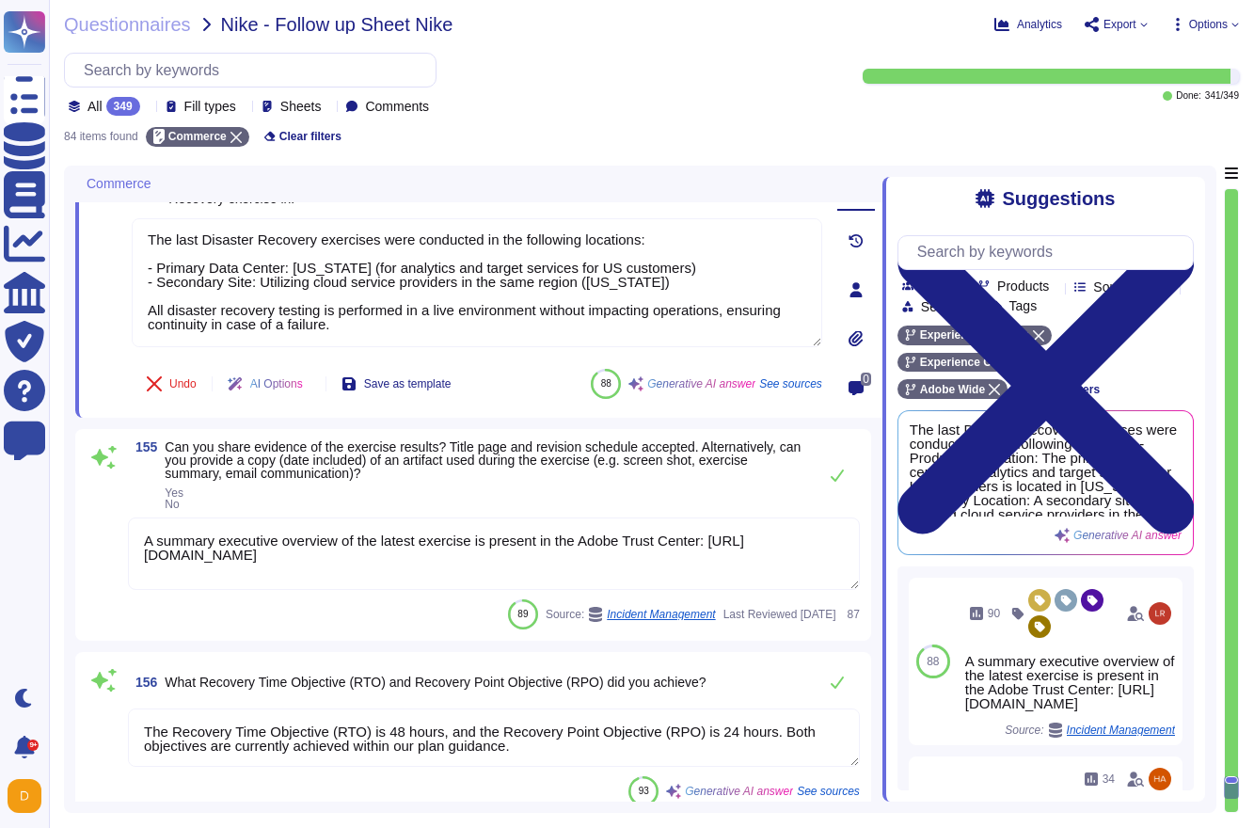
click at [660, 568] on textarea "A summary executive overview of the latest exercise is present in the Adobe Tru…" at bounding box center [494, 553] width 732 height 72
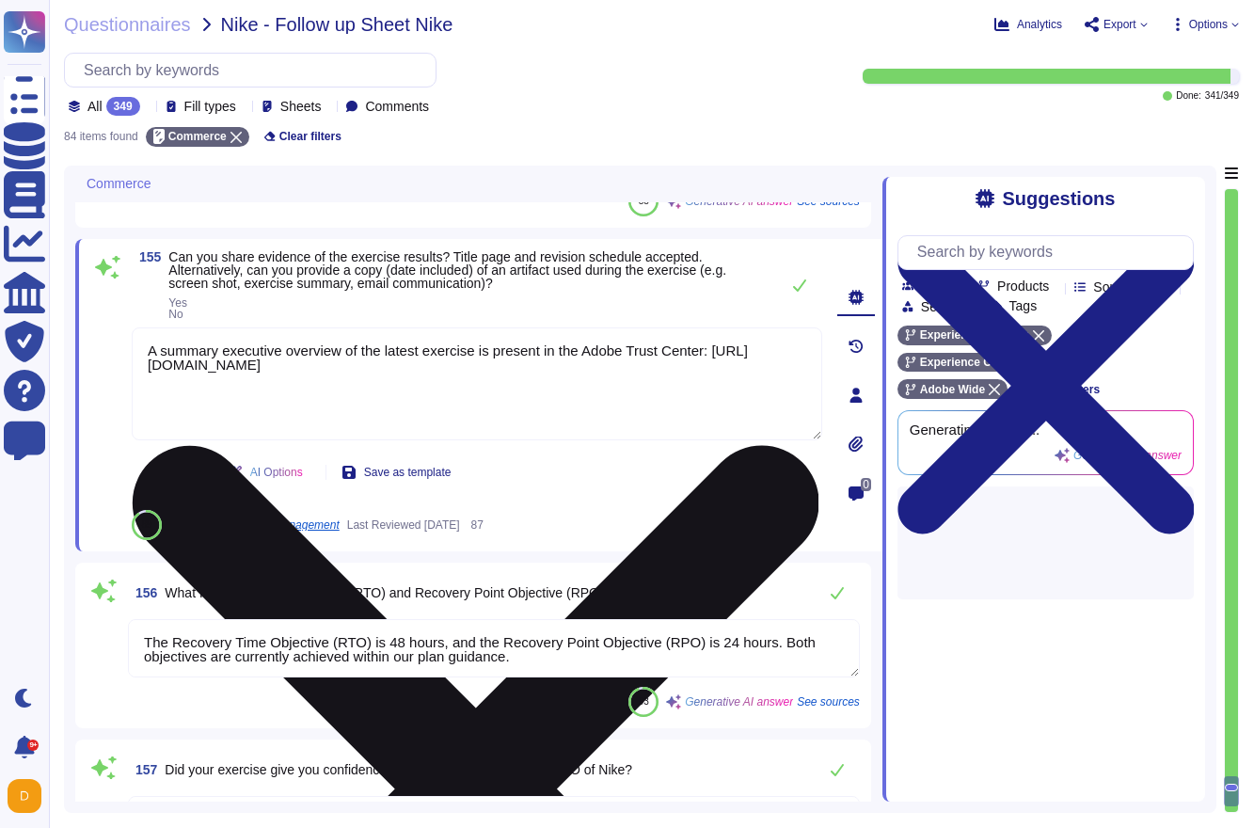
scroll to position [18341, 0]
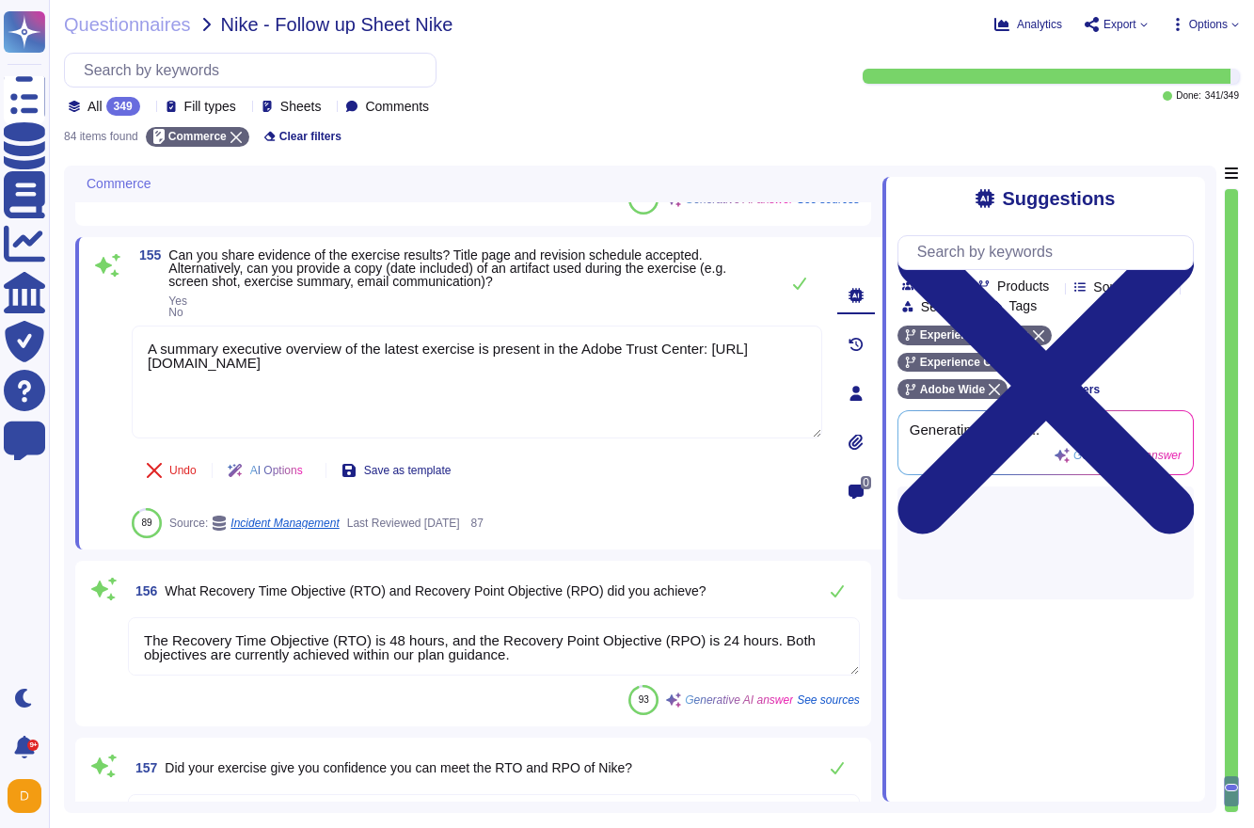
drag, startPoint x: 692, startPoint y: 411, endPoint x: 112, endPoint y: 338, distance: 584.9
click at [112, 338] on div "155 Can you share evidence of the exercise results? Title page and revision sch…" at bounding box center [456, 393] width 732 height 290
paste textarea "The Business continuity plan is documented and reviewed annually and attested b…"
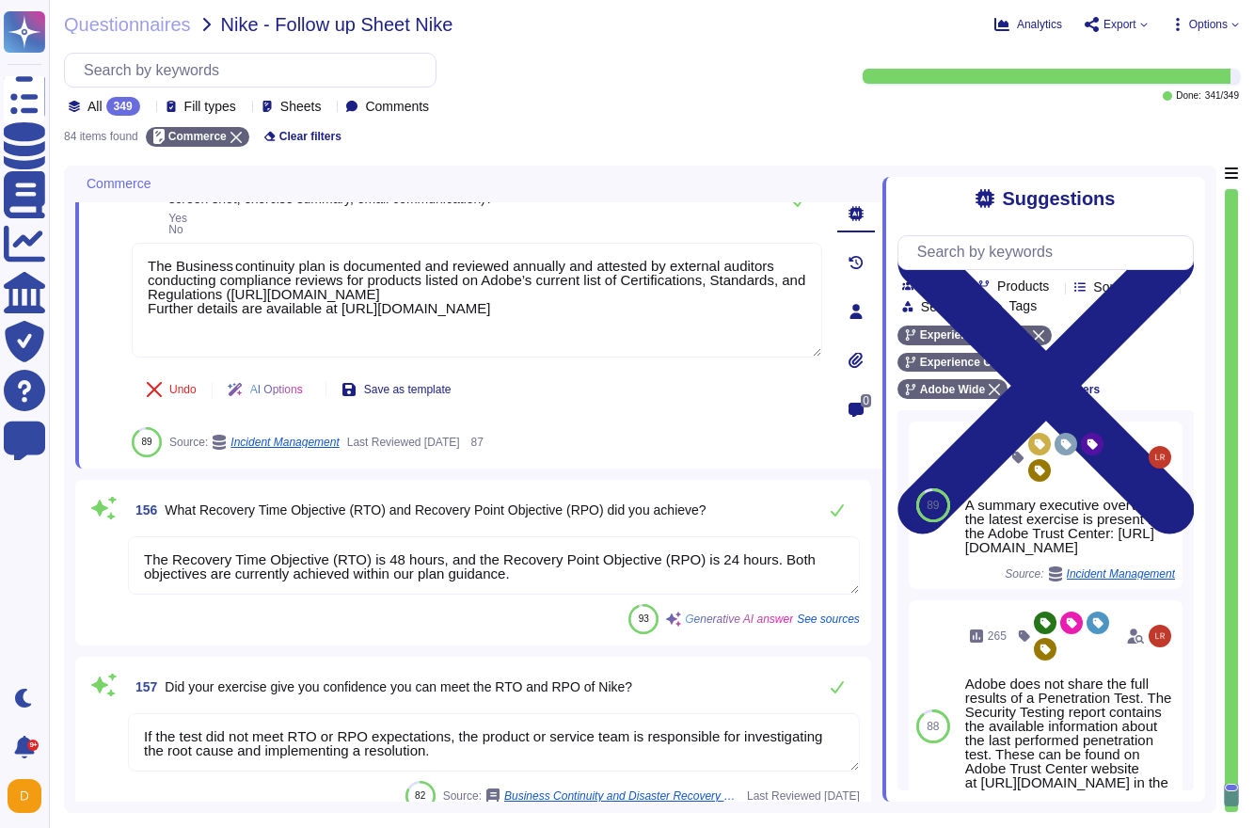
scroll to position [18451, 0]
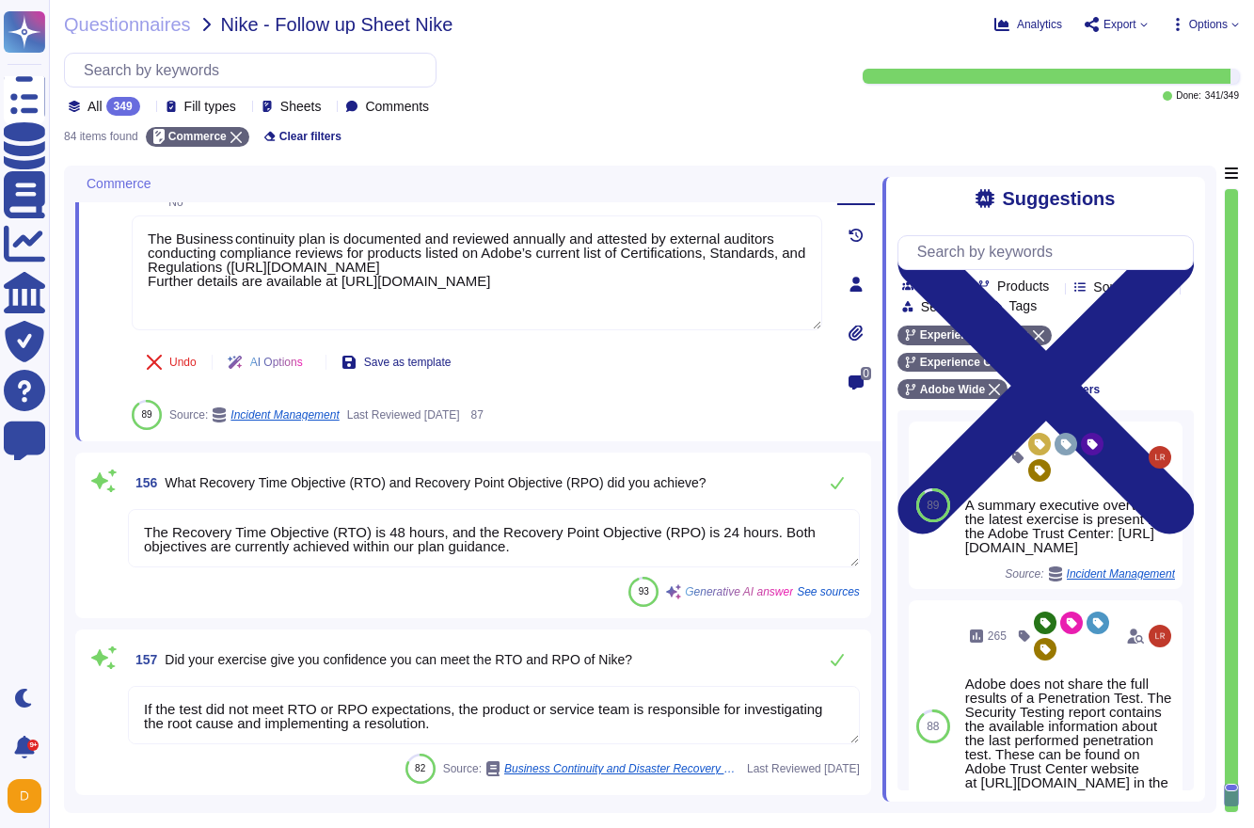
type textarea "The Business continuity plan is documented and reviewed annually and attested b…"
click at [499, 542] on div "156 What Recovery Time Objective (RTO) and Recovery Point Objective (RPO) did y…" at bounding box center [473, 535] width 773 height 143
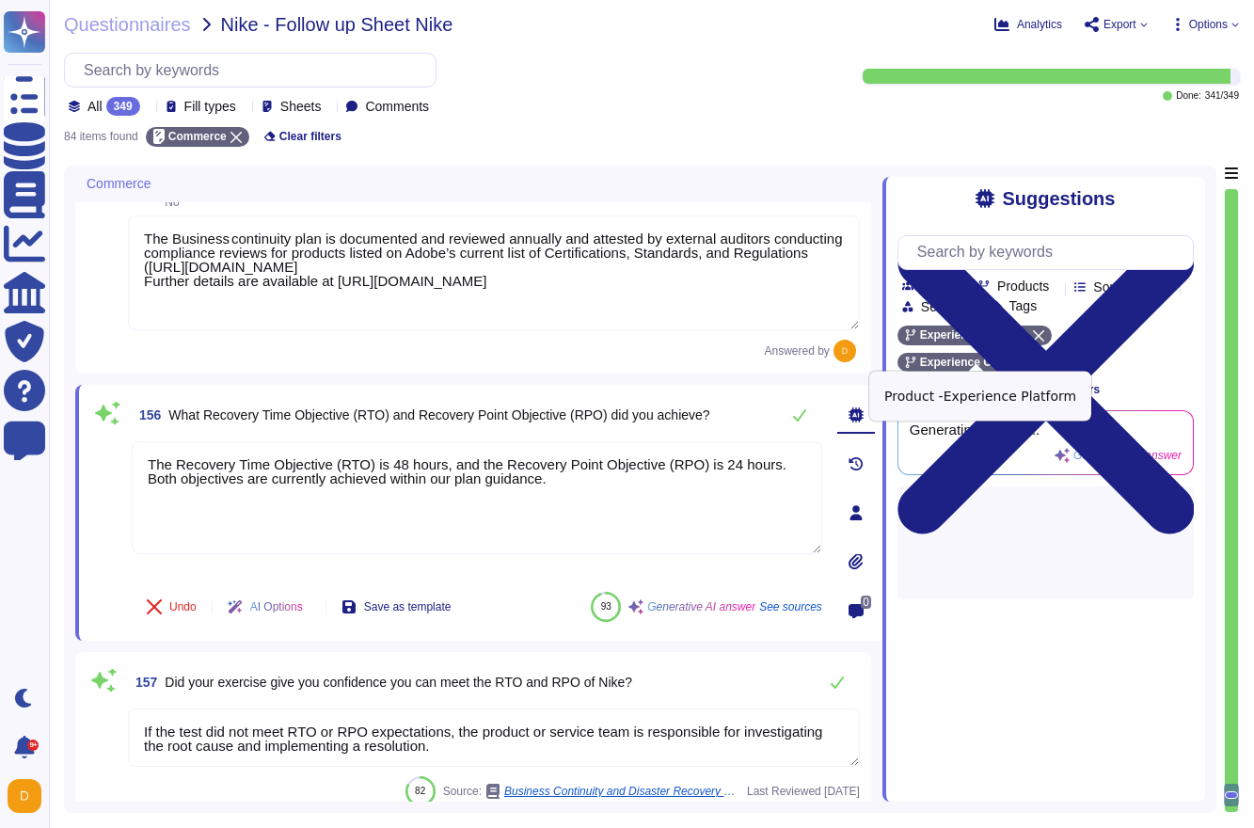
click at [1047, 345] on div "Experience Platform" at bounding box center [974, 335] width 154 height 20
click at [1077, 341] on icon at bounding box center [1071, 335] width 11 height 11
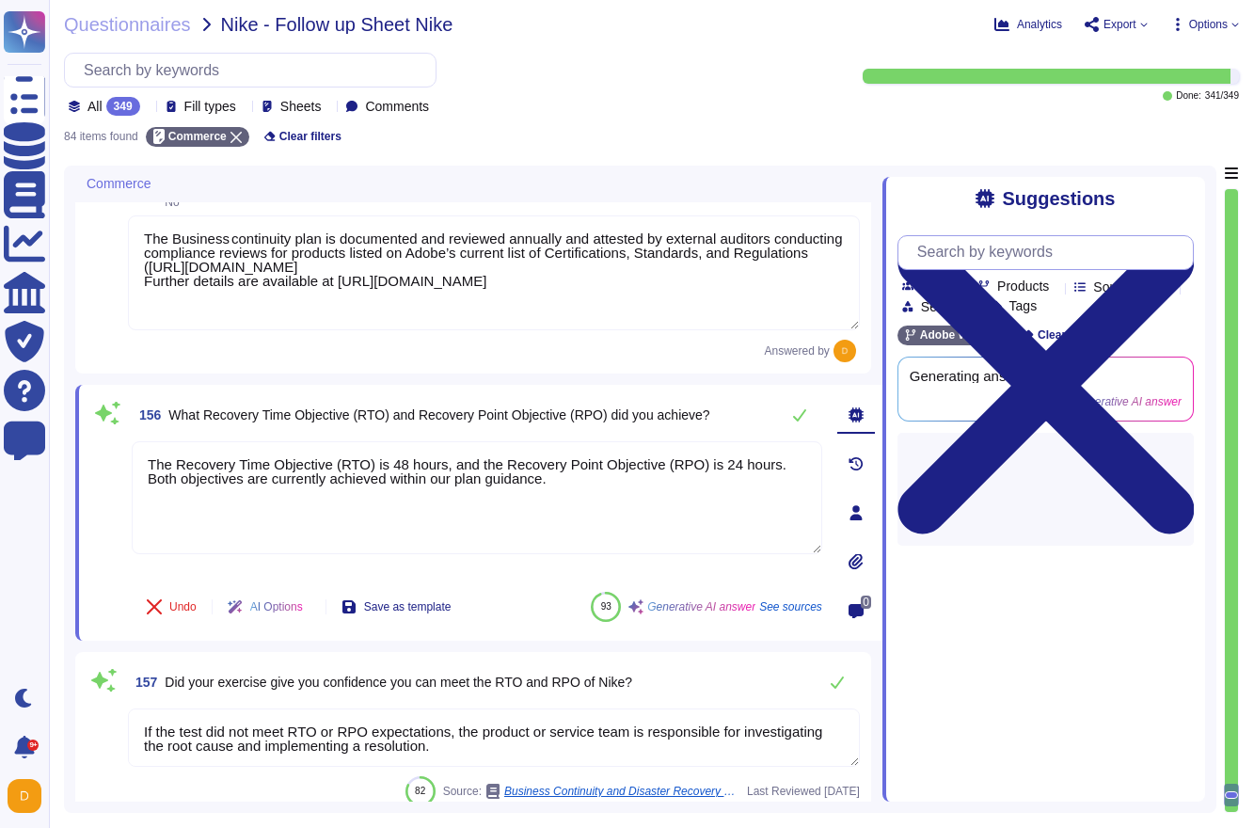
click at [1012, 251] on input "text" at bounding box center [1050, 252] width 285 height 33
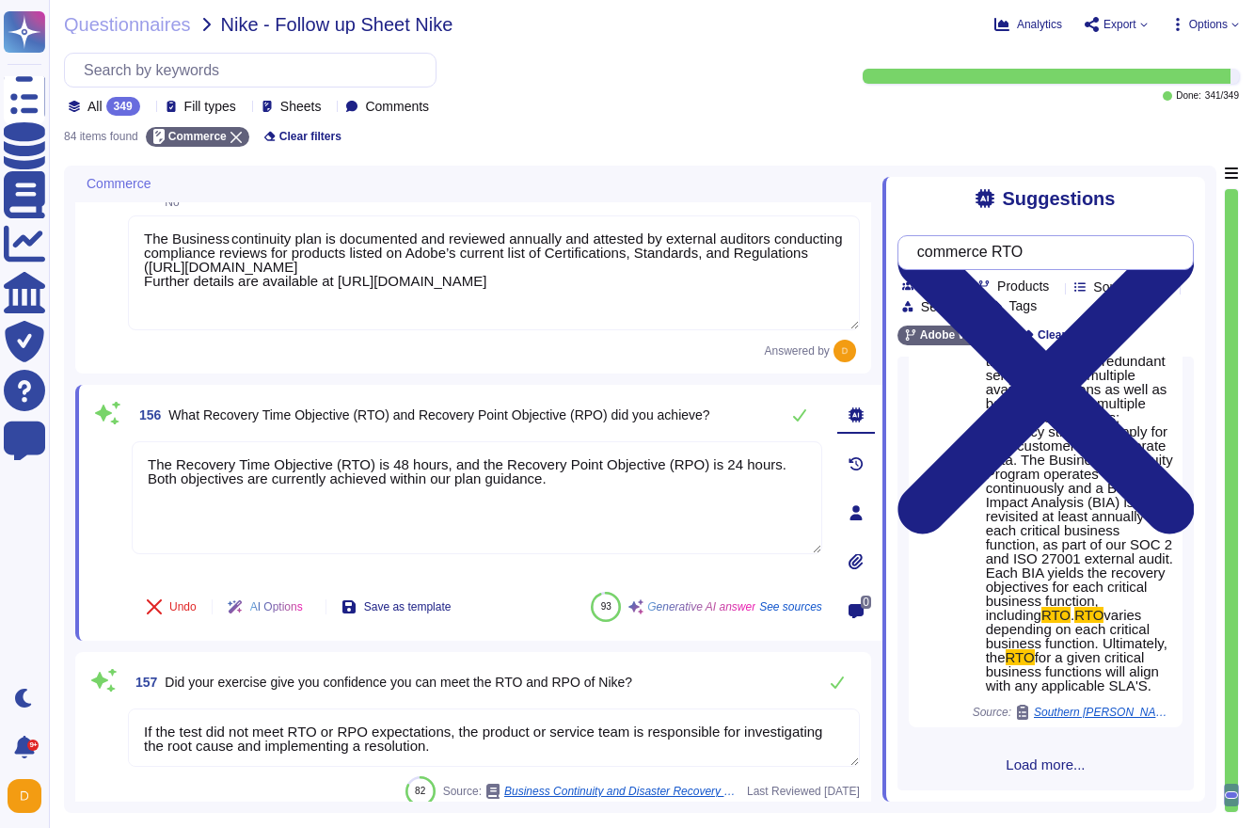
scroll to position [642, 0]
type input "commerce RTO"
click at [1093, 293] on span "Source type" at bounding box center [1128, 286] width 71 height 13
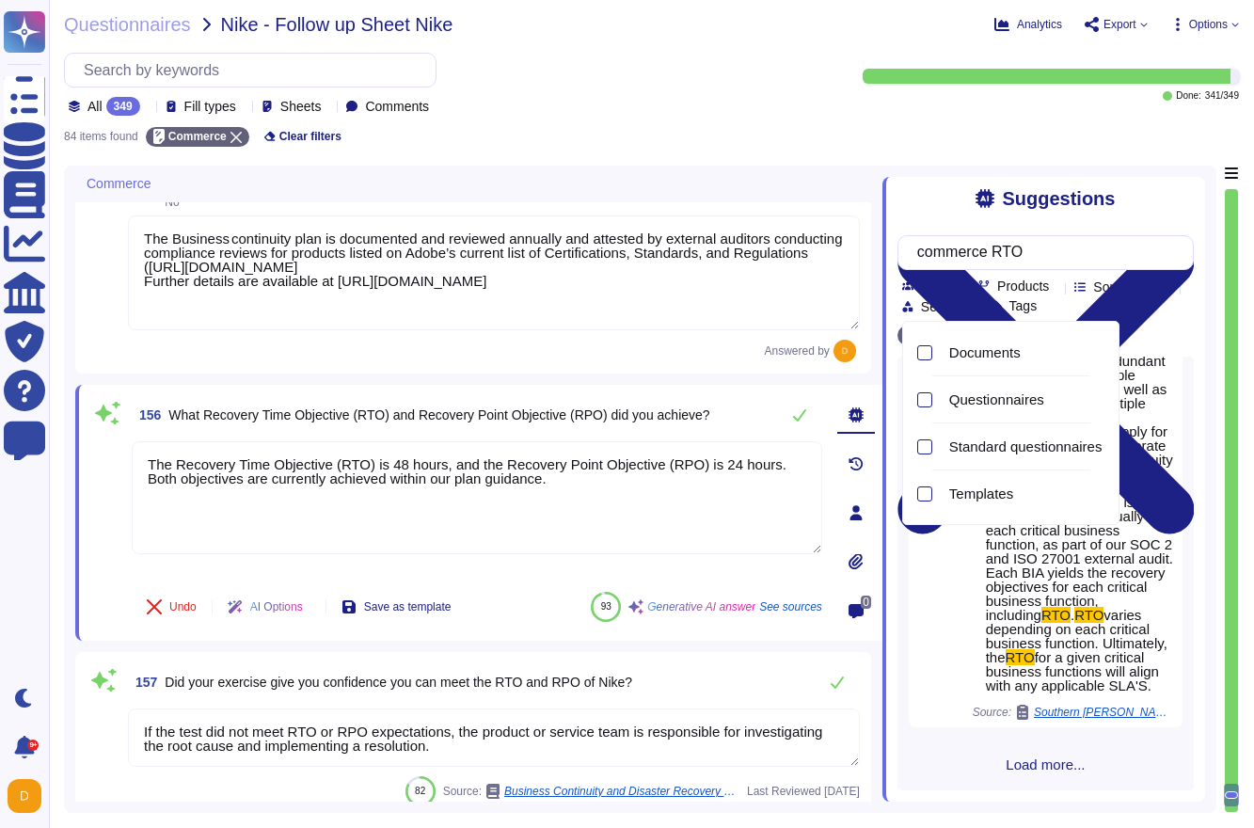
click at [1028, 283] on span "Products" at bounding box center [1023, 285] width 52 height 13
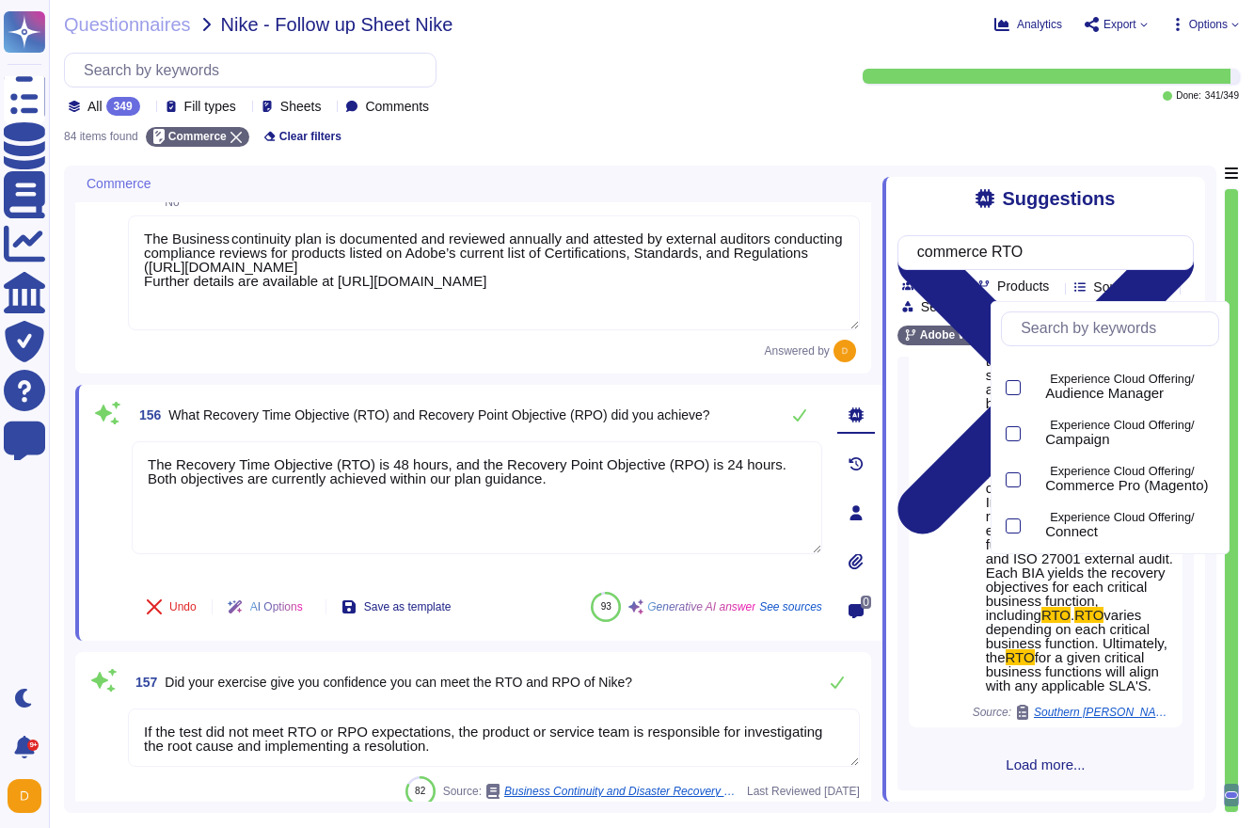
scroll to position [354, 0]
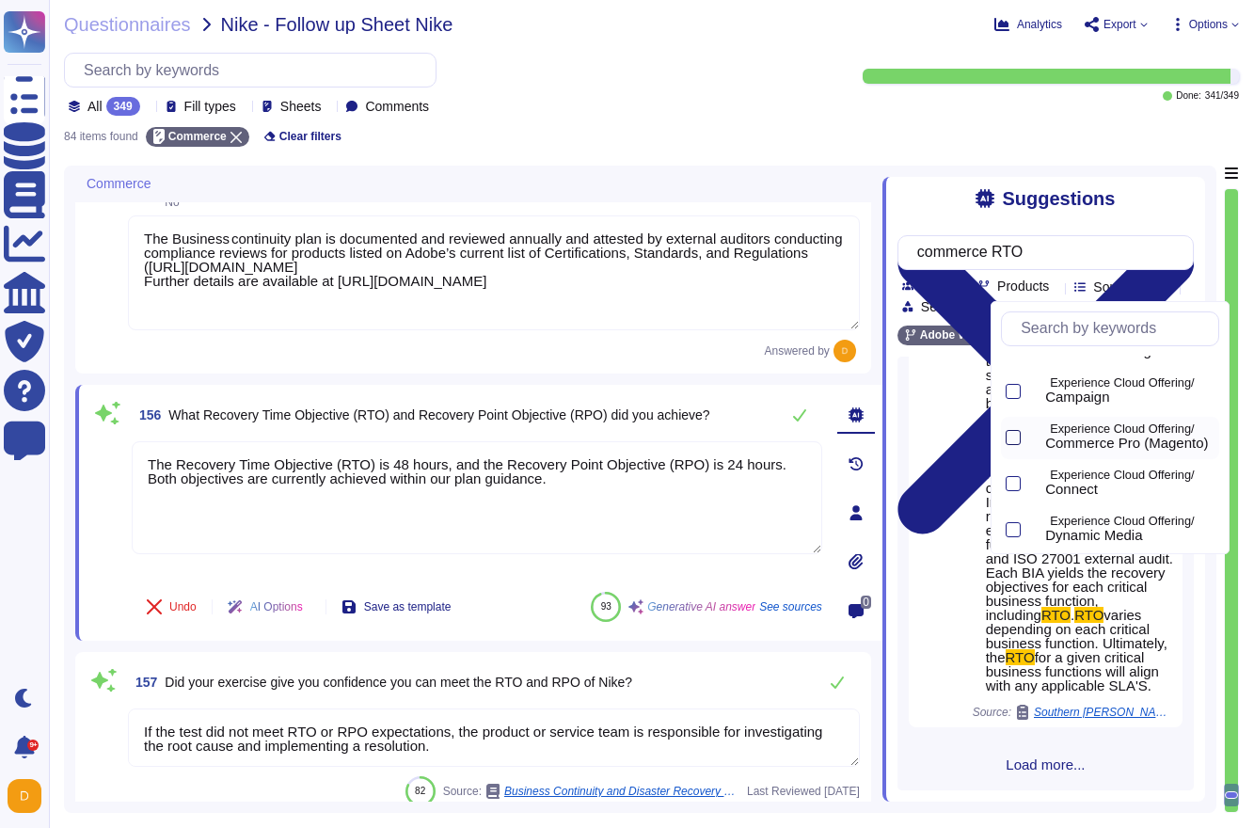
click at [1016, 434] on div at bounding box center [1012, 437] width 15 height 15
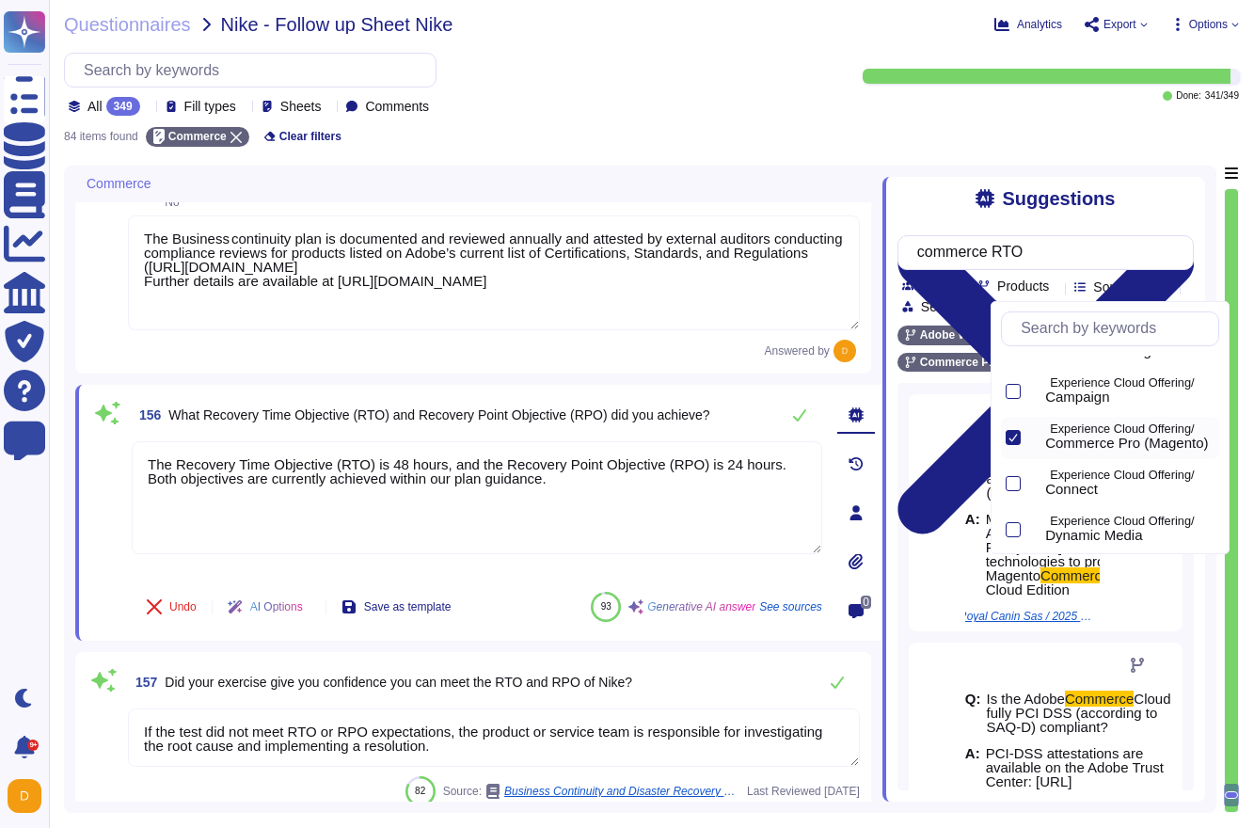
click at [924, 625] on div at bounding box center [933, 512] width 49 height 237
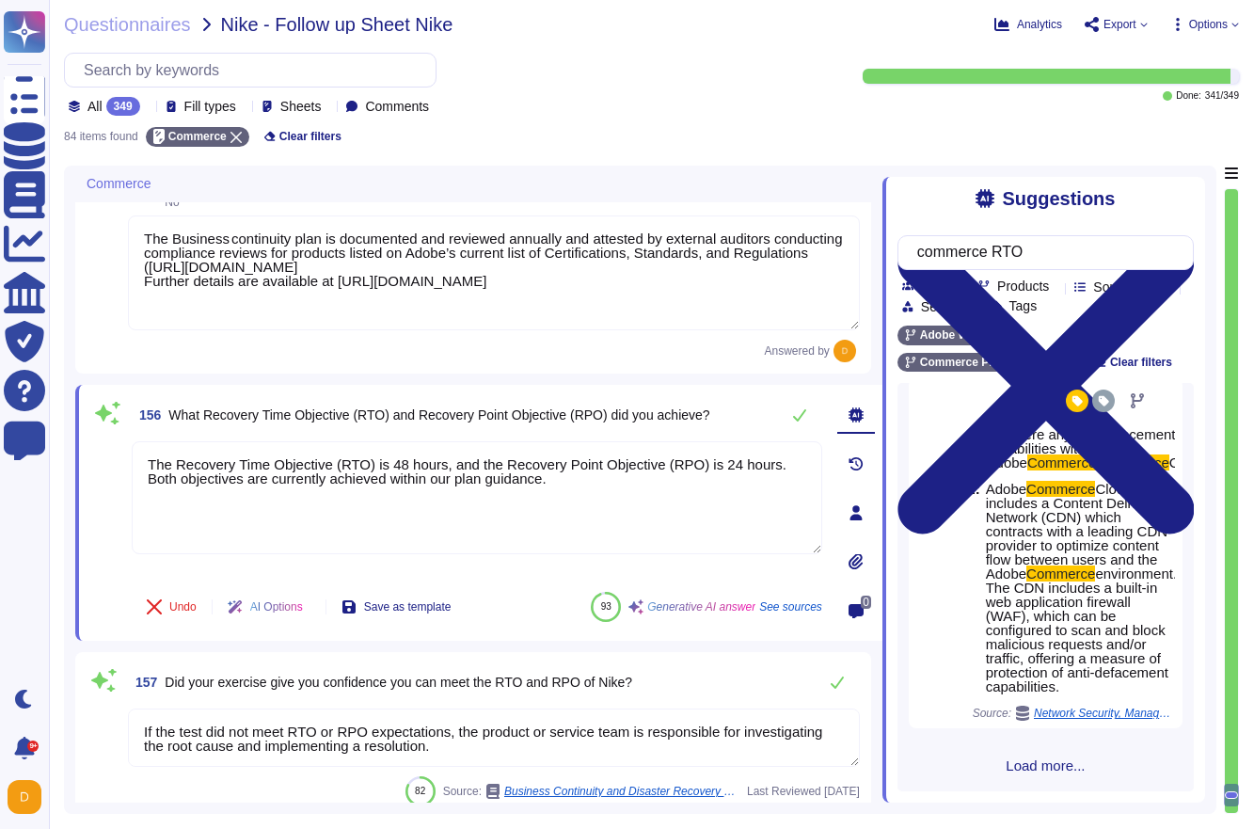
scroll to position [600, 0]
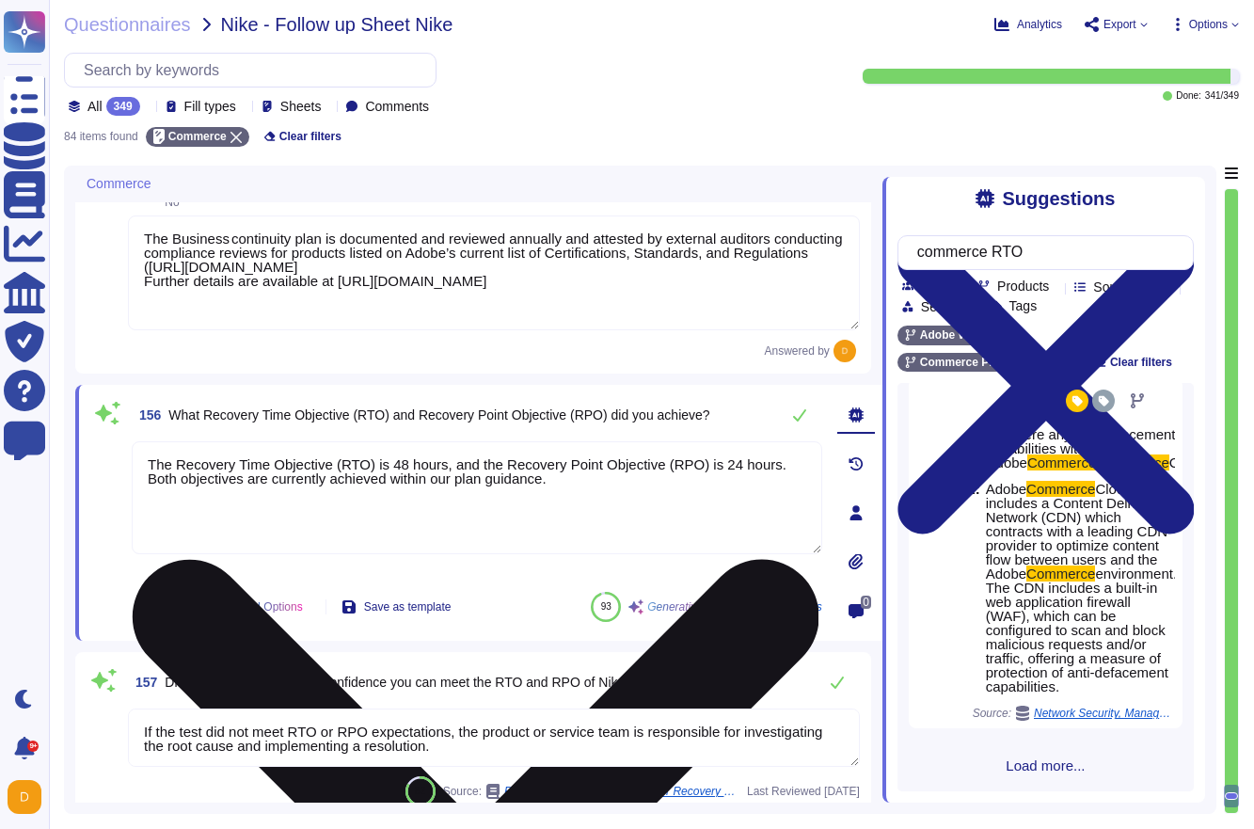
drag, startPoint x: 563, startPoint y: 491, endPoint x: 385, endPoint y: 450, distance: 183.4
click at [385, 450] on textarea "The Recovery Time Objective (RTO) is 48 hours, and the Recovery Point Objective…" at bounding box center [477, 497] width 690 height 113
click at [569, 491] on textarea "The Recovery Time Objective (RTO) is 48 hours, and the Recovery Point Objective…" at bounding box center [477, 497] width 690 height 113
drag, startPoint x: 586, startPoint y: 493, endPoint x: 402, endPoint y: 468, distance: 186.0
click at [402, 468] on textarea "The Recovery Time Objective (RTO) is 48 hours, and the Recovery Point Objective…" at bounding box center [477, 497] width 690 height 113
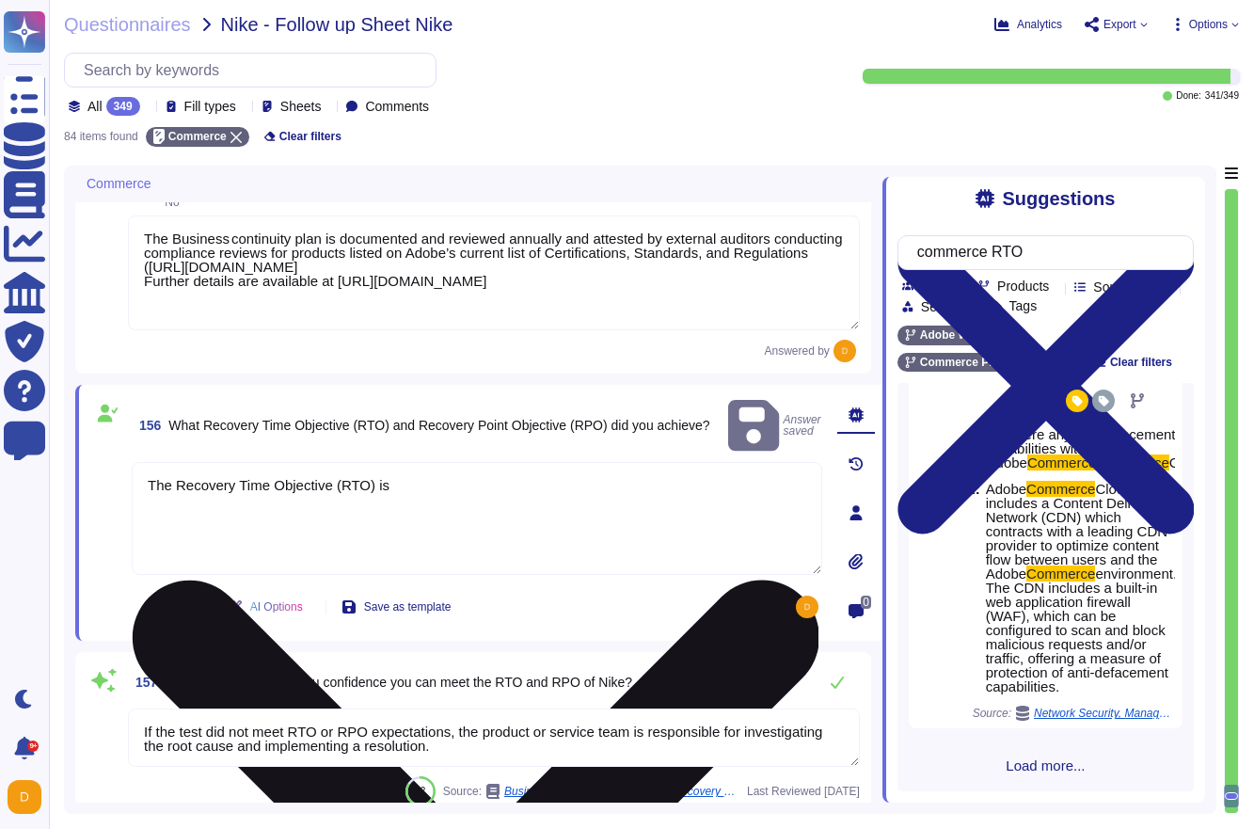
click at [458, 479] on textarea "The Recovery Time Objective (RTO) is" at bounding box center [477, 518] width 690 height 113
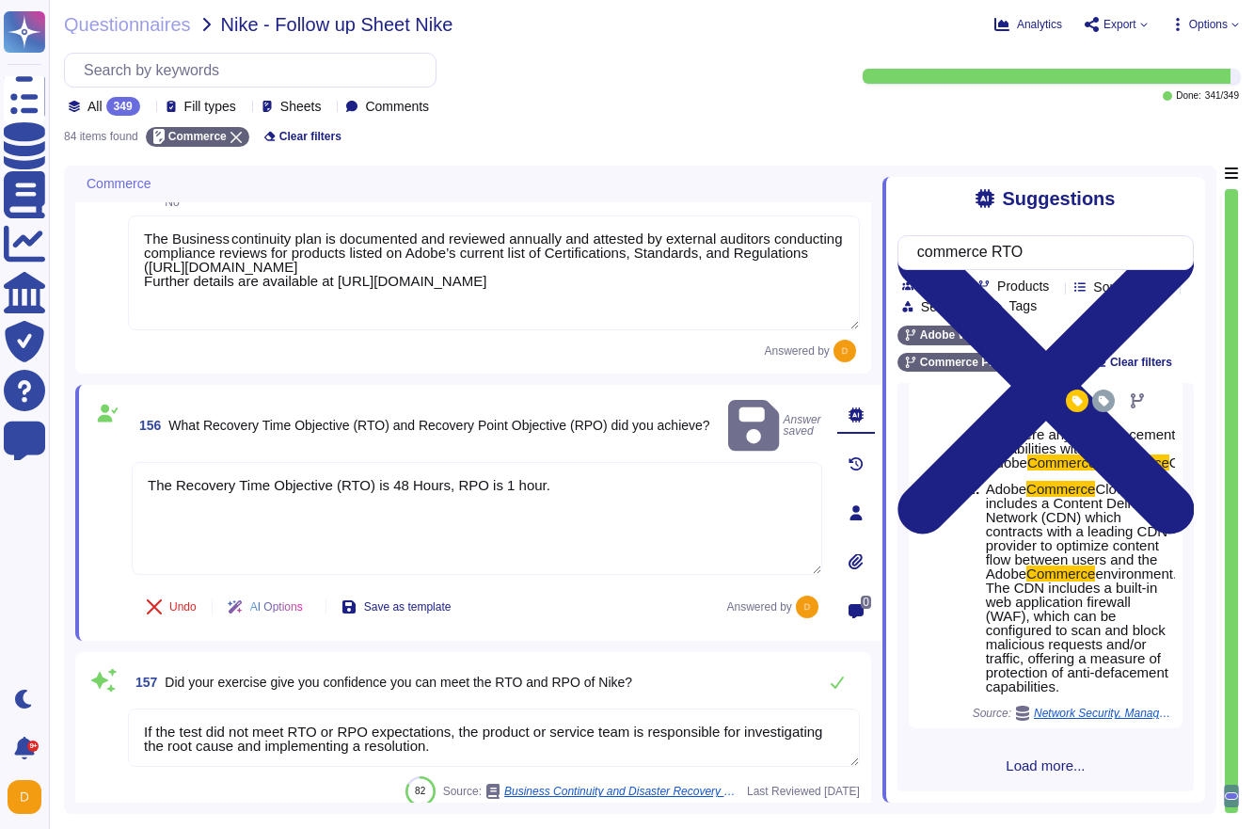
type textarea "The Recovery Time Objective (RTO) is 48 Hours, RPO is 1 hour."
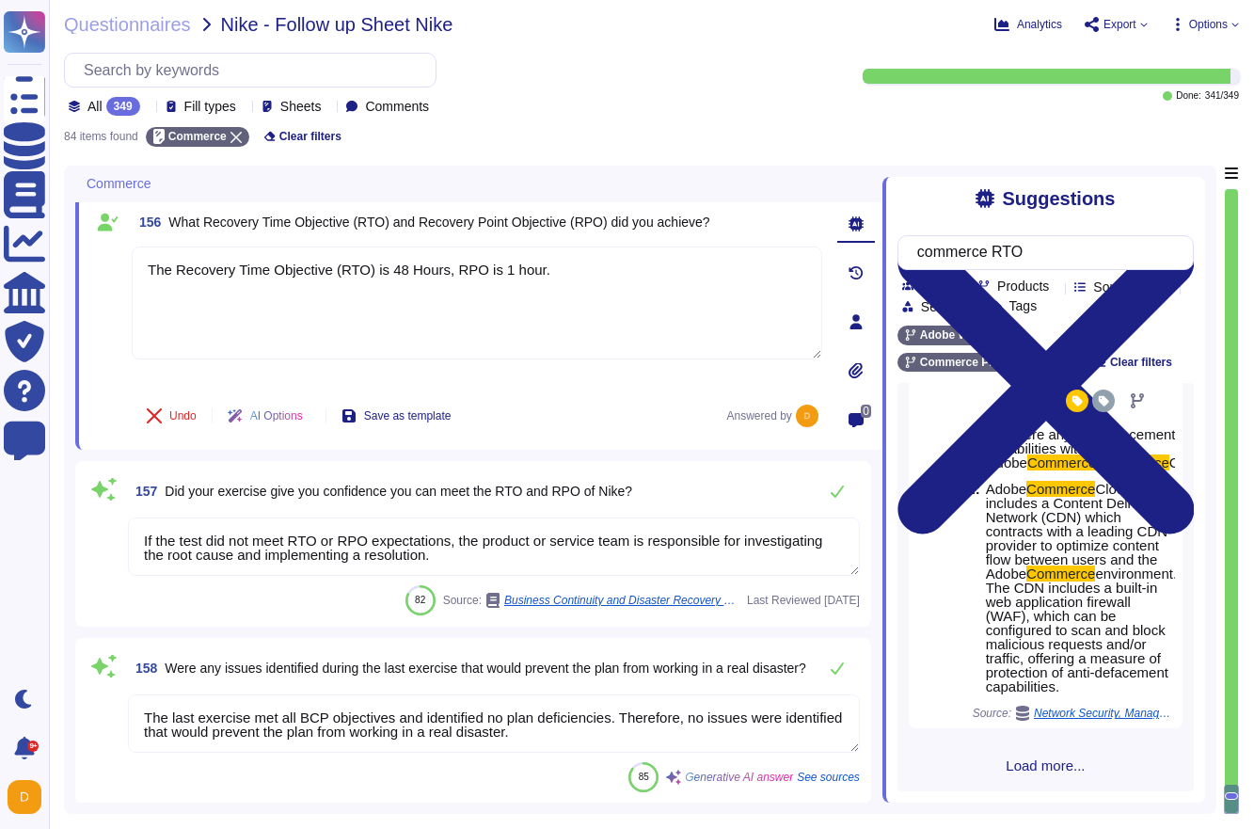
click at [486, 553] on textarea "If the test did not meet RTO or RPO expectations, the product or service team i…" at bounding box center [494, 546] width 732 height 58
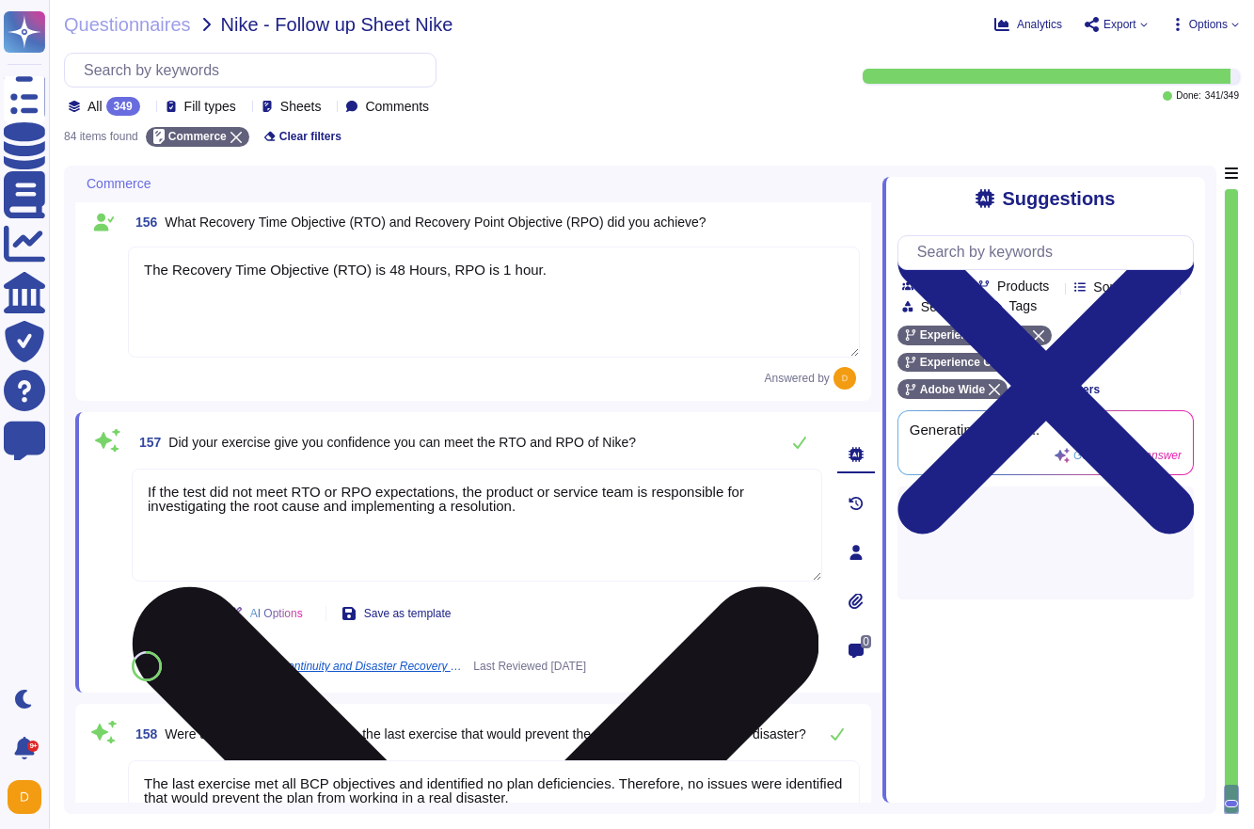
scroll to position [0, 0]
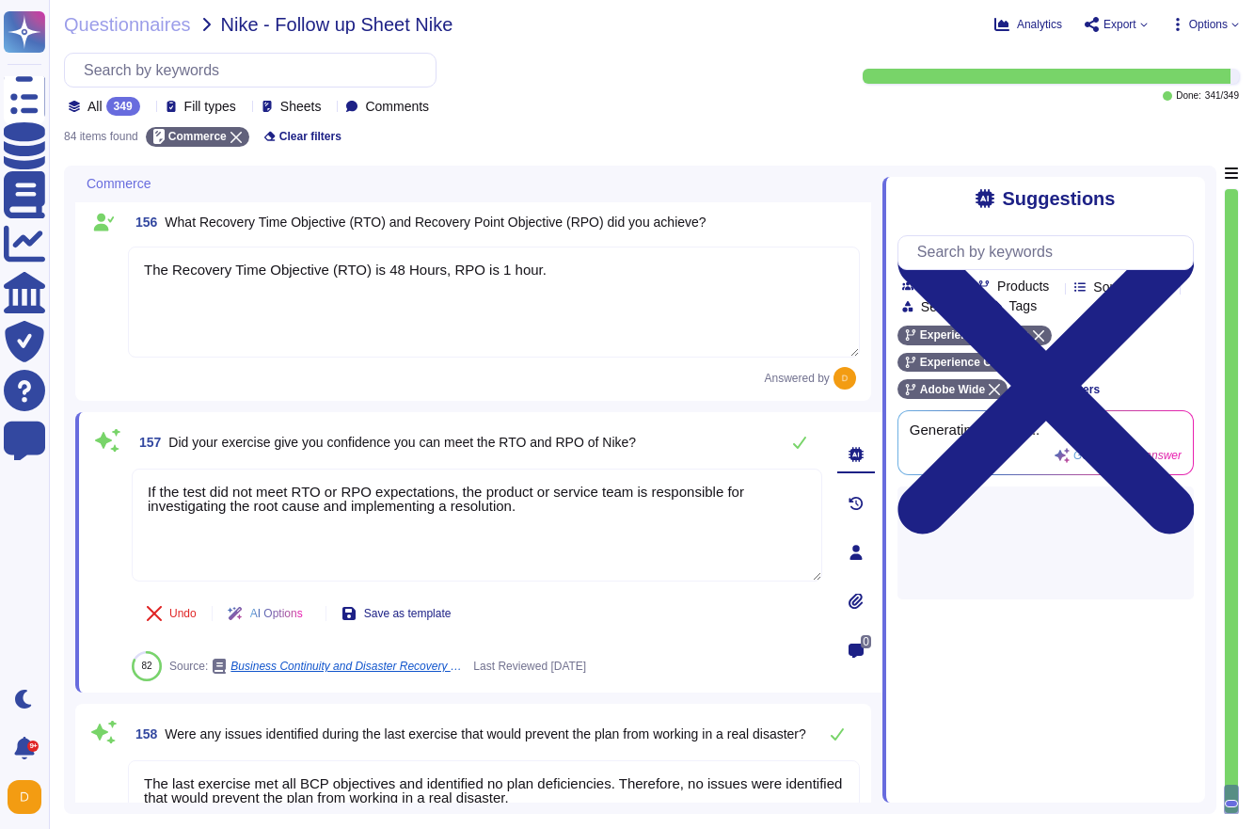
drag, startPoint x: 561, startPoint y: 523, endPoint x: 166, endPoint y: 416, distance: 410.2
click at [166, 416] on div "157 Did your exercise give you confidence you can meet the RTO and RPO of Nike?…" at bounding box center [478, 552] width 807 height 280
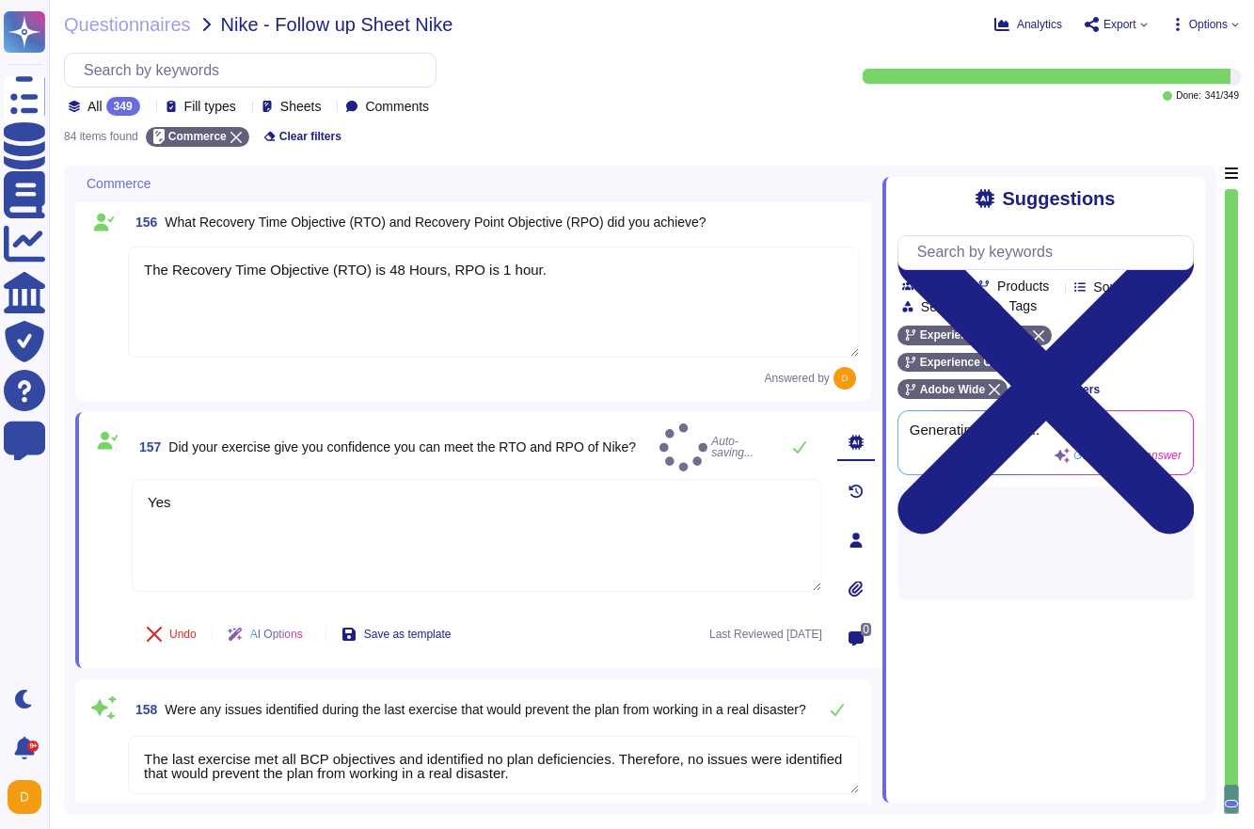
type textarea "Yes"
click at [357, 460] on div "157 Did your exercise give you confidence you can meet the RTO and RPO of Nike?…" at bounding box center [456, 539] width 732 height 233
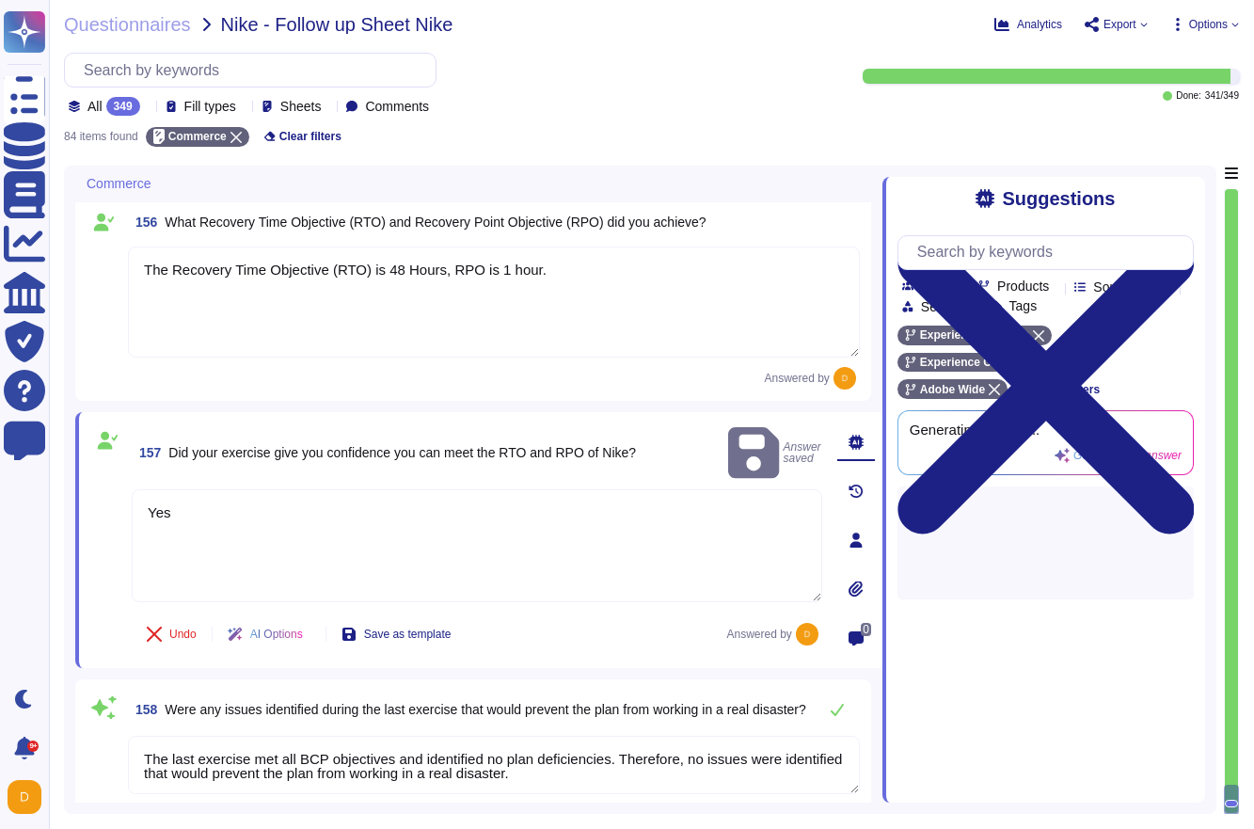
scroll to position [18672, 0]
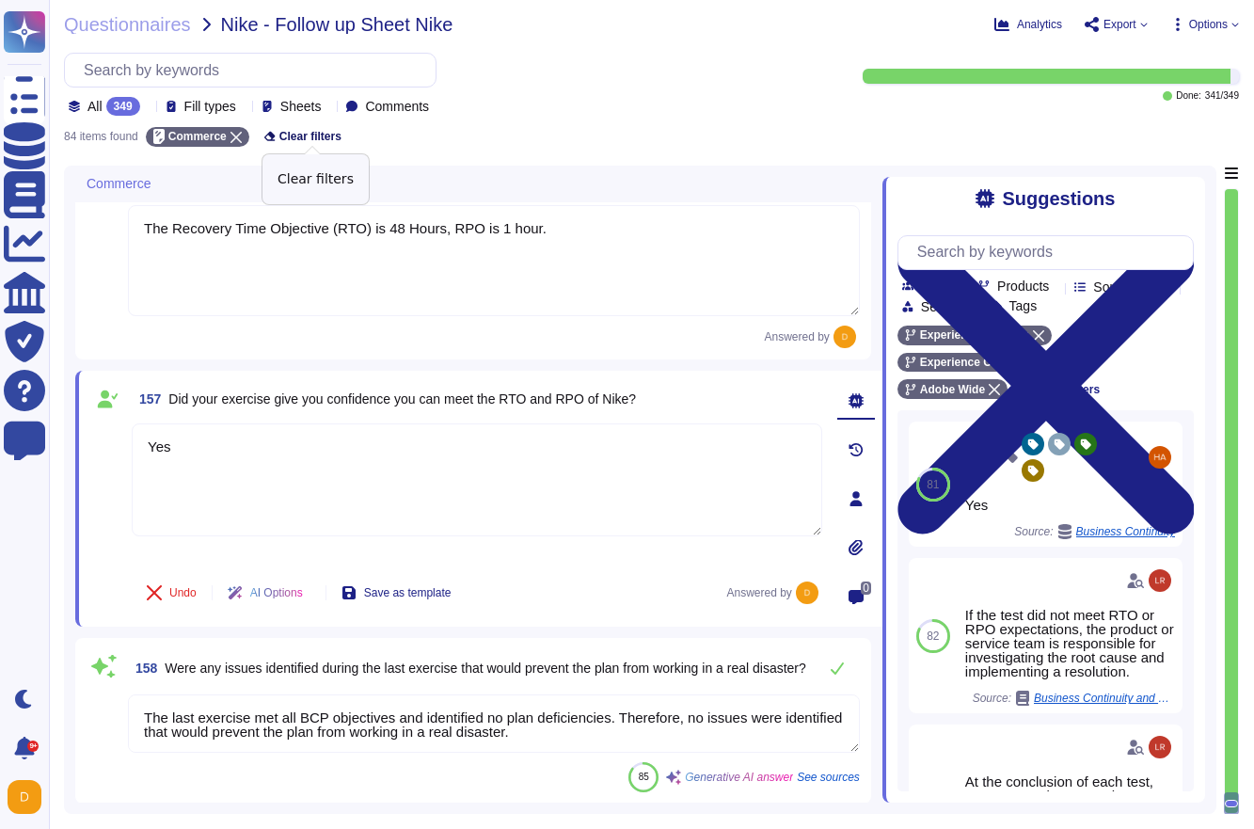
click at [298, 134] on span "Clear filters" at bounding box center [310, 136] width 62 height 11
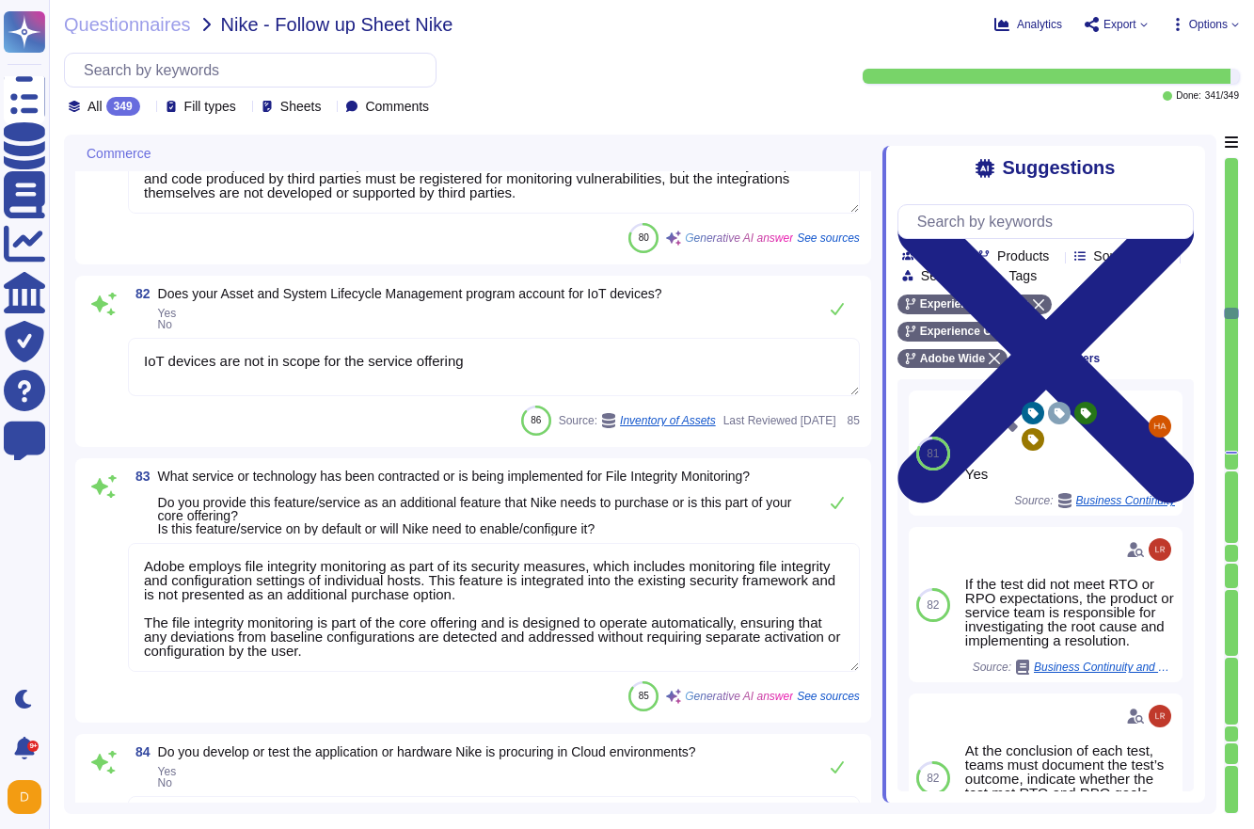
type textarea "At Adobe, we have a robust Secure Product Lifecycle (SPLC) Process that include…"
type textarea "Yes, employees are prevented from accessing the cloud environment via non-manag…"
type textarea "Adobe monitors critical systems in the cloud environment, including AWS and Azu…"
type textarea "Adobe offers several APIs to its clients, enabling integration of Adobe service…"
type textarea "No, all Adobe products are developed in-house, and Adobe does not outsource dev…"
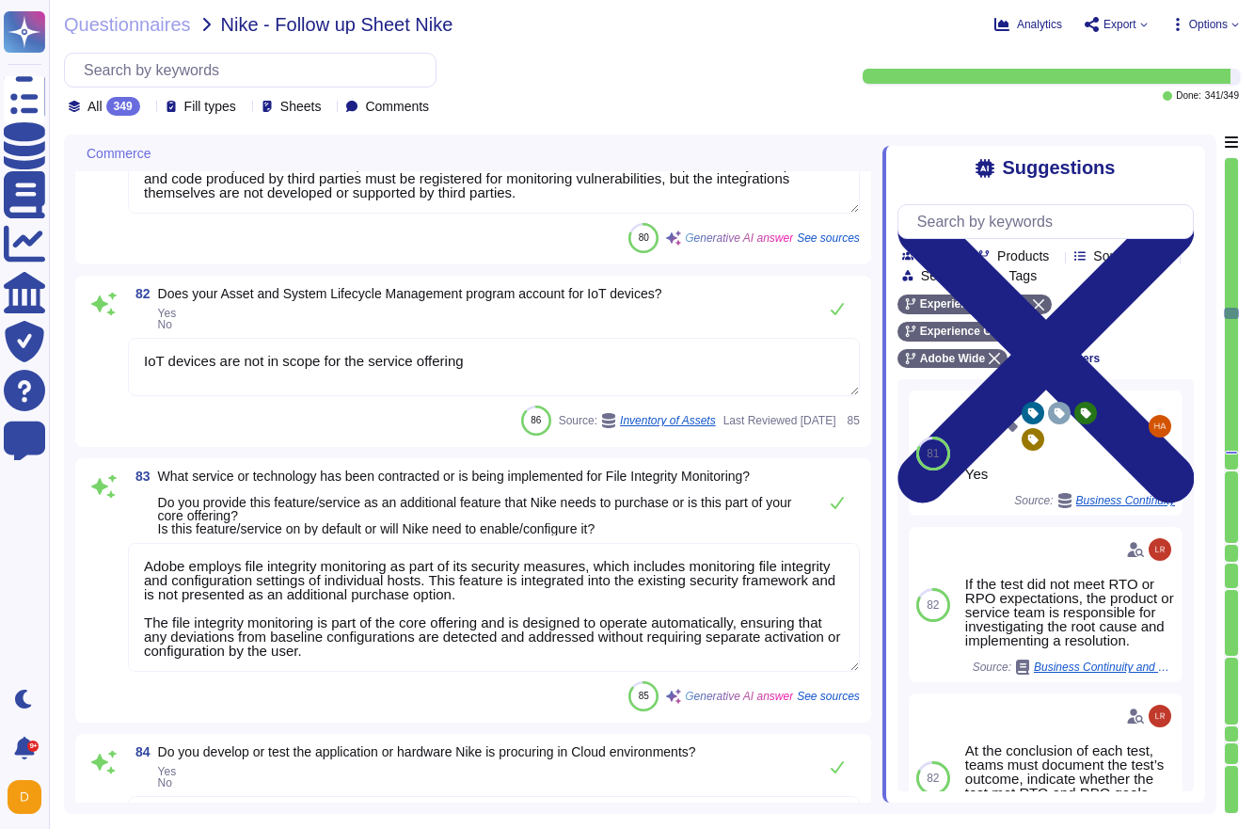
type textarea "IoT devices are not in scope for the service offering"
type textarea "Adobe employs file integrity monitoring as part of its security measures, which…"
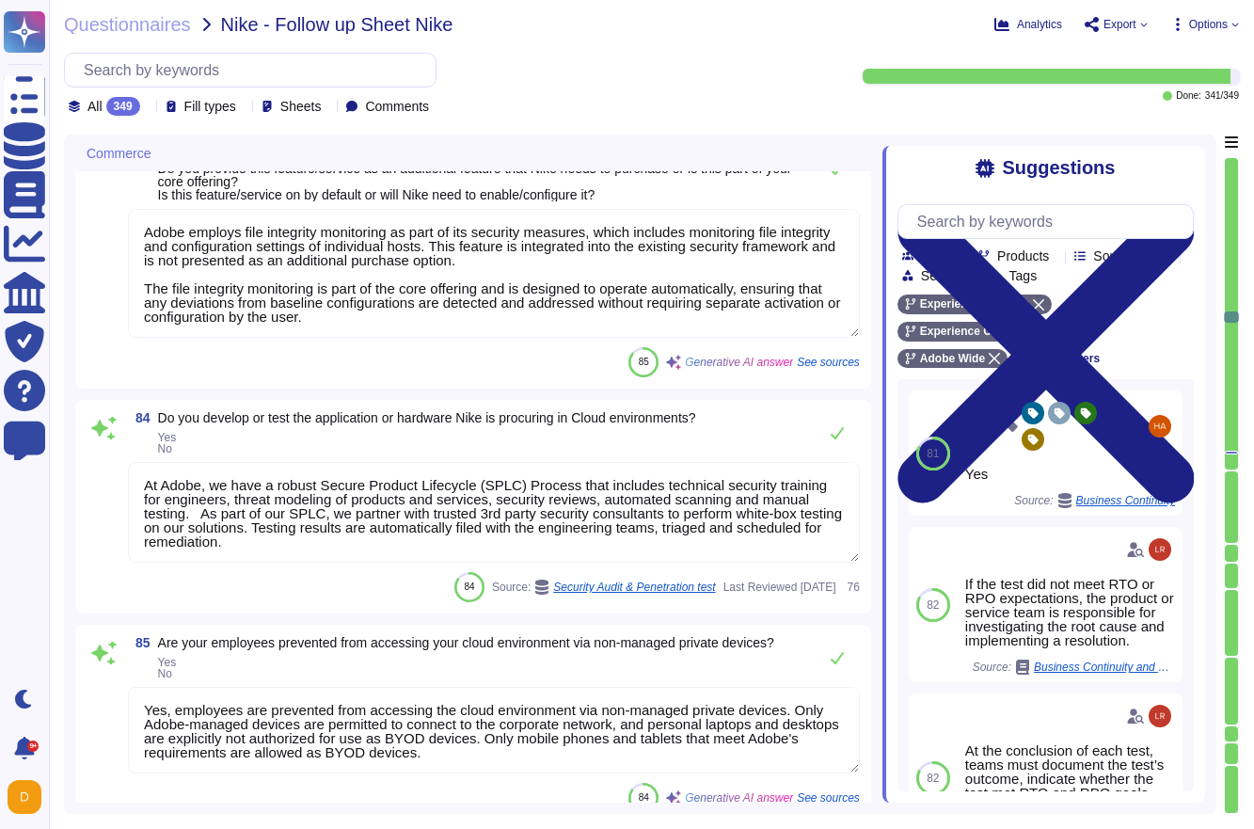
type textarea "- Maintain a Container and Orchestration Standard that defines required securit…"
click at [312, 112] on span "Sheets" at bounding box center [300, 106] width 41 height 13
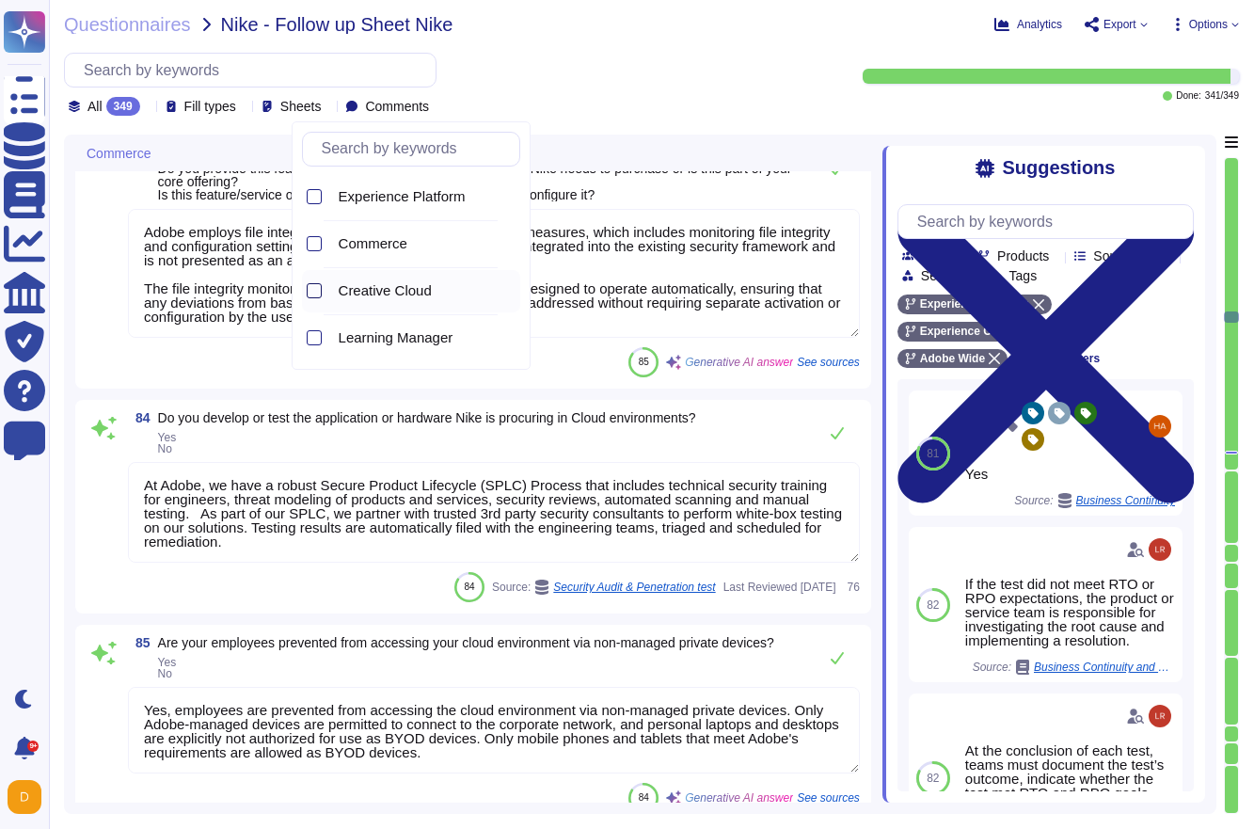
click at [314, 294] on div at bounding box center [314, 290] width 15 height 15
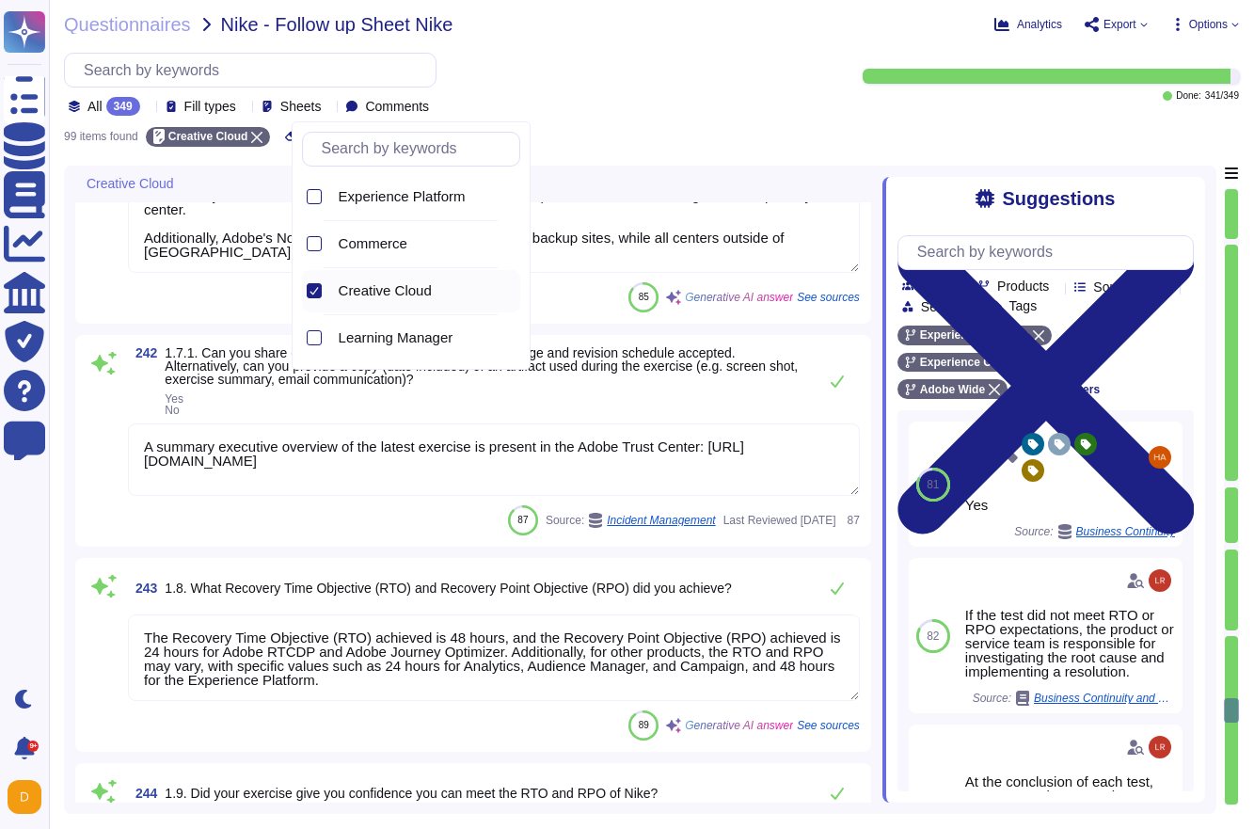
type textarea "In the past 12 months, Adobe has conducted a ransomware tabletop exercise in [D…"
type textarea "Adobe conducts its disaster recovery testing in a live environment that does no…"
type textarea "The most recent disaster recovery exercises were conducted in the following loc…"
type textarea "A summary executive overview of the latest exercise is present in the Adobe Tru…"
type textarea "The Recovery Time Objective (RTO) achieved is 48 hours, and the Recovery Point …"
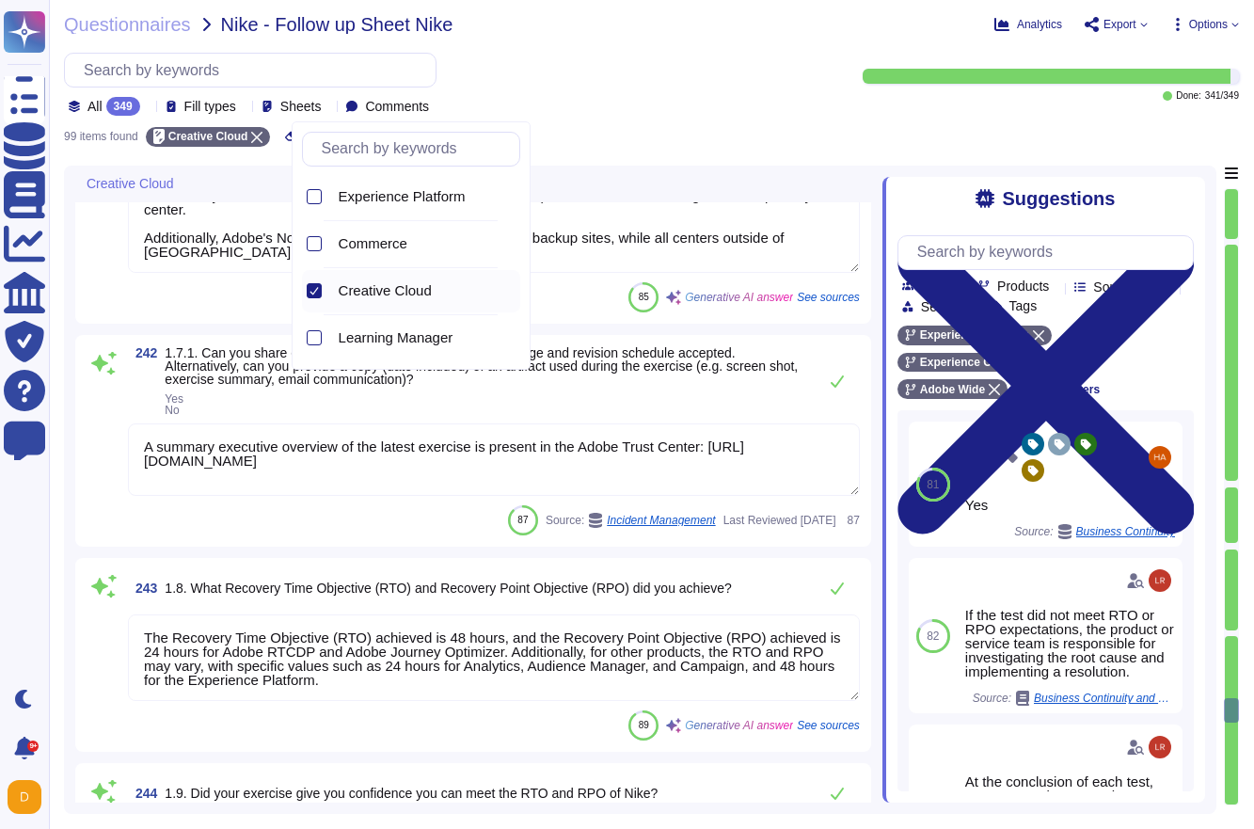
type textarea "At the conclusion of each test, teams must document the test’s outcome, indicat…"
type textarea "The last exercise met all BCP objectives and identified no plan deficiencies. T…"
type textarea "Adobe has a structured remediation process that includes documenting identified…"
click at [598, 253] on textarea "The most recent disaster recovery exercises were conducted in the following loc…" at bounding box center [494, 194] width 732 height 157
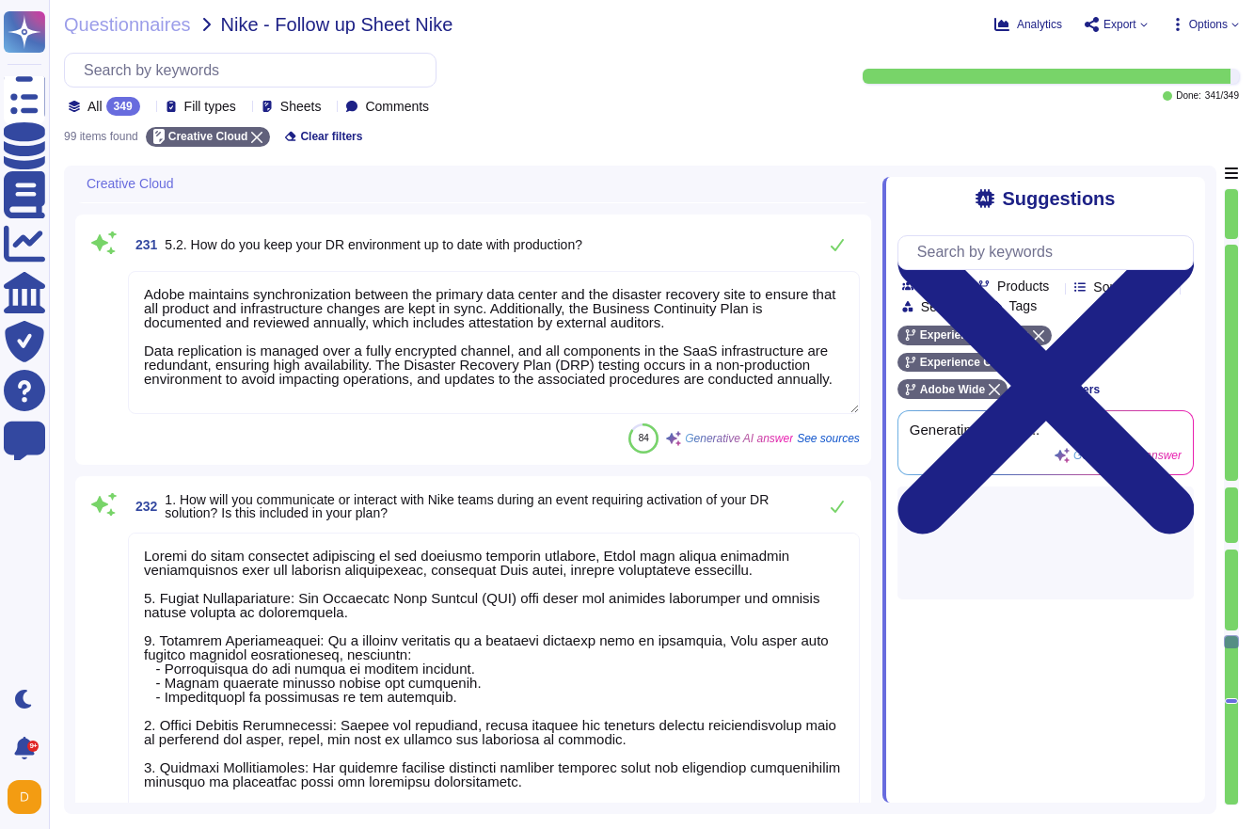
type textarea "Adobe's disaster recovery environment is designed to maintain a high level of a…"
type textarea "Adobe maintains synchronization between the primary data center and the disaste…"
type textarea "During an event requiring activation of our disaster recovery solution, Adobe w…"
type textarea "Yes, Adobe has a documented Disaster Recovery Plan (DRP) that is applicable to …"
type textarea "Adobe considers our Business Continuity Plan and Disaster Recovery Plans to be …"
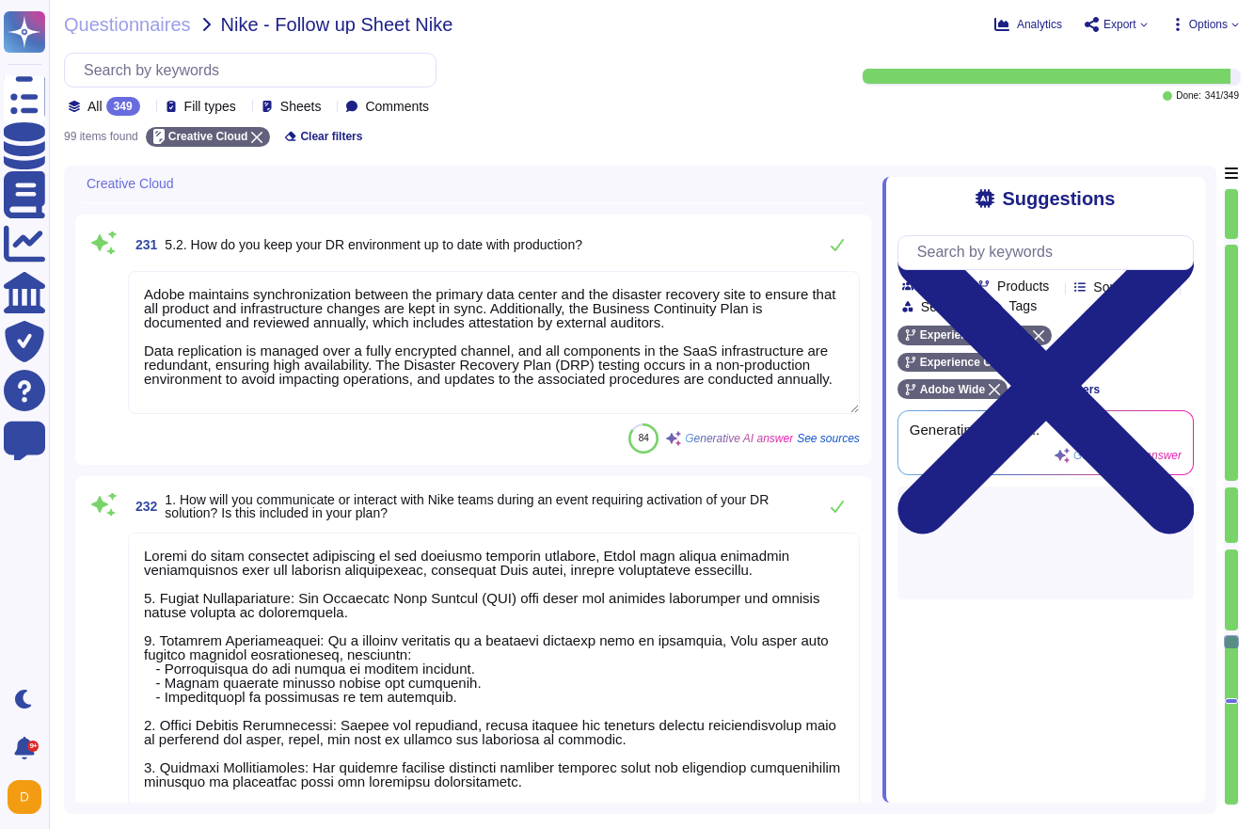
type textarea "Yes, Adobe conducts disaster recovery tests annually for all critical business …"
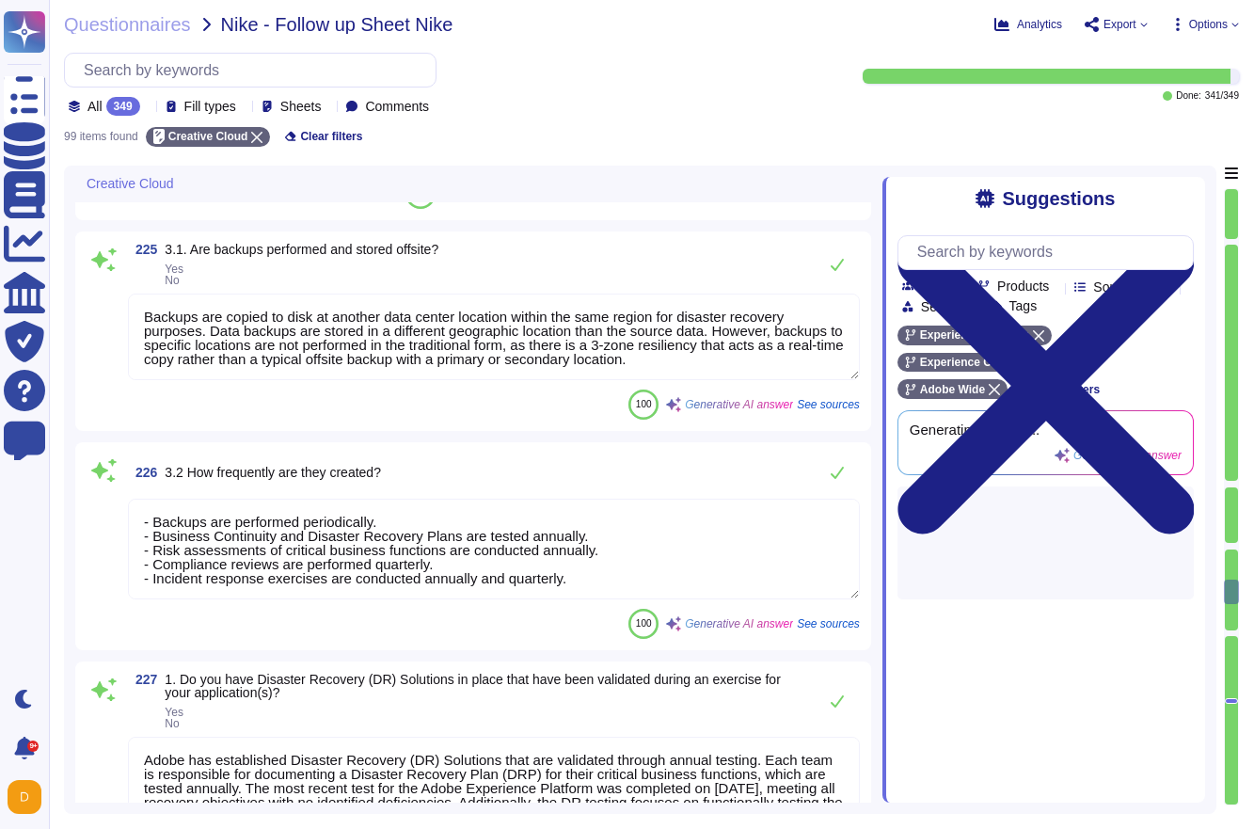
type textarea "Yes, we conduct static code scanning. Our automated code analysis platform leve…"
type textarea "Identified vulnerabilities are remediated within standard remediation timeframe…"
type textarea "Adobe's production environments for Experience Cloud solutions are hosted in co…"
type textarea "At the conclusion of each test, teams must document the test’s outcome, indicat…"
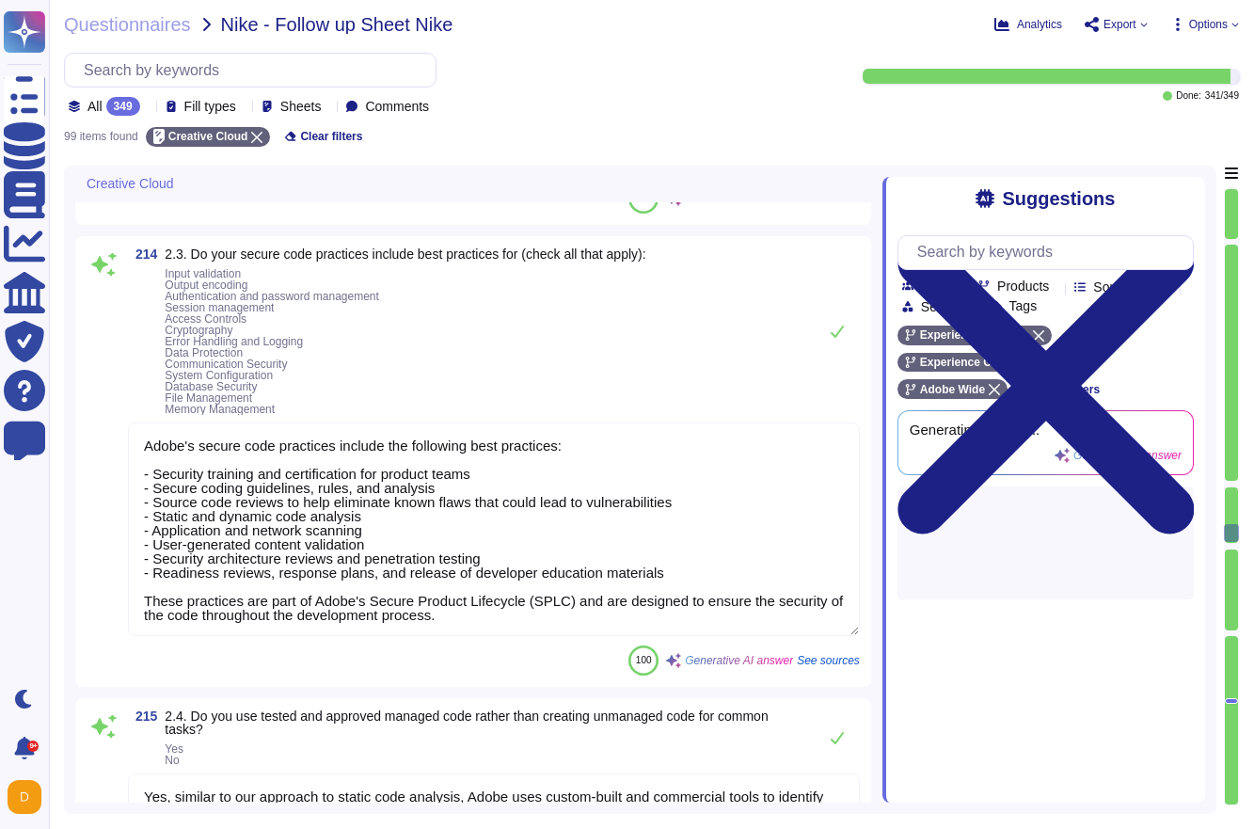
type textarea "Adobe actively monitors for information disclosure and industry alerts related …"
type textarea "Adobe has a secure software development process known as the Adobe Secure Produ…"
type textarea "Adobe's secure code practices include the following best practices: - Security …"
type textarea "Yes, similar to our approach to static code analysis, Adobe uses custom-built a…"
type textarea "Access to source code is restricted to authorized personnel only, and write acc…"
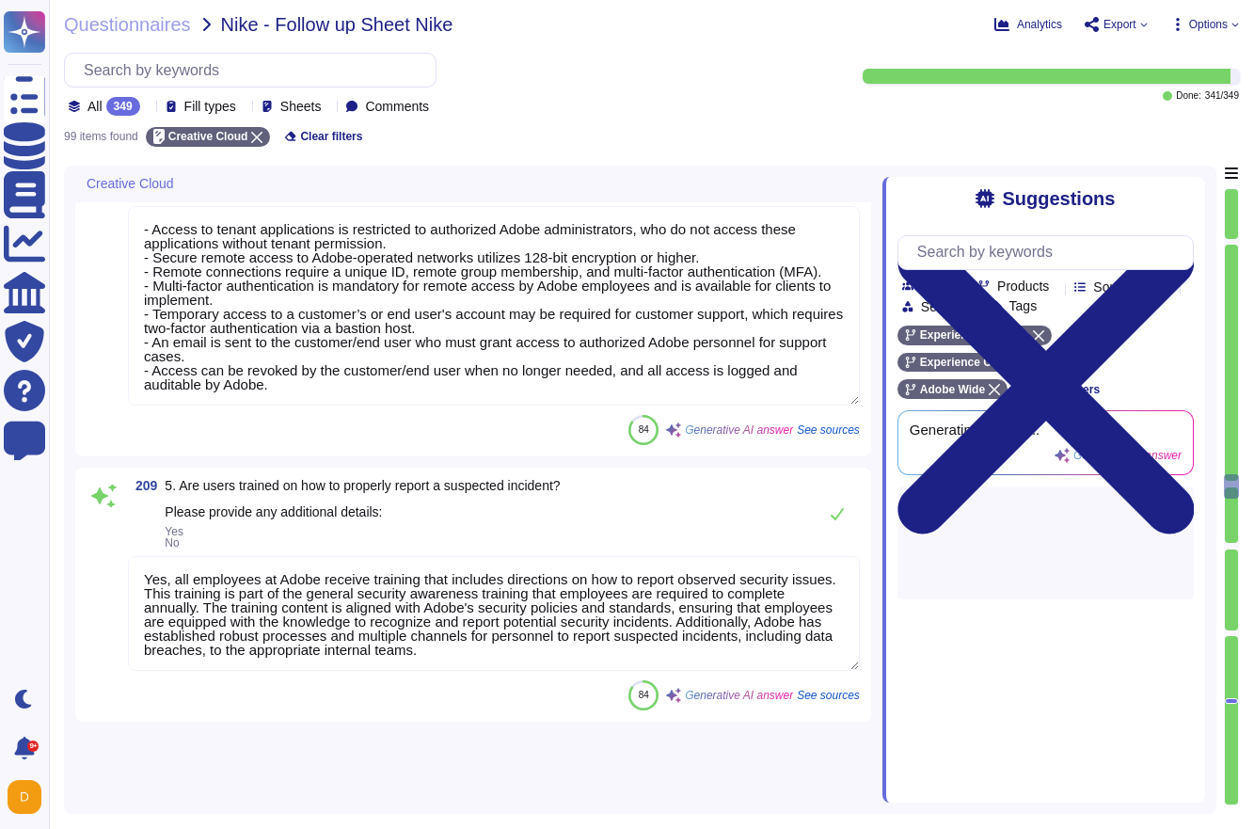
type textarea "Adobe has documented policies and procedures that cover unauthorized software i…"
type textarea "Access to the Adobe wireless network is restricted to devices managed by the or…"
type textarea "Yes, all users are required to authenticate via unique user account IDs and pas…"
type textarea "Yes, the access controls extend to external users accessing our systems or plat…"
type textarea "- Access to tenant applications is restricted to authorized Adobe administrator…"
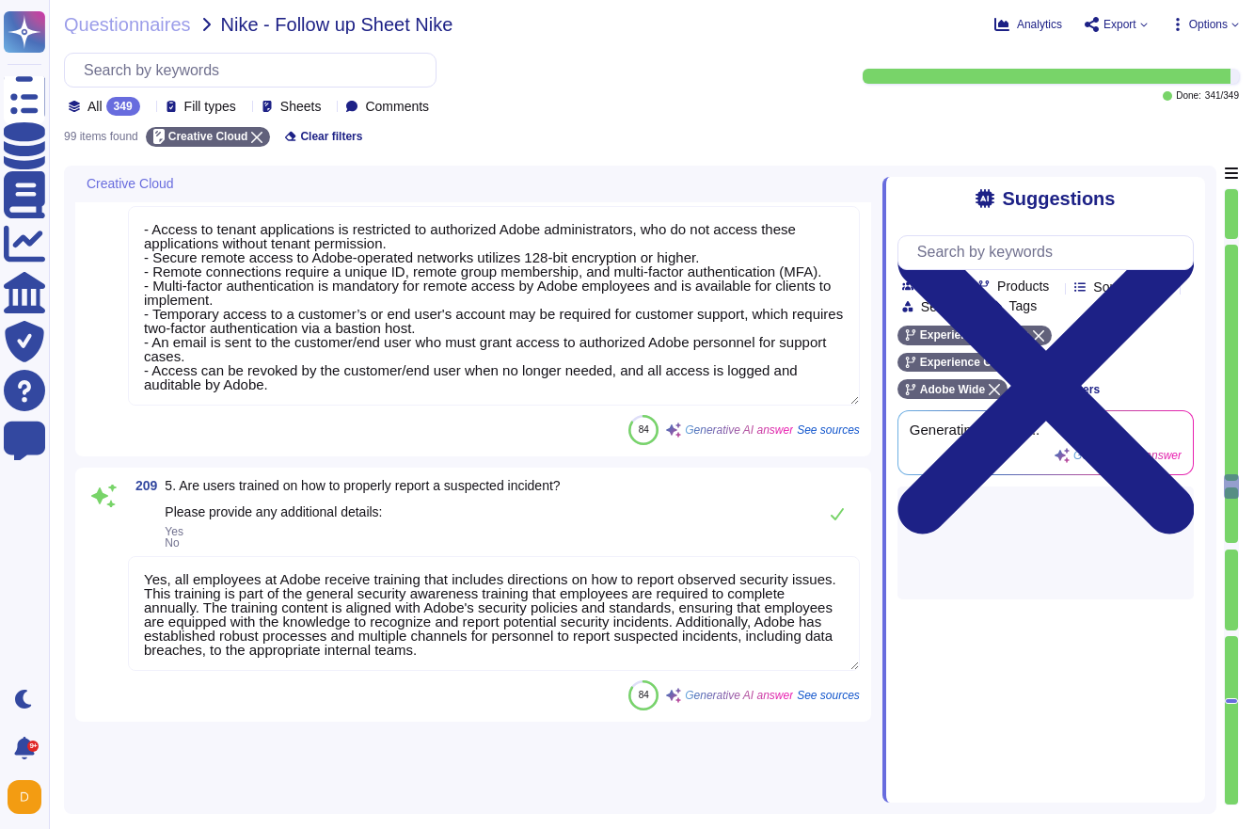
type textarea "Yes, all employees at Adobe receive training that includes directions on how to…"
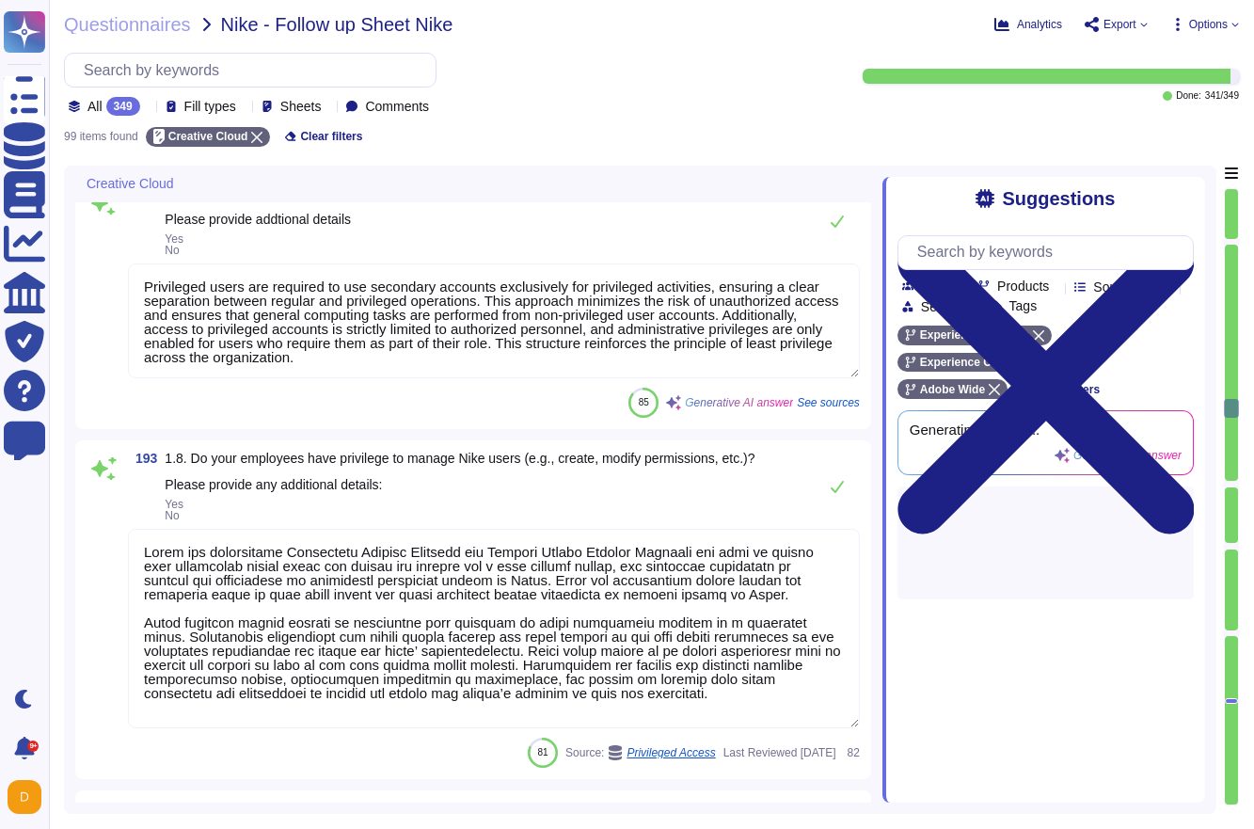
type textarea "Adobe has established a comprehensive media sanitization program that includes …"
type textarea "Privileged users are required to use secondary accounts exclusively for privile…"
type textarea "Lorem ips dolorsitame Consectetu Adipisc Elitsedd eiu Tempori Utlabo Etdolor Ma…"
type textarea "Adobe has a centralized Device Management solution that enables the remote mana…"
type textarea "Only Adobe employees using a managed device enrolled in the Adobe corporate mob…"
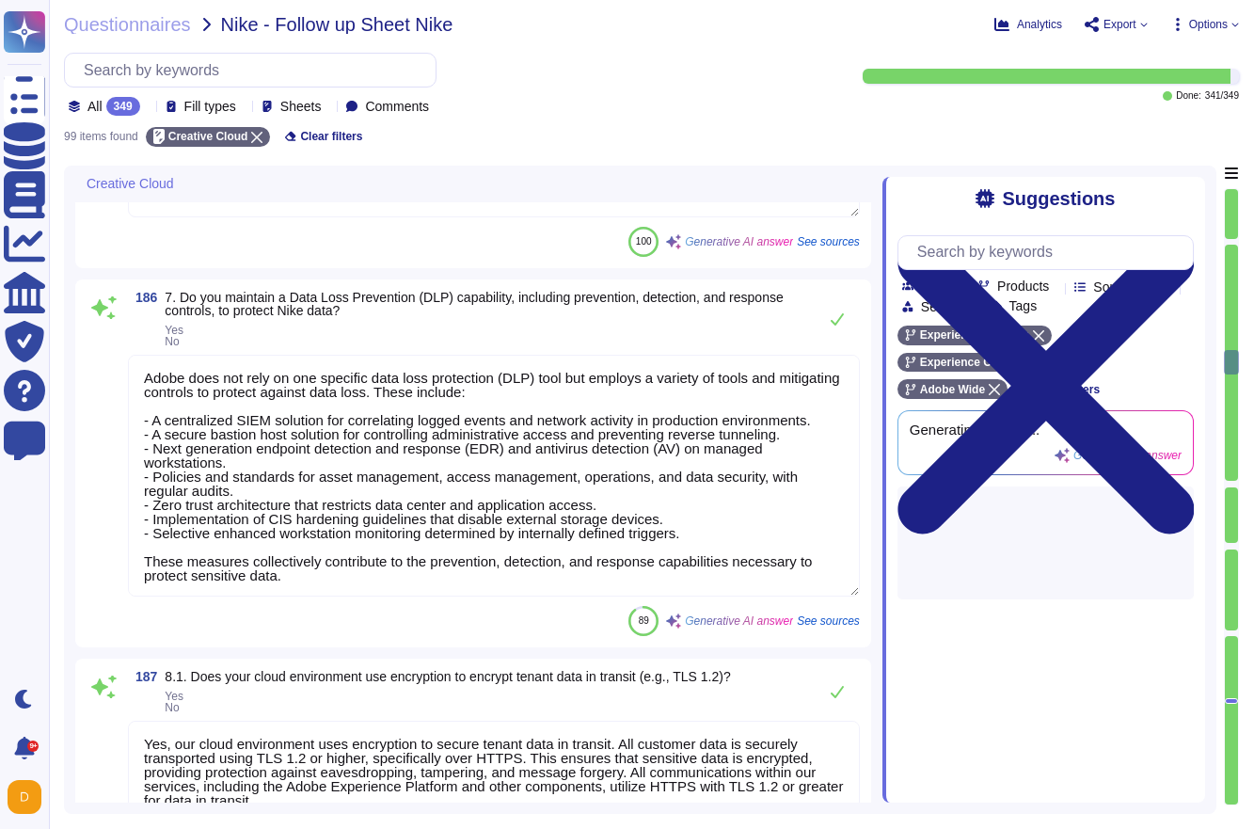
type textarea "Adobe implements a comprehensive data governance program that includes the iden…"
type textarea "Account permissions must be based on the principle of least privilege. Logical …"
type textarea "Yes, Adobe has an automated retention functionality that configures retention p…"
type textarea "Adobe employs a leading third-party secure vault product to securely store, man…"
type textarea "Adobe does not rely on one specific data loss protection (DLP) tool but employs…"
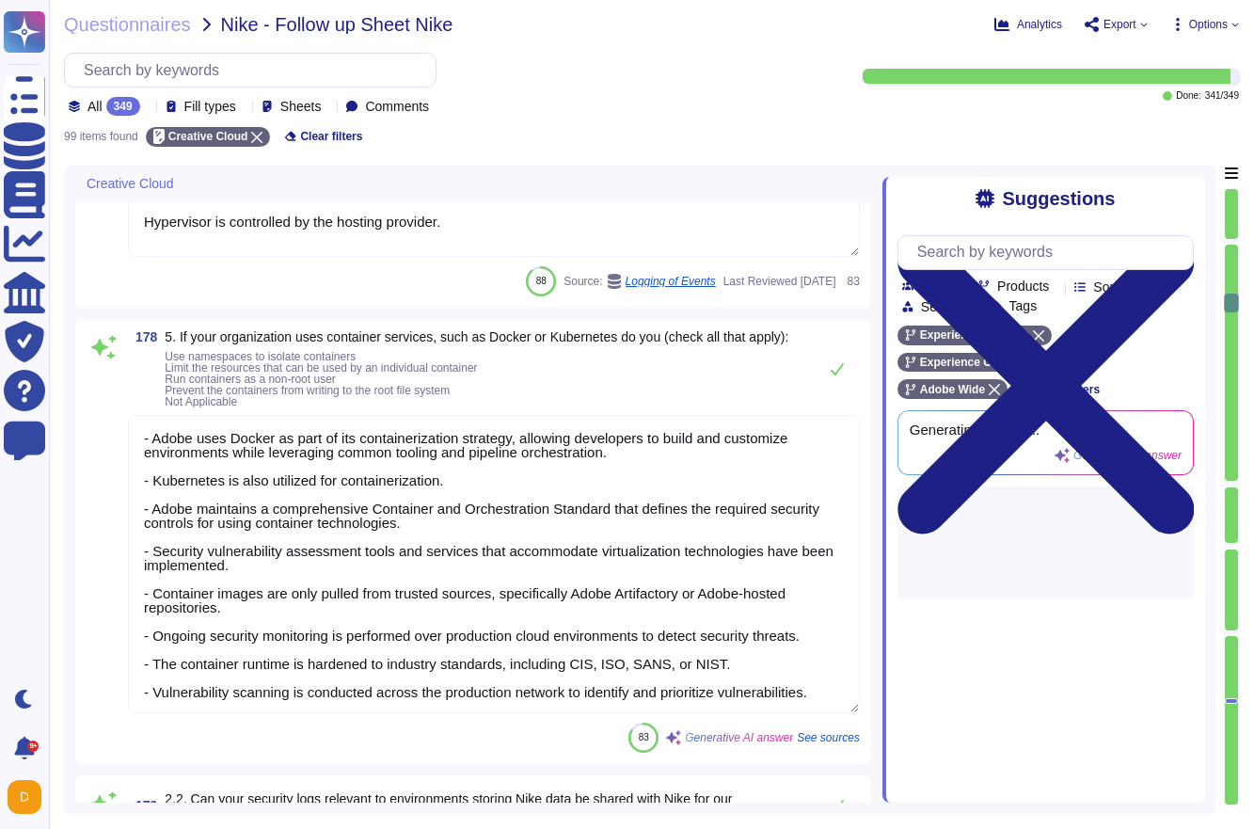
type textarea "Yes, vendor default passwords are removed, disabled, or changed prior to placin…"
type textarea "File integrity monitoring is performed on files to ensure proper transfer and s…"
type textarea "Hypervisor is controlled by the hosting provider."
type textarea "- Adobe uses Docker as part of its containerization strategy, allowing develope…"
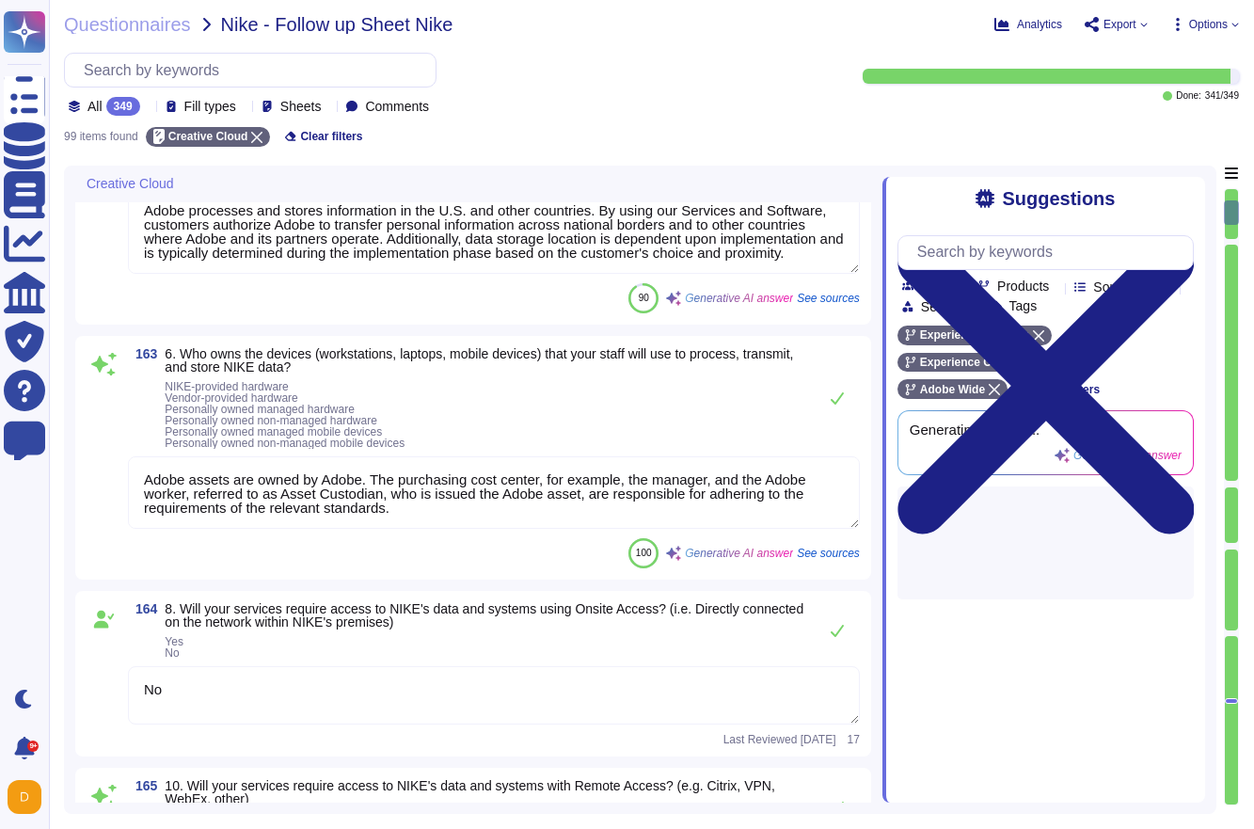
scroll to position [667, 0]
type textarea "Adobe provides a comprehensive suite of services designed to enhance online mar…"
type textarea "Adobe processes and stores information in the U.S. and other countries. By usin…"
type textarea "Adobe assets are owned by Adobe. The purchasing cost center, for example, the m…"
type textarea "No"
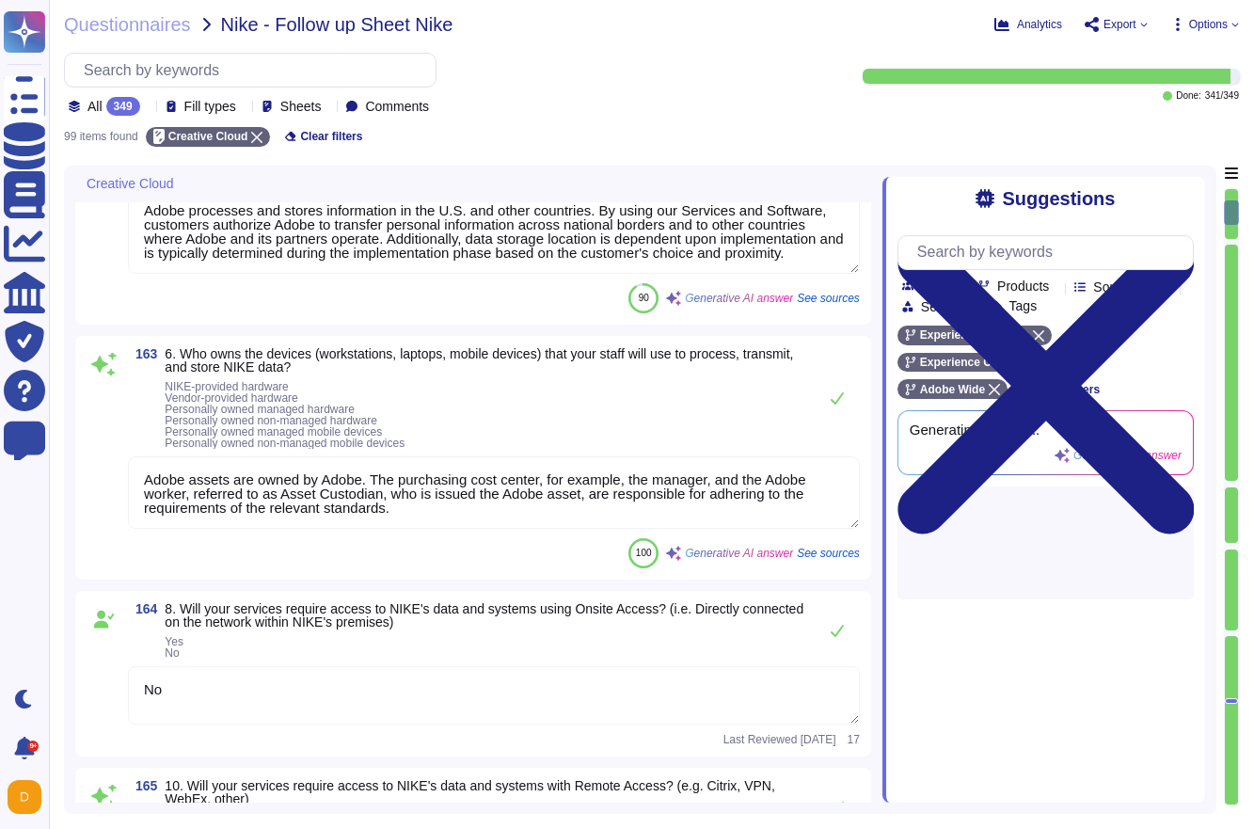
type textarea "There are two groups of Adobe employees who may require and are granted access …"
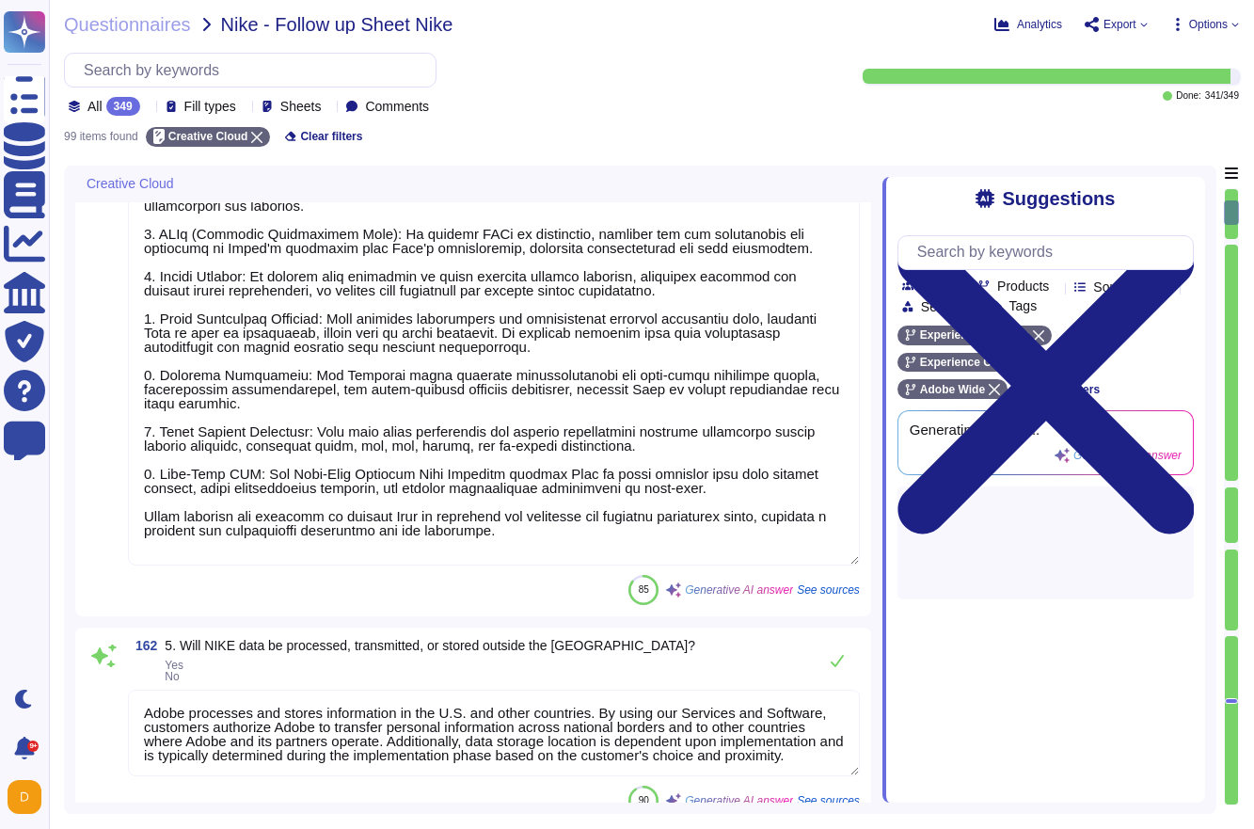
scroll to position [0, 0]
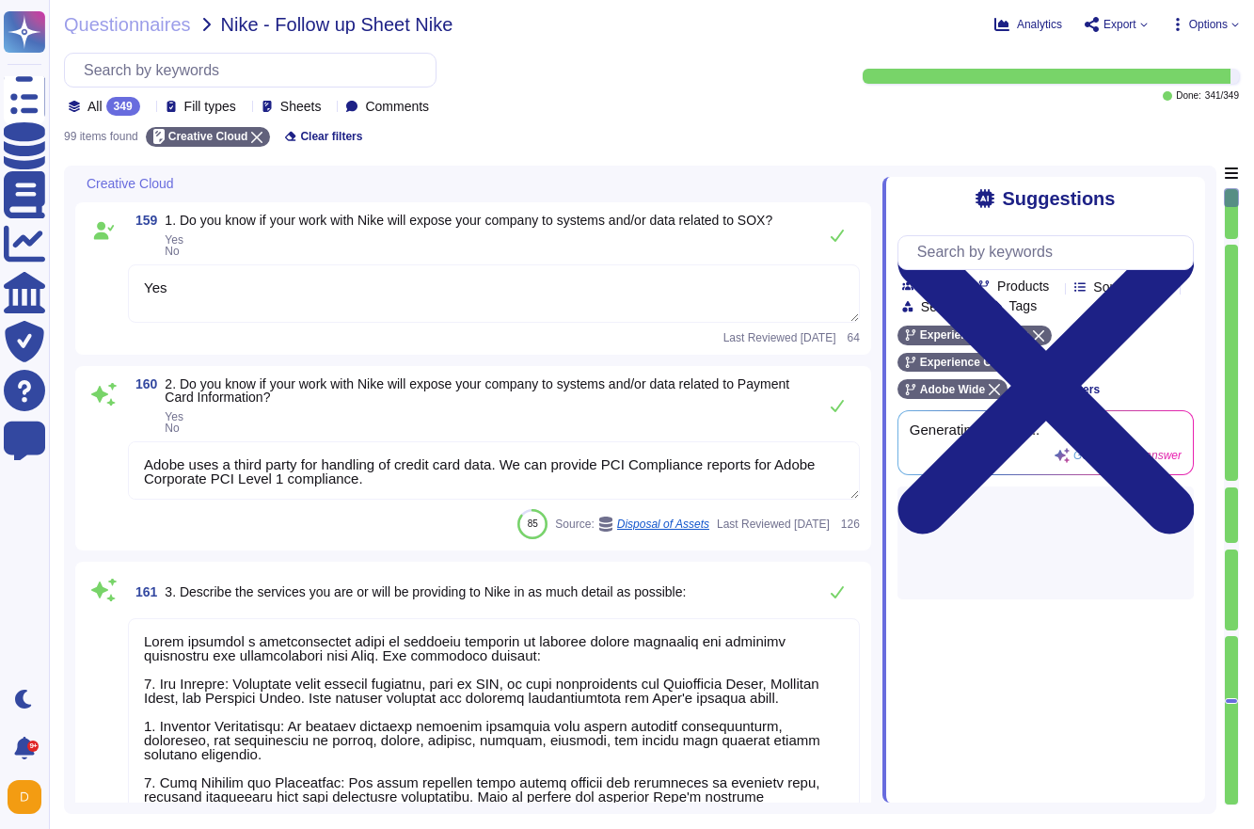
type textarea "Yes"
type textarea "Adobe uses a third party for handling of credit card data. We can provide PCI C…"
click at [408, 303] on textarea "Yes" at bounding box center [494, 293] width 732 height 58
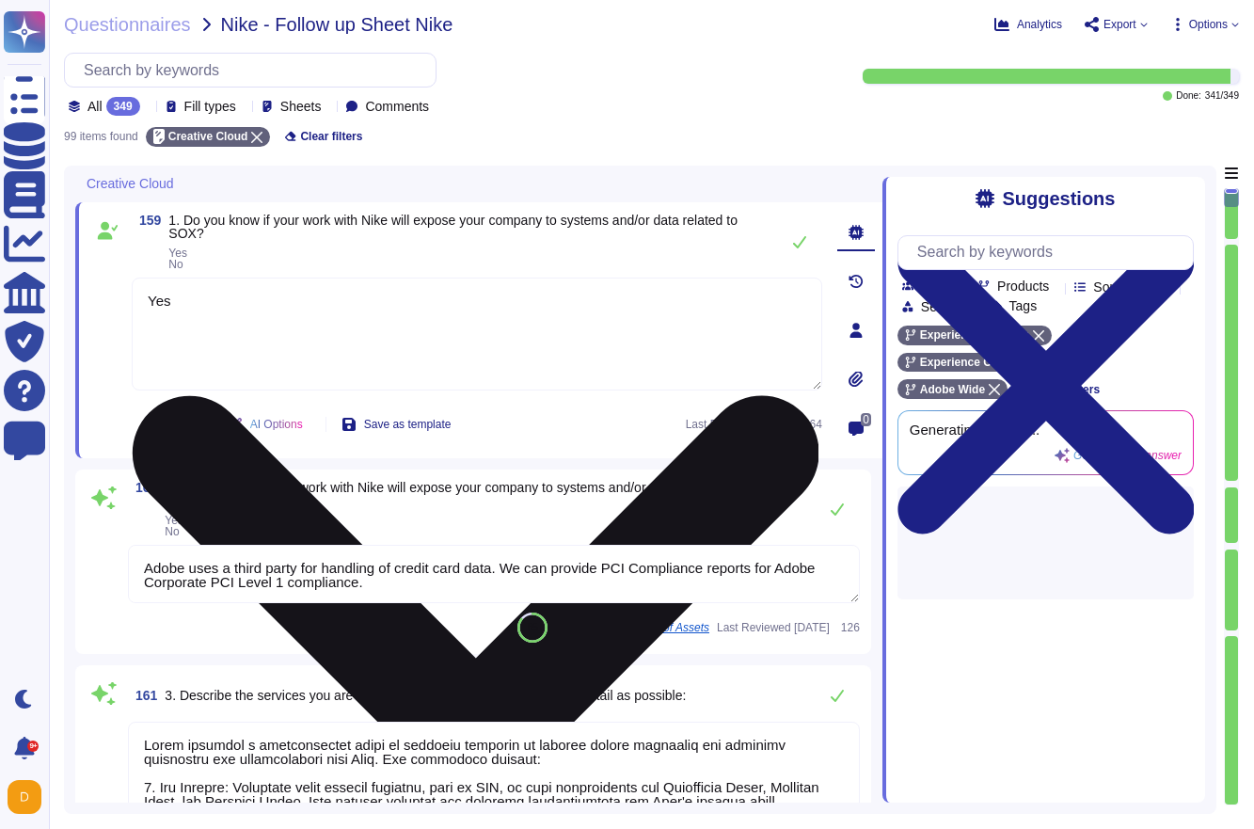
drag, startPoint x: 354, startPoint y: 322, endPoint x: 156, endPoint y: 301, distance: 198.6
click at [156, 301] on textarea "Yes" at bounding box center [477, 333] width 690 height 113
type textarea "Y"
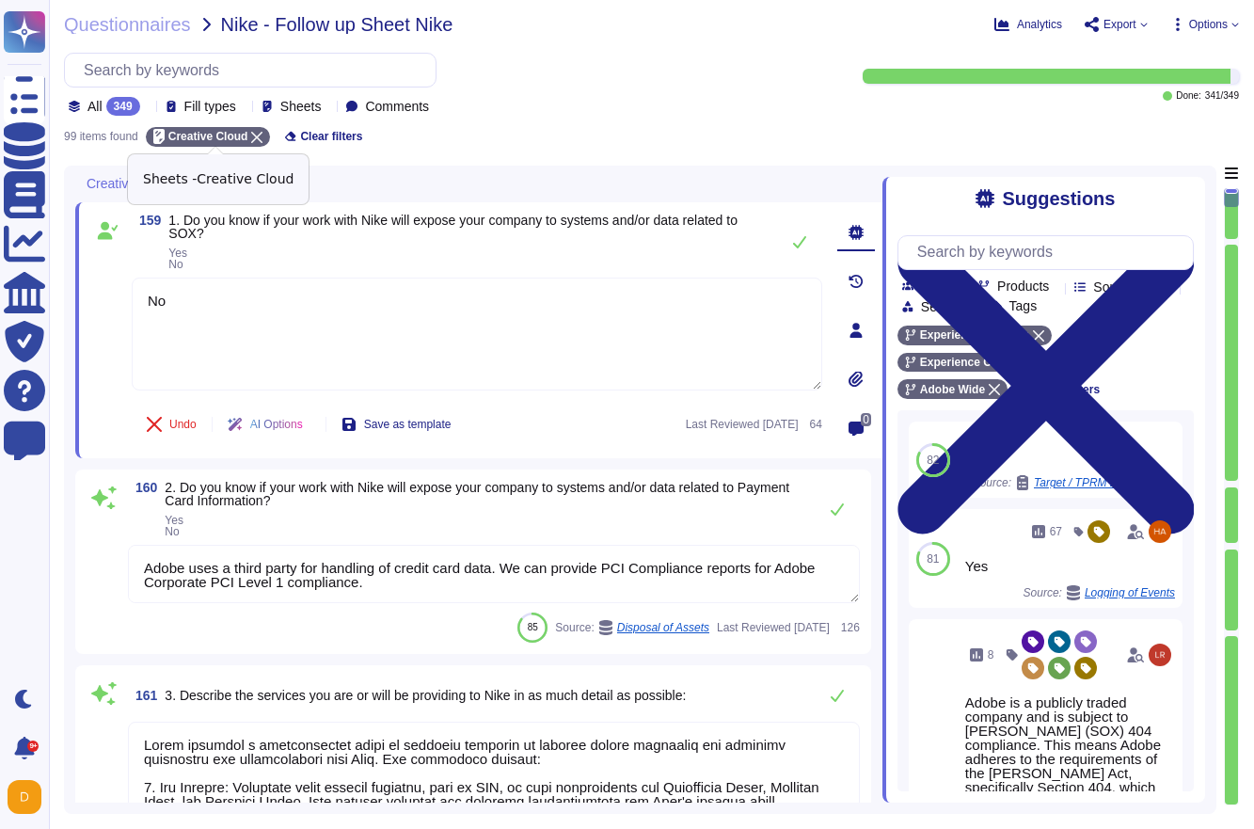
type textarea "No"
click at [262, 132] on icon at bounding box center [256, 137] width 11 height 11
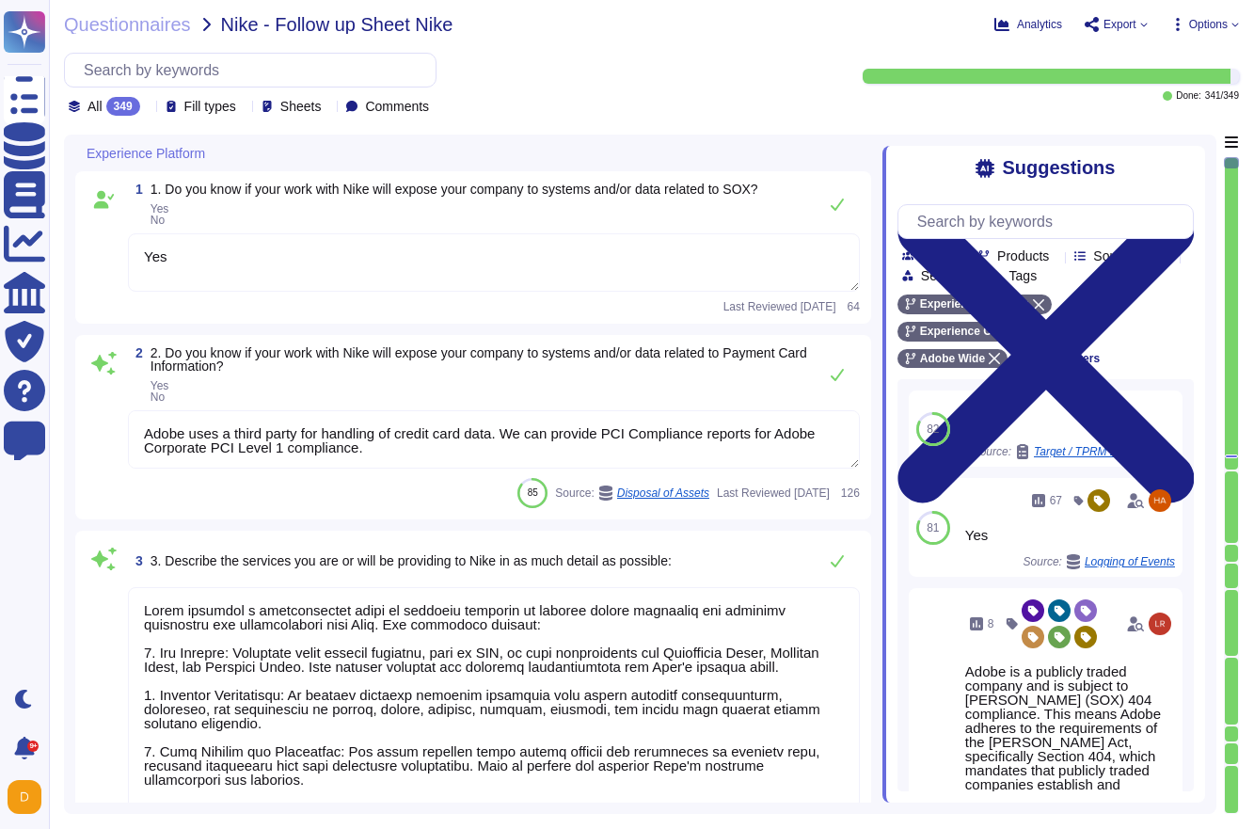
type textarea "Adobe processes and stores information in the U.S. and other countries. By usin…"
type textarea "Adobe provides a comprehensive suite of services designed to enhance online mar…"
type textarea "Yes"
type textarea "Adobe uses a third party for handling of credit card data. We can provide PCI C…"
click at [192, 150] on span "Experience Platform" at bounding box center [146, 153] width 119 height 13
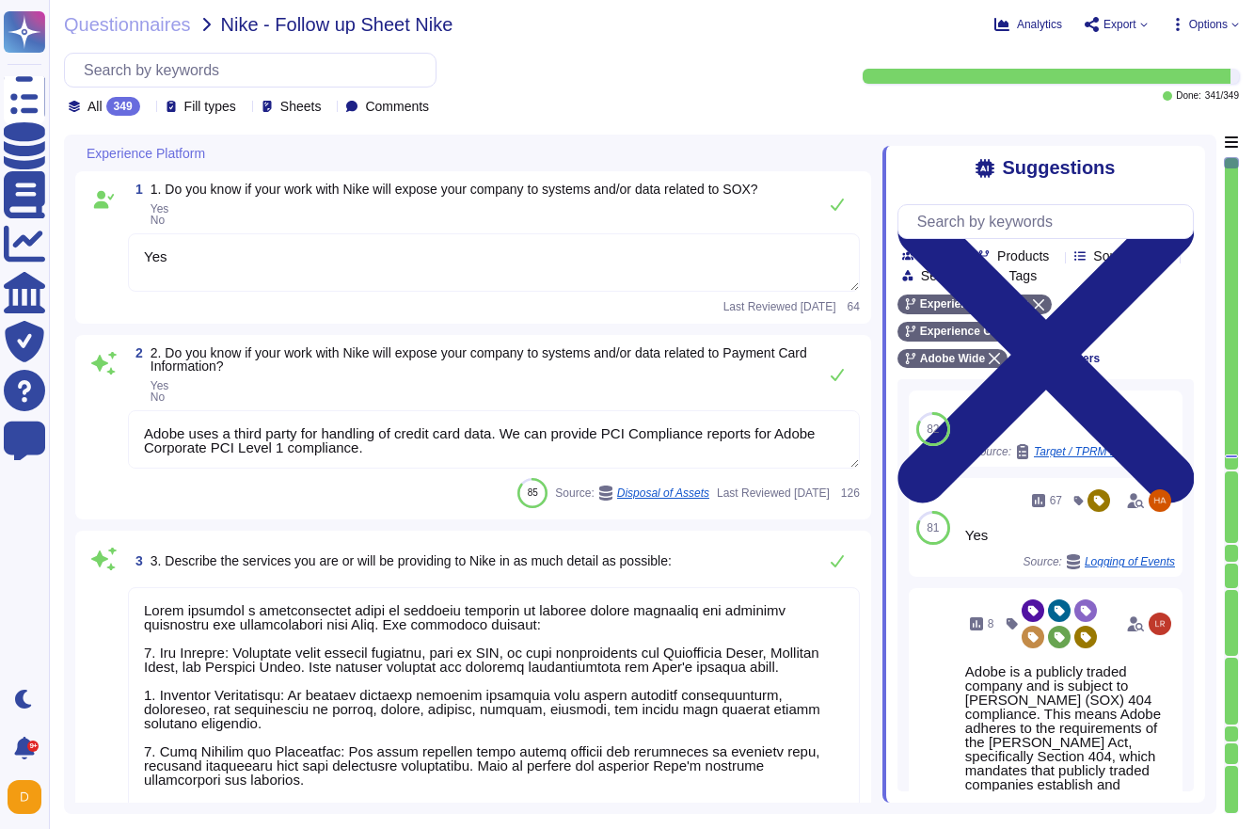
click at [216, 150] on div at bounding box center [213, 153] width 8 height 14
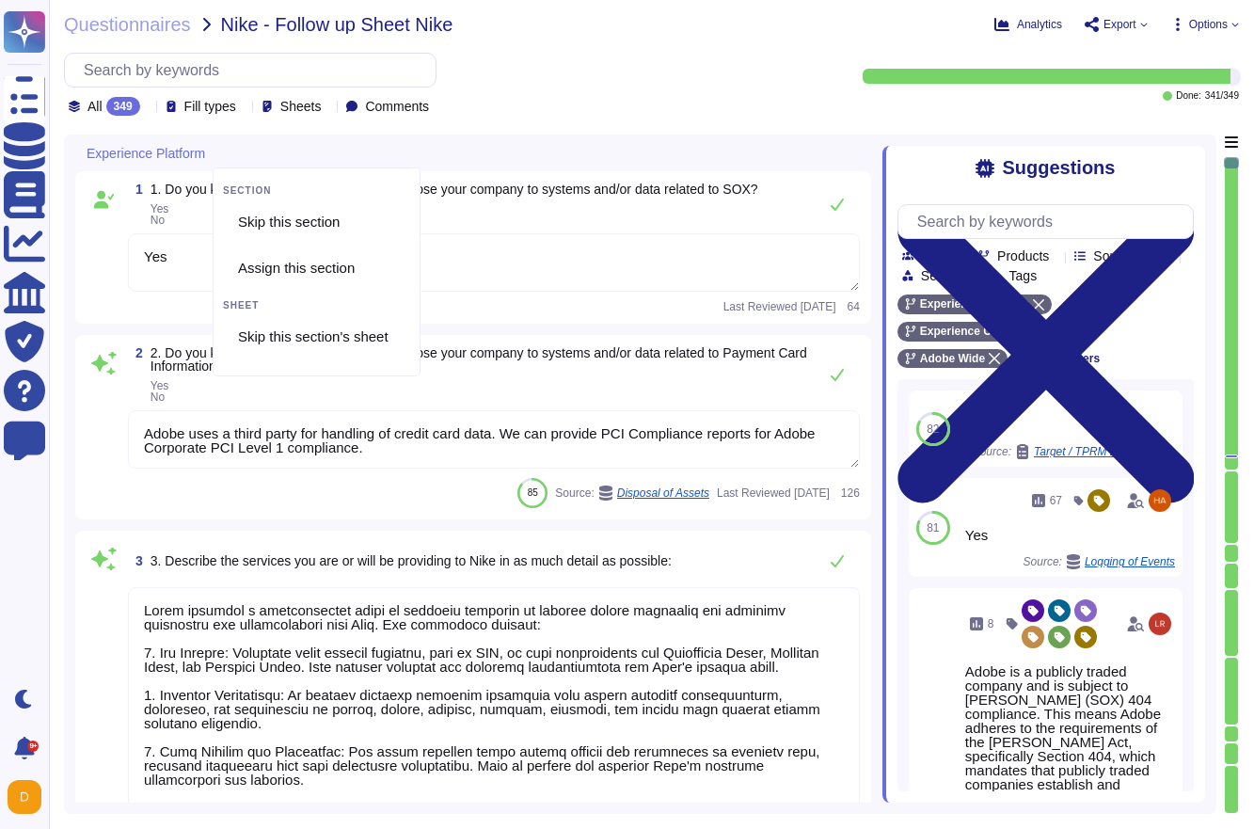
click at [319, 101] on span "Sheets" at bounding box center [300, 106] width 41 height 13
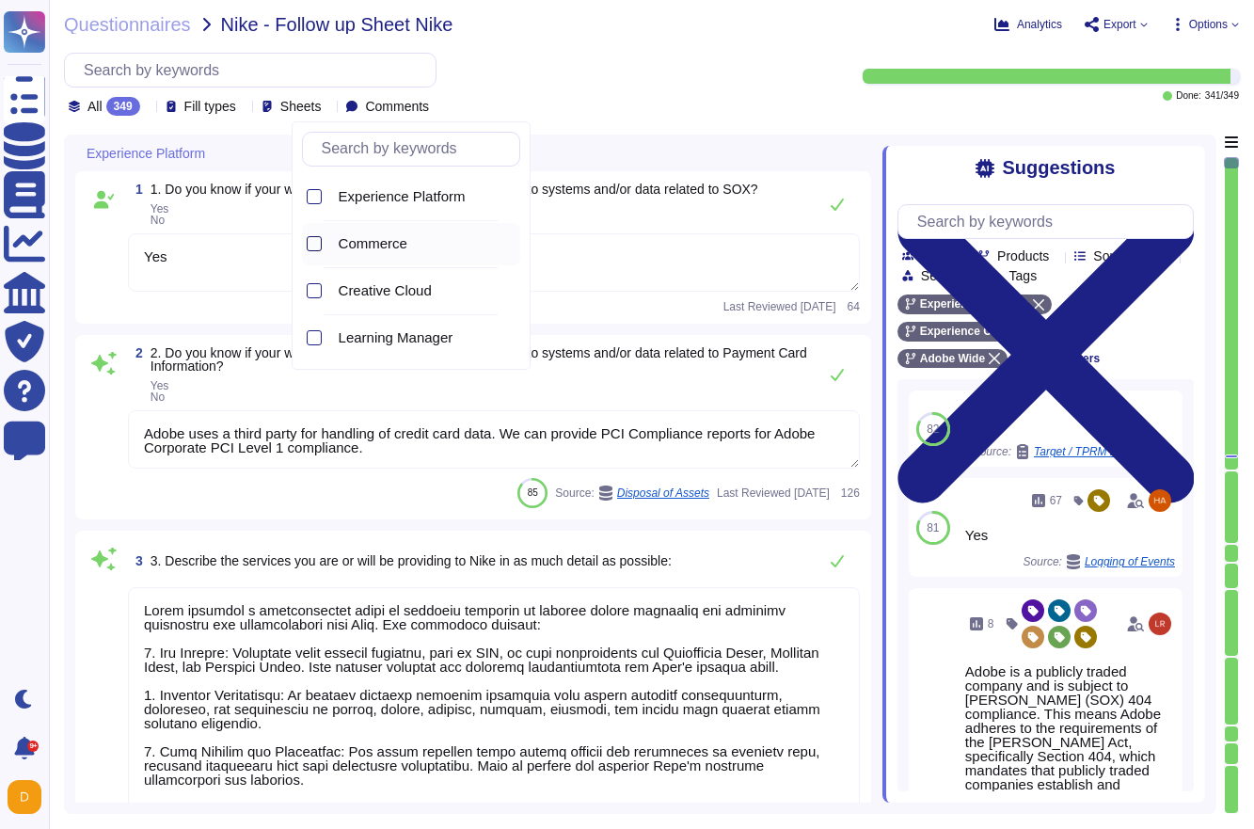
click at [314, 240] on div at bounding box center [314, 243] width 15 height 15
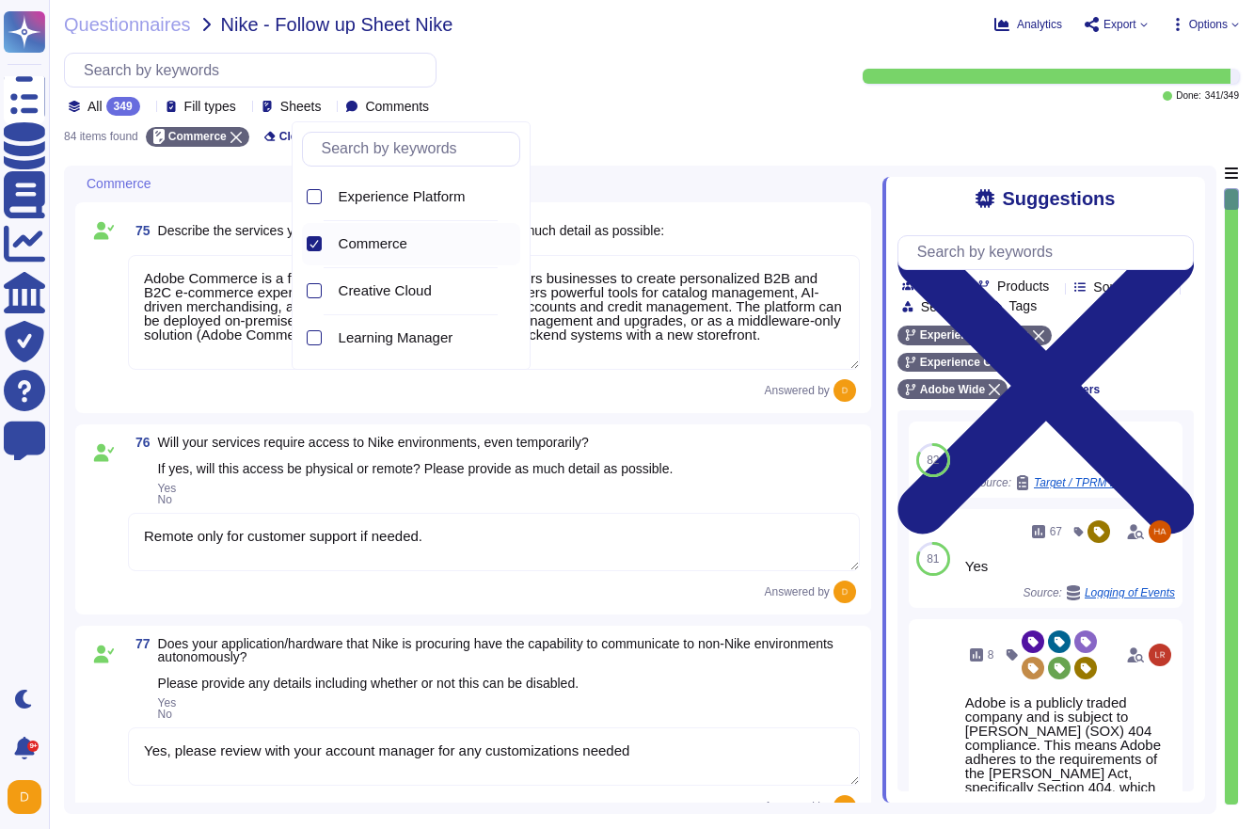
type textarea "Adobe ensures that all communication with stakeholders, including NIKE, is cond…"
type textarea "Yes, please review with your account manager for any customizations needed"
type textarea "Adobe Commerce is a flexible, scalable platform that empowers businesses to cre…"
type textarea "Remote only for customer support if needed."
type textarea "Adobe has not suffered any data loss or security breaches within the last three…"
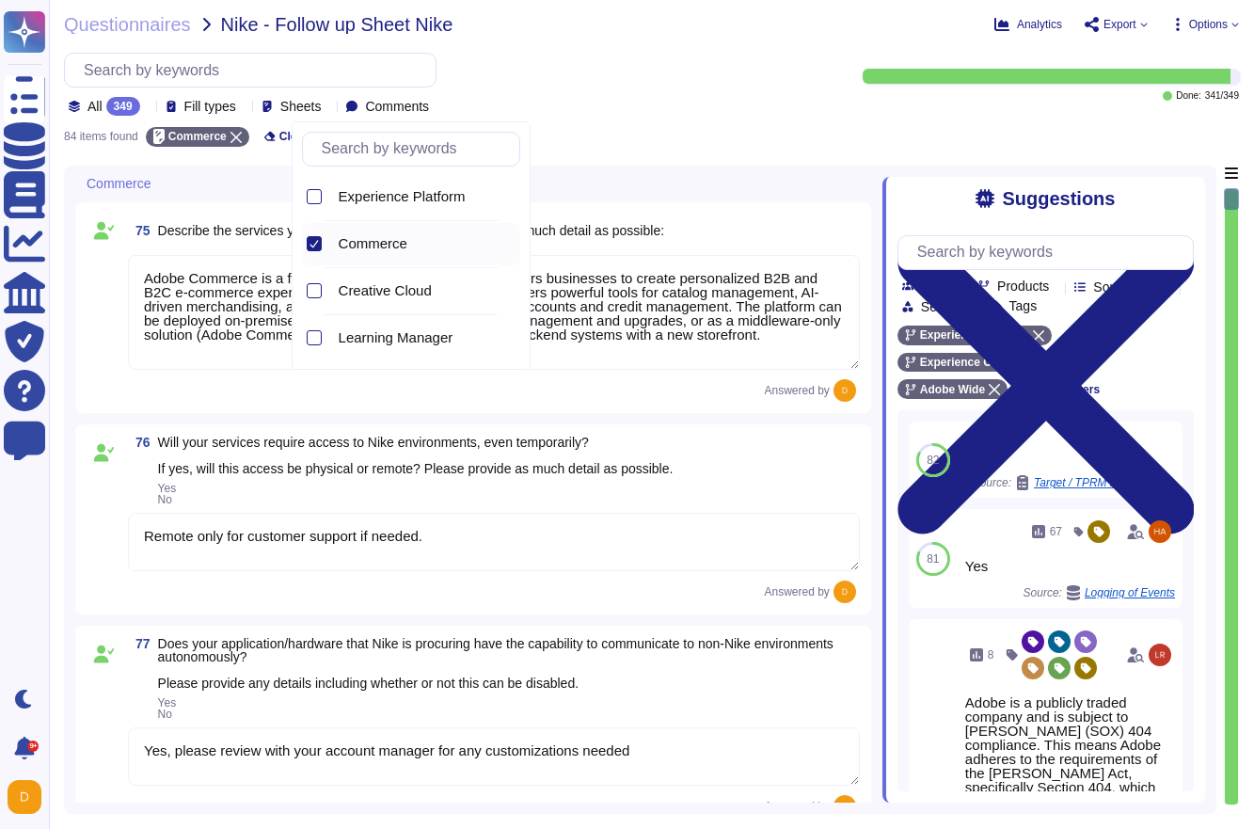
click at [444, 549] on textarea "Remote only for customer support if needed." at bounding box center [494, 542] width 732 height 58
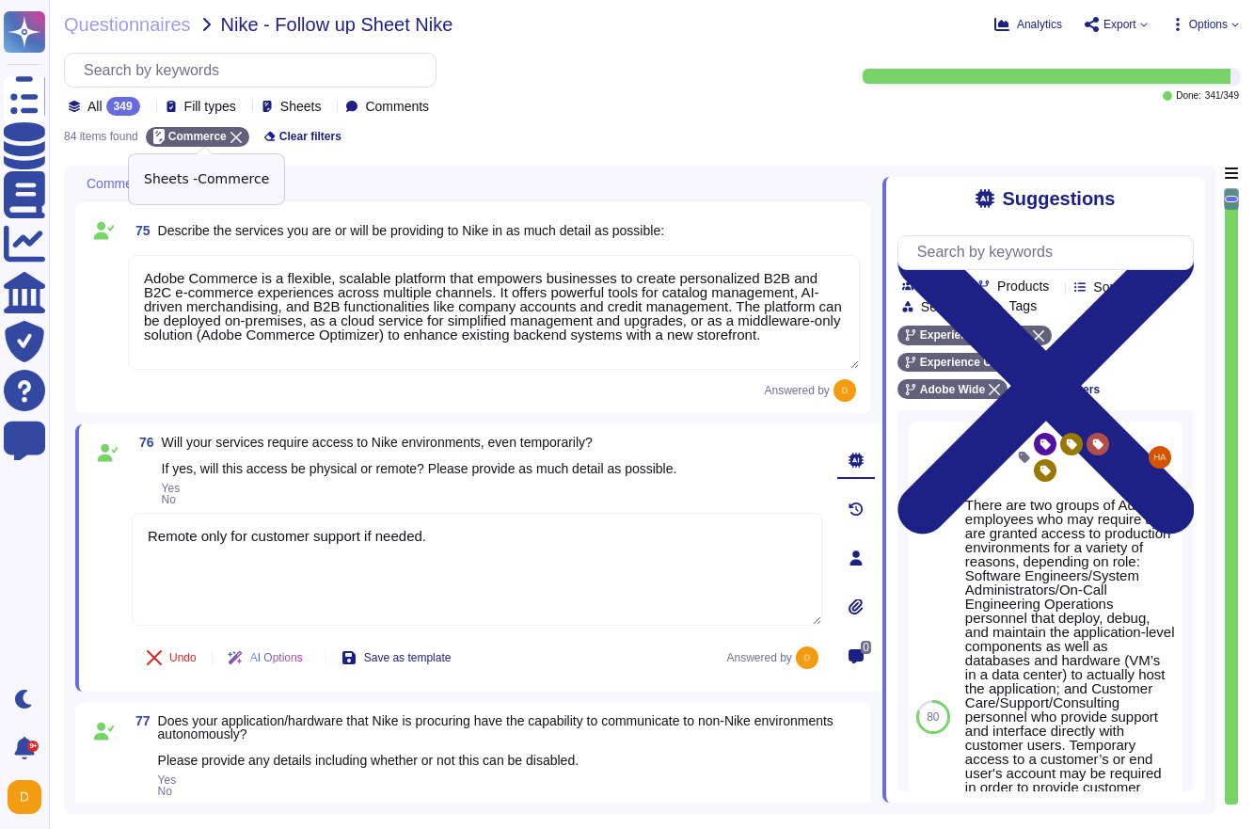
click at [242, 132] on icon at bounding box center [235, 137] width 11 height 11
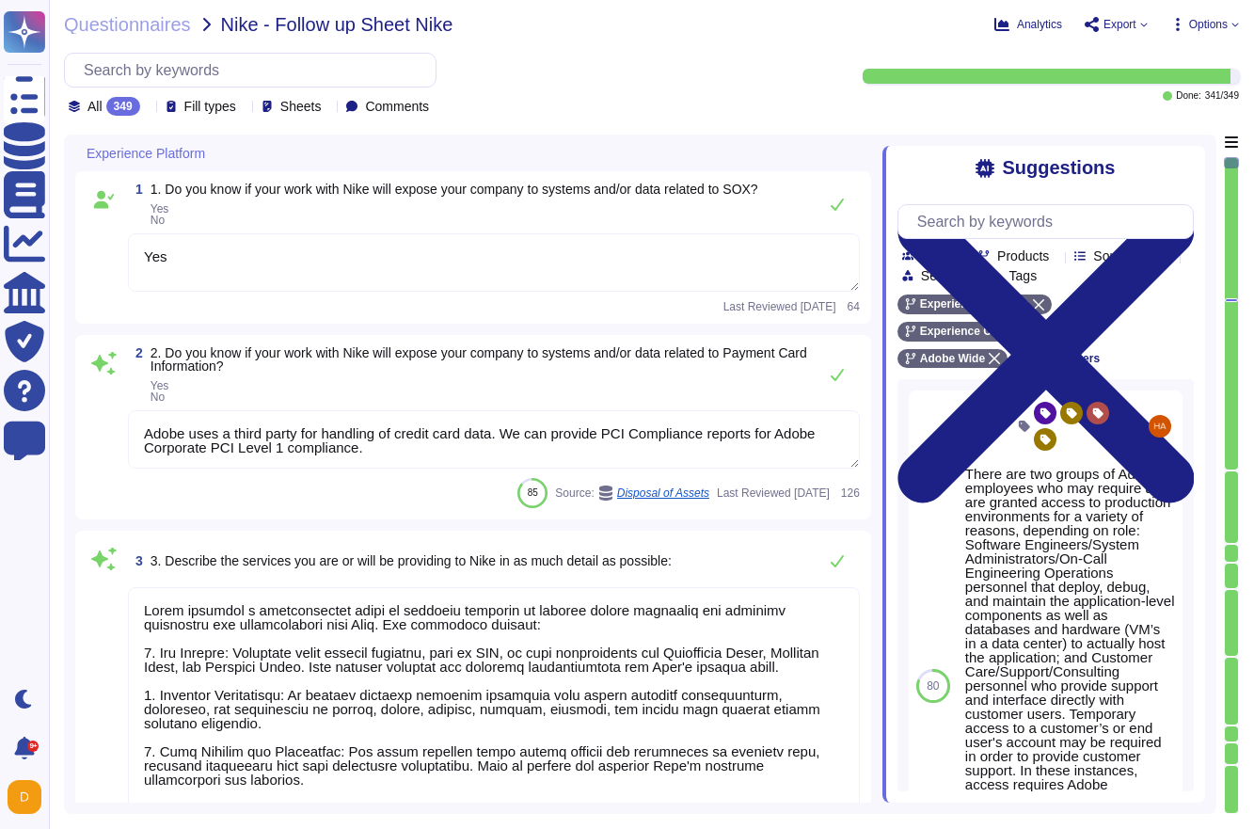
type textarea "Adobe provides a comprehensive suite of services designed to enhance online mar…"
type textarea "Yes"
type textarea "Adobe uses a third party for handling of credit card data. We can provide PCI C…"
type textarea "Adobe processes and stores information in the U.S. and other countries. By usin…"
click at [314, 105] on span "Sheets" at bounding box center [300, 106] width 41 height 13
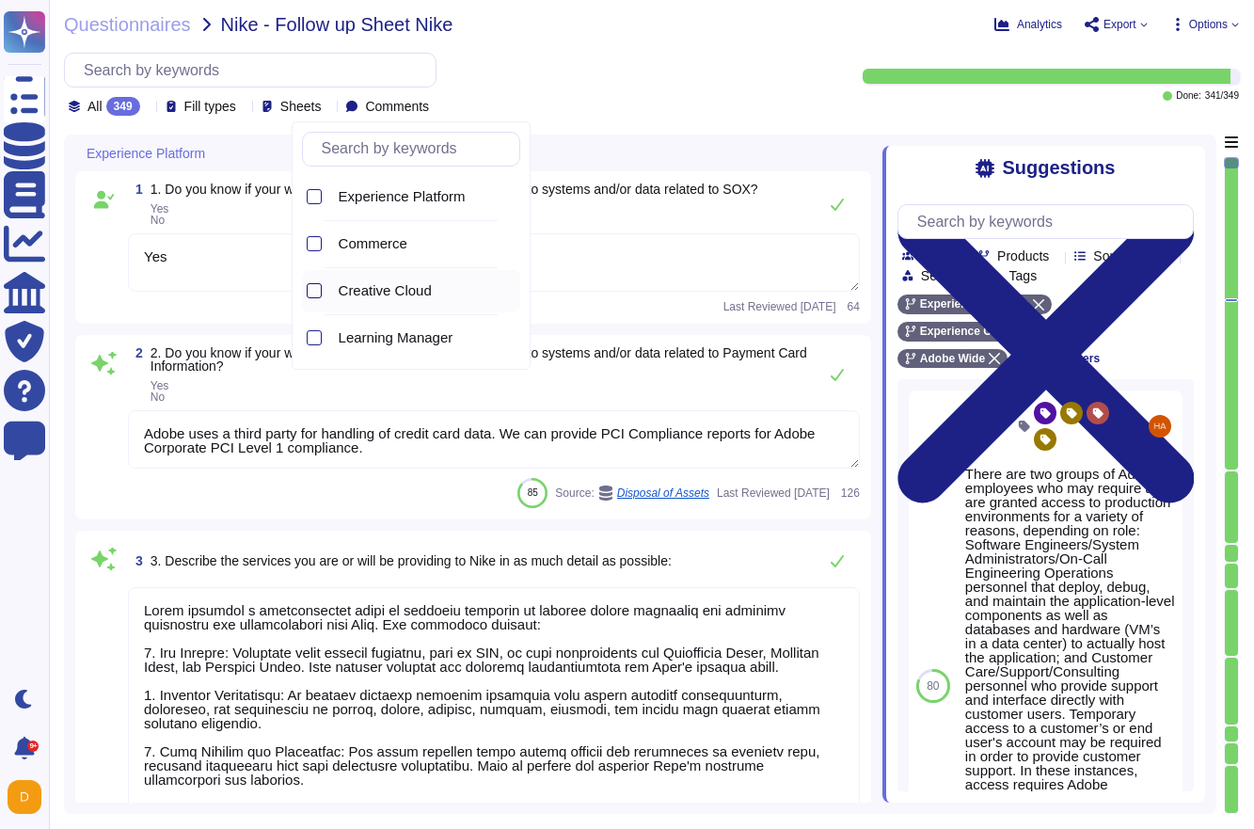
click at [317, 296] on div at bounding box center [314, 290] width 15 height 15
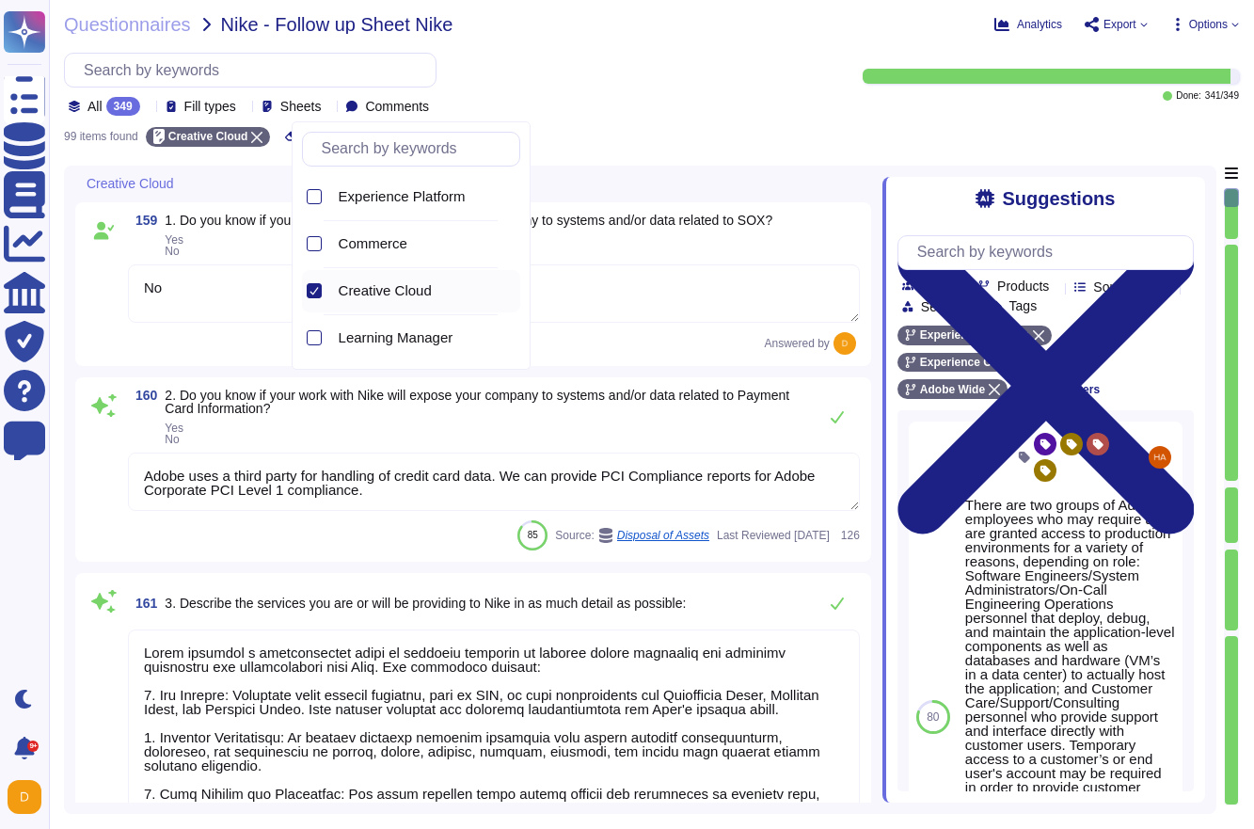
type textarea "Adobe provides a comprehensive suite of services designed to enhance online mar…"
type textarea "No"
type textarea "Adobe uses a third party for handling of credit card data. We can provide PCI C…"
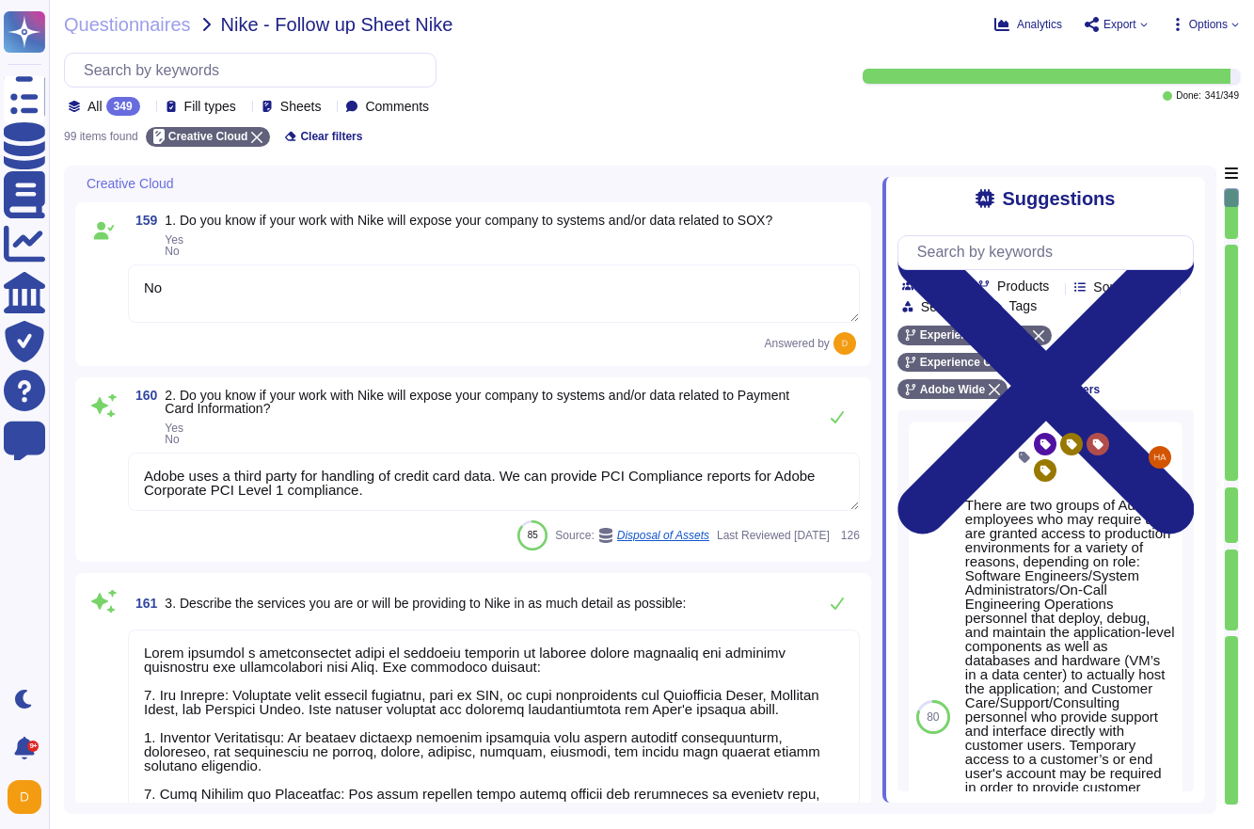
click at [312, 496] on textarea "Adobe uses a third party for handling of credit card data. We can provide PCI C…" at bounding box center [494, 481] width 732 height 58
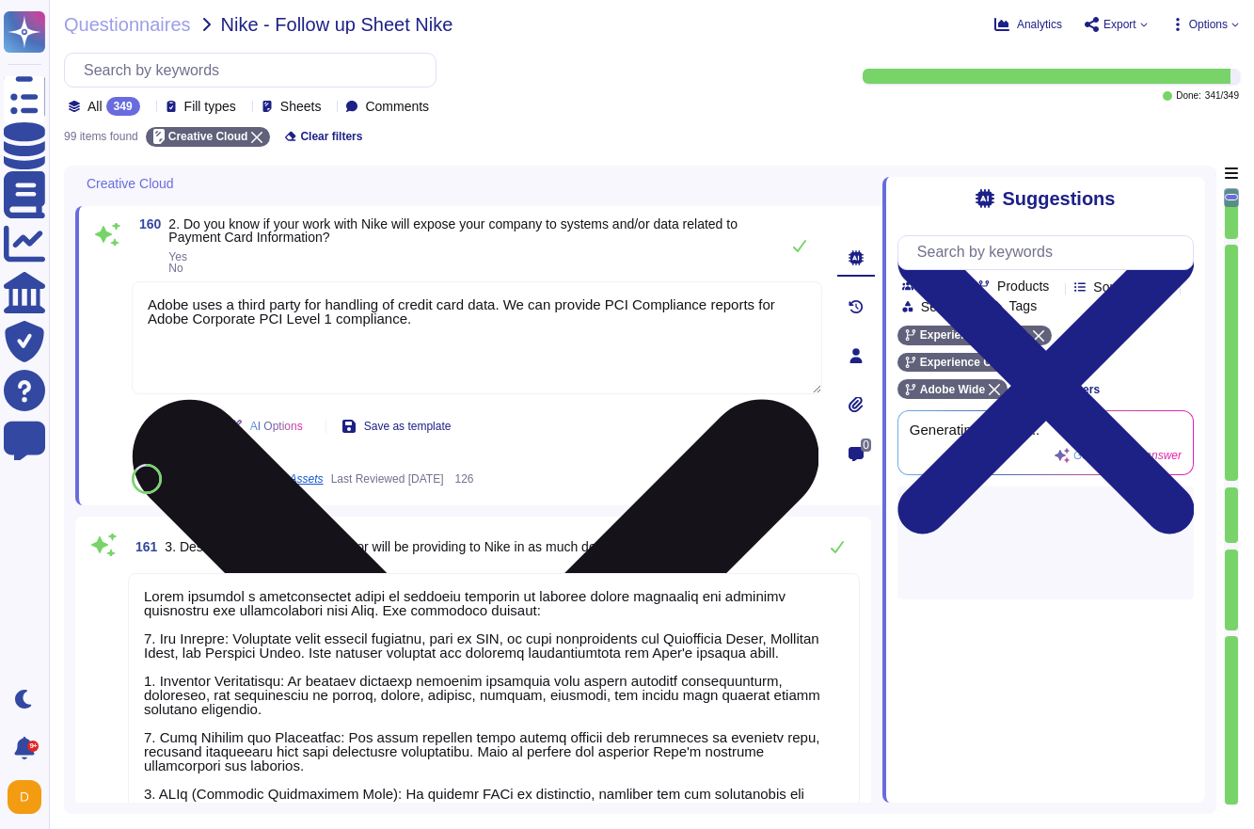
scroll to position [182, 0]
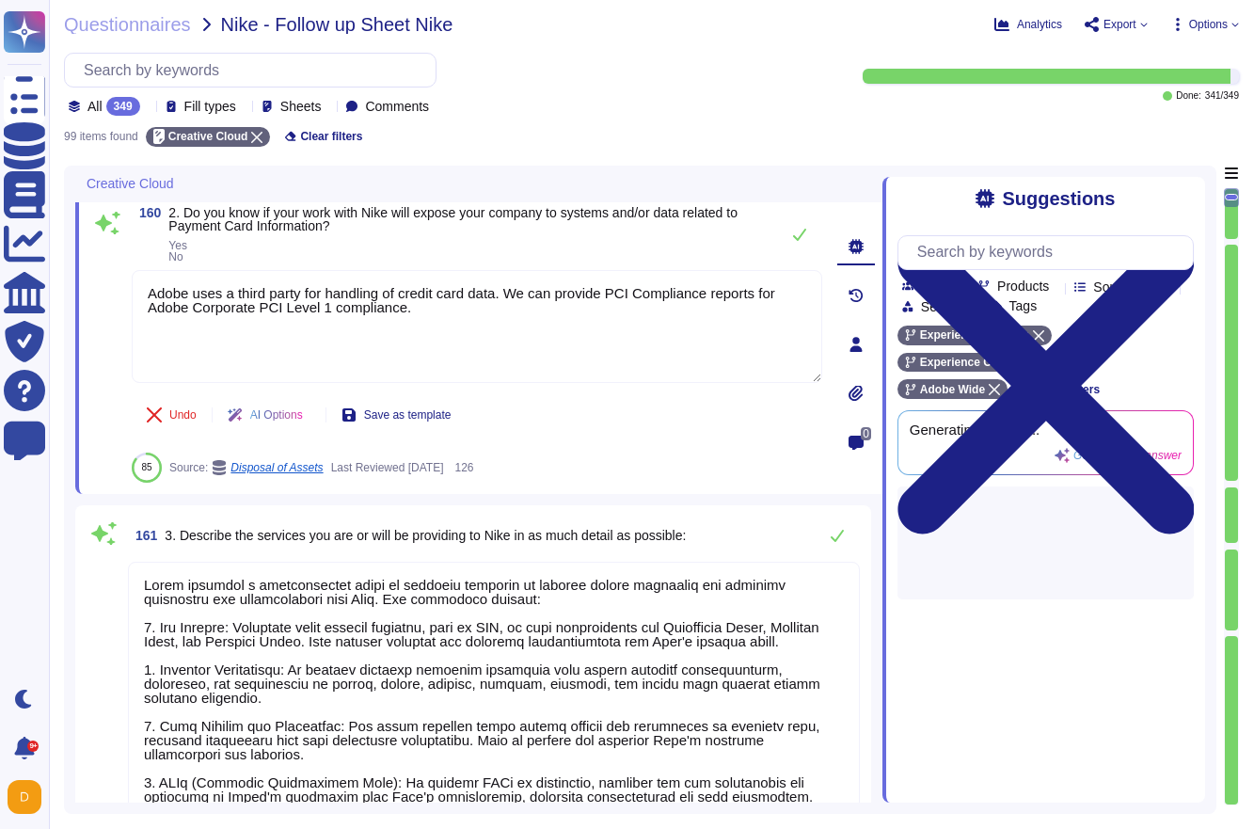
type textarea "Adobe processes and stores information in the U.S. and other countries. By usin…"
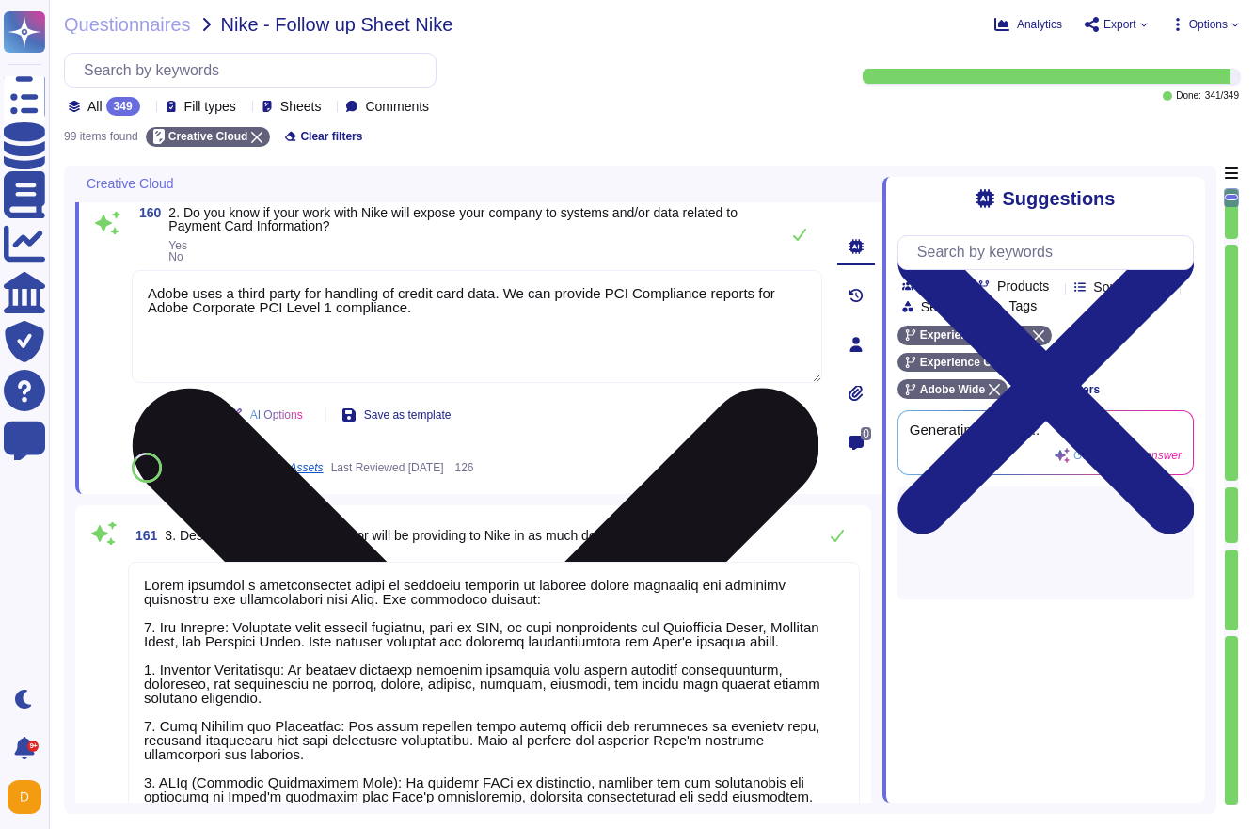
click at [467, 308] on textarea "Adobe uses a third party for handling of credit card data. We can provide PCI C…" at bounding box center [477, 326] width 690 height 113
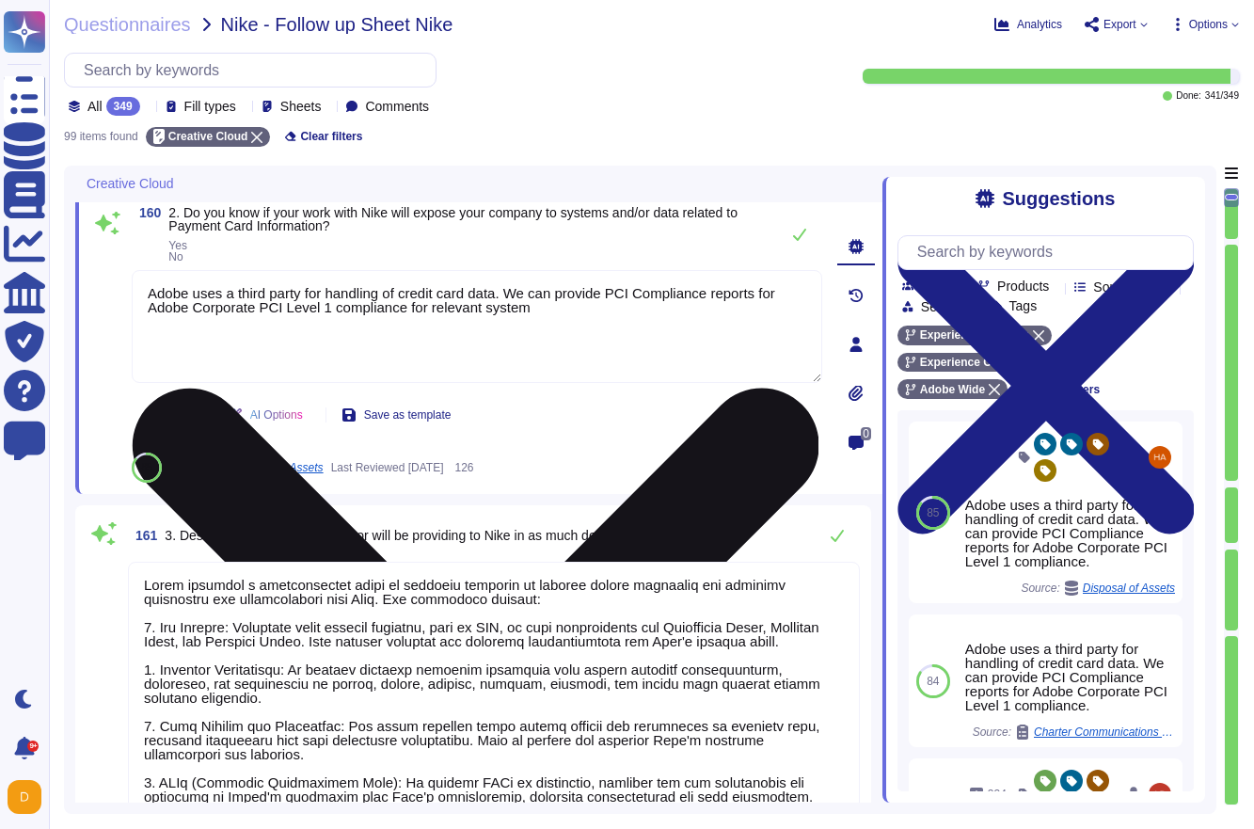
type textarea "Adobe uses a third party for handling of credit card data. We can provide PCI C…"
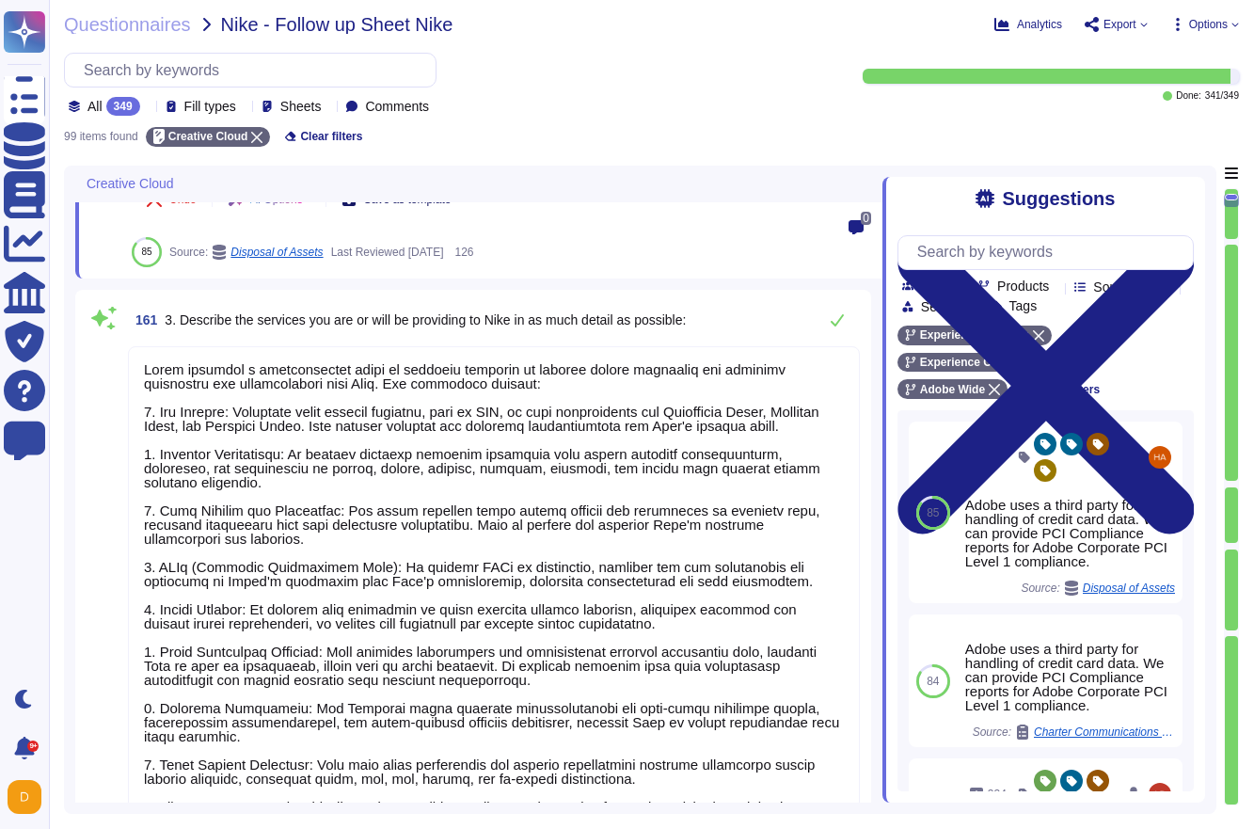
scroll to position [453, 0]
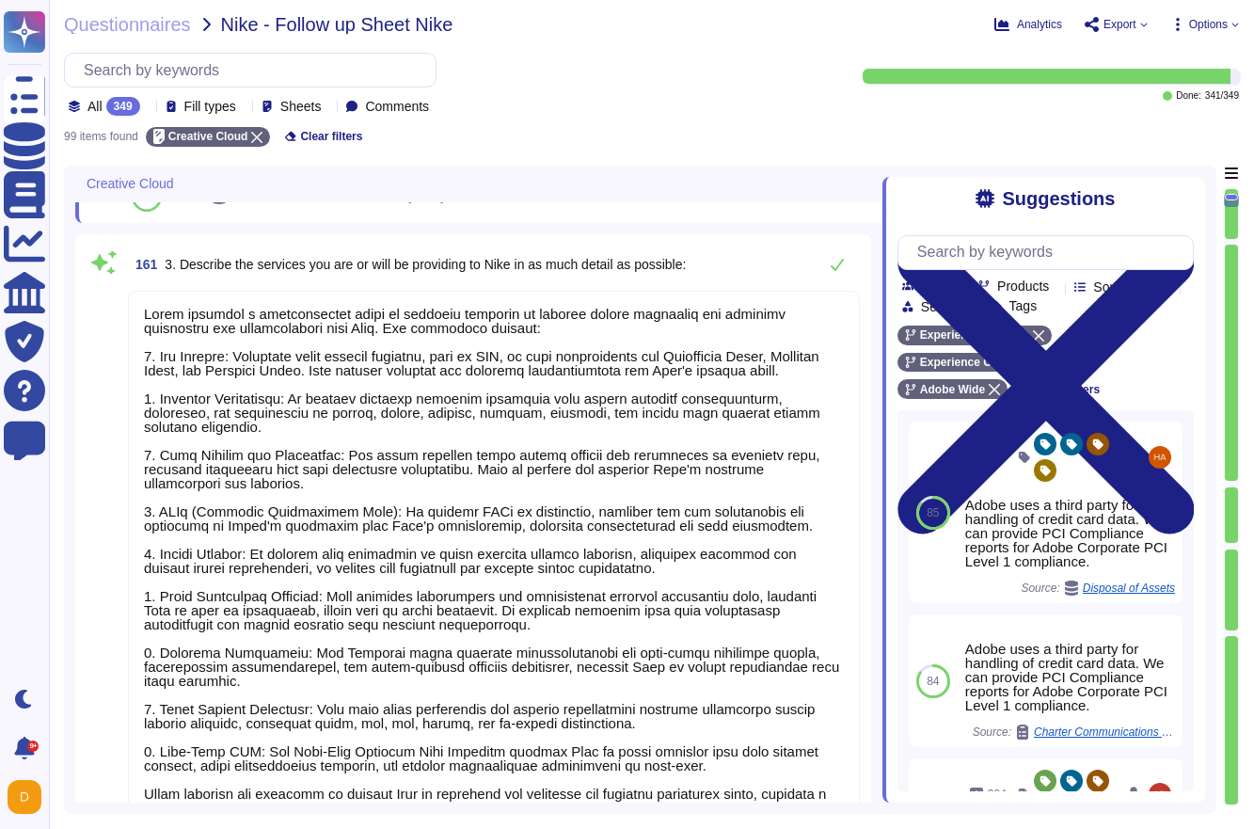
type textarea "Adobe assets are owned by Adobe. The purchasing cost center, for example, the m…"
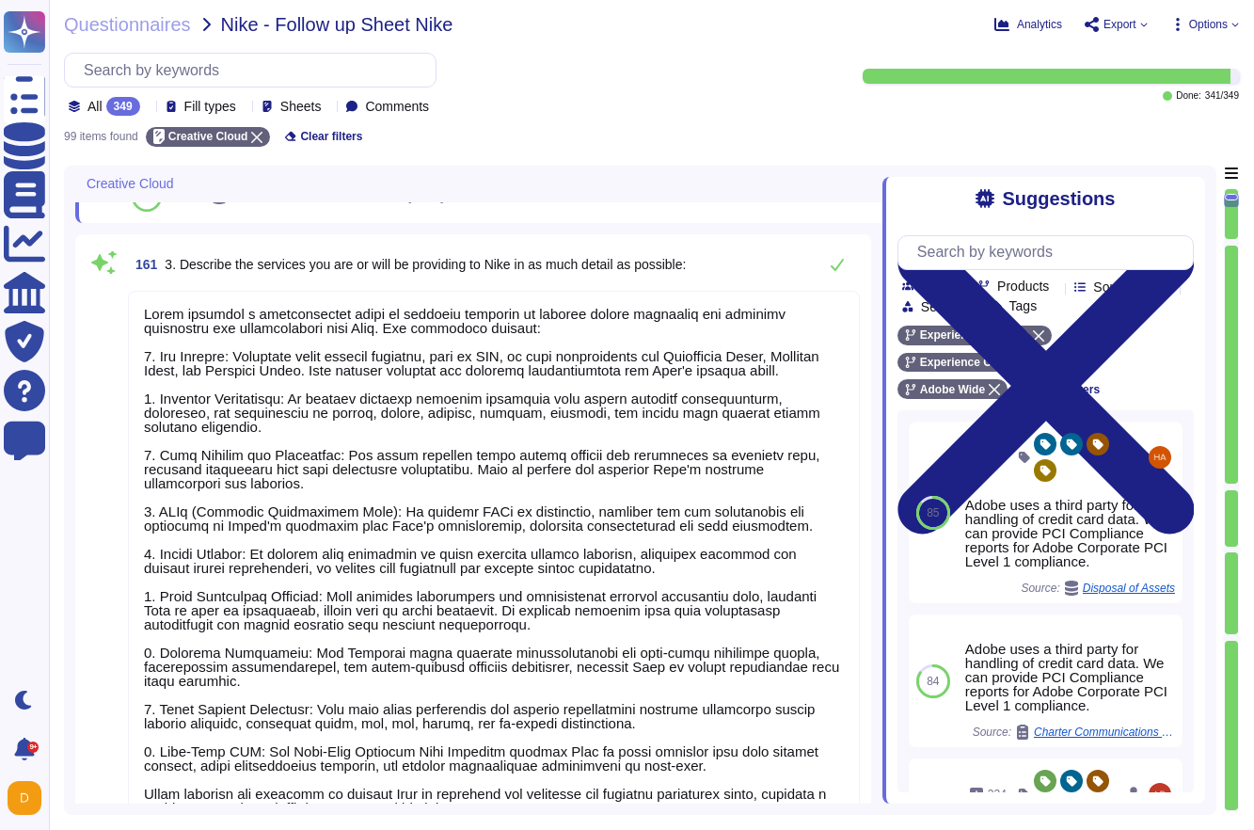
type textarea "Adobe uses a third party for handling of credit card data. We can provide PCI C…"
